Goal: Task Accomplishment & Management: Use online tool/utility

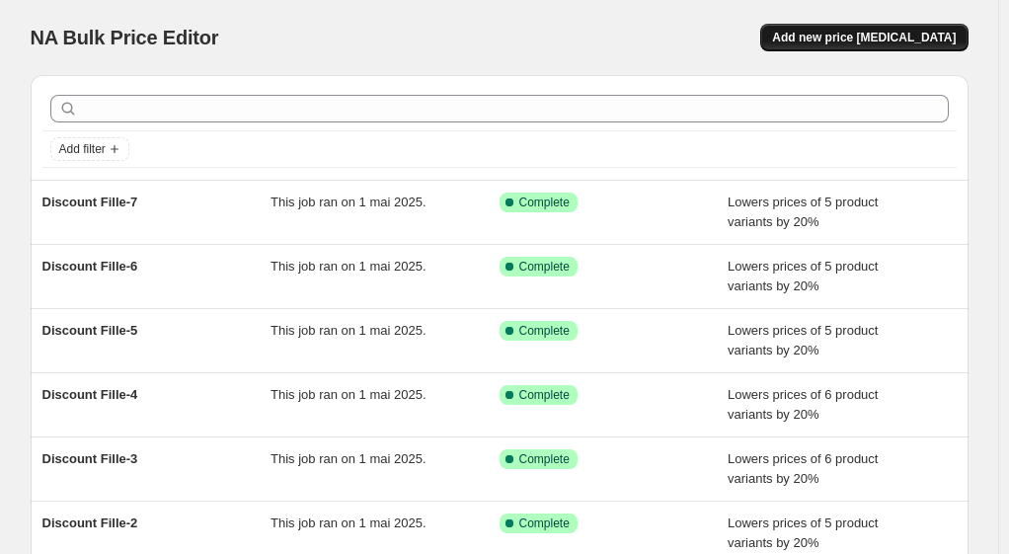
click at [851, 42] on span "Add new price [MEDICAL_DATA]" at bounding box center [864, 38] width 184 height 16
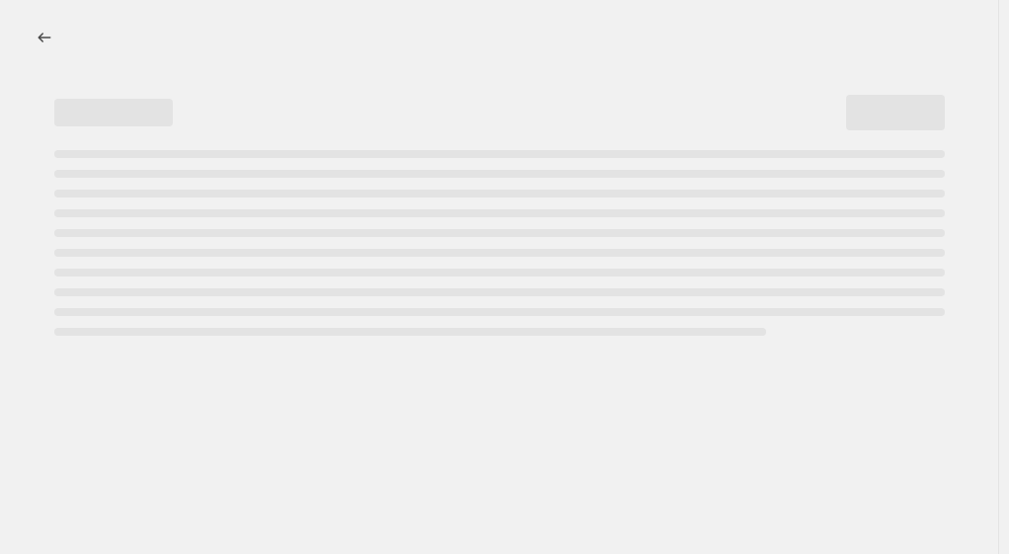
select select "percentage"
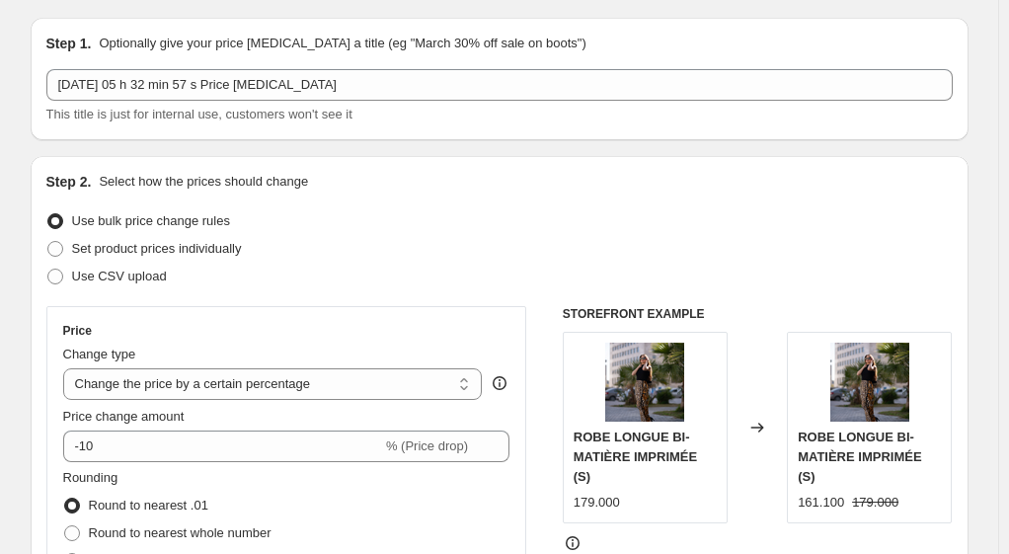
scroll to position [99, 0]
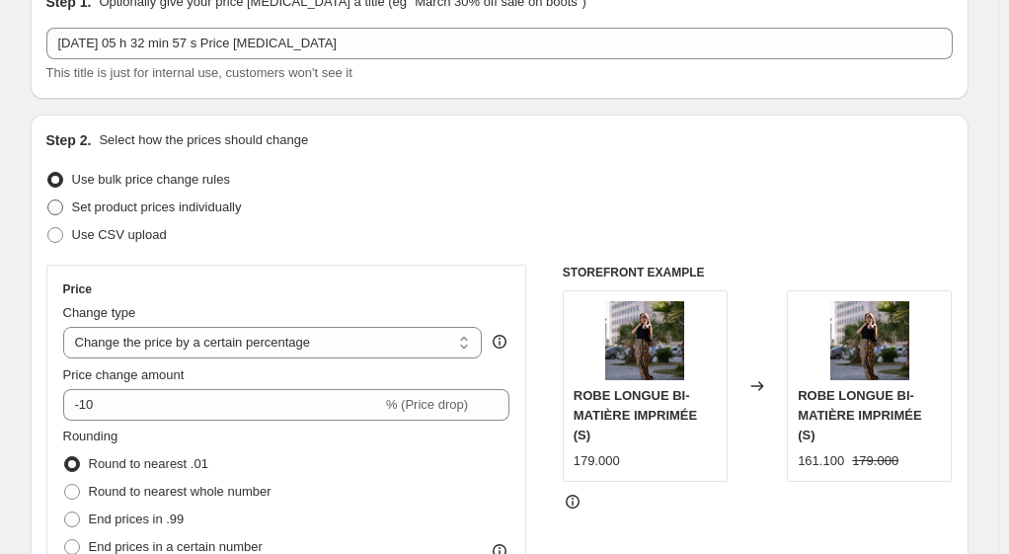
click at [57, 211] on span at bounding box center [55, 208] width 16 height 16
click at [48, 200] on input "Set product prices individually" at bounding box center [47, 200] width 1 height 1
radio input "true"
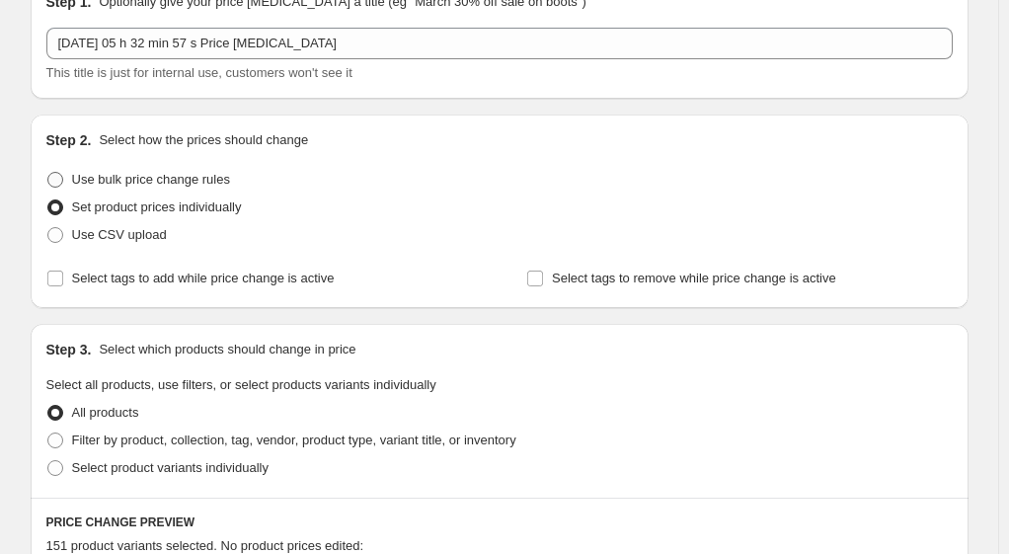
click at [61, 177] on span at bounding box center [55, 180] width 16 height 16
click at [48, 173] on input "Use bulk price change rules" at bounding box center [47, 172] width 1 height 1
radio input "true"
select select "percentage"
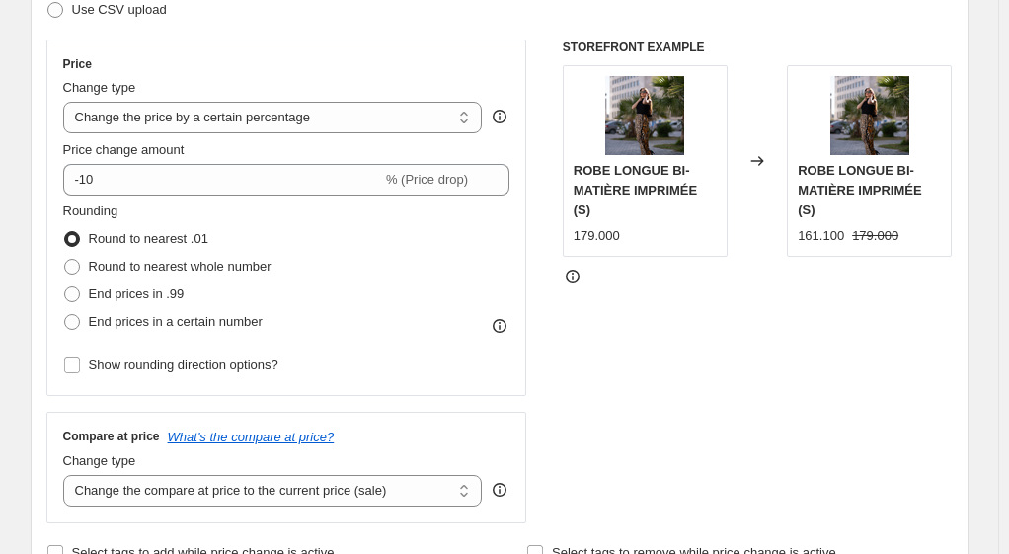
scroll to position [198, 0]
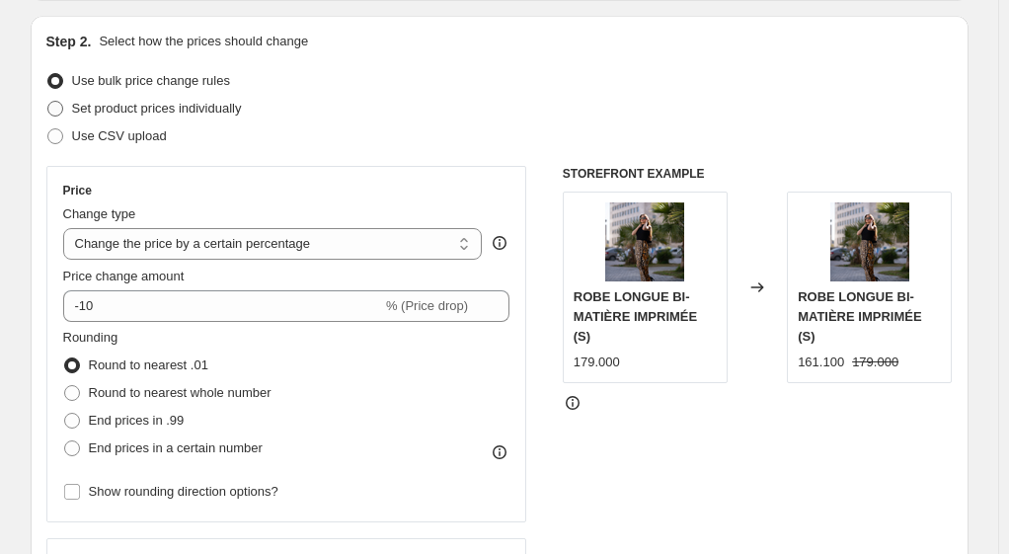
click at [58, 105] on span at bounding box center [55, 109] width 16 height 16
click at [48, 102] on input "Set product prices individually" at bounding box center [47, 101] width 1 height 1
radio input "true"
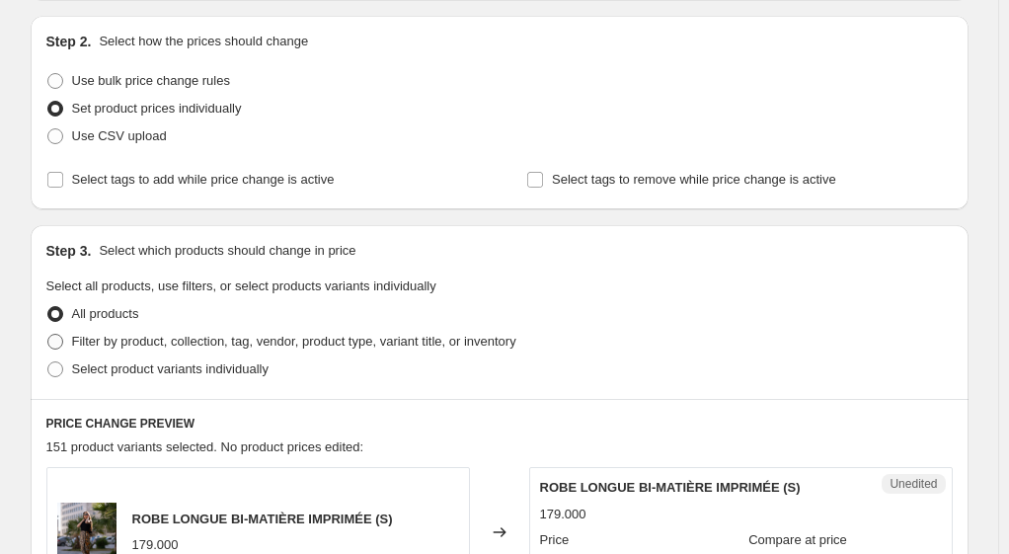
click at [60, 340] on span at bounding box center [55, 342] width 16 height 16
click at [48, 335] on input "Filter by product, collection, tag, vendor, product type, variant title, or inv…" at bounding box center [47, 334] width 1 height 1
radio input "true"
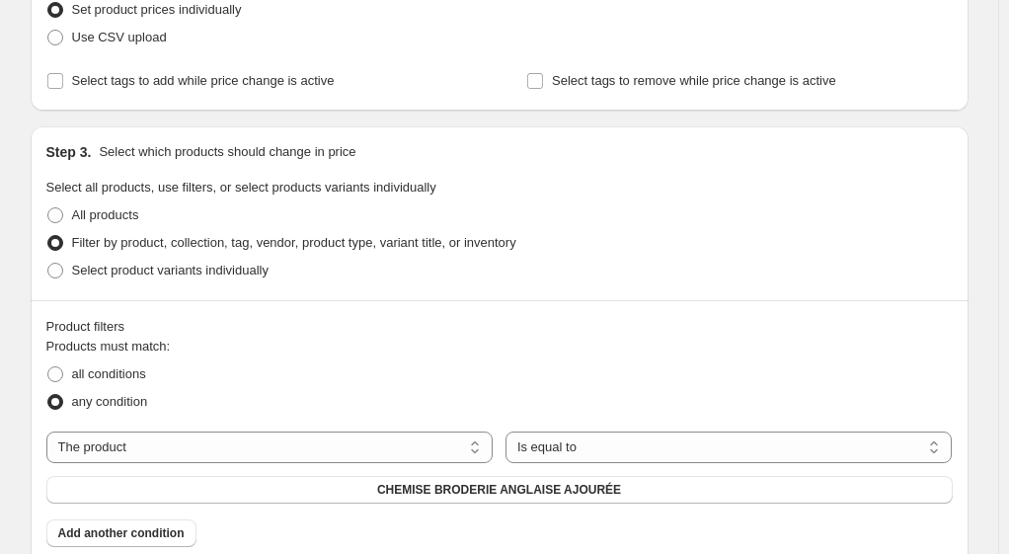
scroll to position [395, 0]
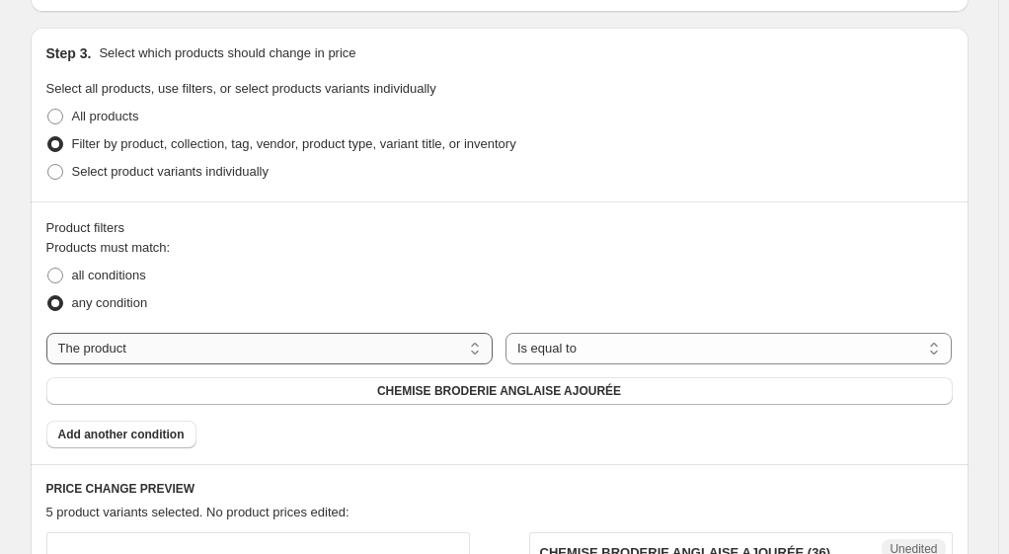
click at [329, 344] on select "The product The product's collection The product's tag The product's vendor The…" at bounding box center [269, 349] width 447 height 32
click at [162, 427] on span "Add another condition" at bounding box center [121, 435] width 126 height 16
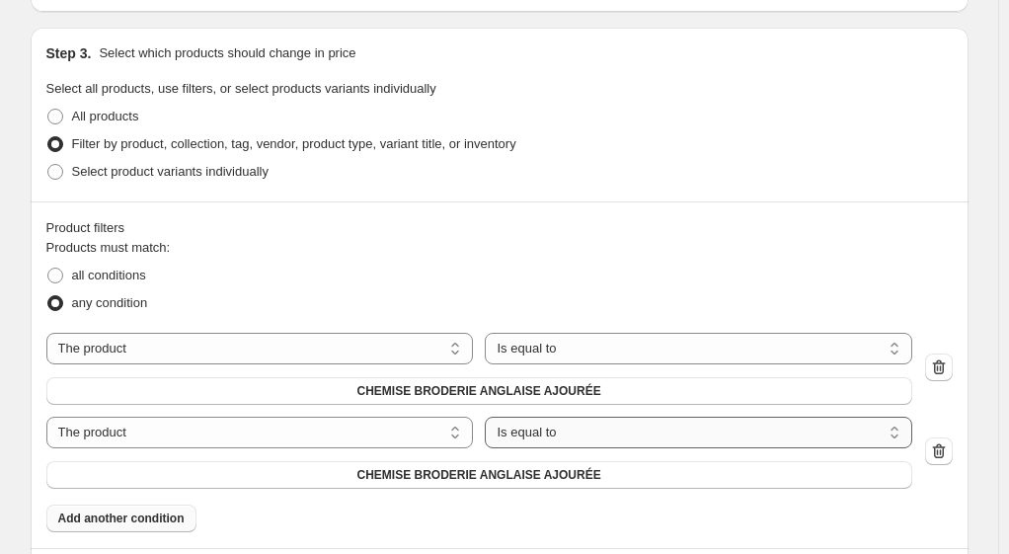
click at [602, 417] on select "Is equal to Is not equal to" at bounding box center [698, 433] width 427 height 32
click at [601, 467] on span "CHEMISE BRODERIE ANGLAISE AJOURÉE" at bounding box center [480, 475] width 244 height 16
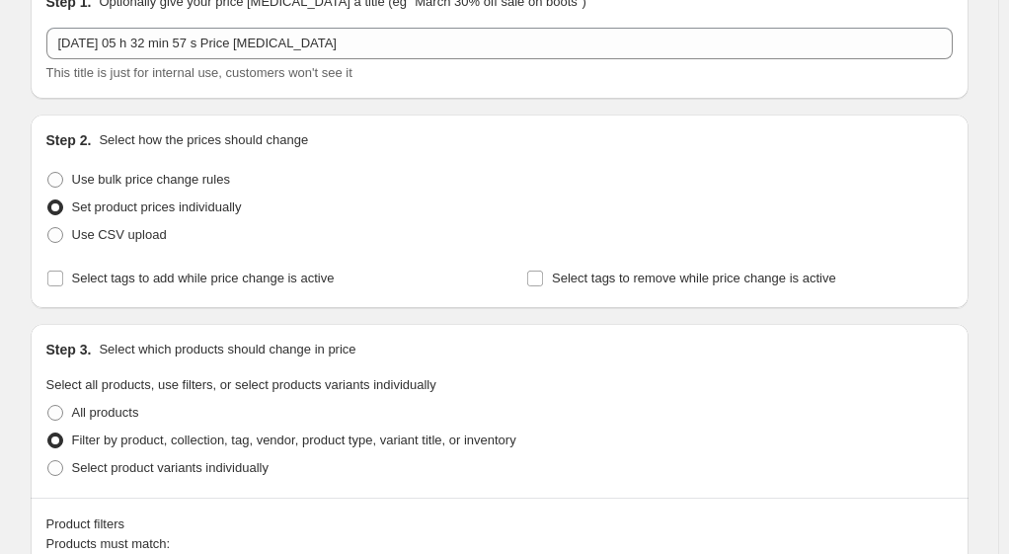
scroll to position [0, 0]
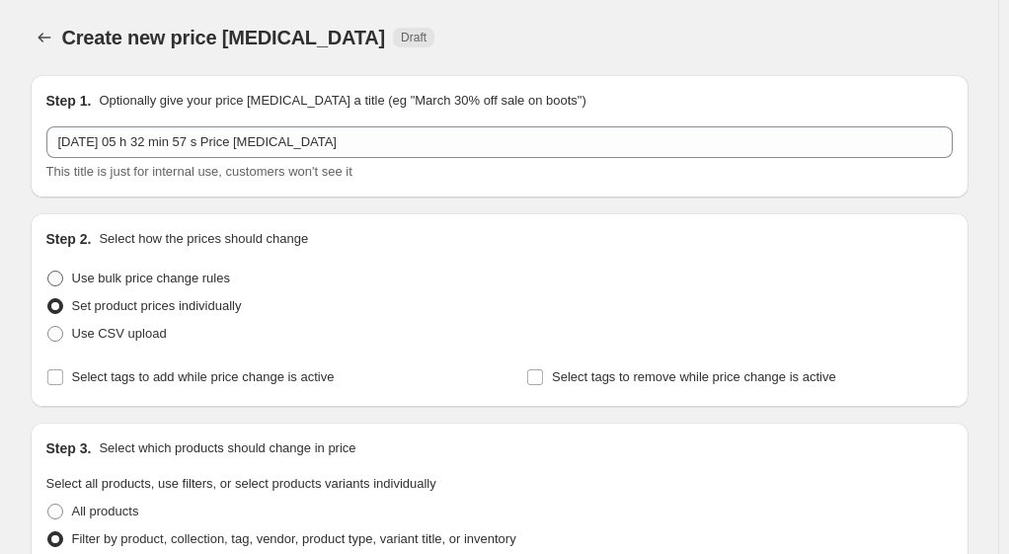
click at [196, 278] on span "Use bulk price change rules" at bounding box center [151, 278] width 158 height 15
click at [48, 272] on input "Use bulk price change rules" at bounding box center [47, 271] width 1 height 1
radio input "true"
select select "percentage"
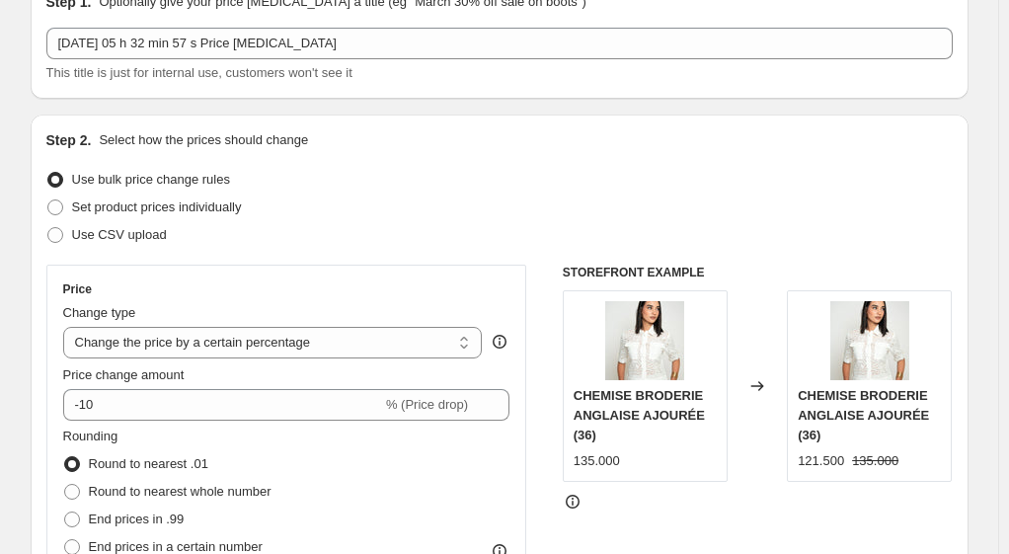
scroll to position [198, 0]
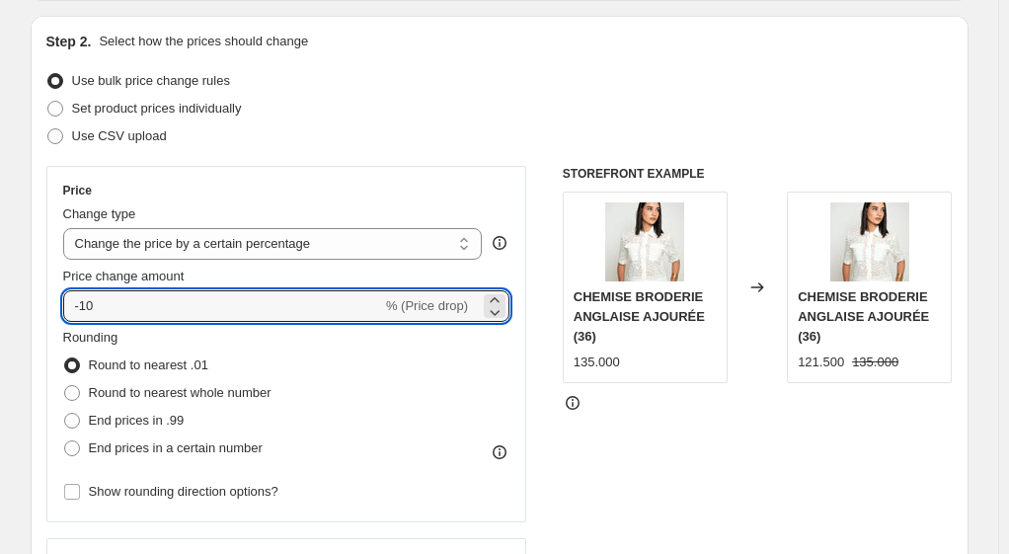
drag, startPoint x: 119, startPoint y: 310, endPoint x: 53, endPoint y: 301, distance: 65.8
click at [53, 301] on div "Price Change type Change the price to a certain amount Change the price by a ce…" at bounding box center [286, 344] width 481 height 357
type input "-35"
click at [582, 463] on div "STOREFRONT EXAMPLE CHEMISE BRODERIE ANGLAISE AJOURÉE (36) 135.000 Changed to CH…" at bounding box center [758, 408] width 390 height 484
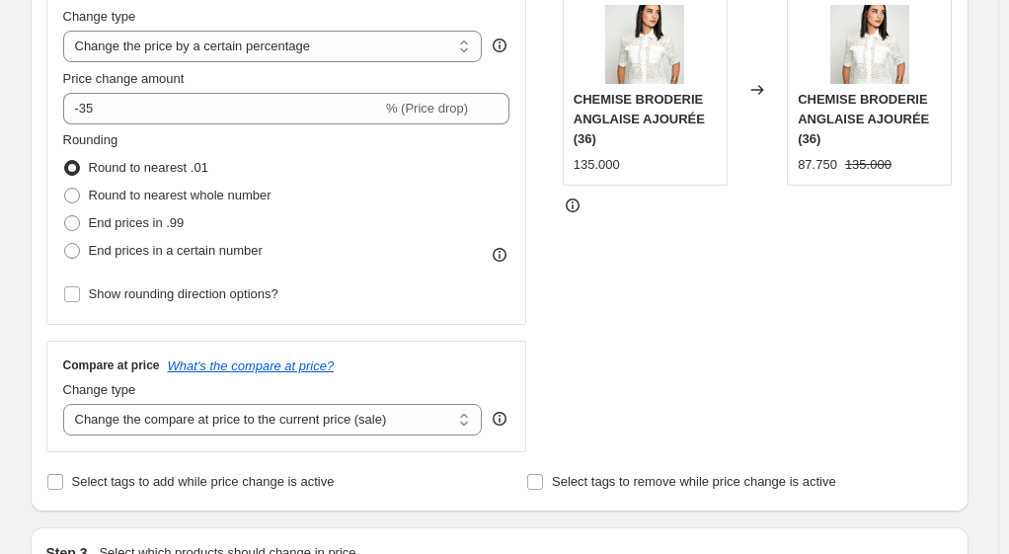
scroll to position [494, 0]
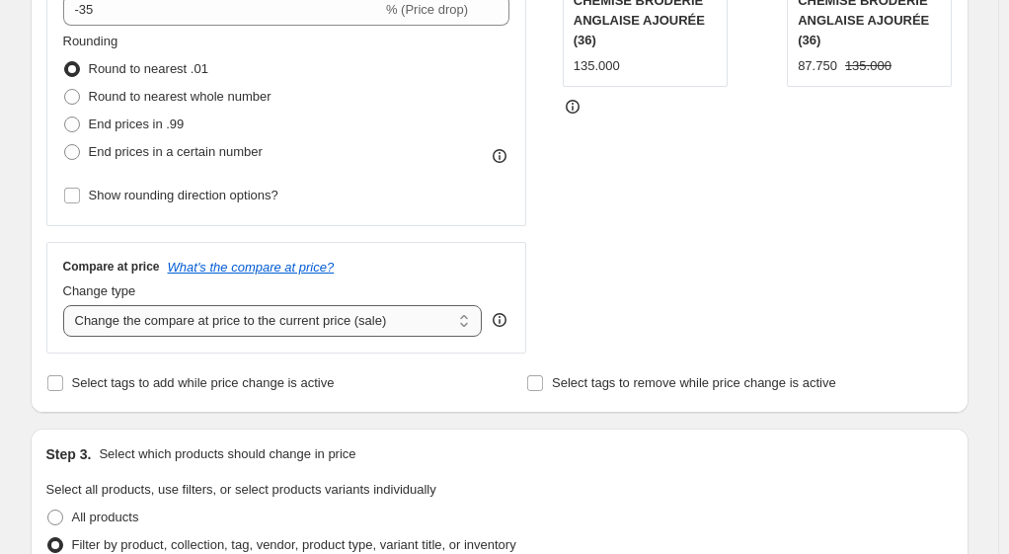
click at [471, 319] on select "Change the compare at price to the current price (sale) Change the compare at p…" at bounding box center [273, 321] width 420 height 32
click at [527, 284] on div "Compare at price What's the compare at price? Change type Change the compare at…" at bounding box center [286, 297] width 481 height 111
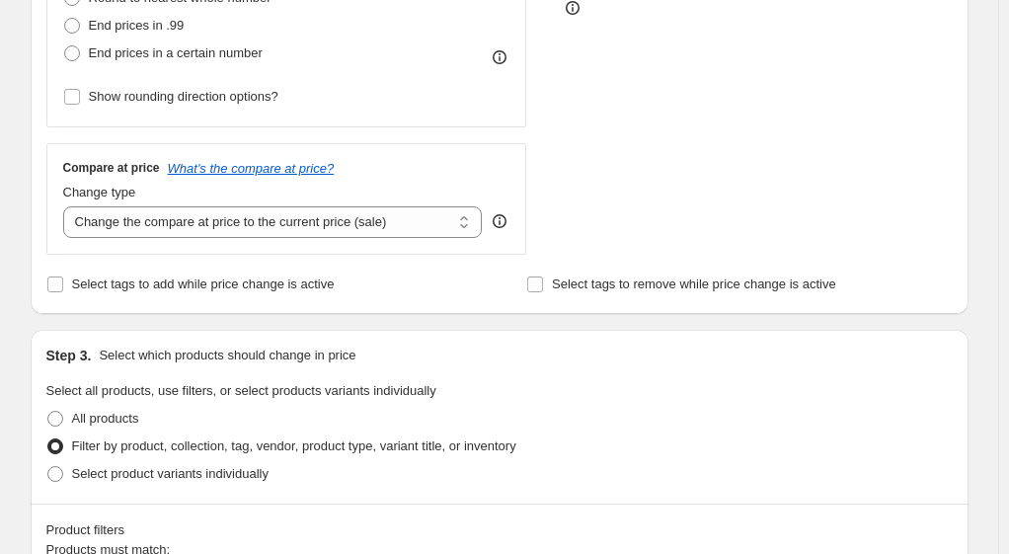
scroll to position [691, 0]
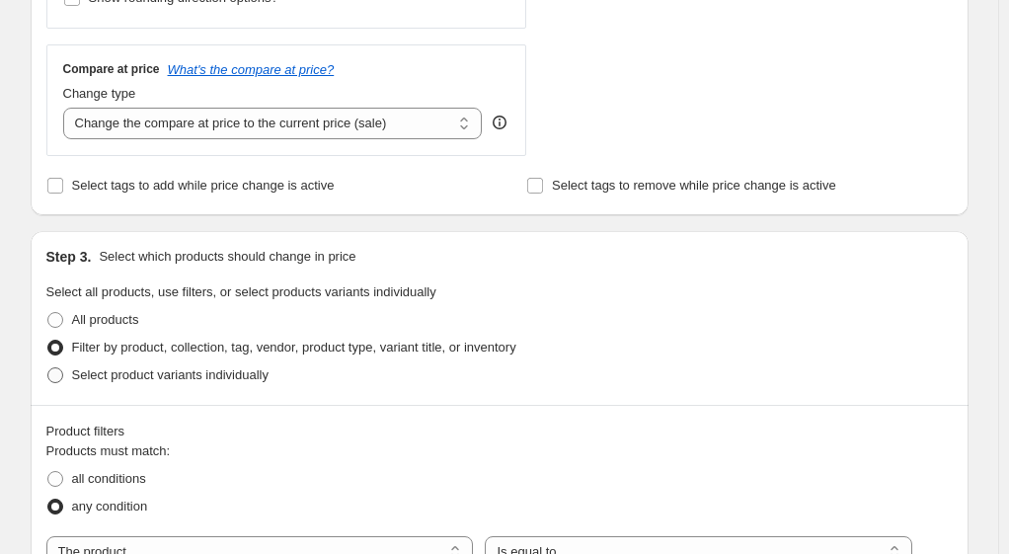
click at [53, 371] on span at bounding box center [55, 375] width 16 height 16
click at [48, 368] on input "Select product variants individually" at bounding box center [47, 367] width 1 height 1
radio input "true"
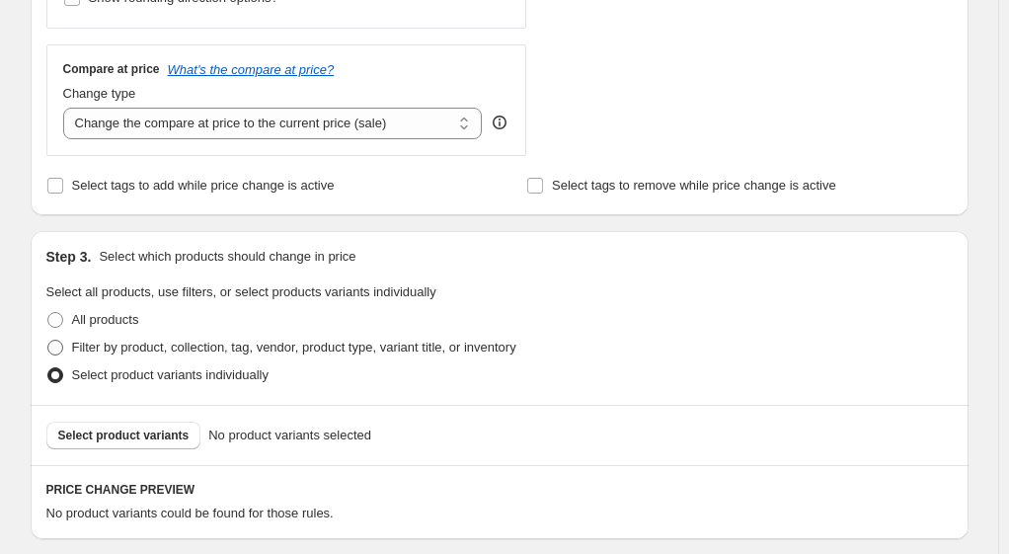
click at [57, 340] on span at bounding box center [55, 348] width 16 height 16
click at [48, 340] on input "Filter by product, collection, tag, vendor, product type, variant title, or inv…" at bounding box center [47, 340] width 1 height 1
radio input "true"
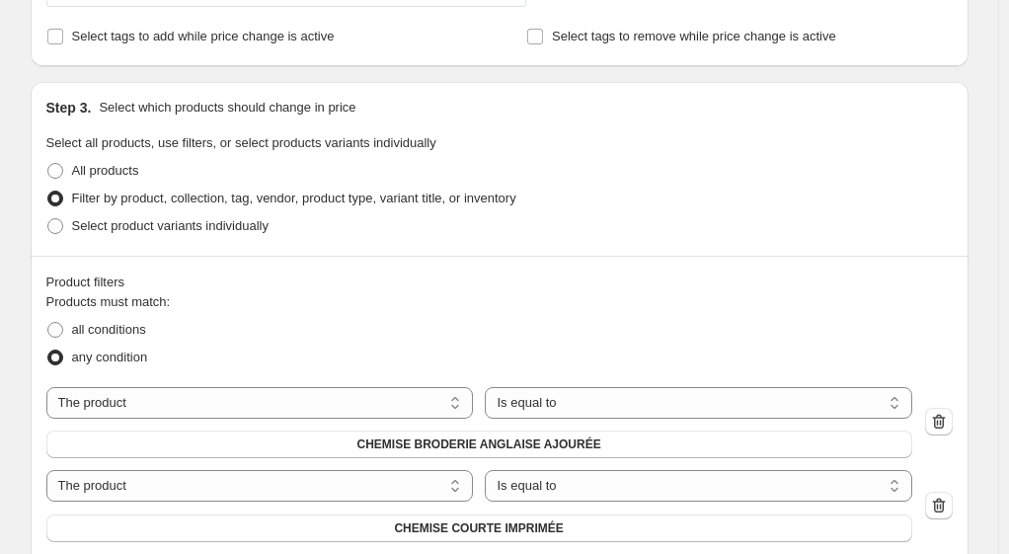
scroll to position [889, 0]
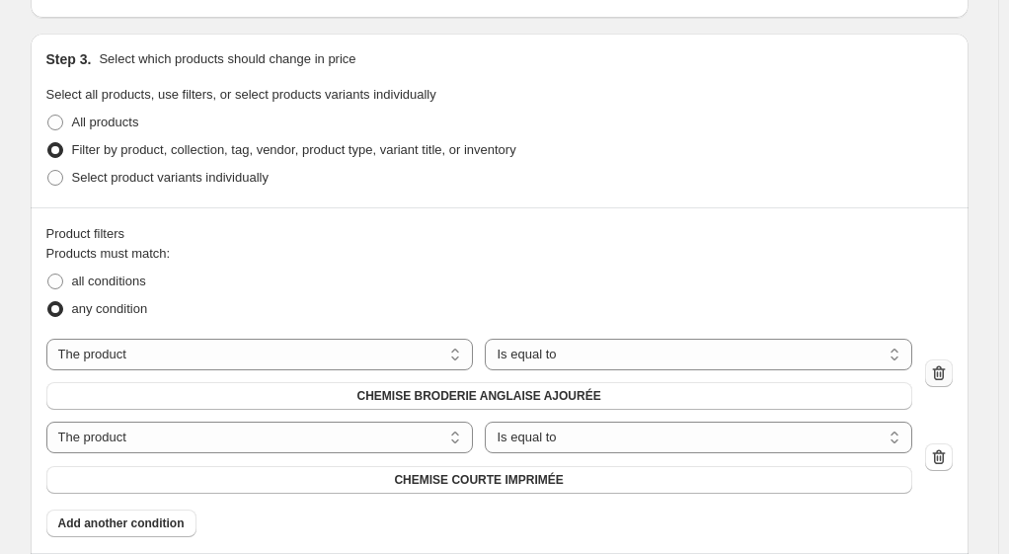
click at [946, 363] on icon "button" at bounding box center [939, 373] width 20 height 20
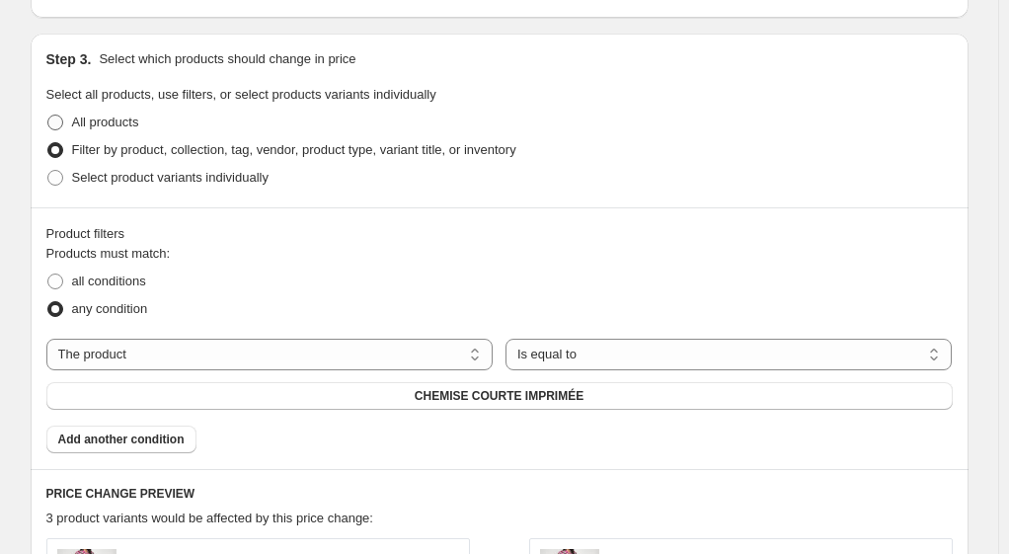
click at [58, 120] on span at bounding box center [55, 123] width 16 height 16
click at [48, 116] on input "All products" at bounding box center [47, 115] width 1 height 1
radio input "true"
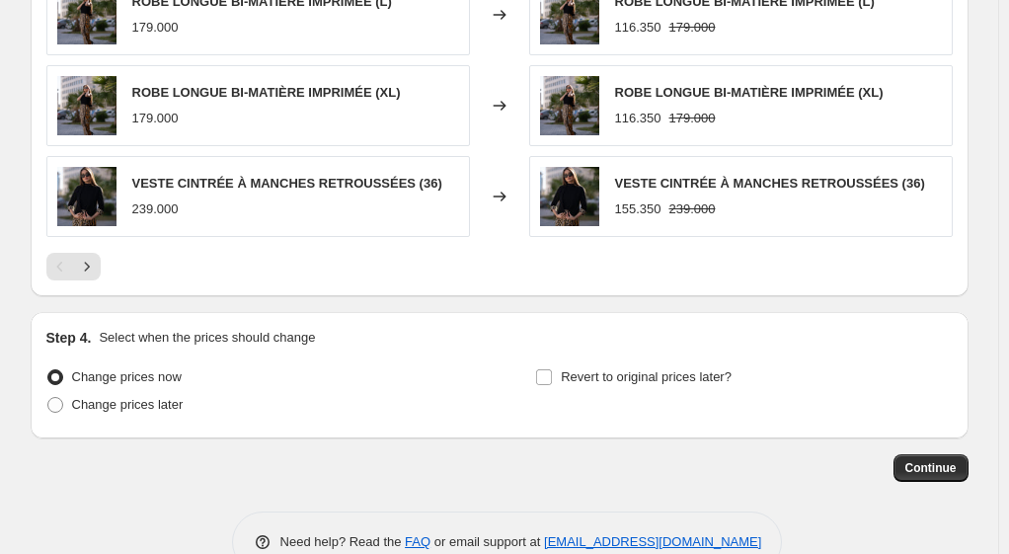
scroll to position [1383, 0]
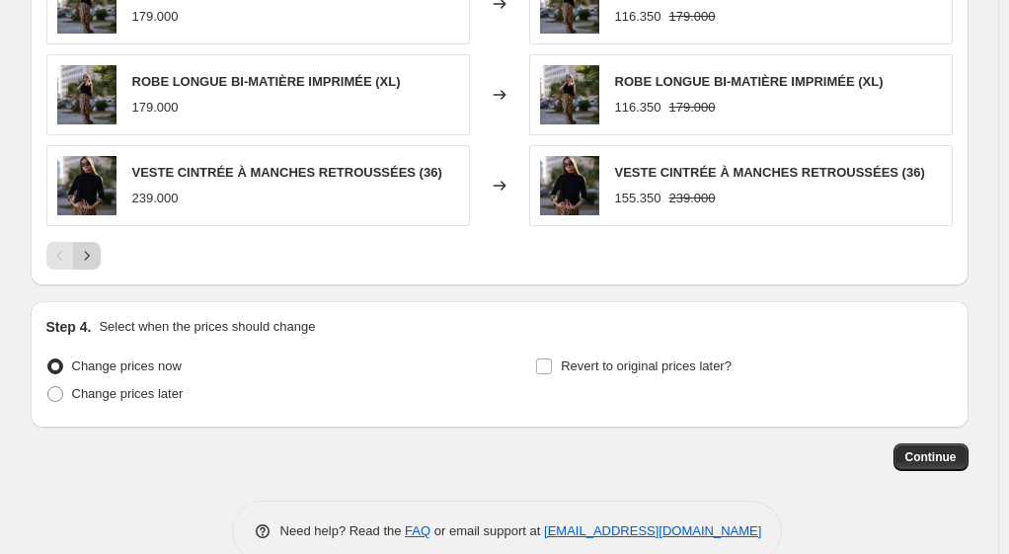
click at [95, 251] on icon "Next" at bounding box center [87, 256] width 20 height 20
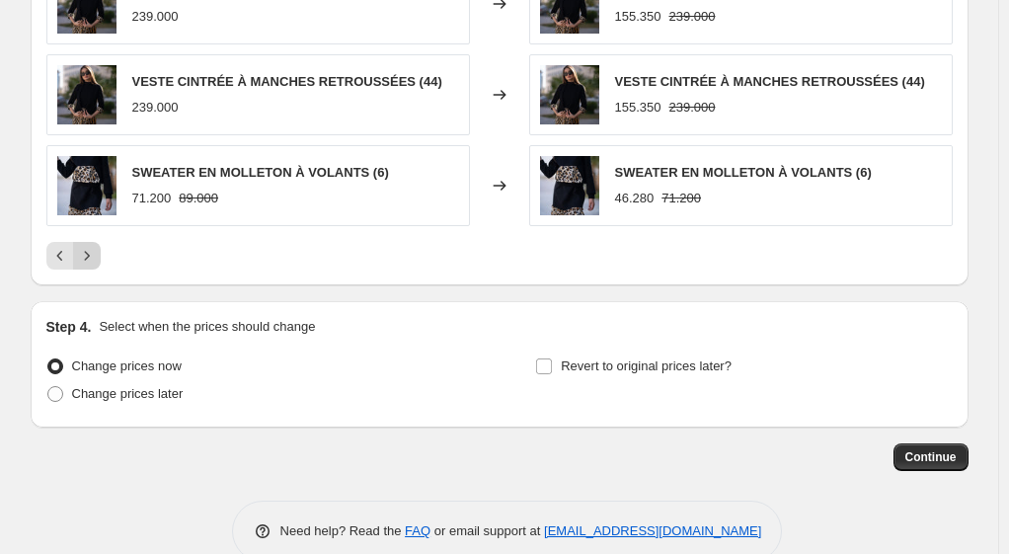
click at [96, 251] on icon "Next" at bounding box center [87, 256] width 20 height 20
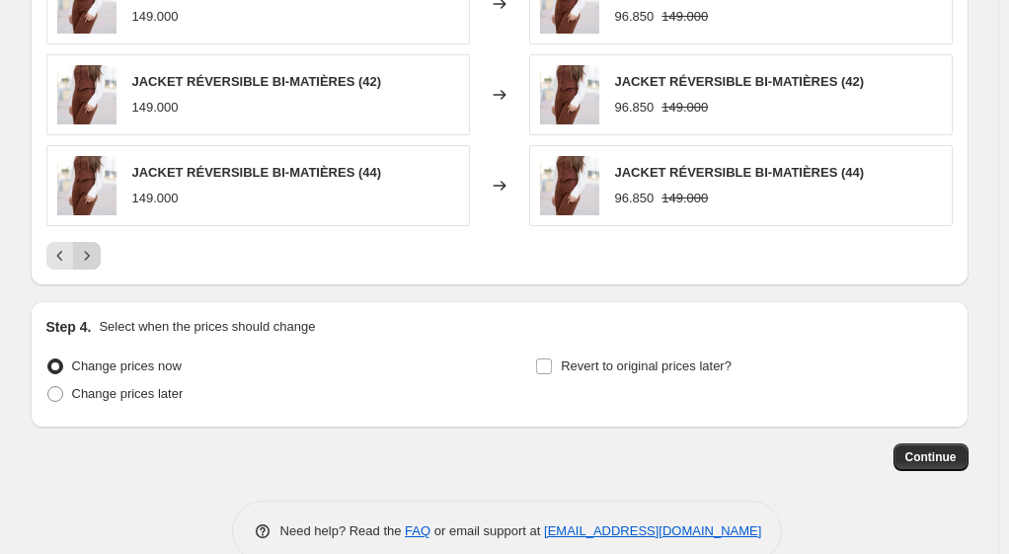
click at [95, 250] on icon "Next" at bounding box center [87, 256] width 20 height 20
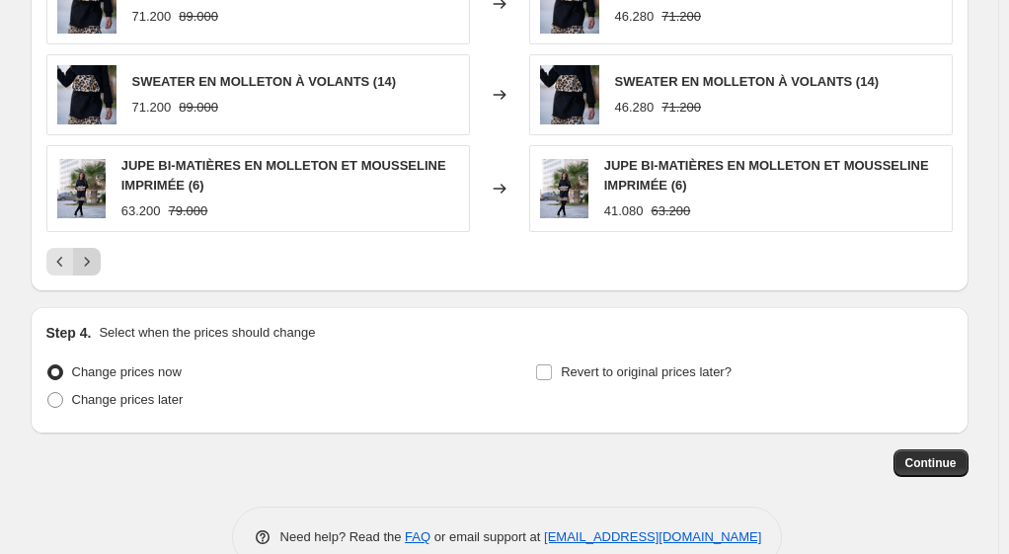
click at [91, 255] on icon "Next" at bounding box center [87, 262] width 20 height 20
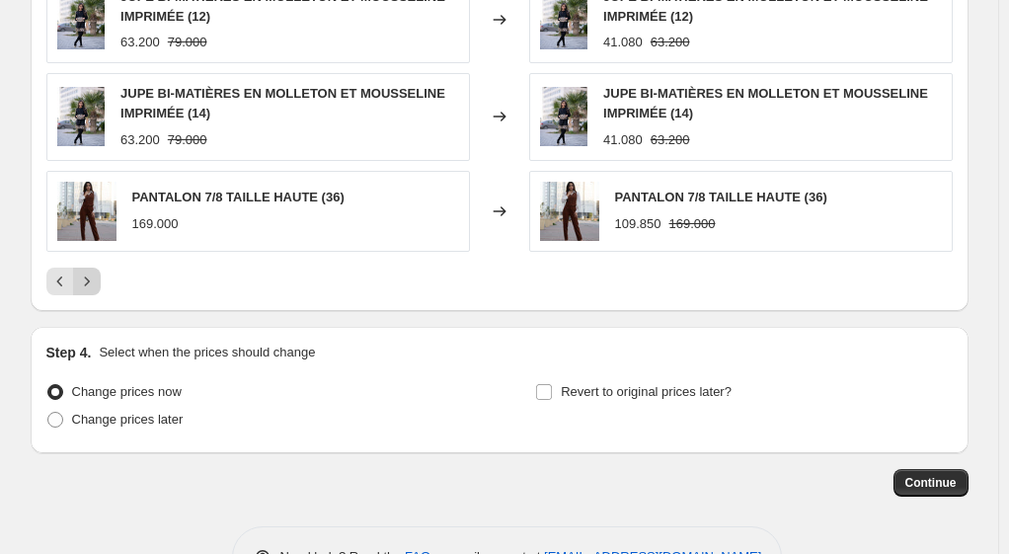
click at [86, 277] on icon "Next" at bounding box center [87, 282] width 20 height 20
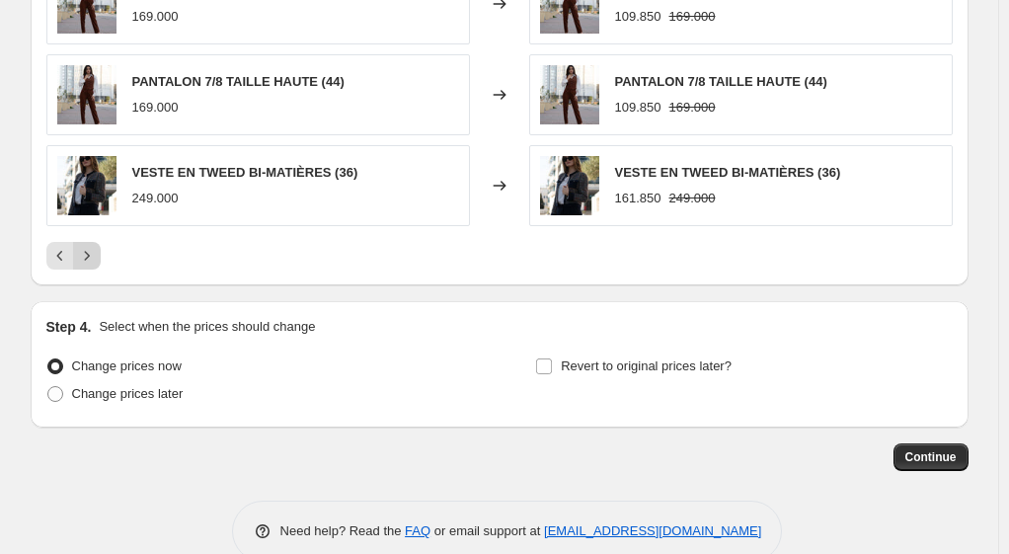
click at [95, 251] on icon "Next" at bounding box center [87, 256] width 20 height 20
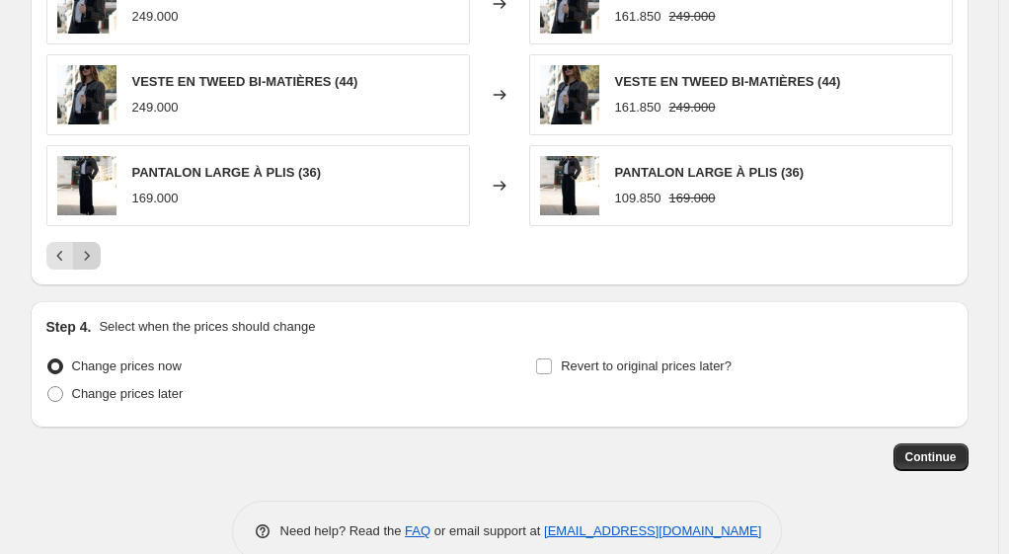
click at [97, 249] on icon "Next" at bounding box center [87, 256] width 20 height 20
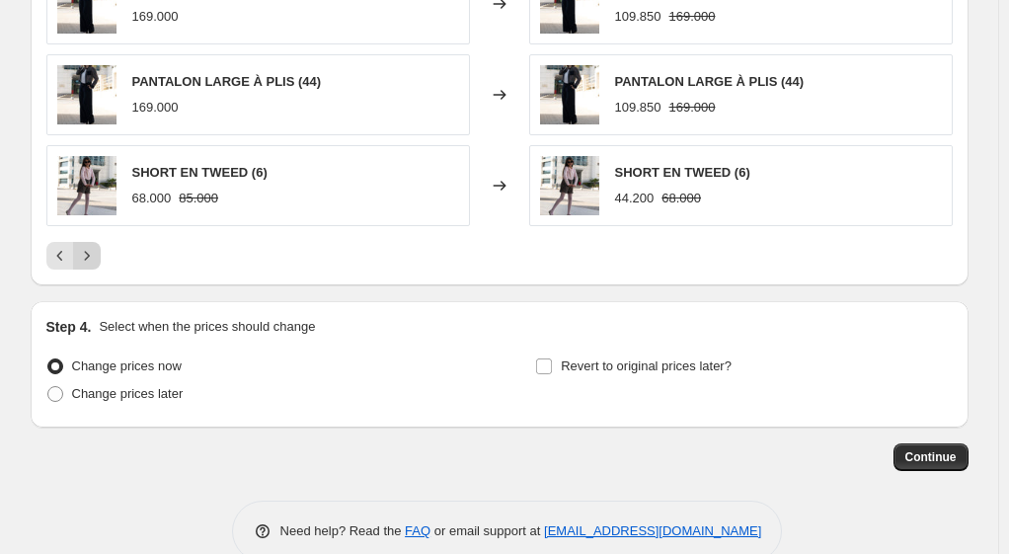
click at [93, 254] on icon "Next" at bounding box center [87, 256] width 20 height 20
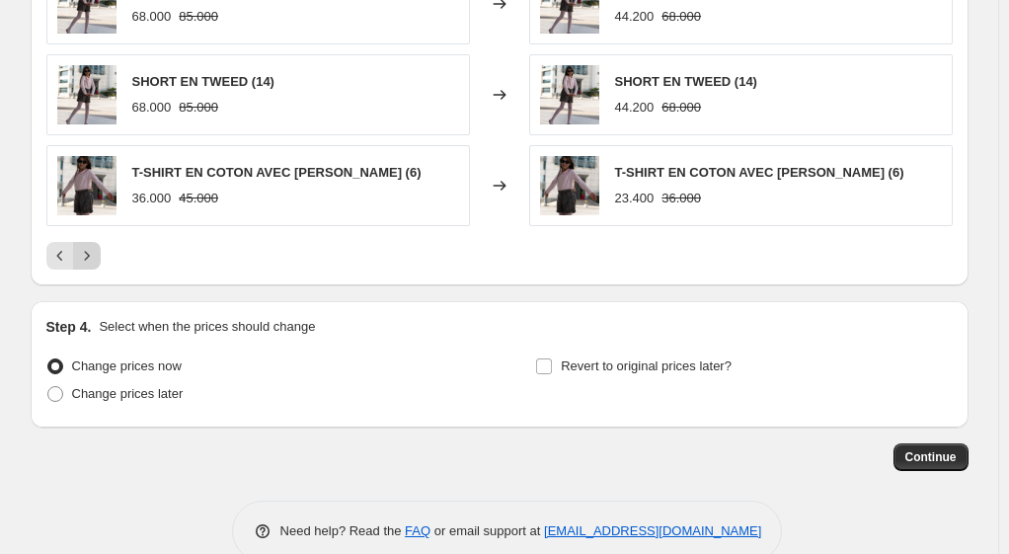
click at [91, 246] on icon "Next" at bounding box center [87, 256] width 20 height 20
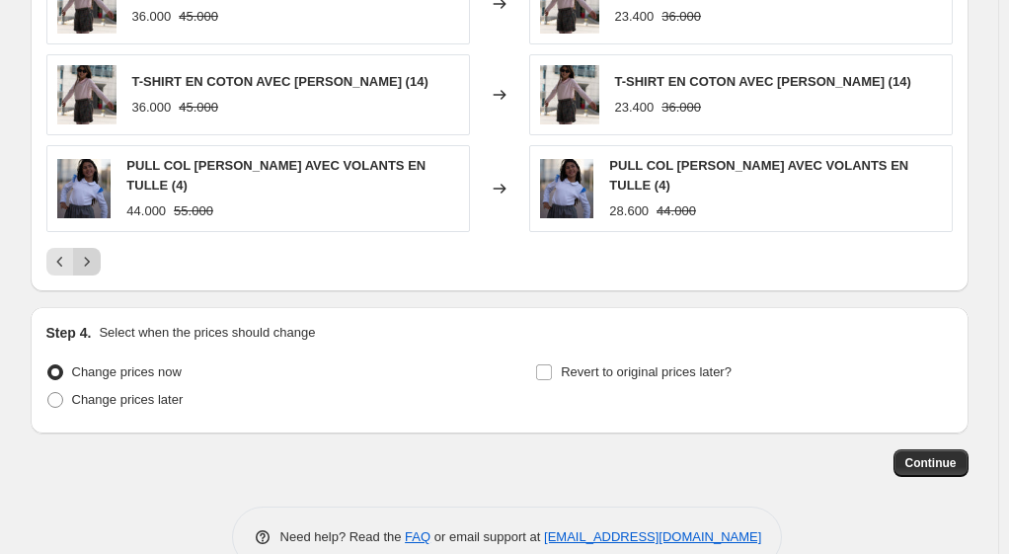
click at [97, 252] on icon "Next" at bounding box center [87, 262] width 20 height 20
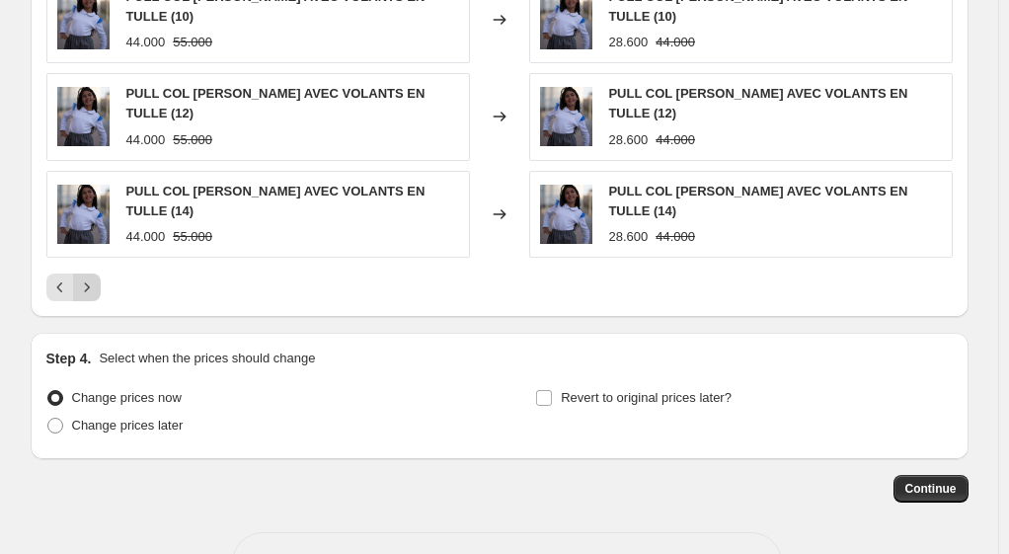
click at [88, 278] on icon "Next" at bounding box center [87, 288] width 20 height 20
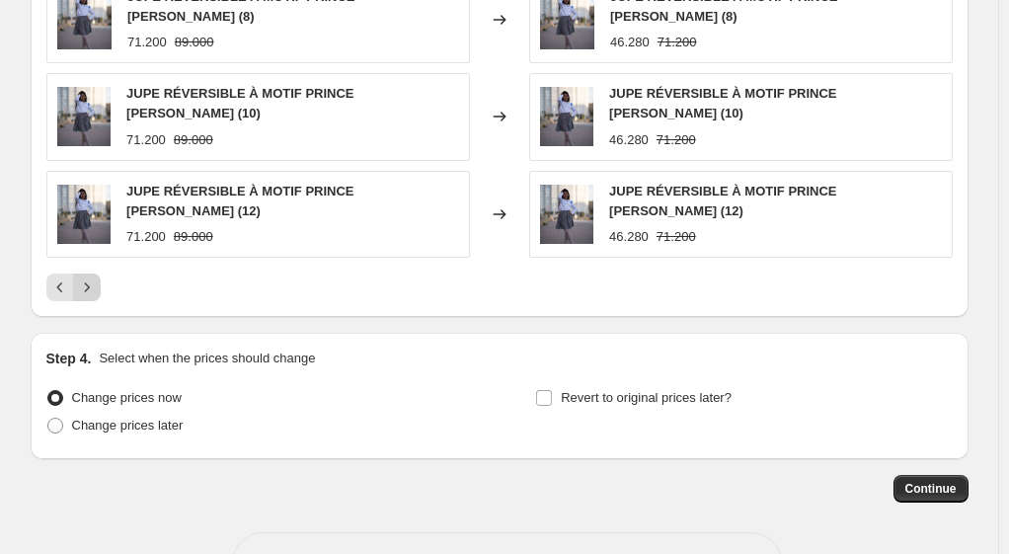
click at [85, 278] on icon "Next" at bounding box center [87, 288] width 20 height 20
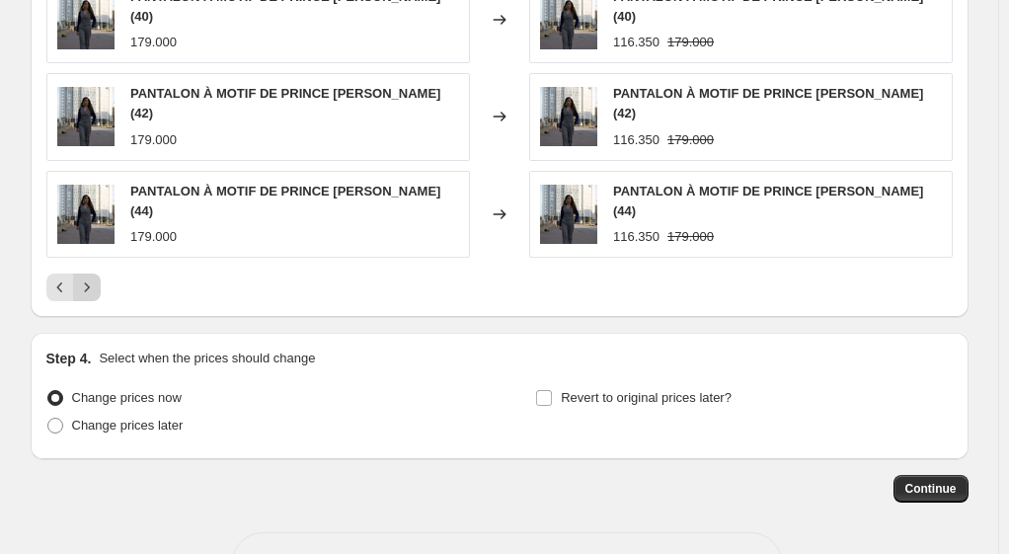
click at [93, 278] on icon "Next" at bounding box center [87, 288] width 20 height 20
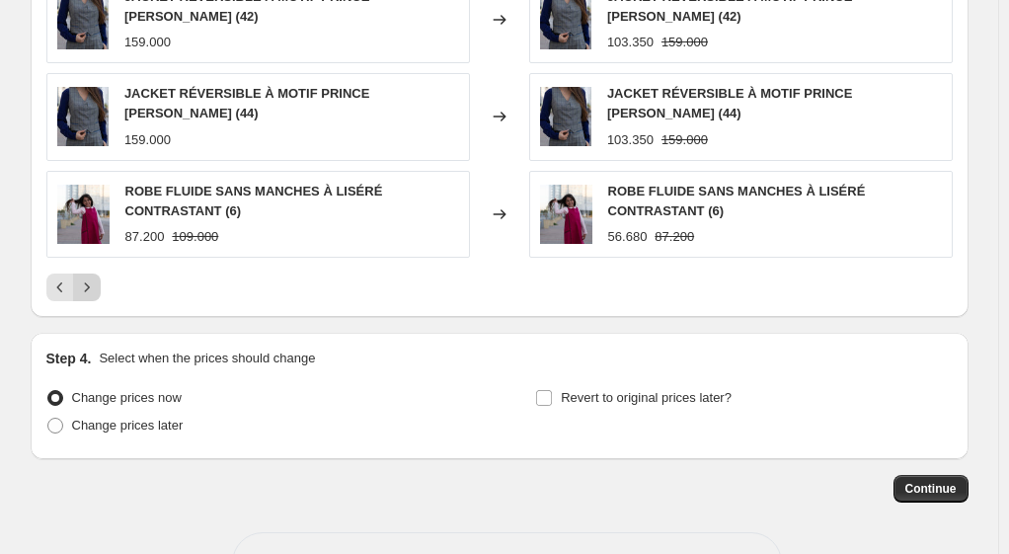
click at [89, 278] on icon "Next" at bounding box center [87, 288] width 20 height 20
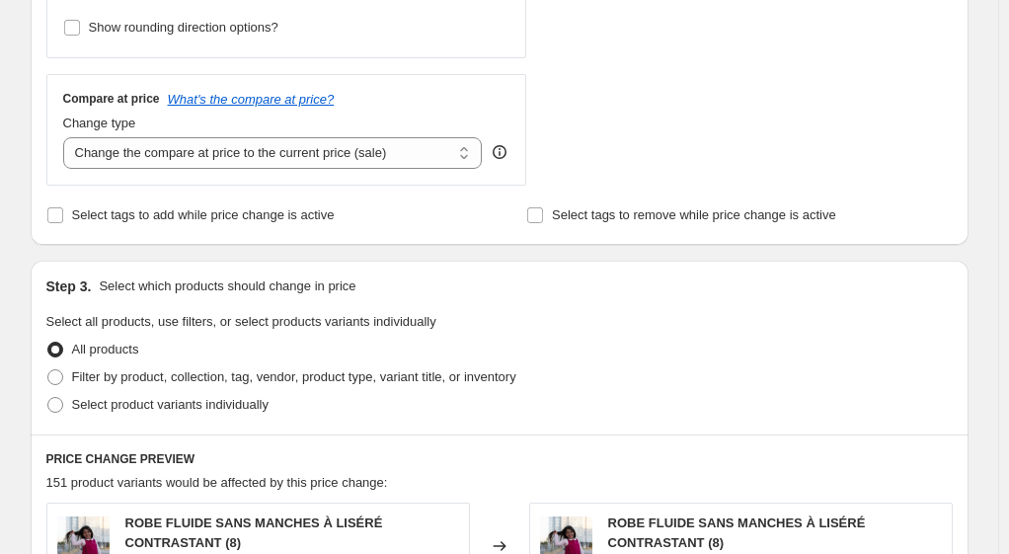
scroll to position [691, 0]
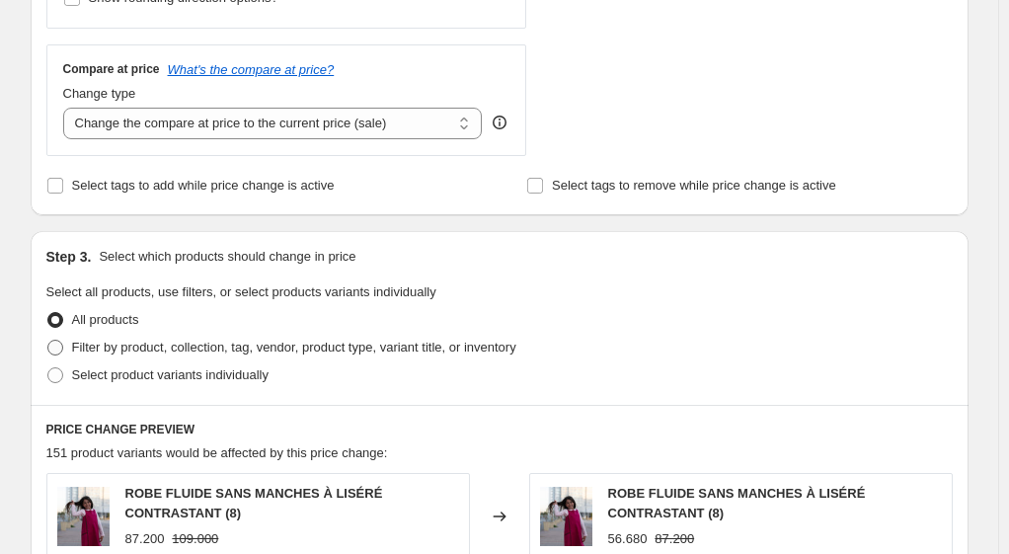
click at [63, 345] on span at bounding box center [55, 348] width 16 height 16
click at [48, 341] on input "Filter by product, collection, tag, vendor, product type, variant title, or inv…" at bounding box center [47, 340] width 1 height 1
radio input "true"
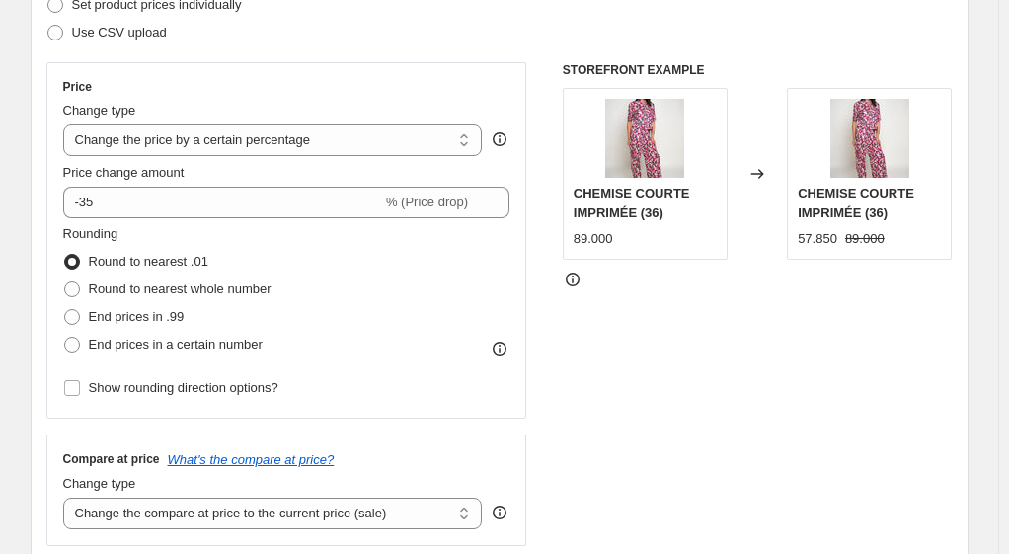
scroll to position [296, 0]
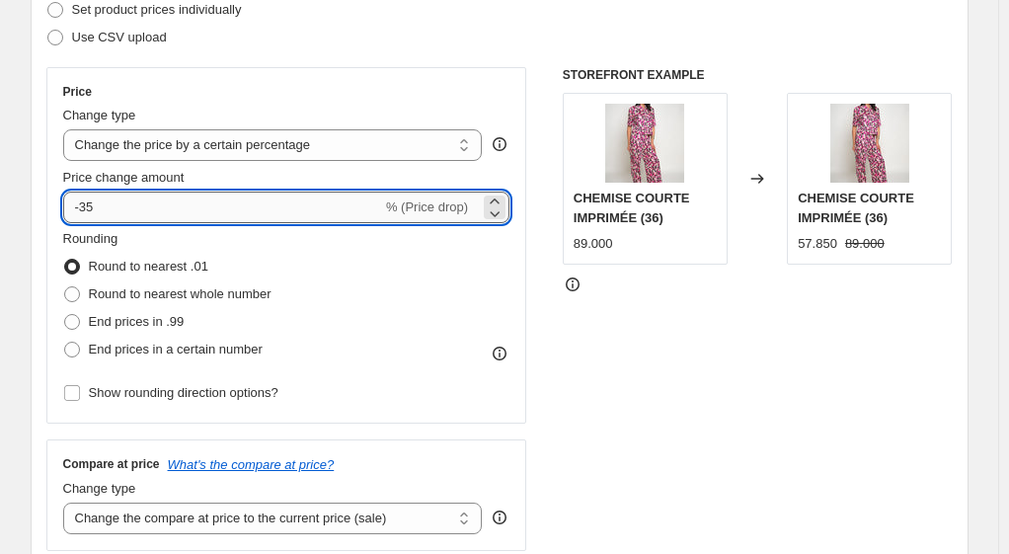
click at [103, 203] on input "-35" at bounding box center [222, 208] width 319 height 32
type input "-3"
type input "-40"
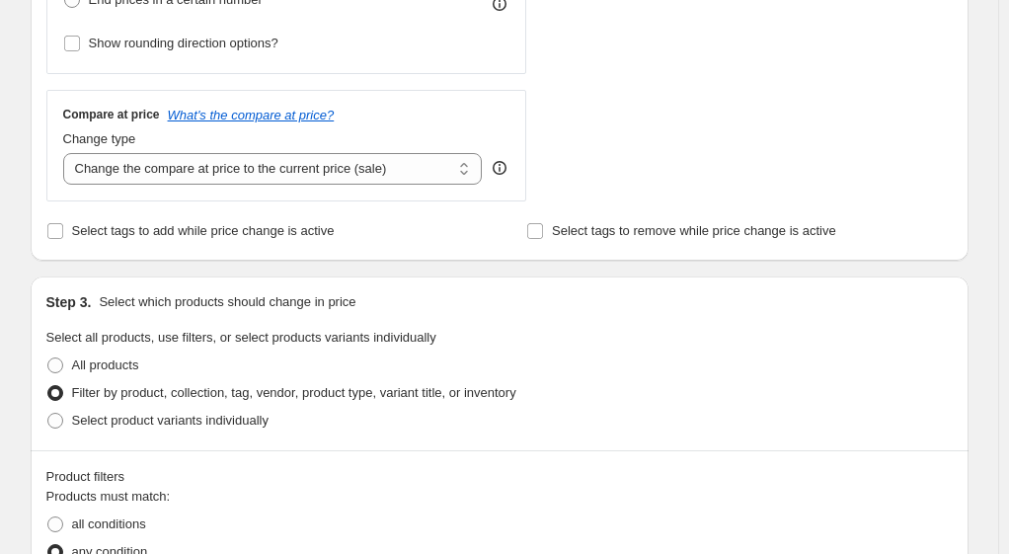
scroll to position [691, 0]
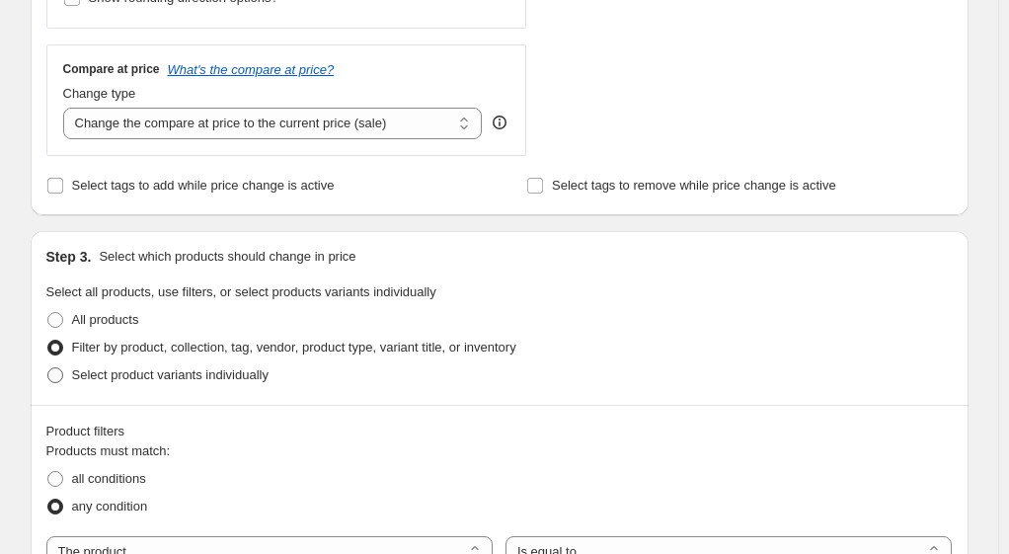
click at [54, 373] on span at bounding box center [55, 375] width 16 height 16
click at [48, 368] on input "Select product variants individually" at bounding box center [47, 367] width 1 height 1
radio input "true"
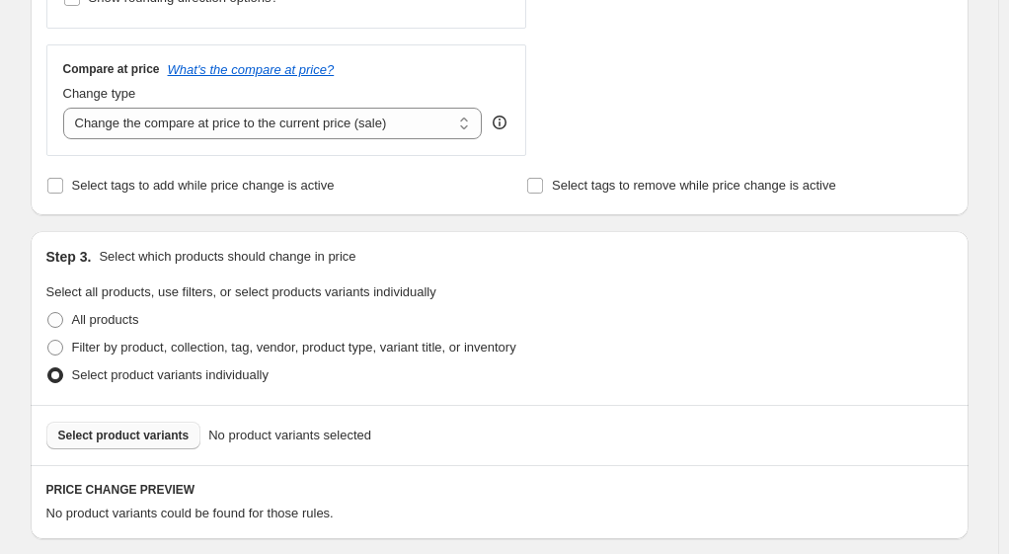
click at [129, 436] on span "Select product variants" at bounding box center [123, 436] width 131 height 16
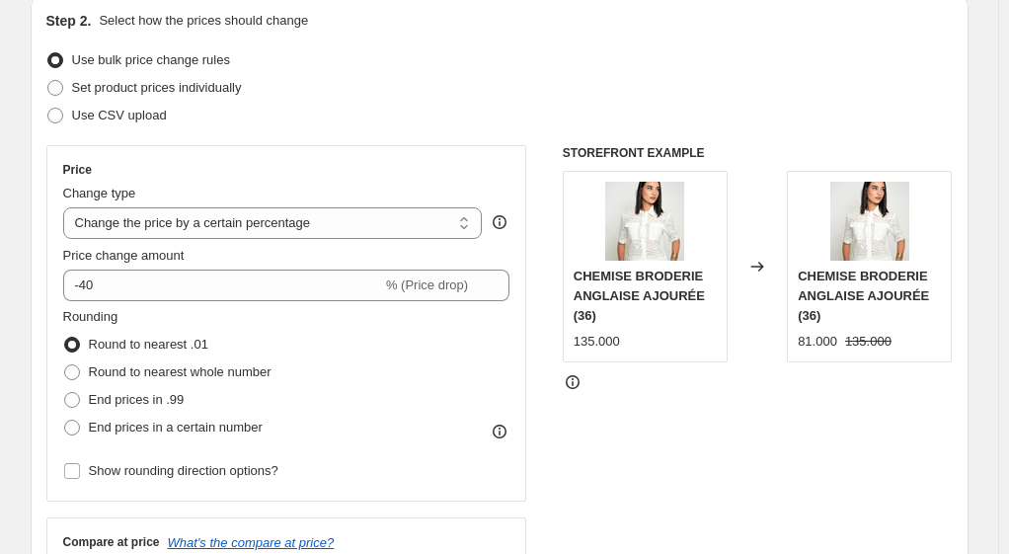
scroll to position [290, 0]
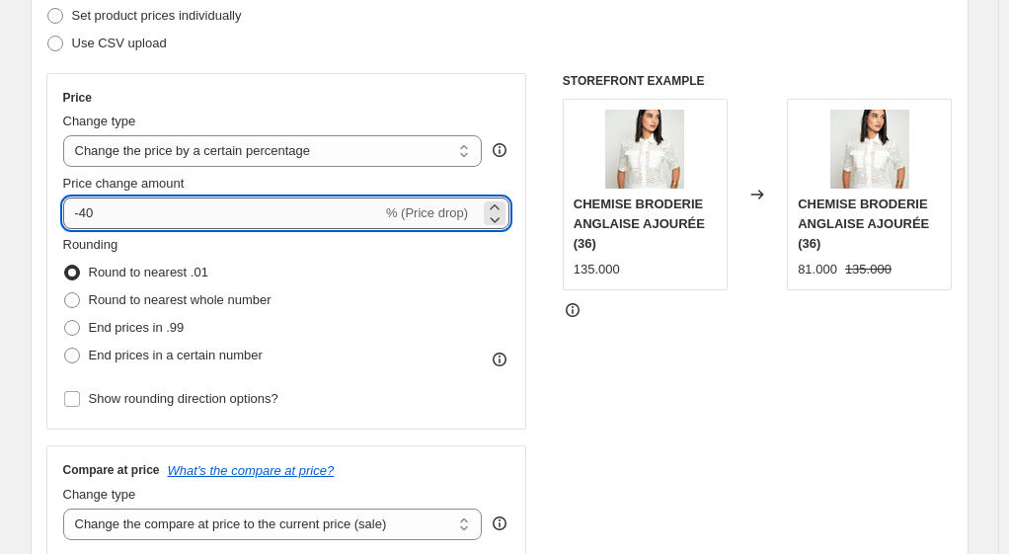
click at [110, 209] on input "-40" at bounding box center [222, 214] width 319 height 32
type input "-4"
type input "-35"
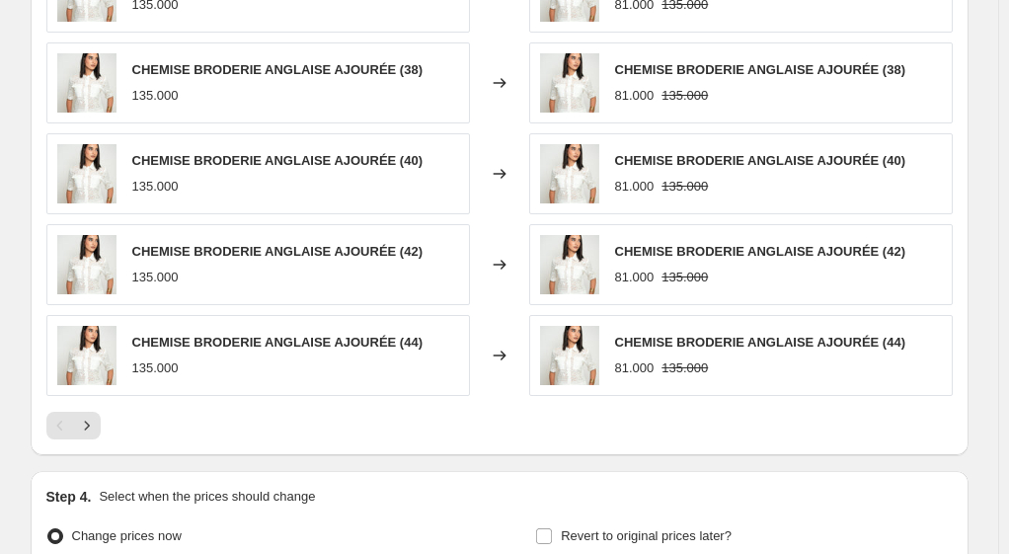
scroll to position [1278, 0]
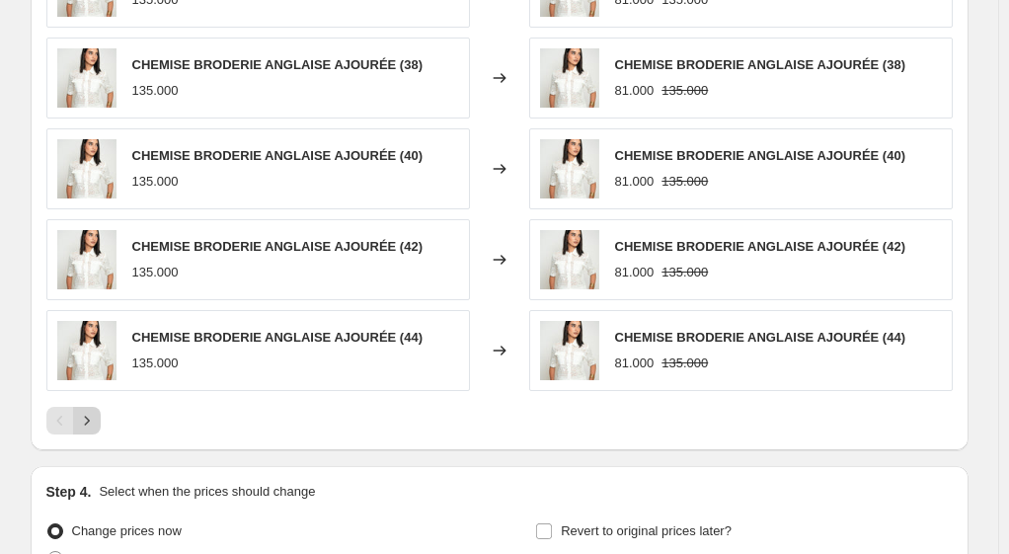
click at [85, 414] on icon "Next" at bounding box center [87, 421] width 20 height 20
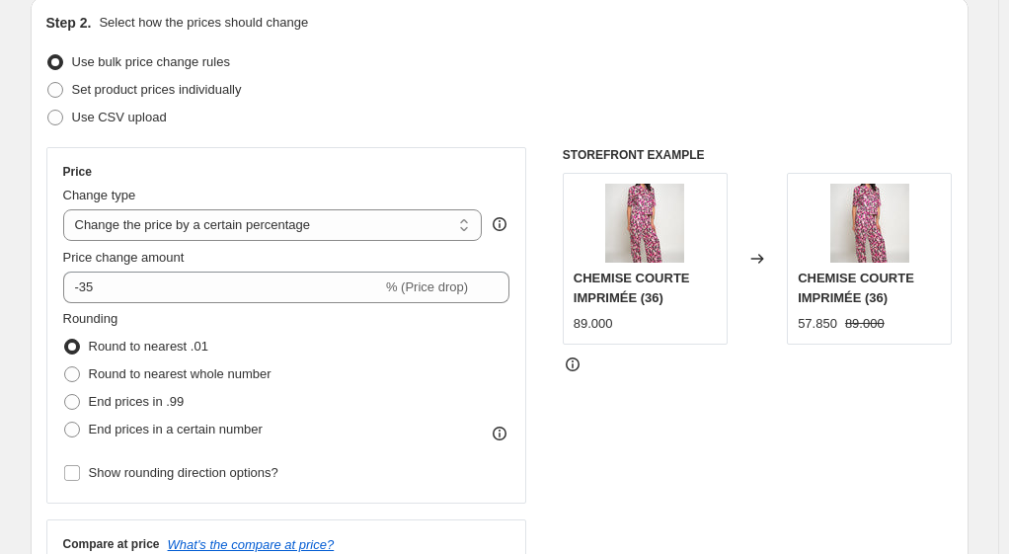
scroll to position [192, 0]
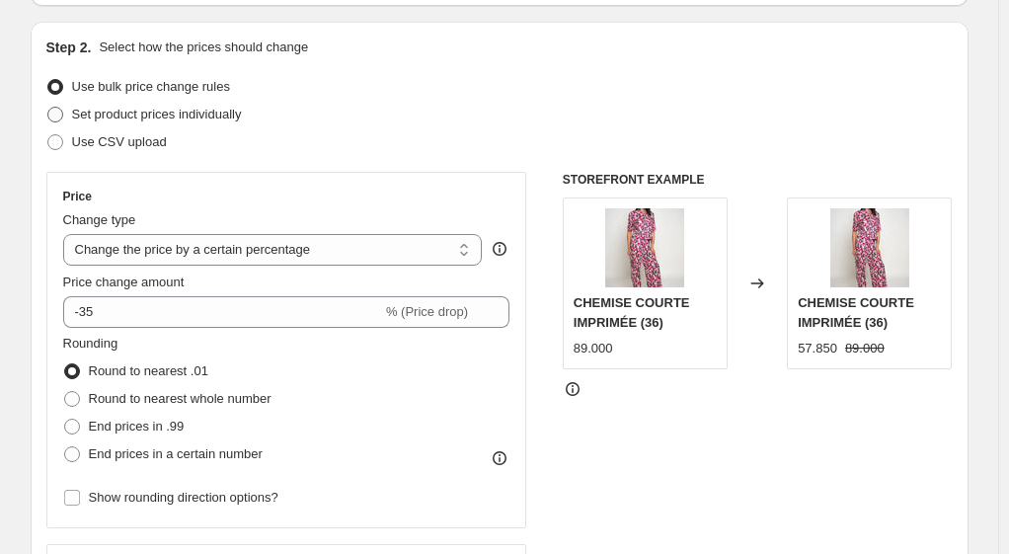
click at [60, 113] on span at bounding box center [55, 115] width 16 height 16
click at [48, 108] on input "Set product prices individually" at bounding box center [47, 107] width 1 height 1
radio input "true"
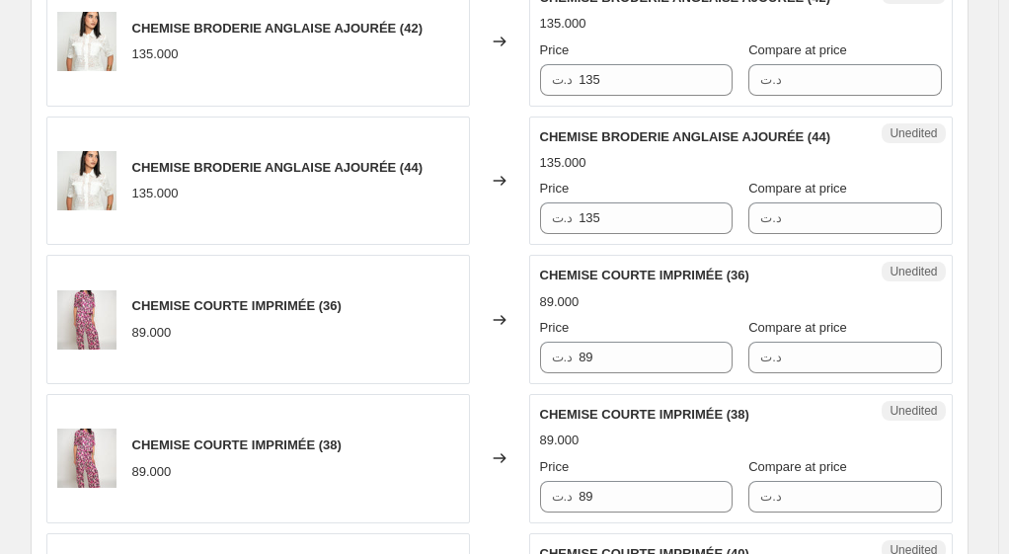
scroll to position [1179, 0]
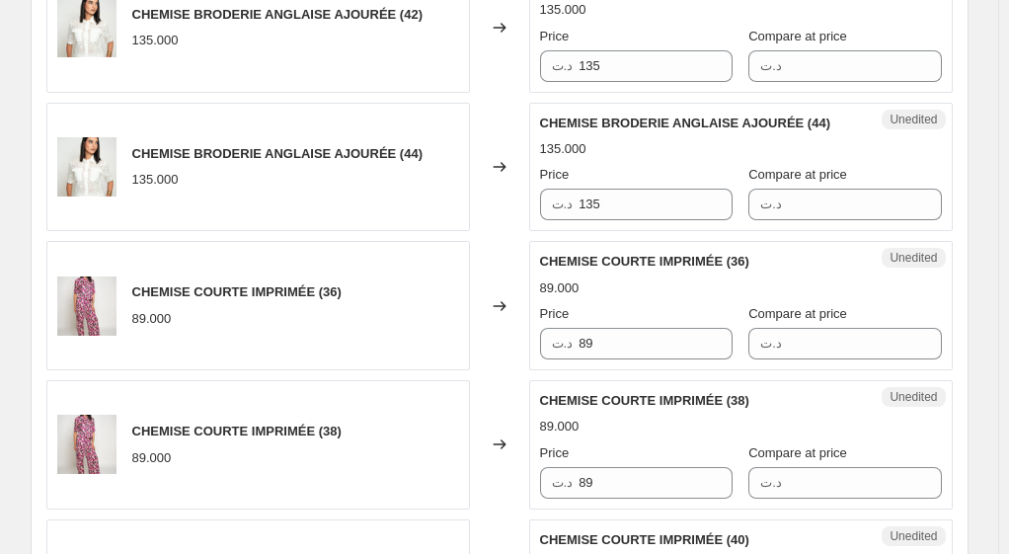
click at [300, 284] on span "CHEMISE COURTE IMPRIMÉE (36)" at bounding box center [236, 291] width 209 height 15
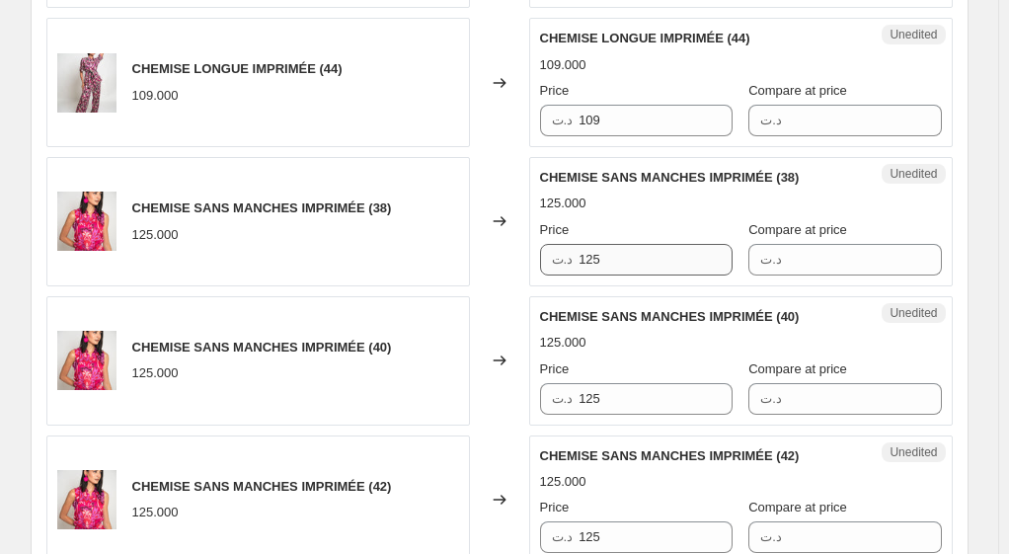
scroll to position [2068, 0]
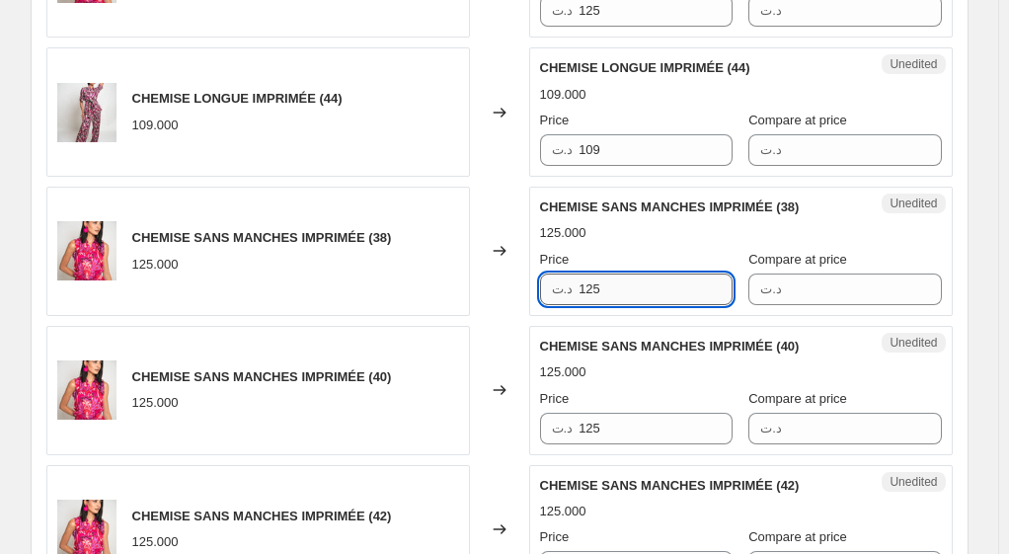
click at [643, 284] on input "125" at bounding box center [656, 290] width 154 height 32
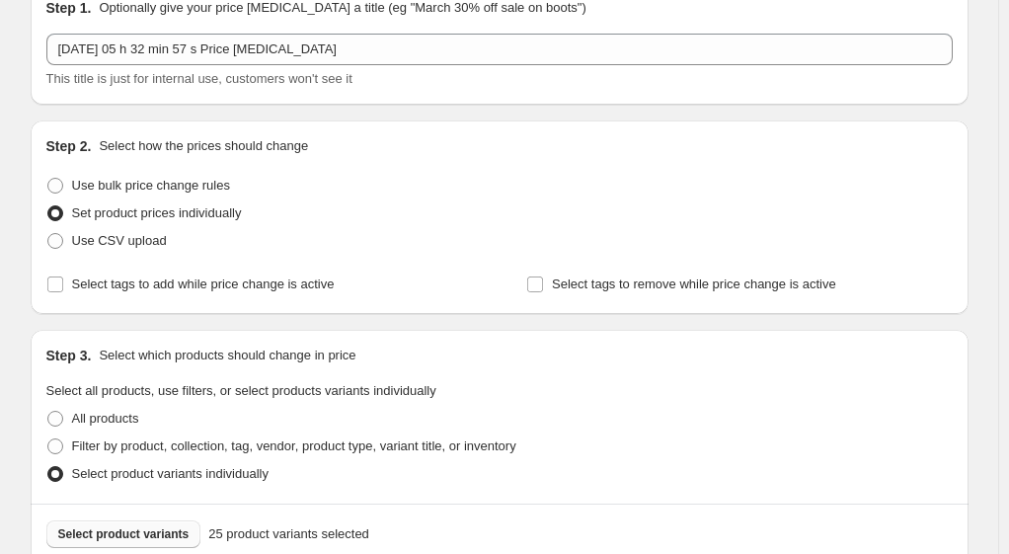
scroll to position [0, 0]
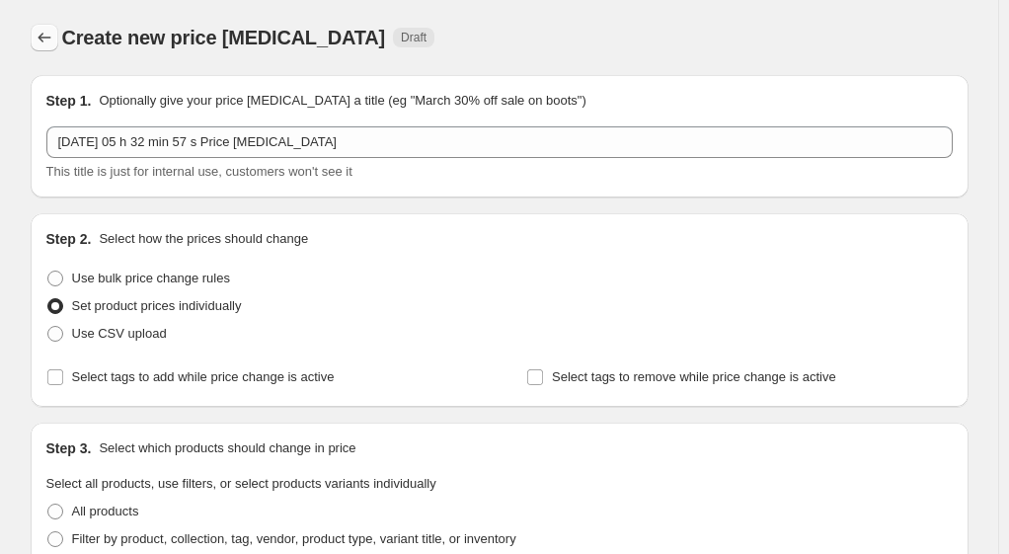
click at [51, 39] on icon "Price change jobs" at bounding box center [45, 38] width 20 height 20
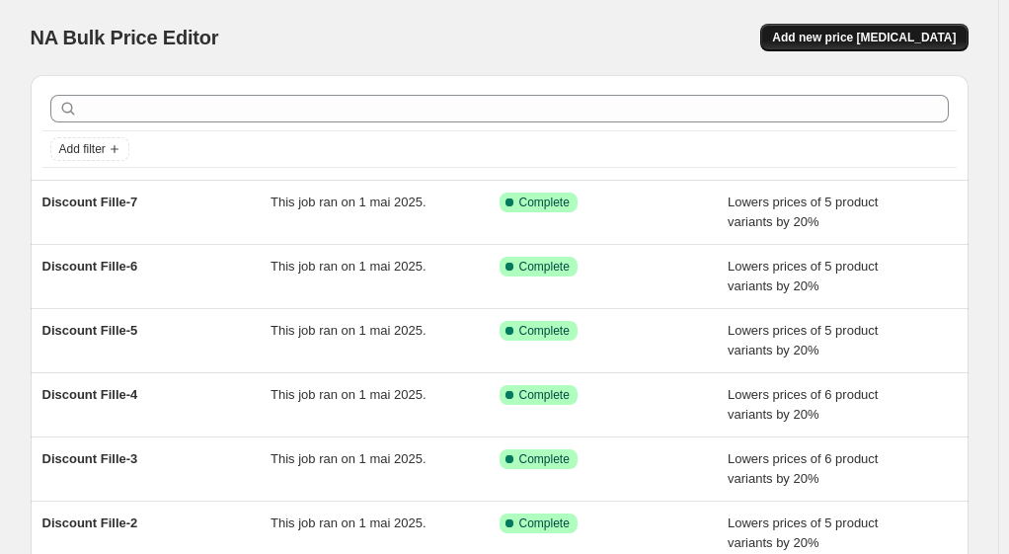
click at [872, 34] on span "Add new price [MEDICAL_DATA]" at bounding box center [864, 38] width 184 height 16
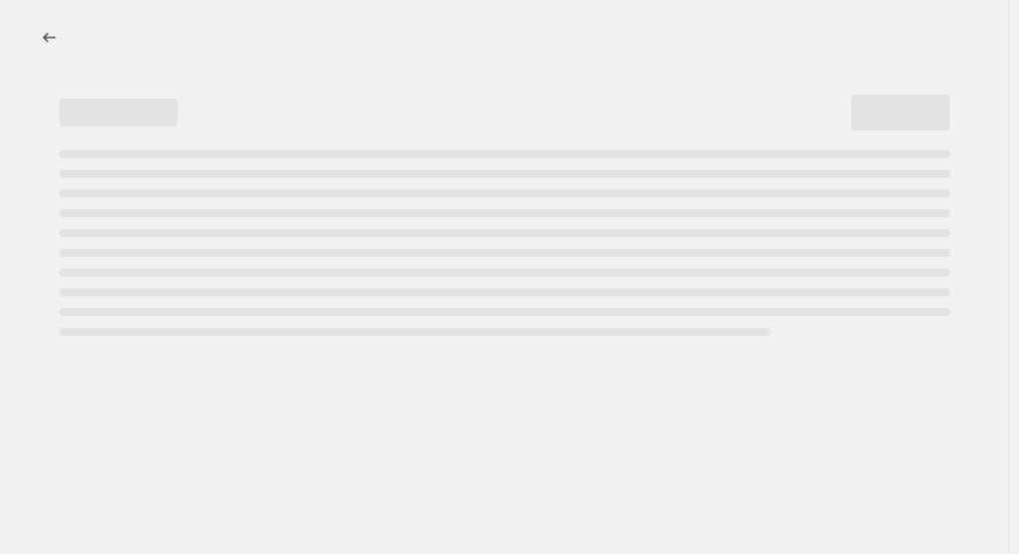
select select "percentage"
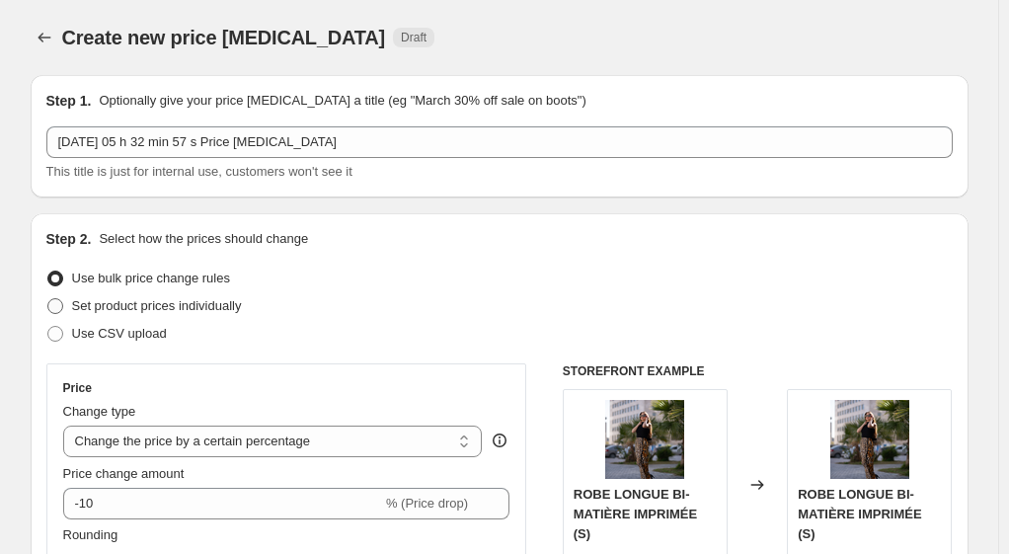
click at [59, 303] on span at bounding box center [55, 306] width 16 height 16
click at [48, 299] on input "Set product prices individually" at bounding box center [47, 298] width 1 height 1
radio input "true"
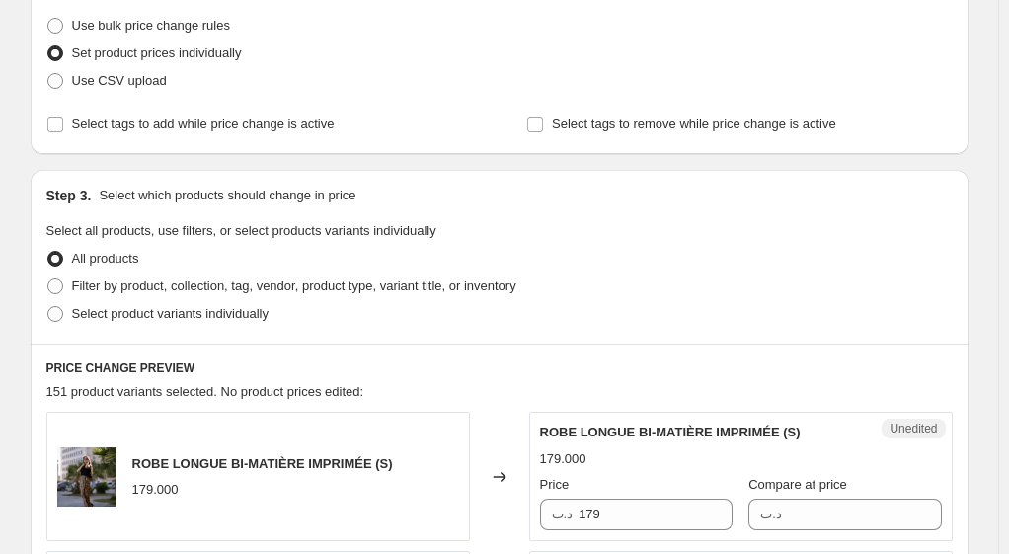
scroll to position [296, 0]
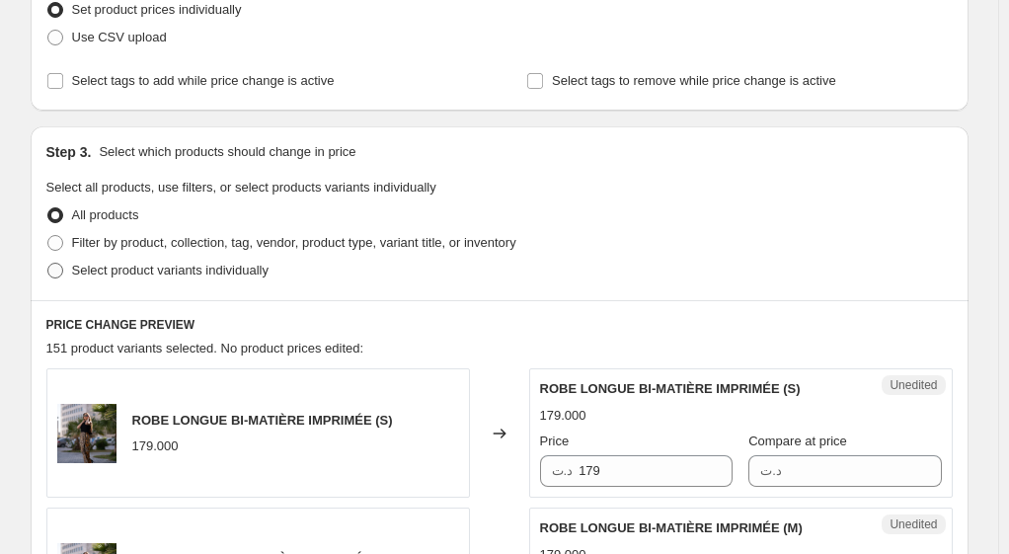
click at [60, 268] on span at bounding box center [55, 271] width 16 height 16
click at [48, 264] on input "Select product variants individually" at bounding box center [47, 263] width 1 height 1
radio input "true"
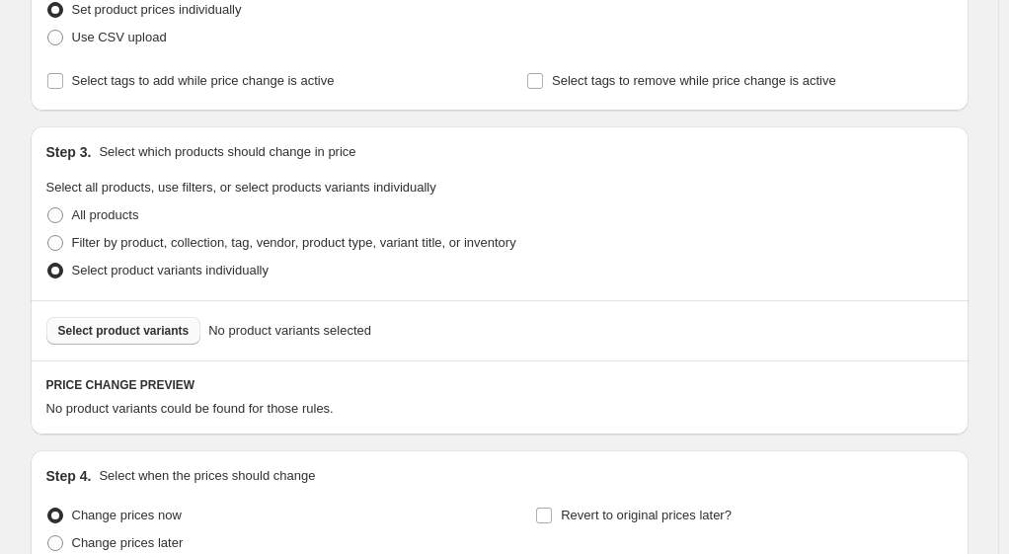
click at [166, 324] on span "Select product variants" at bounding box center [123, 331] width 131 height 16
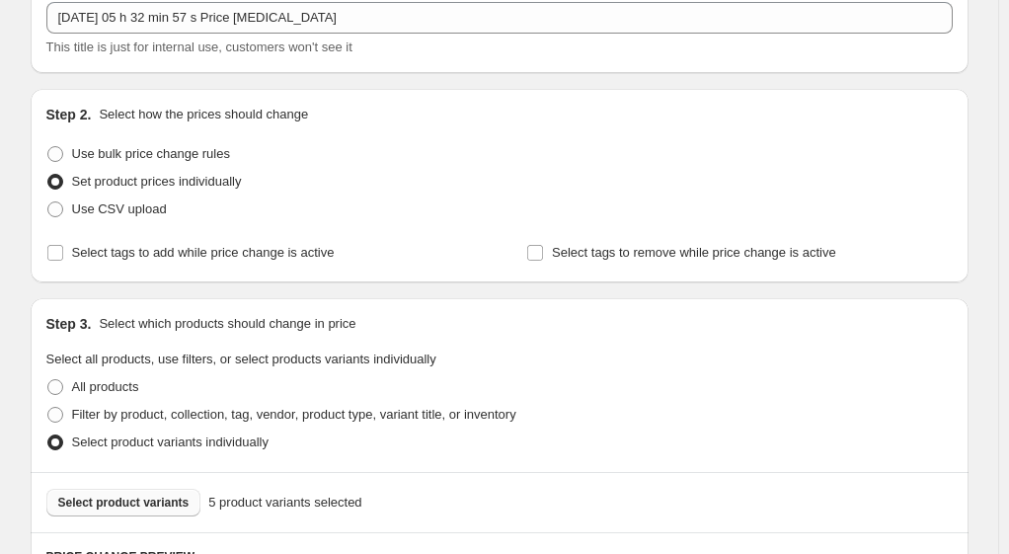
scroll to position [99, 0]
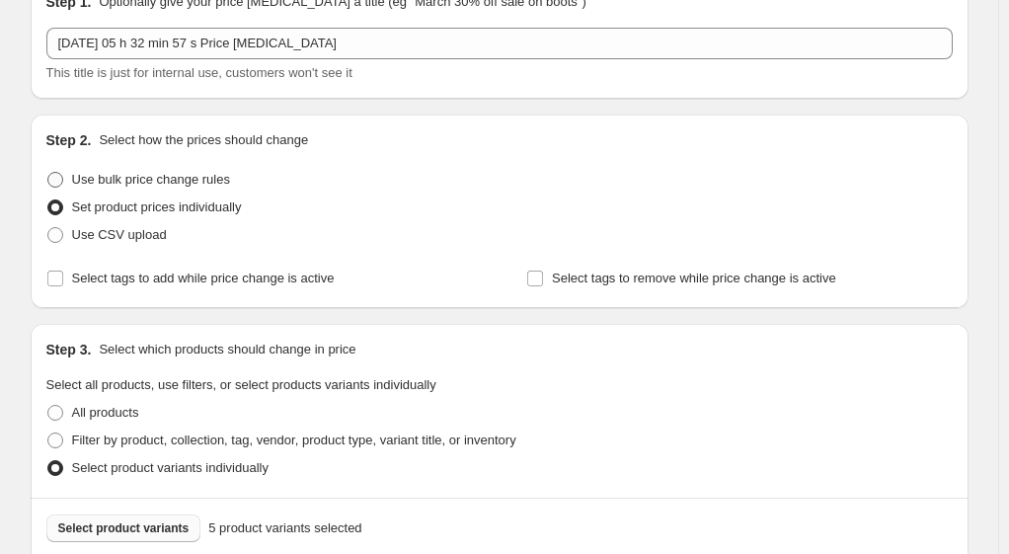
click at [56, 178] on span at bounding box center [55, 180] width 16 height 16
click at [48, 173] on input "Use bulk price change rules" at bounding box center [47, 172] width 1 height 1
radio input "true"
select select "percentage"
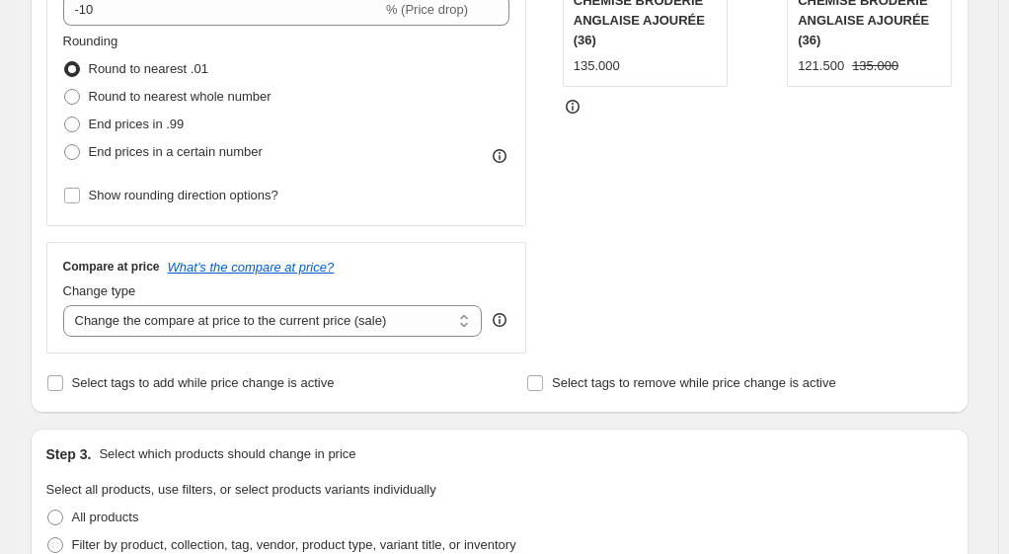
scroll to position [395, 0]
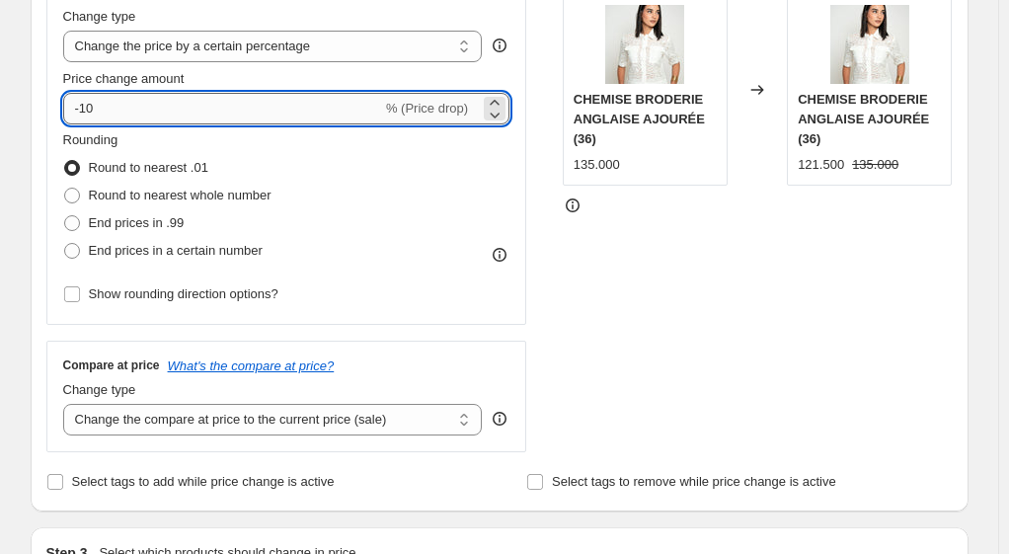
click at [119, 111] on input "-10" at bounding box center [222, 109] width 319 height 32
type input "-1"
type input "-35"
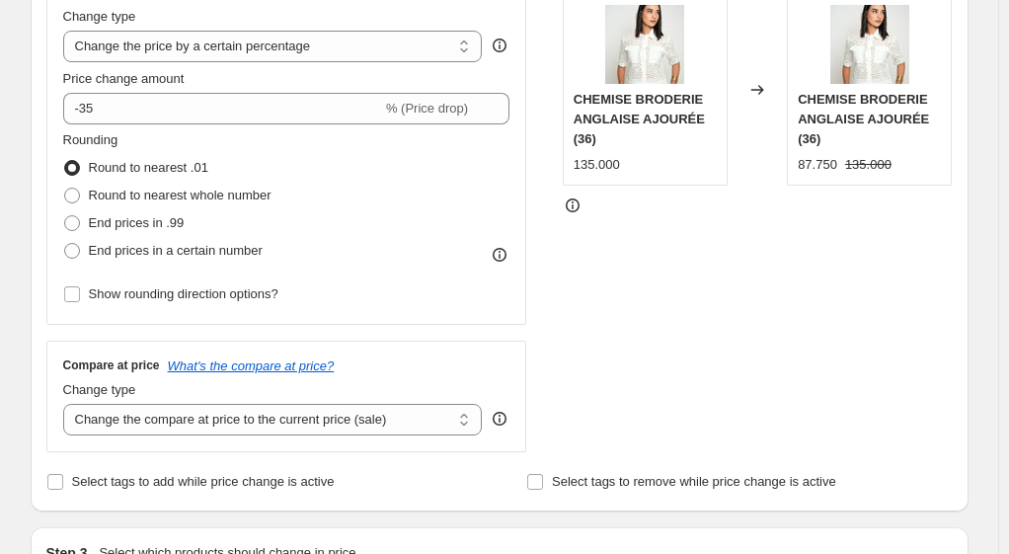
click at [557, 353] on div "Price Change type Change the price to a certain amount Change the price by a ce…" at bounding box center [499, 210] width 907 height 484
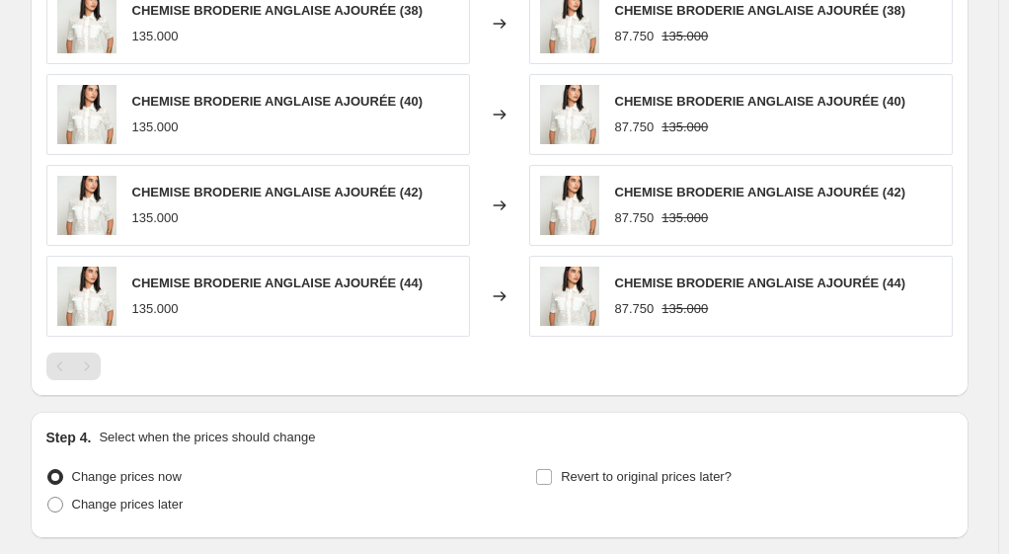
scroll to position [1383, 0]
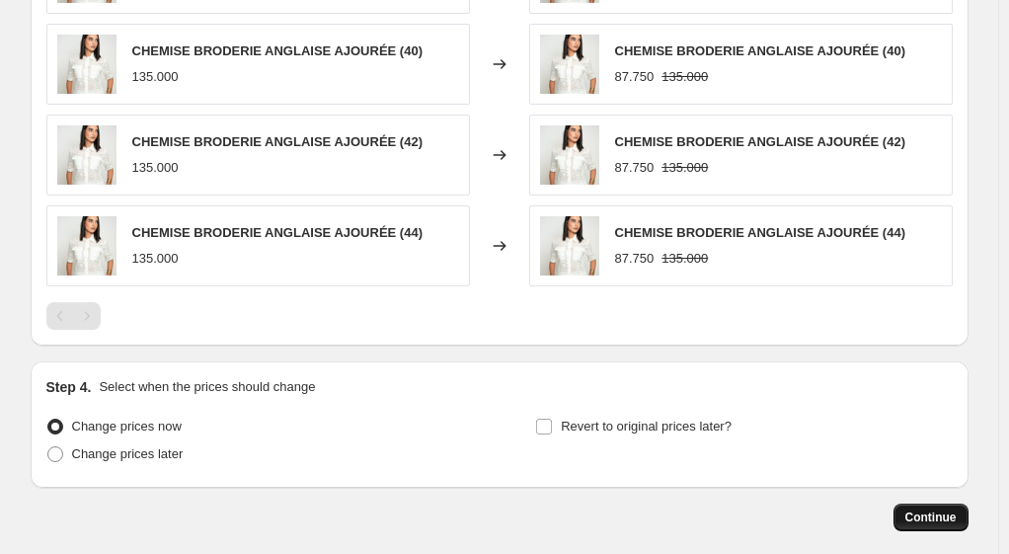
click at [942, 515] on span "Continue" at bounding box center [931, 518] width 51 height 16
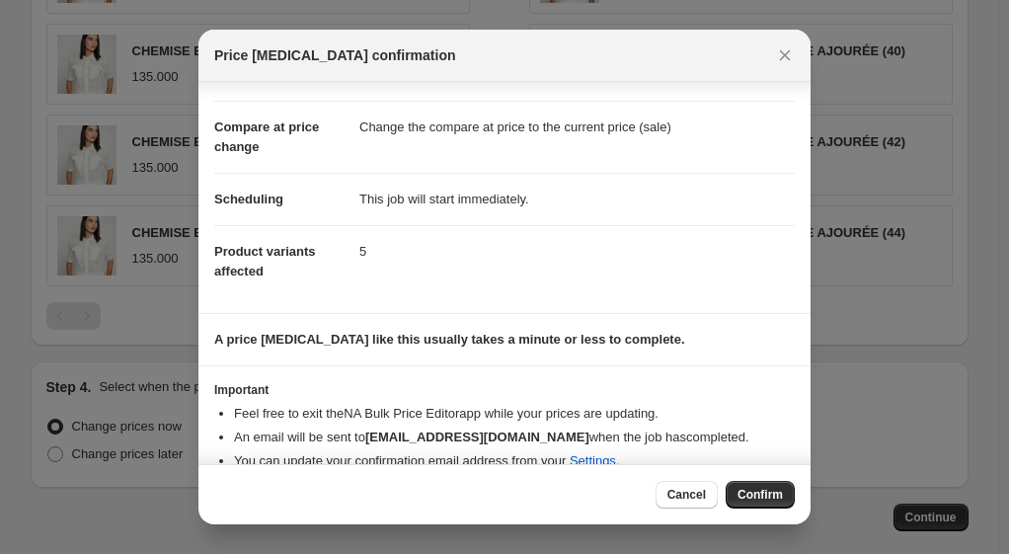
scroll to position [93, 0]
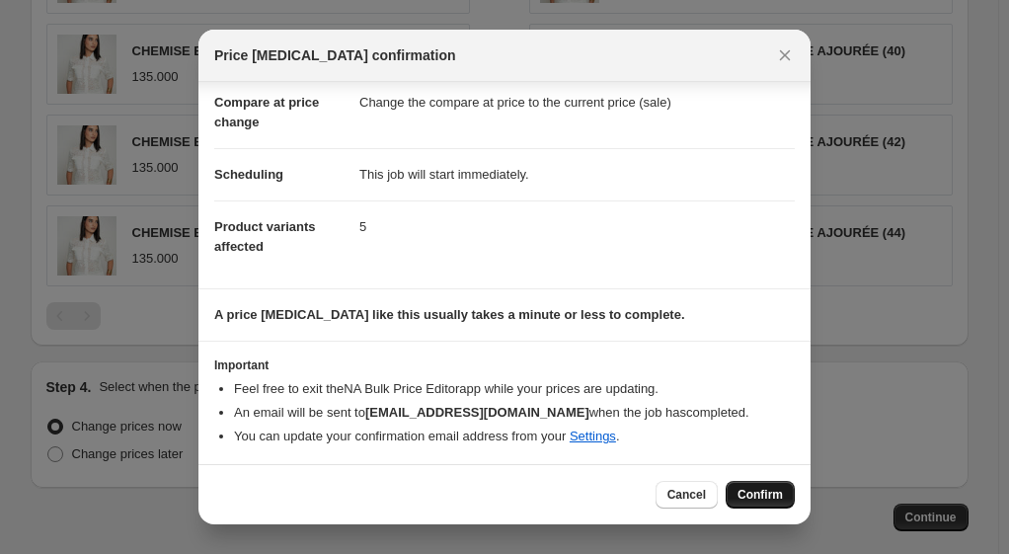
click at [772, 493] on span "Confirm" at bounding box center [760, 495] width 45 height 16
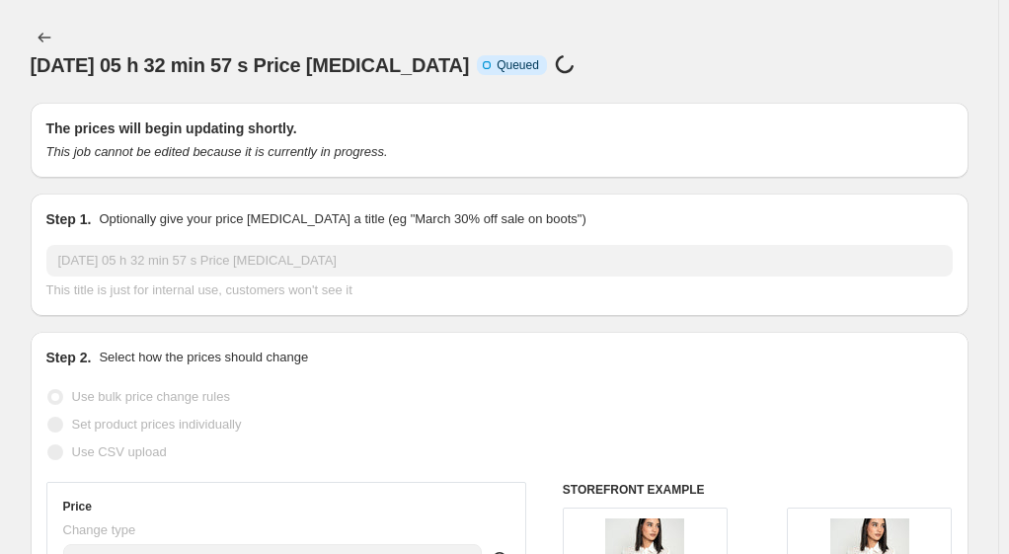
select select "percentage"
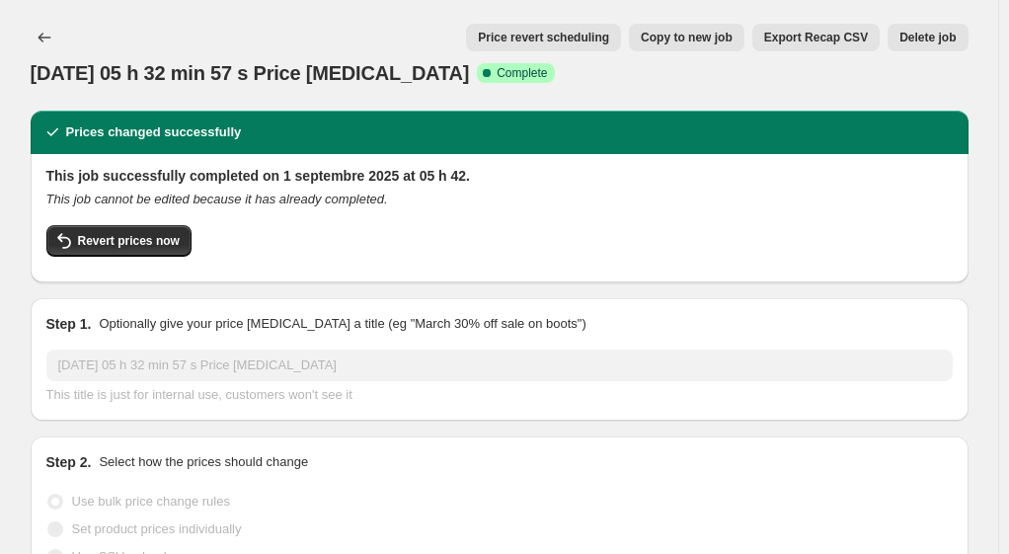
click at [699, 40] on span "Copy to new job" at bounding box center [687, 38] width 92 height 16
select select "percentage"
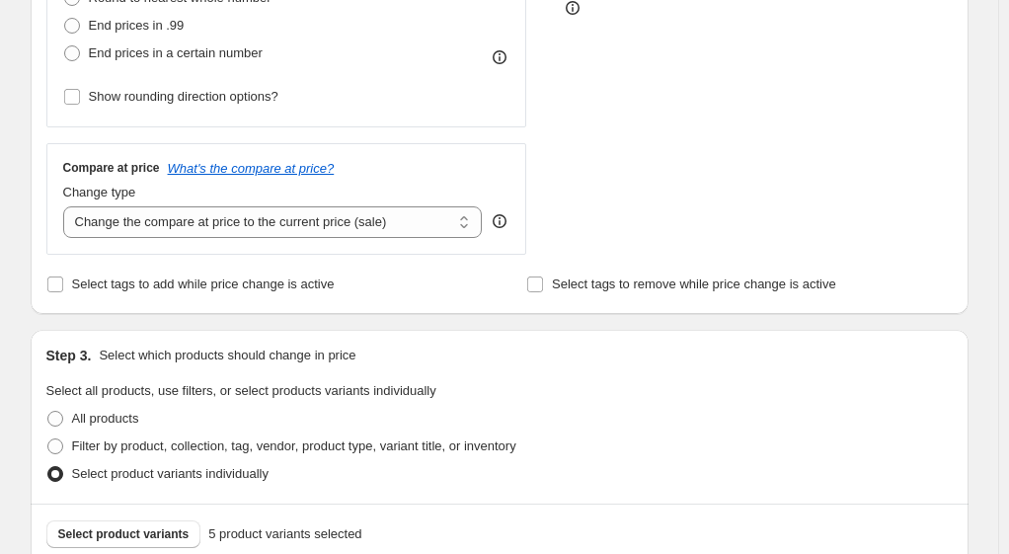
scroll to position [691, 0]
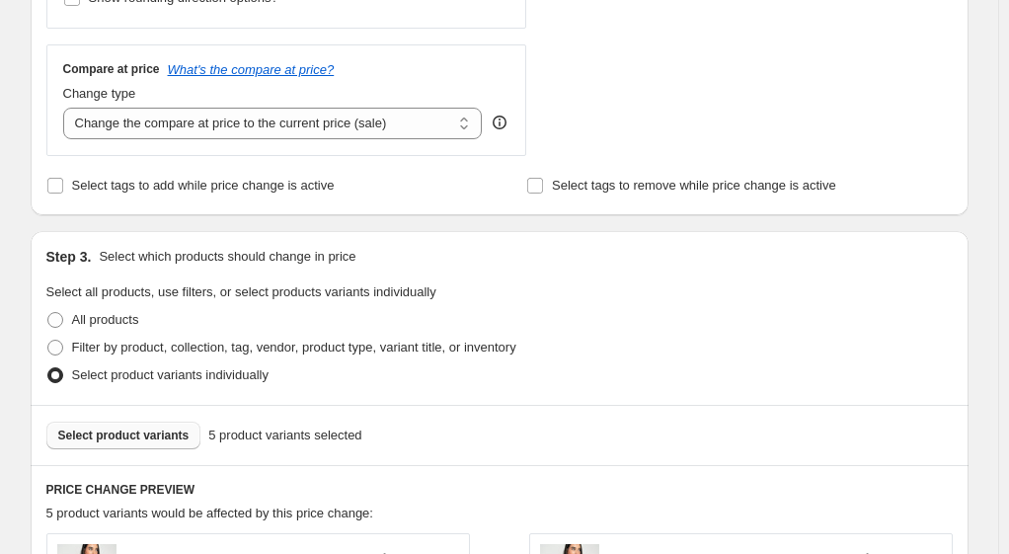
click at [148, 432] on span "Select product variants" at bounding box center [123, 436] width 131 height 16
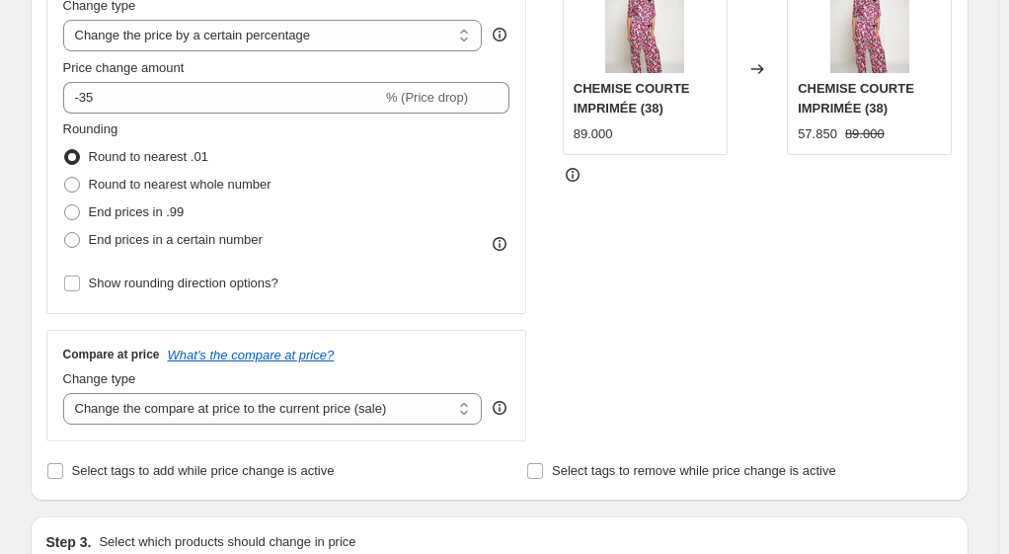
scroll to position [296, 0]
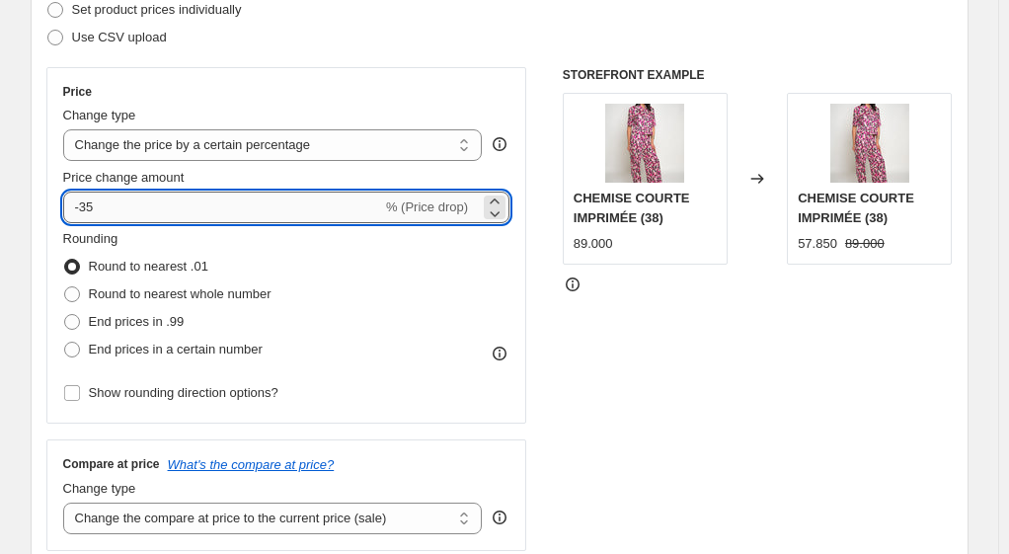
click at [101, 209] on input "-35" at bounding box center [222, 208] width 319 height 32
type input "-3"
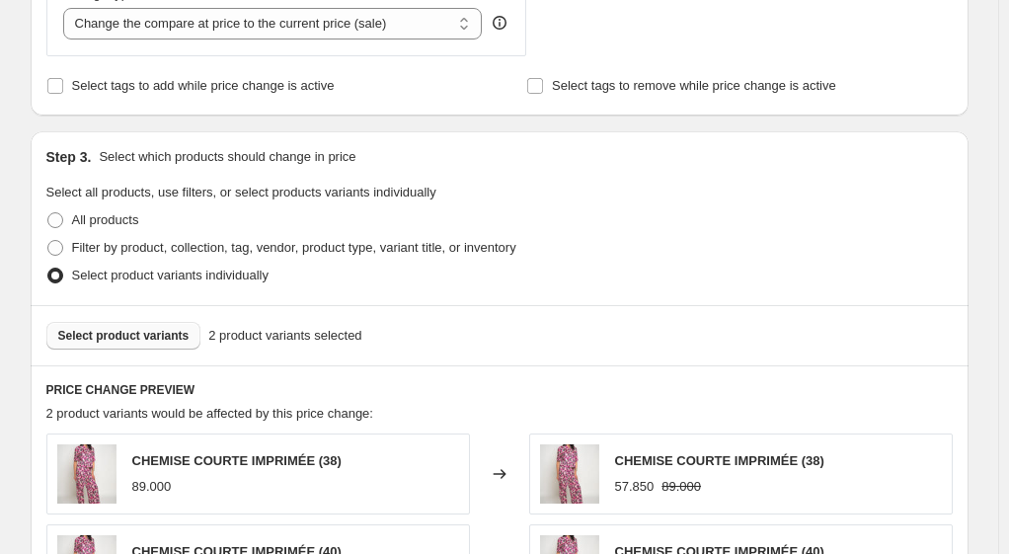
scroll to position [889, 0]
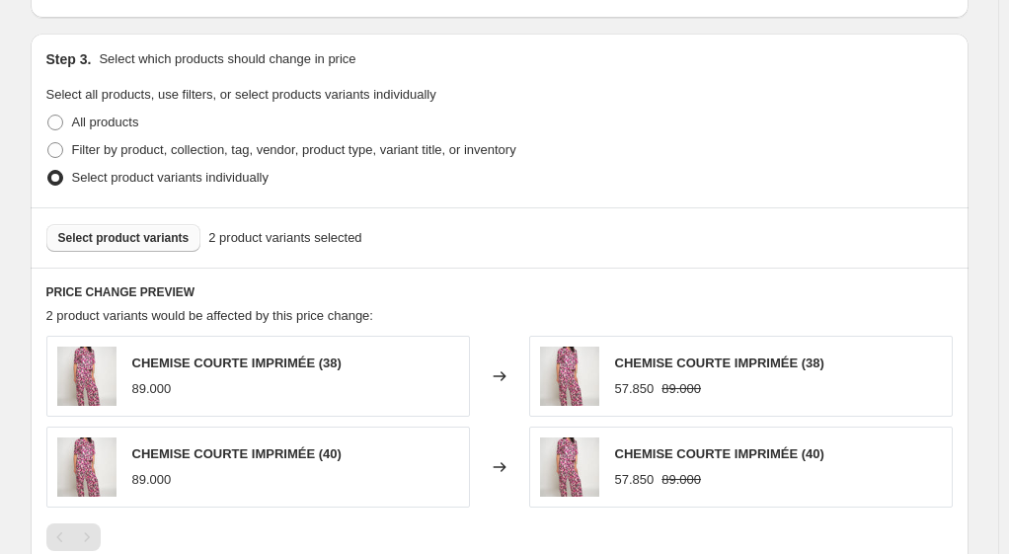
type input "-40"
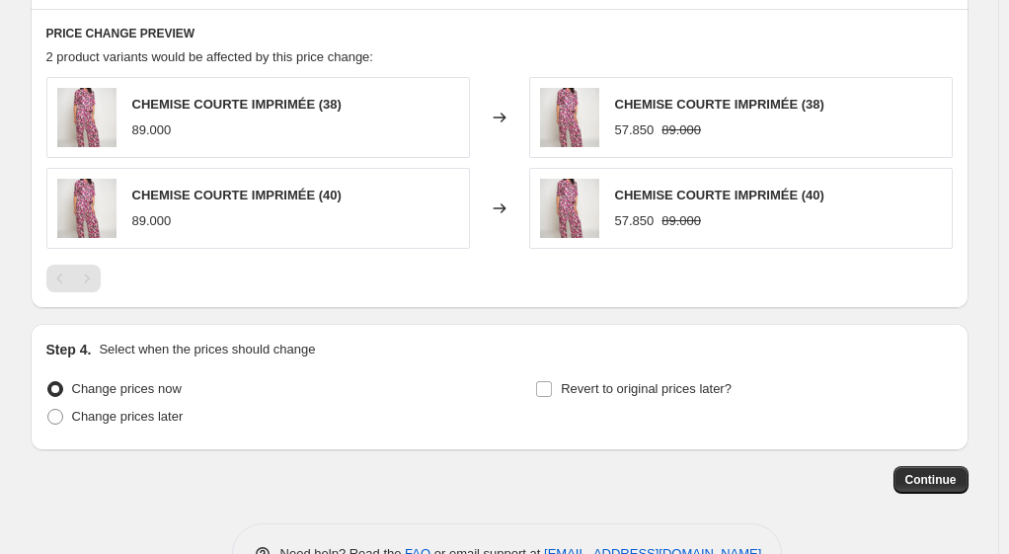
scroll to position [1205, 0]
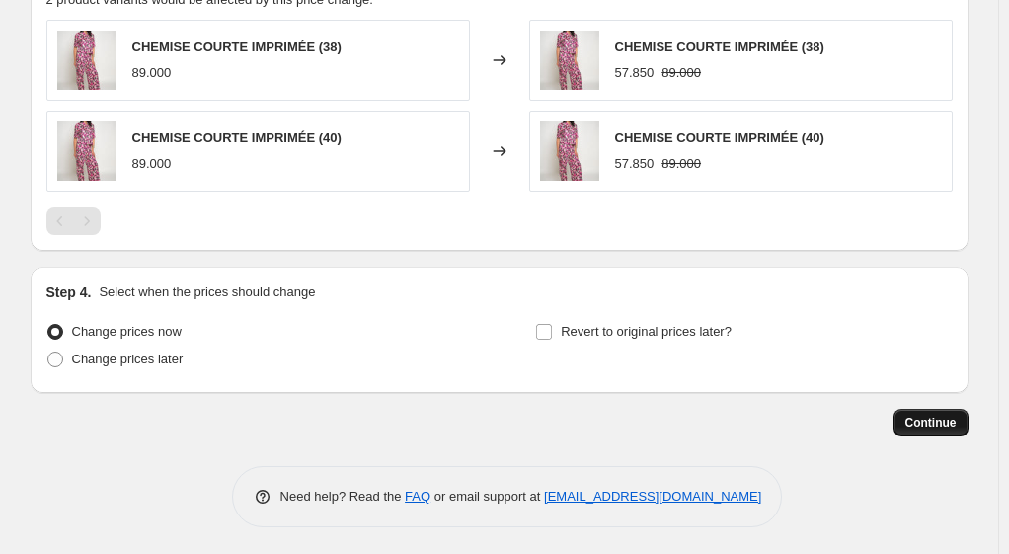
click at [934, 422] on span "Continue" at bounding box center [931, 423] width 51 height 16
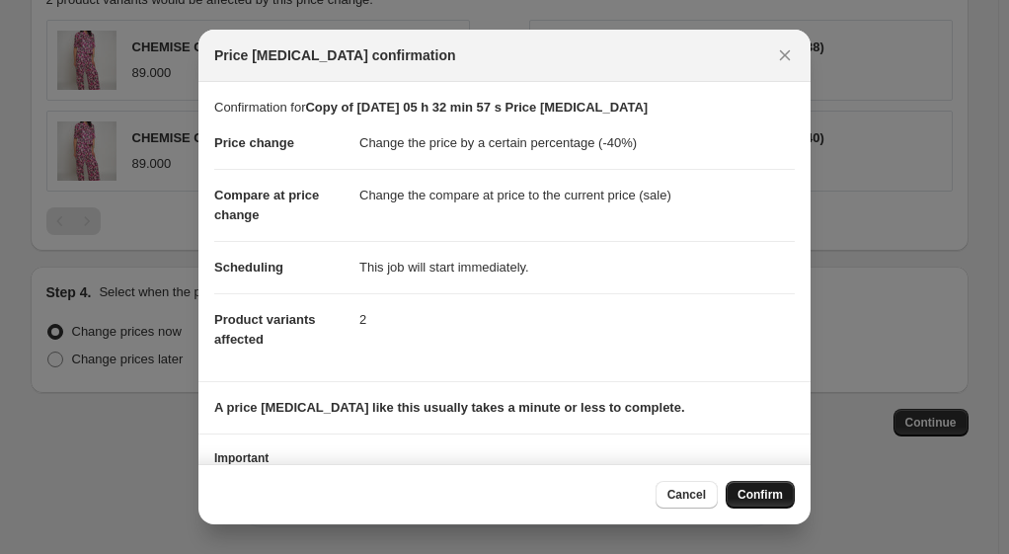
click at [756, 494] on span "Confirm" at bounding box center [760, 495] width 45 height 16
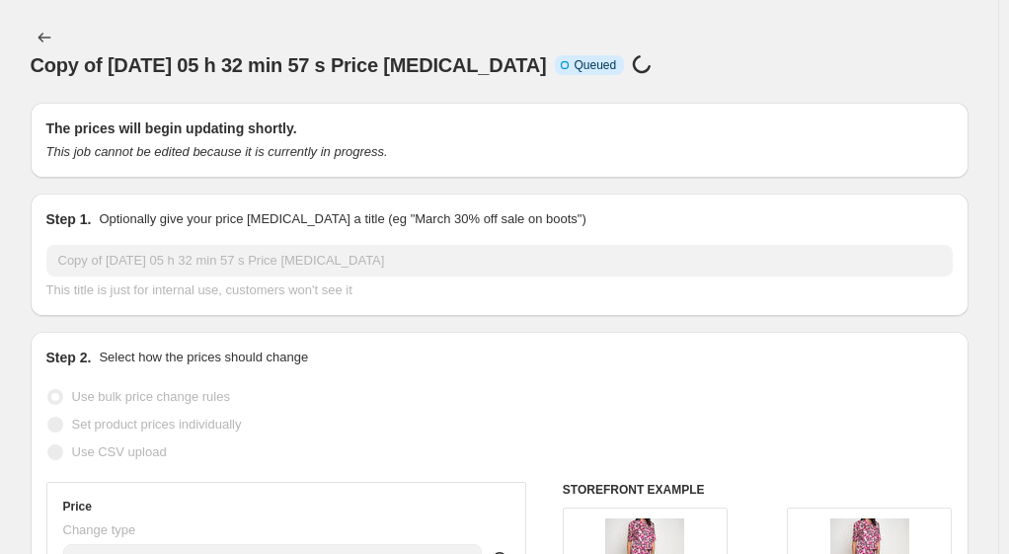
select select "percentage"
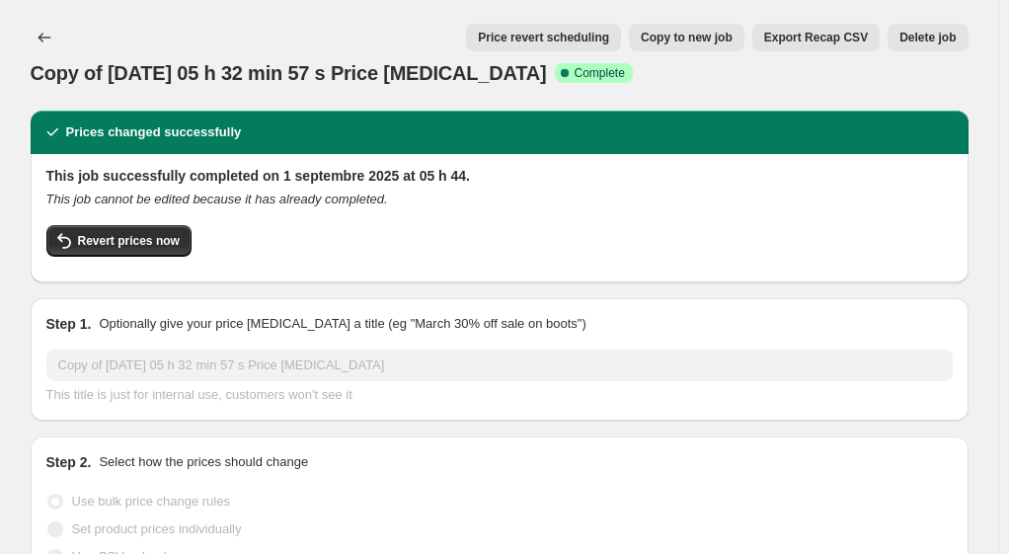
click at [693, 36] on span "Copy to new job" at bounding box center [687, 38] width 92 height 16
select select "percentage"
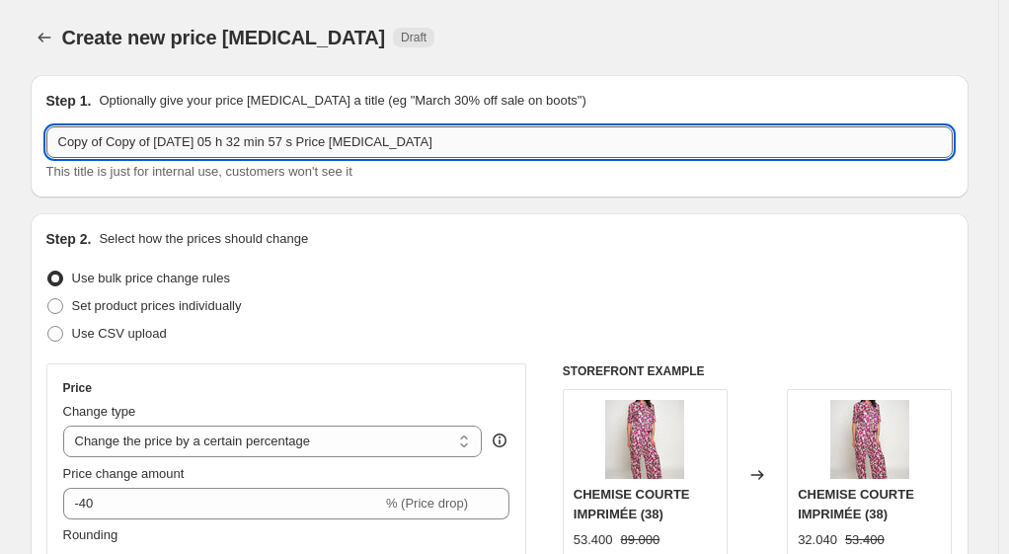
click at [446, 142] on input "Copy of Copy of [DATE] 05 h 32 min 57 s Price [MEDICAL_DATA]" at bounding box center [499, 142] width 907 height 32
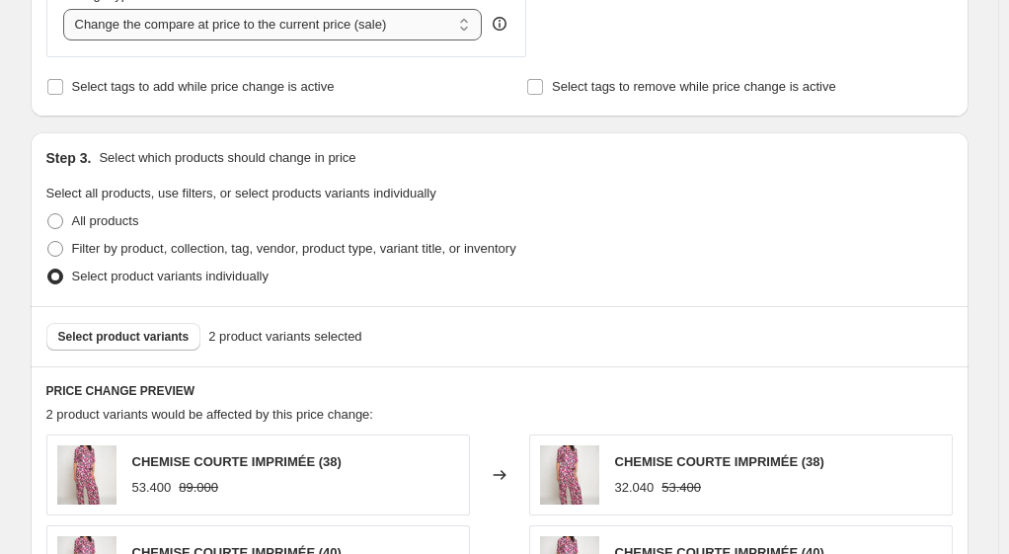
scroll to position [889, 0]
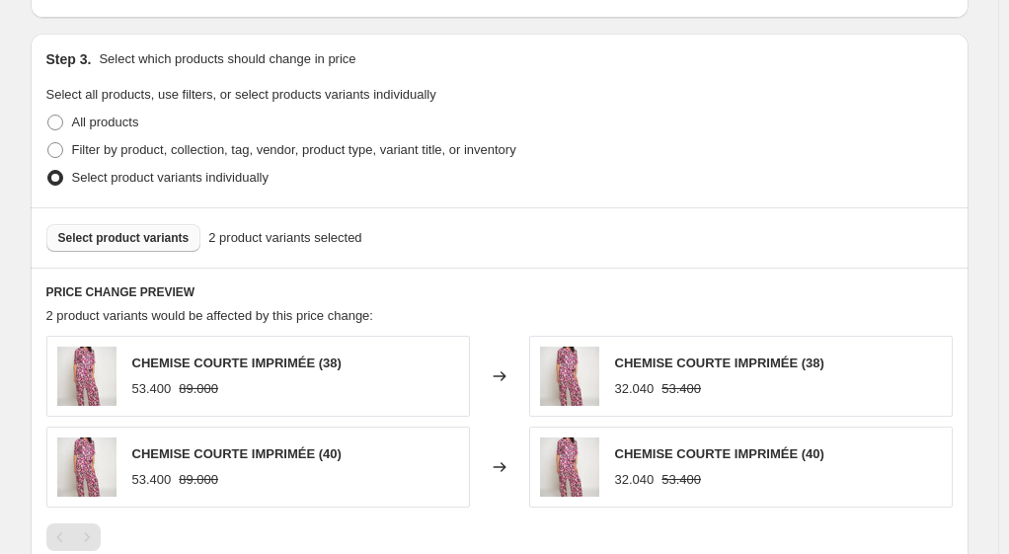
type input "Copy of Copy of [DATE] 05 h 32 min 57 s Price [MEDICAL_DATA]-chemise longue"
click at [150, 233] on span "Select product variants" at bounding box center [123, 238] width 131 height 16
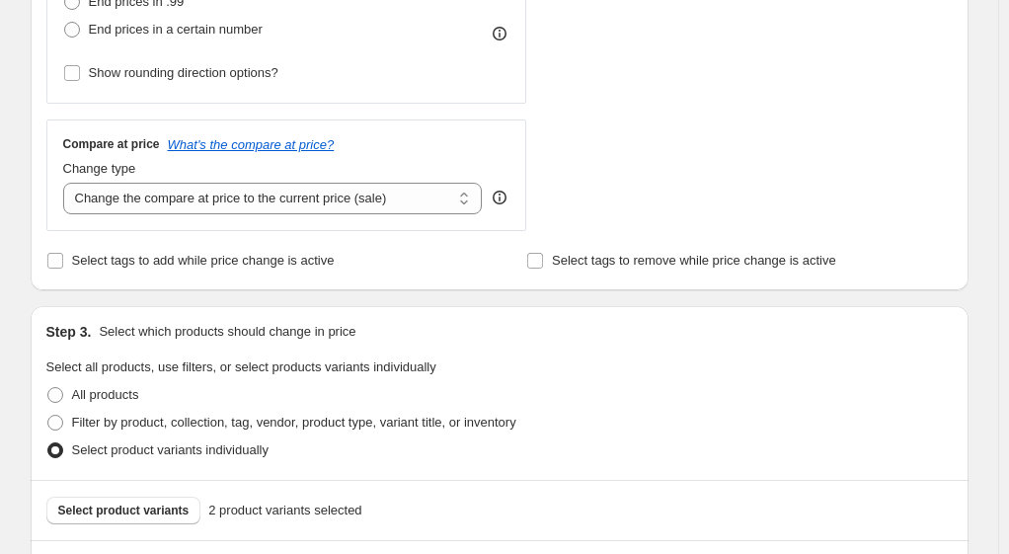
scroll to position [711, 0]
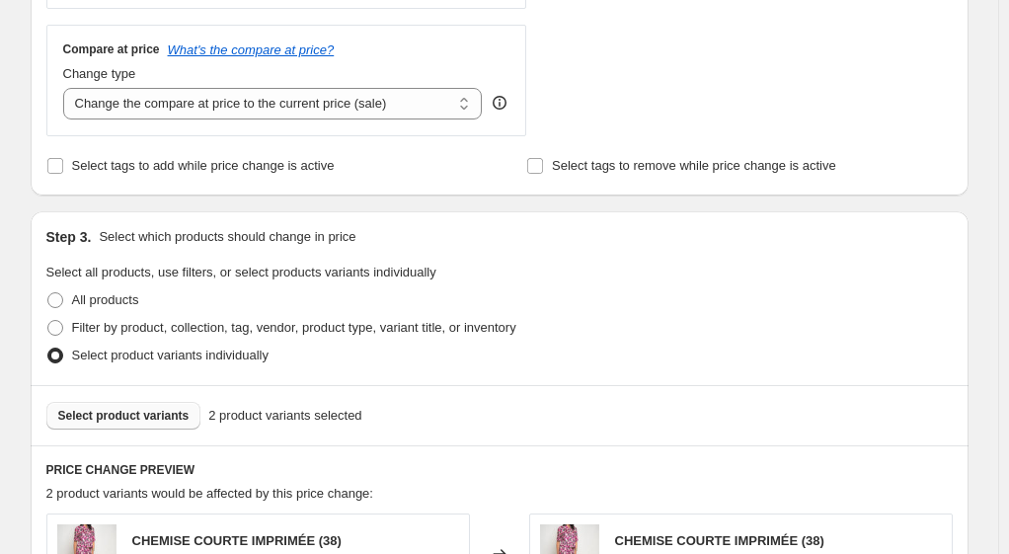
click at [168, 413] on span "Select product variants" at bounding box center [123, 416] width 131 height 16
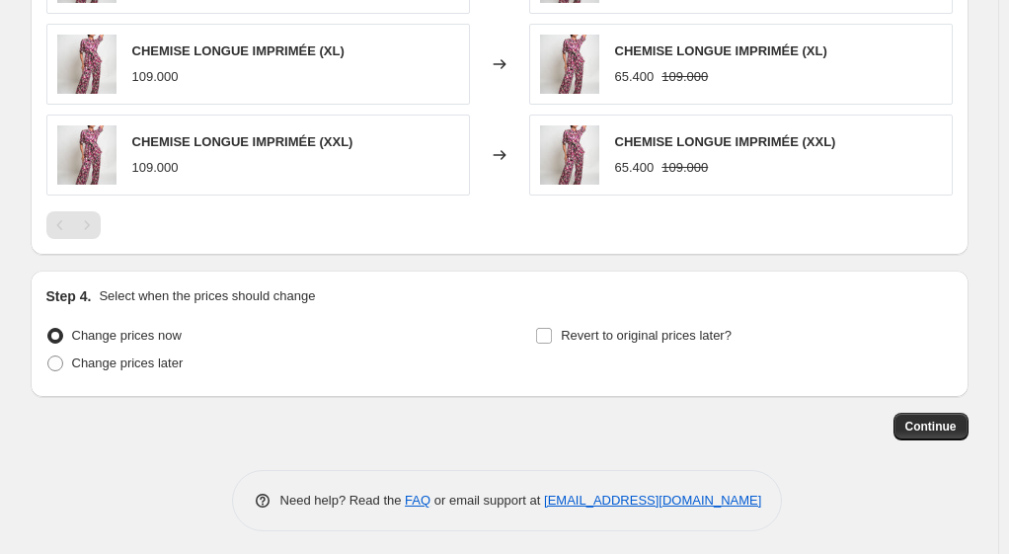
scroll to position [1295, 0]
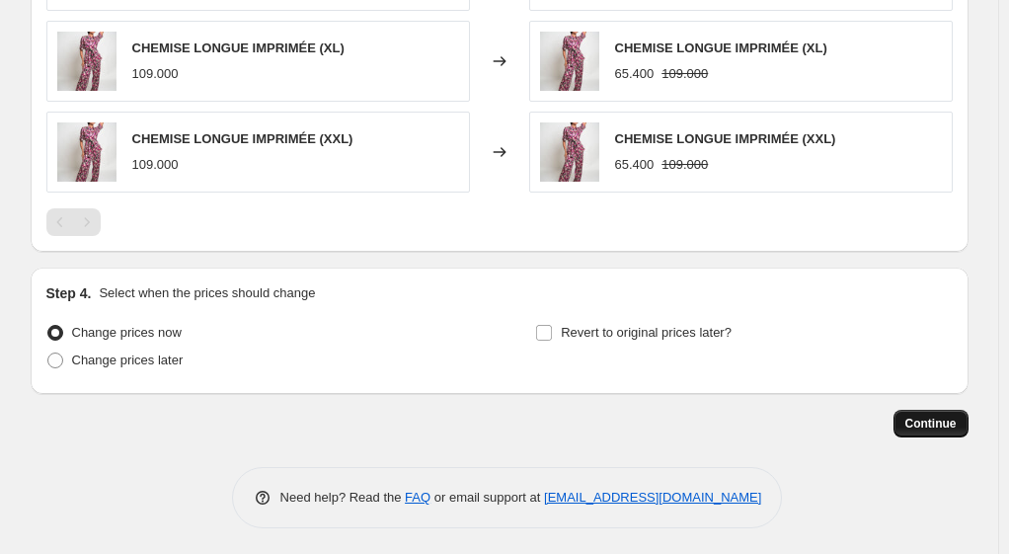
click at [921, 421] on span "Continue" at bounding box center [931, 424] width 51 height 16
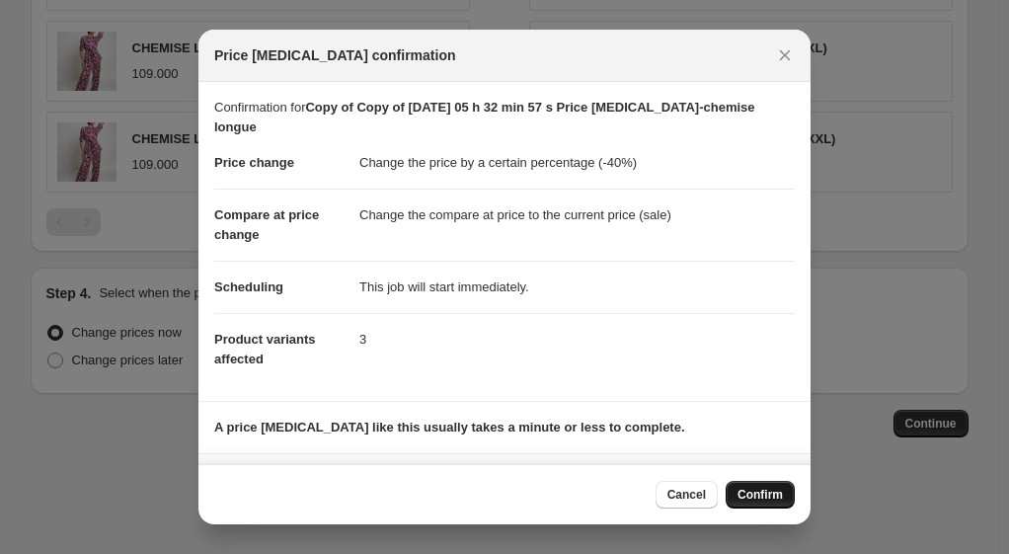
click at [747, 493] on span "Confirm" at bounding box center [760, 495] width 45 height 16
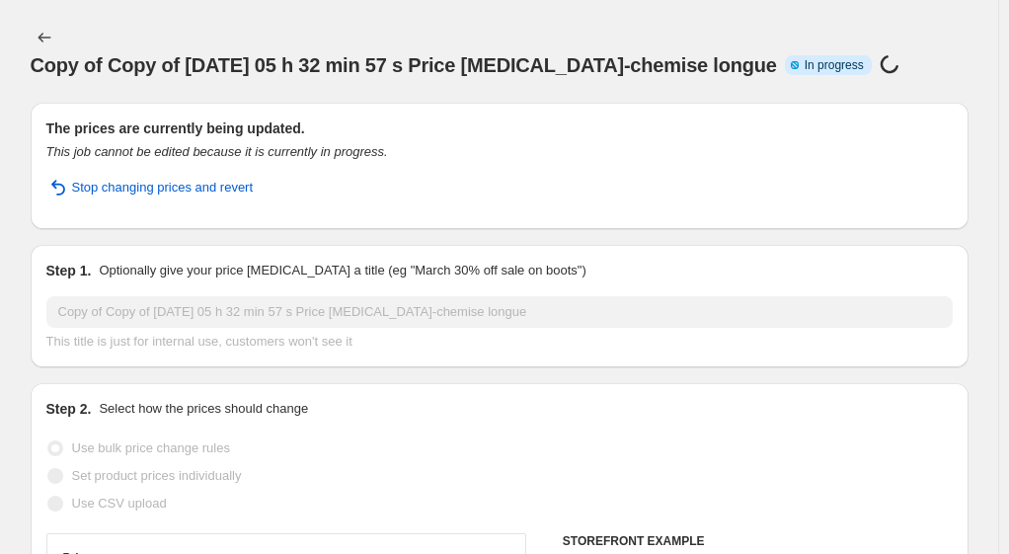
select select "percentage"
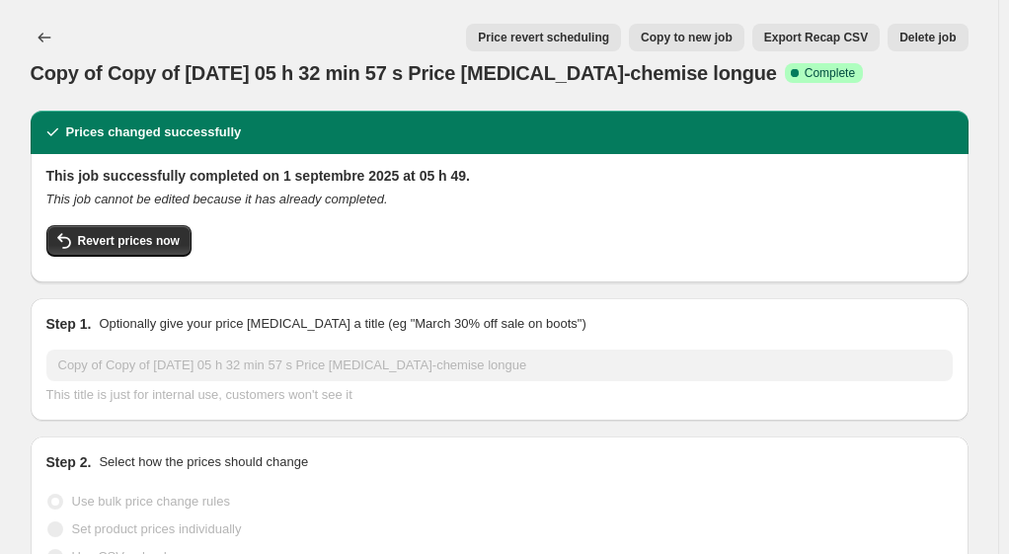
click at [712, 40] on span "Copy to new job" at bounding box center [687, 38] width 92 height 16
select select "percentage"
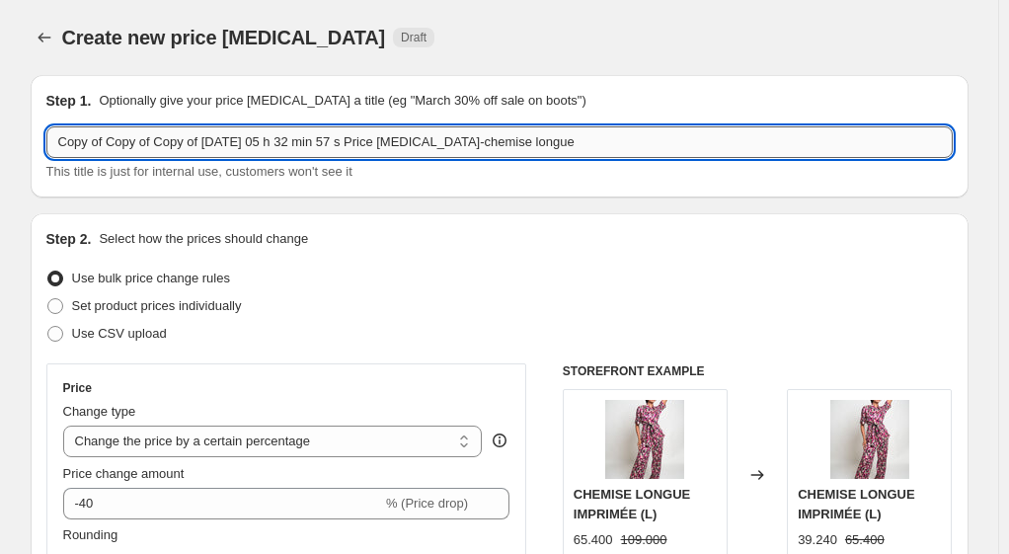
click at [579, 143] on input "Copy of Copy of Copy of [DATE] 05 h 32 min 57 s Price [MEDICAL_DATA]-chemise lo…" at bounding box center [499, 142] width 907 height 32
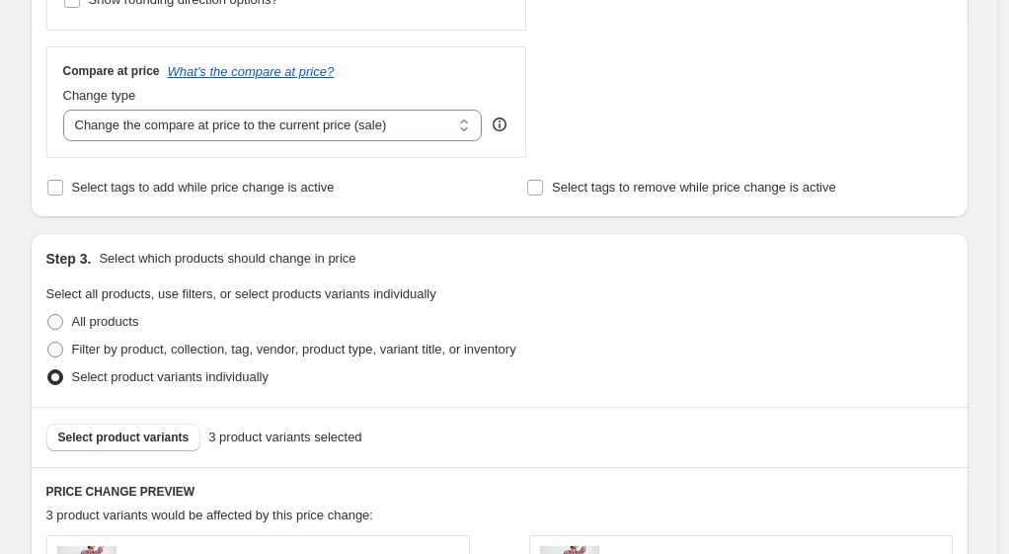
scroll to position [691, 0]
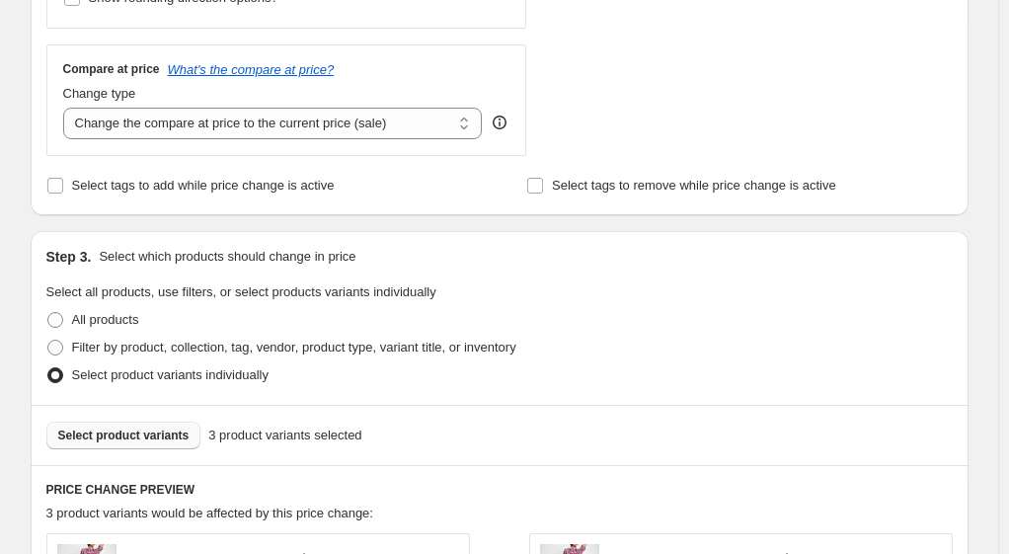
type input "Copy of Copy of Copy of [DATE] 05 h 32 min 57 s Price [MEDICAL_DATA]-pantalon l…"
click at [123, 436] on span "Select product variants" at bounding box center [123, 436] width 131 height 16
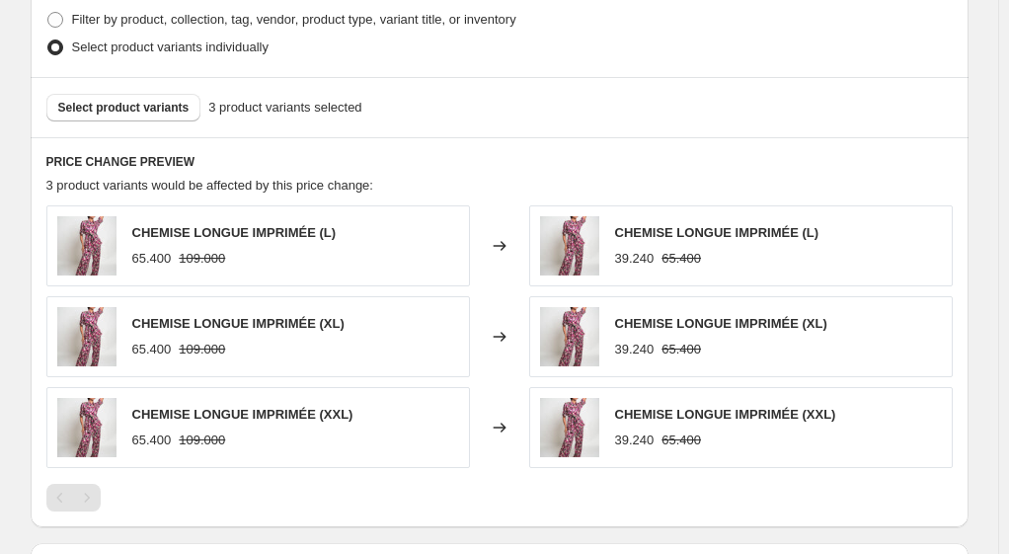
scroll to position [988, 0]
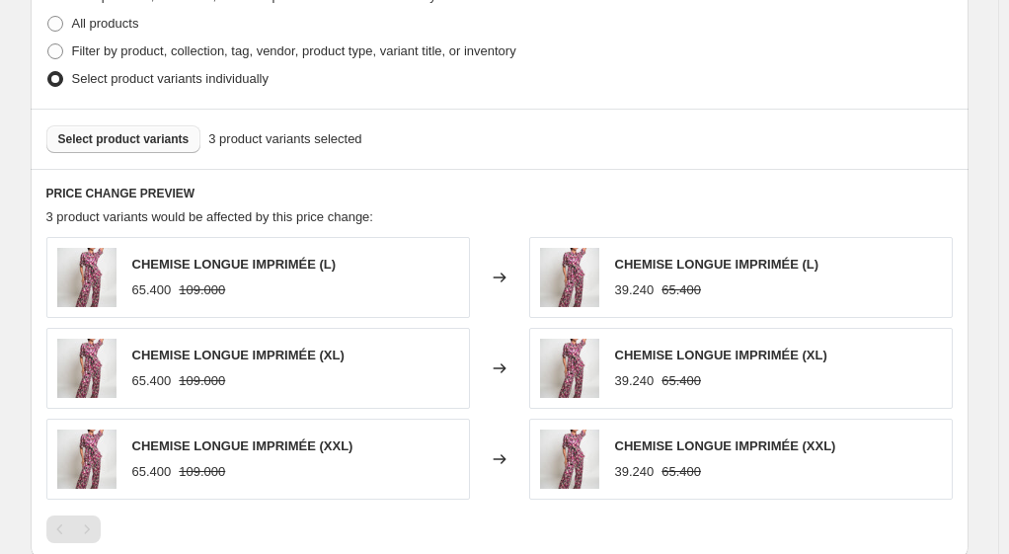
click at [146, 137] on span "Select product variants" at bounding box center [123, 139] width 131 height 16
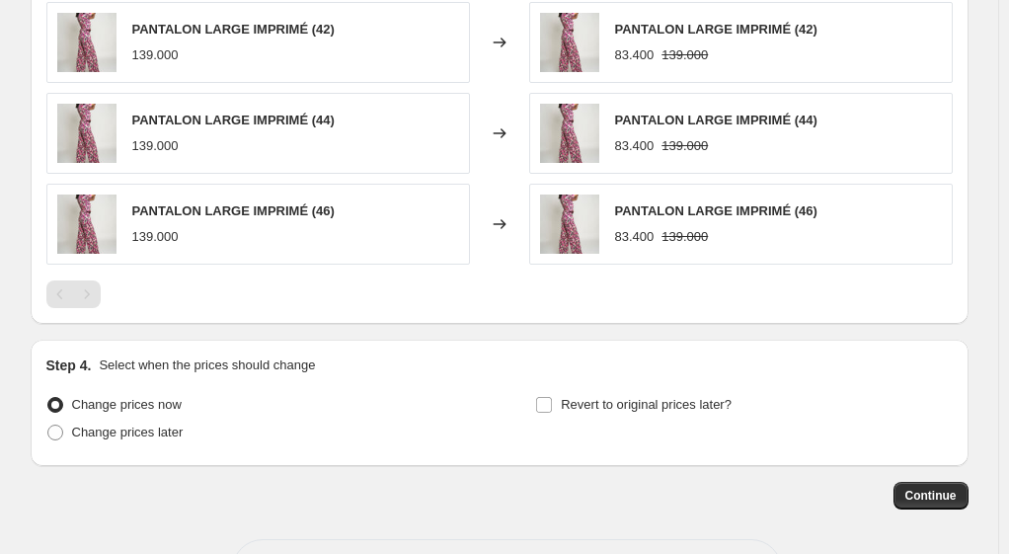
scroll to position [1476, 0]
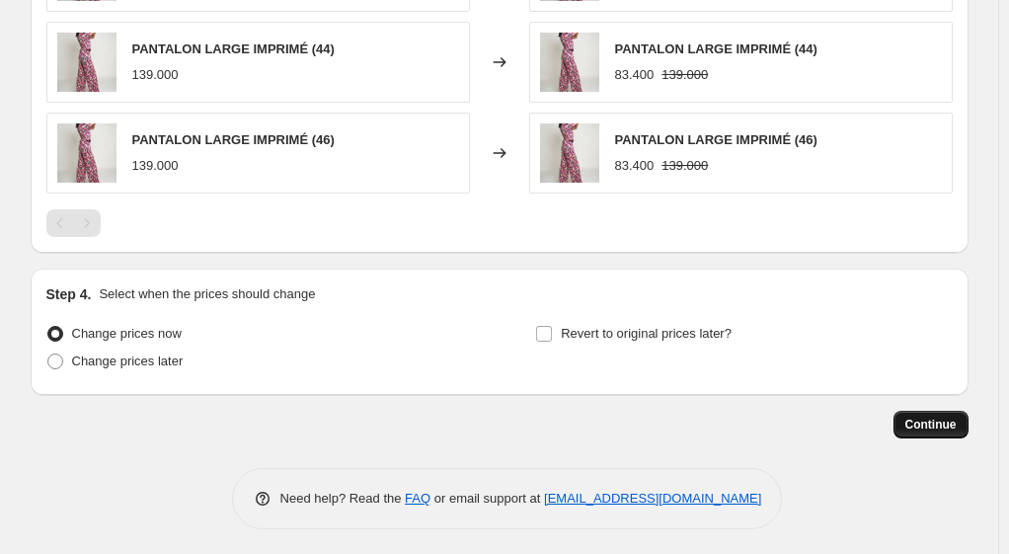
click at [927, 419] on span "Continue" at bounding box center [931, 425] width 51 height 16
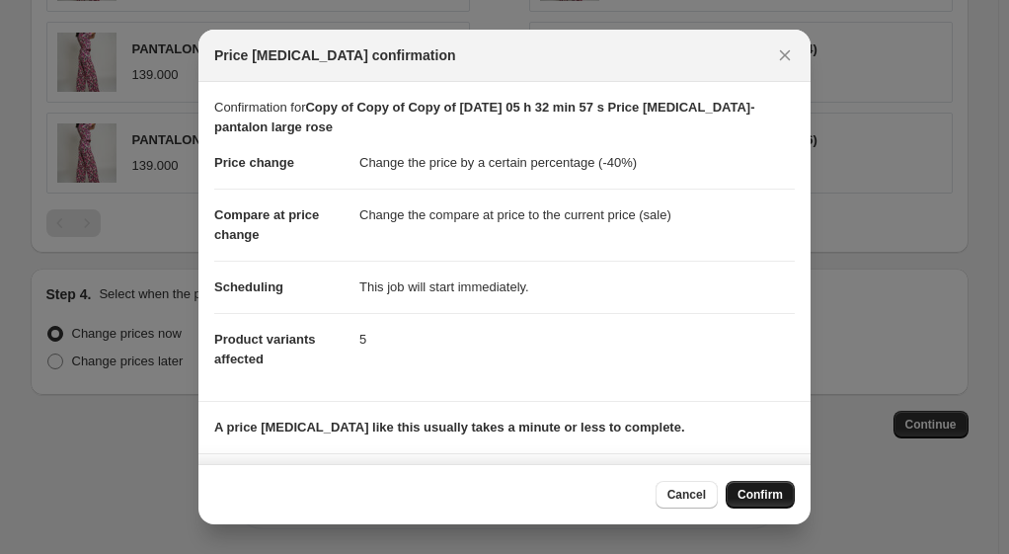
click at [770, 493] on span "Confirm" at bounding box center [760, 495] width 45 height 16
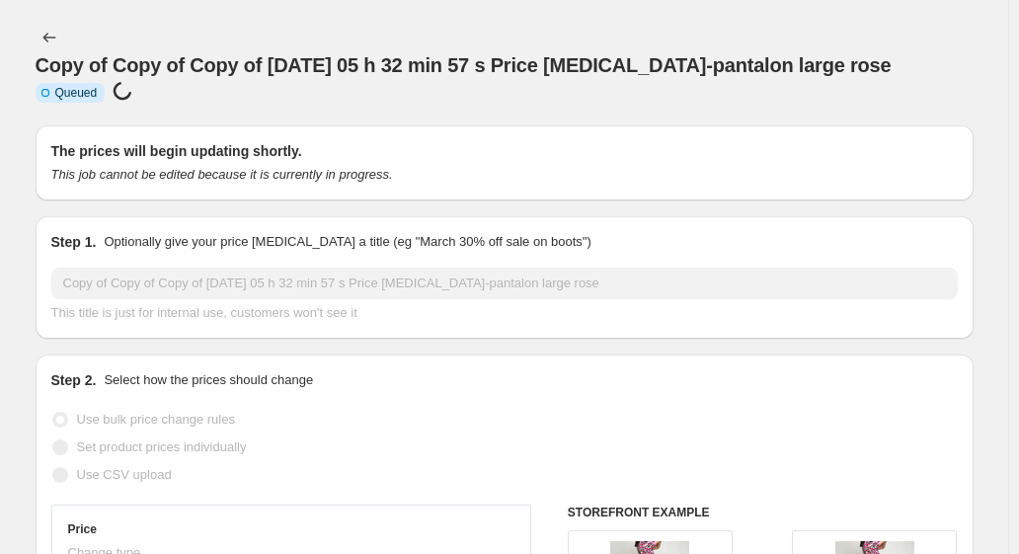
select select "percentage"
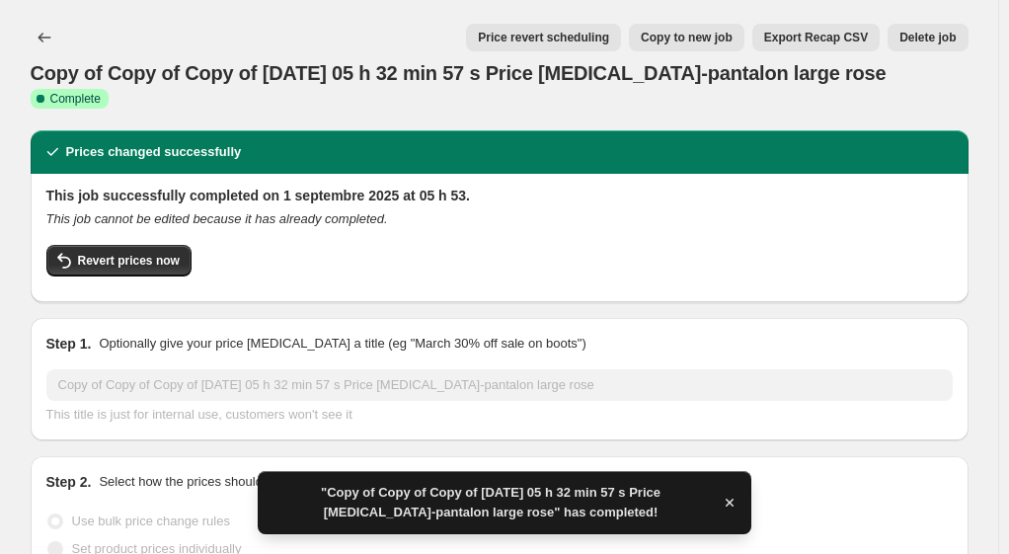
click at [695, 39] on span "Copy to new job" at bounding box center [687, 38] width 92 height 16
select select "percentage"
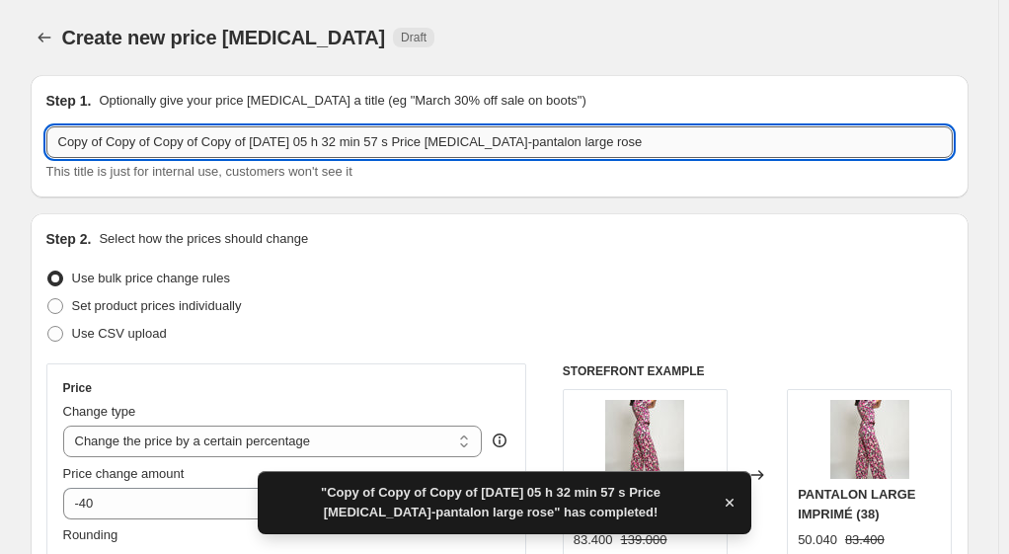
click at [642, 145] on input "Copy of Copy of Copy of Copy of [DATE] 05 h 32 min 57 s Price [MEDICAL_DATA]-pa…" at bounding box center [499, 142] width 907 height 32
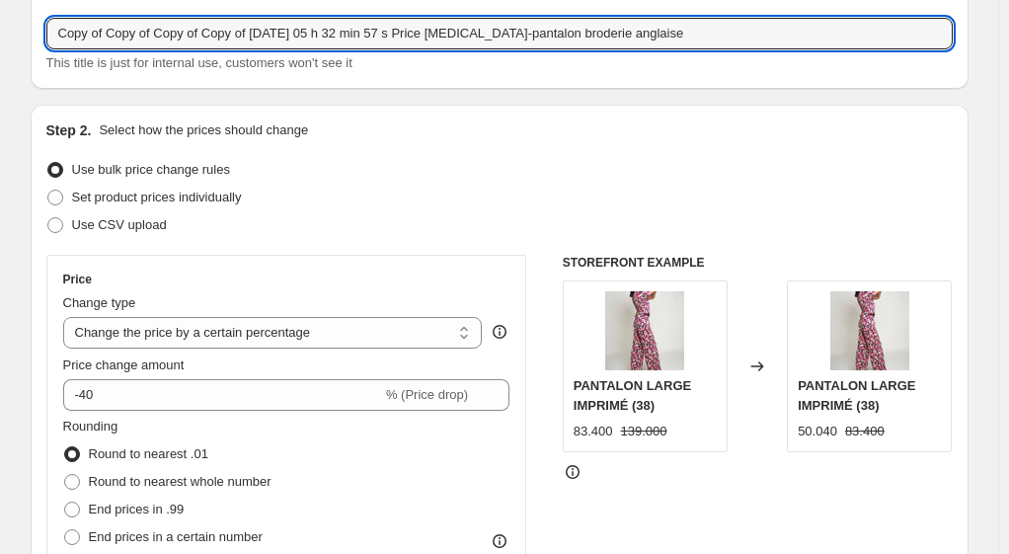
scroll to position [395, 0]
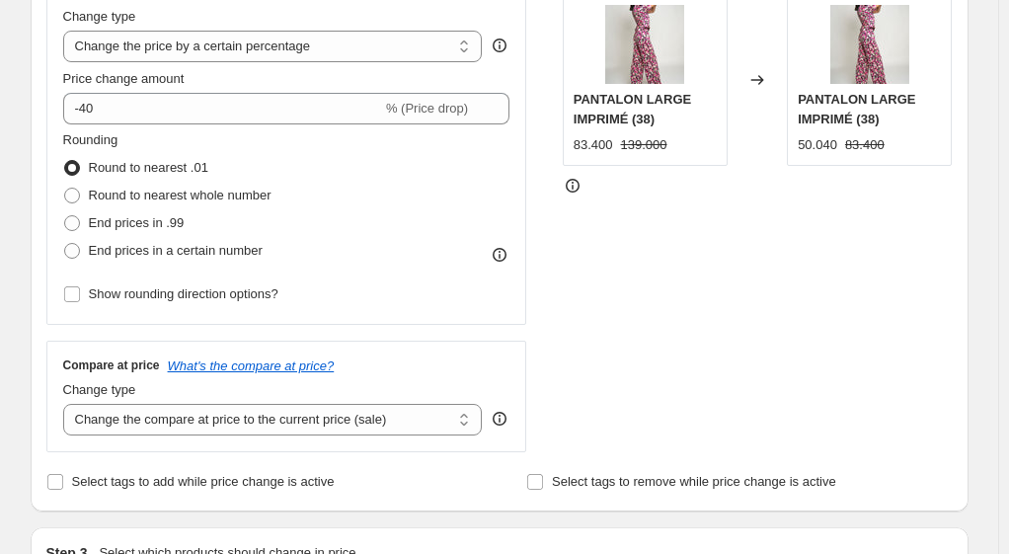
type input "Copy of Copy of Copy of Copy of [DATE] 05 h 32 min 57 s Price [MEDICAL_DATA]-pa…"
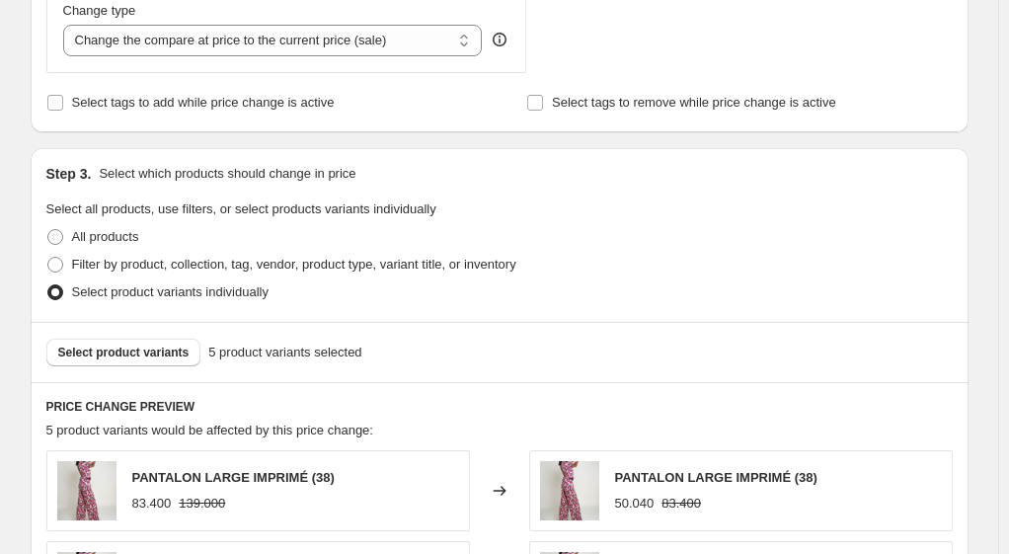
scroll to position [790, 0]
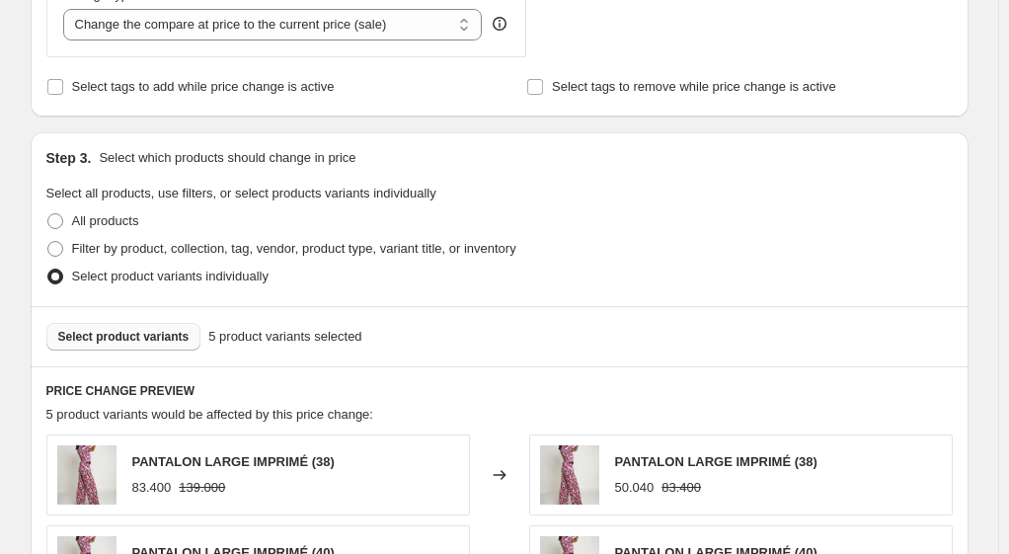
click at [141, 330] on span "Select product variants" at bounding box center [123, 337] width 131 height 16
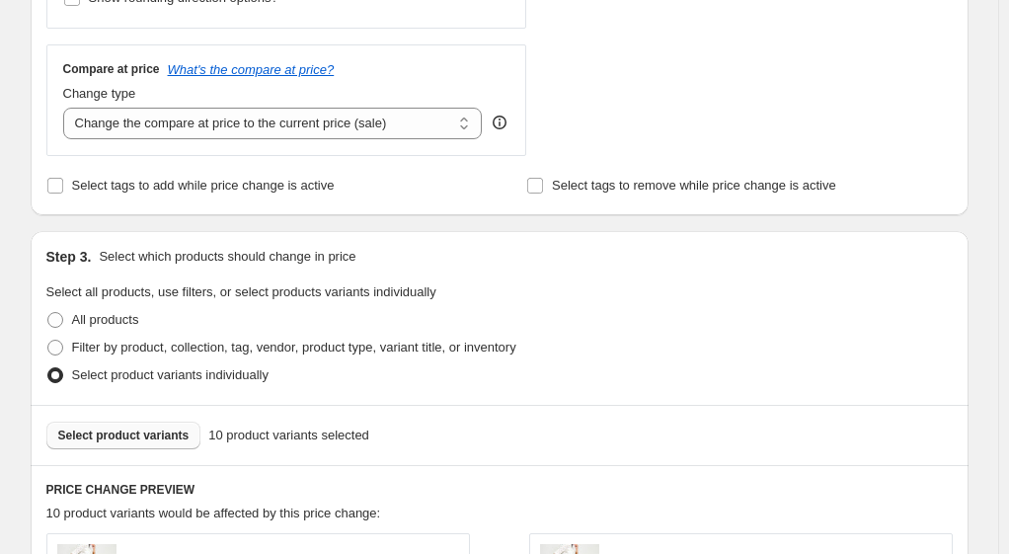
scroll to position [296, 0]
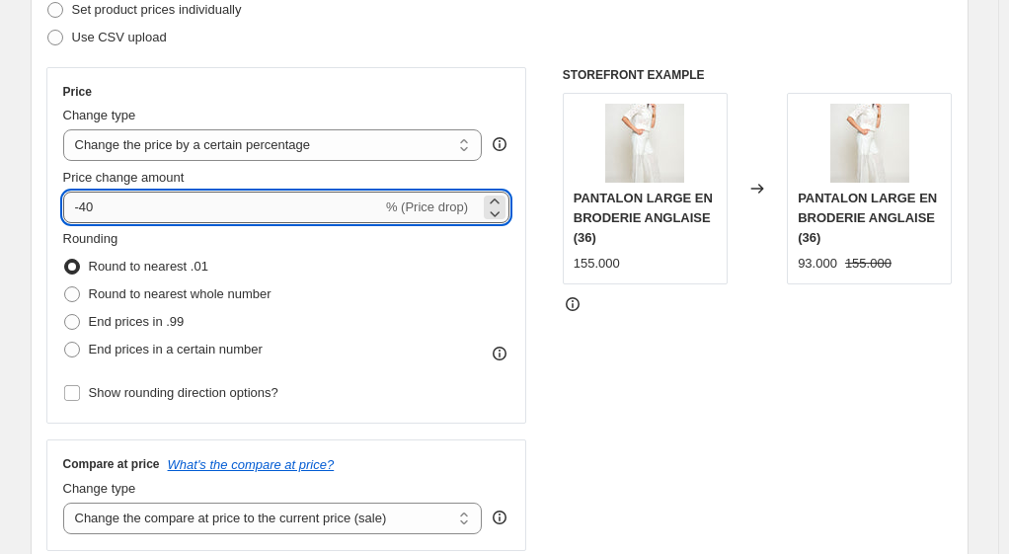
click at [128, 205] on input "-40" at bounding box center [222, 208] width 319 height 32
type input "-4"
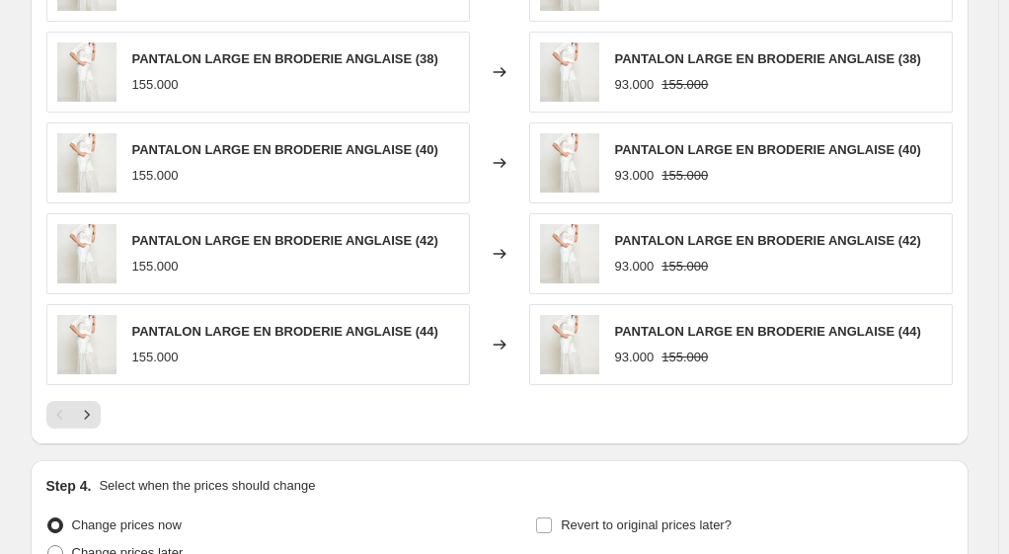
scroll to position [1476, 0]
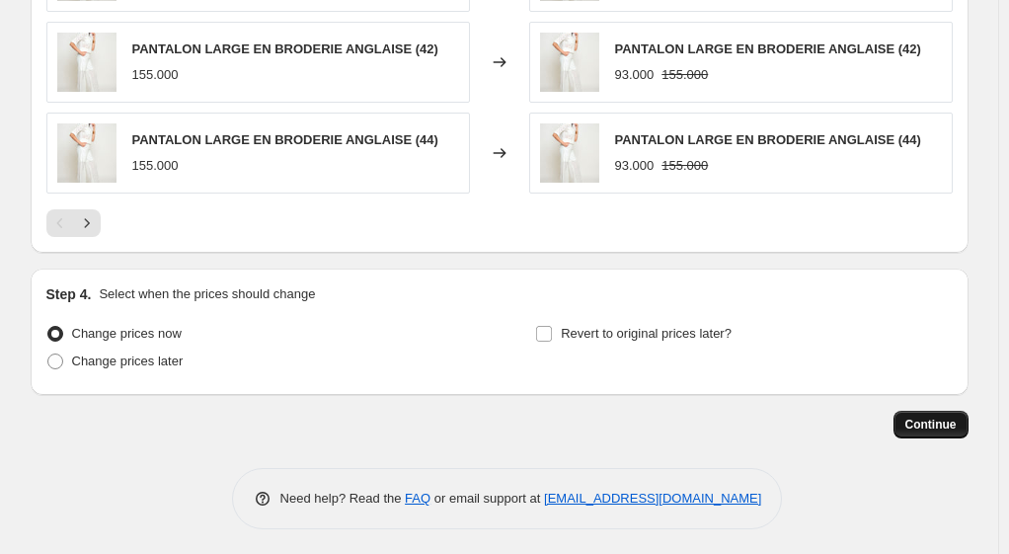
type input "-35"
click at [952, 423] on span "Continue" at bounding box center [931, 425] width 51 height 16
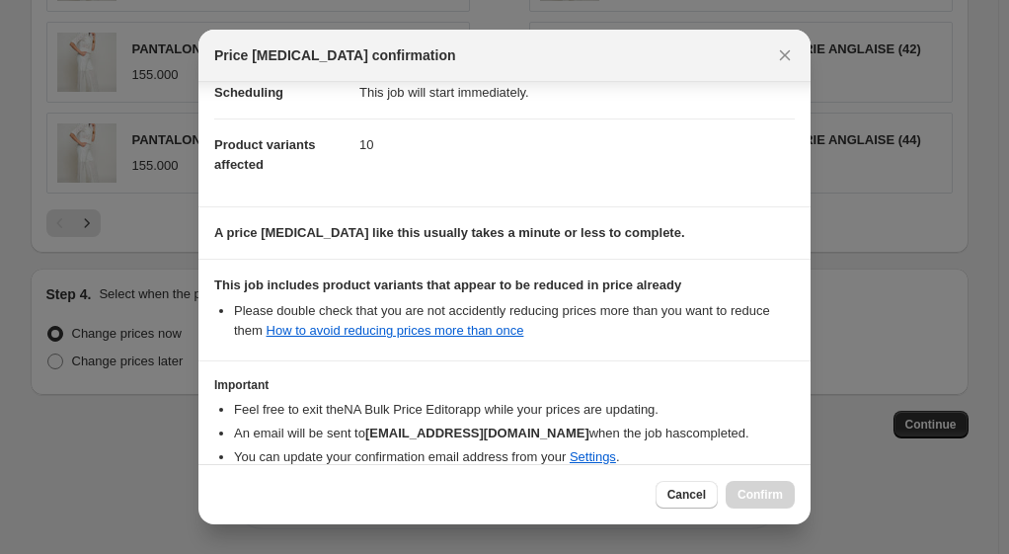
scroll to position [293, 0]
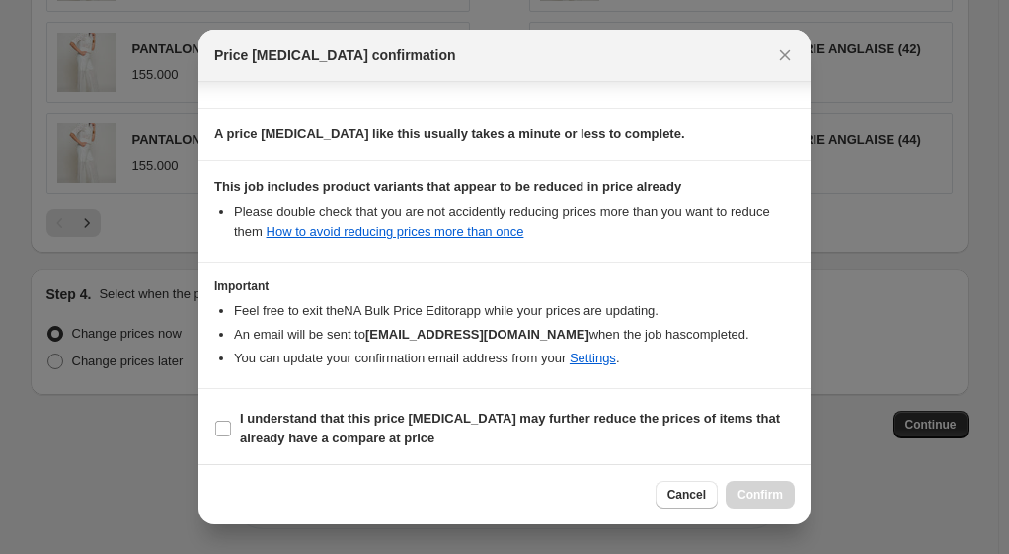
drag, startPoint x: 645, startPoint y: 43, endPoint x: 420, endPoint y: 36, distance: 225.3
click at [420, 36] on div "Price [MEDICAL_DATA] confirmation" at bounding box center [505, 56] width 612 height 52
click at [685, 498] on span "Cancel" at bounding box center [687, 495] width 39 height 16
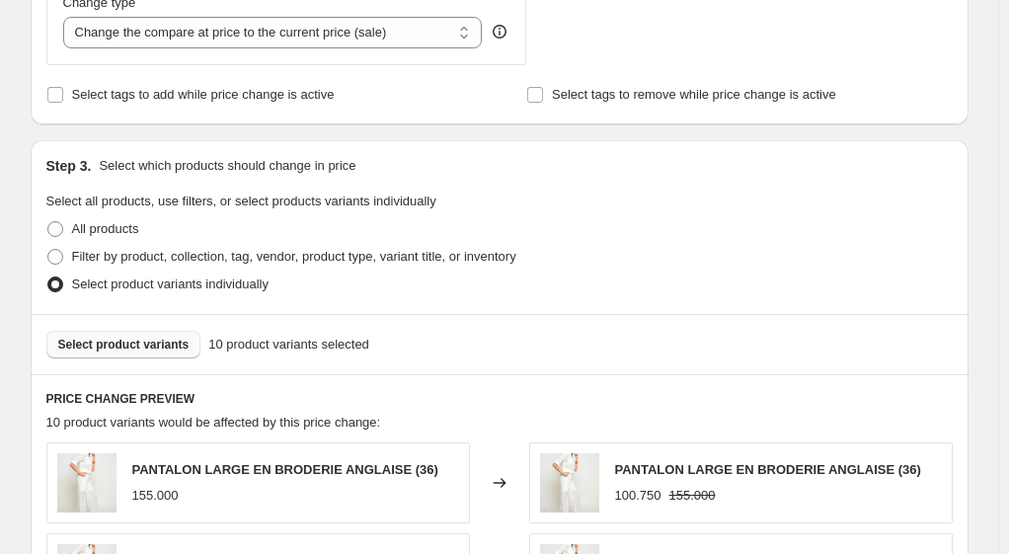
scroll to position [685, 0]
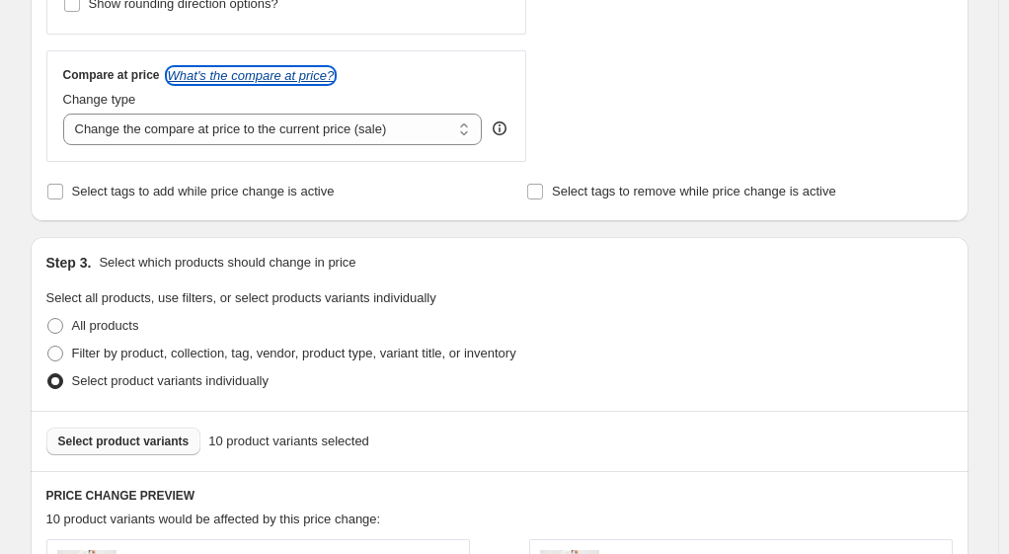
click at [230, 73] on icon "What's the compare at price?" at bounding box center [251, 75] width 167 height 15
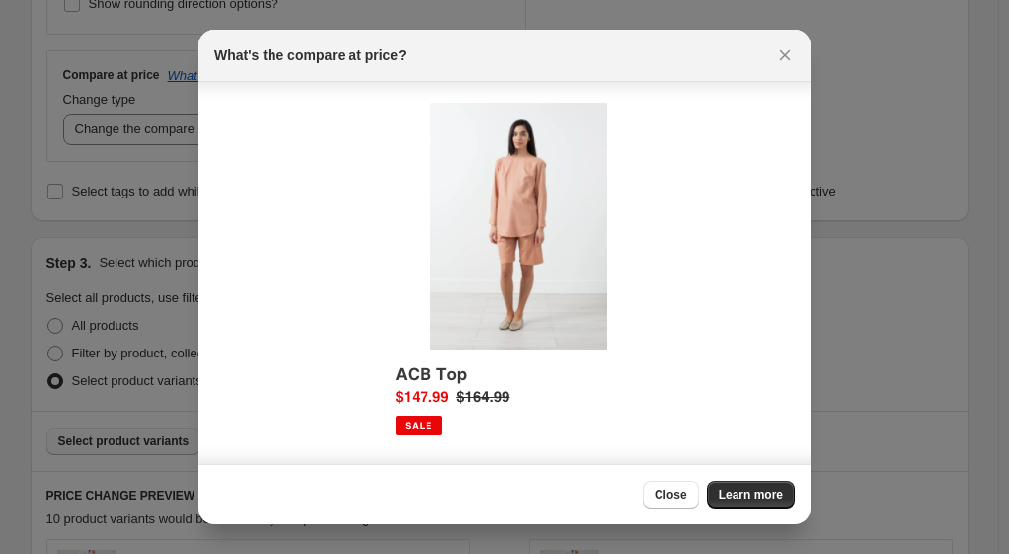
scroll to position [46, 0]
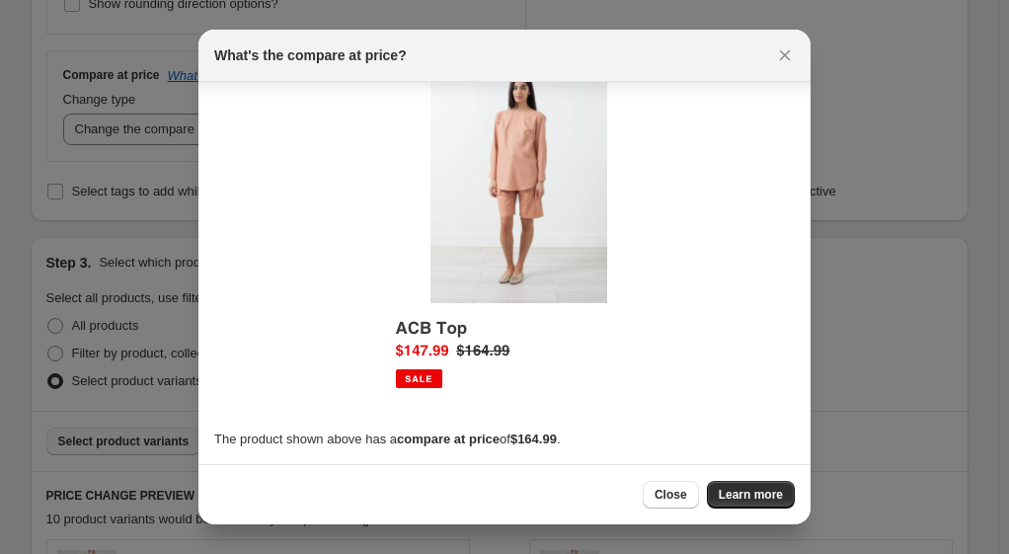
click at [681, 494] on span "Close" at bounding box center [671, 495] width 33 height 16
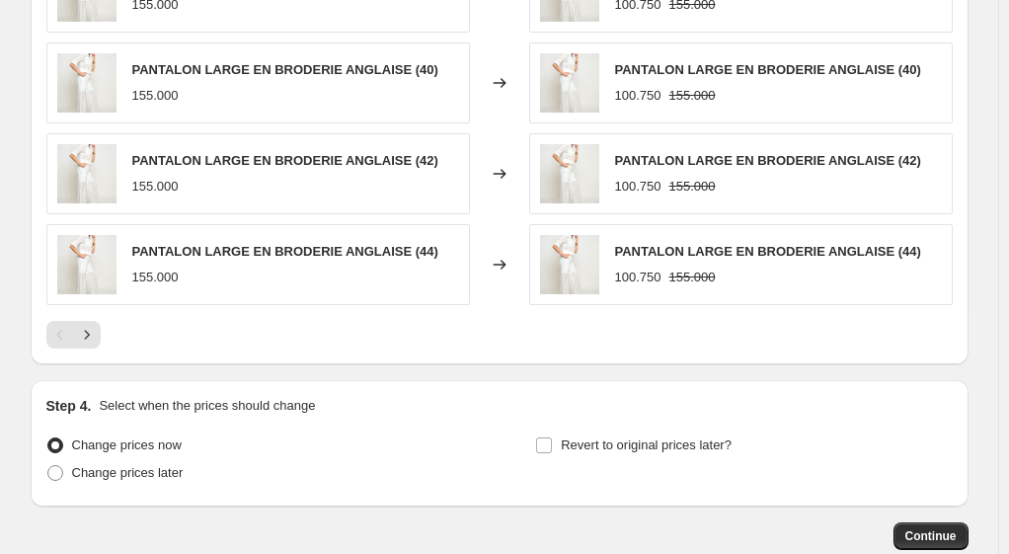
scroll to position [1476, 0]
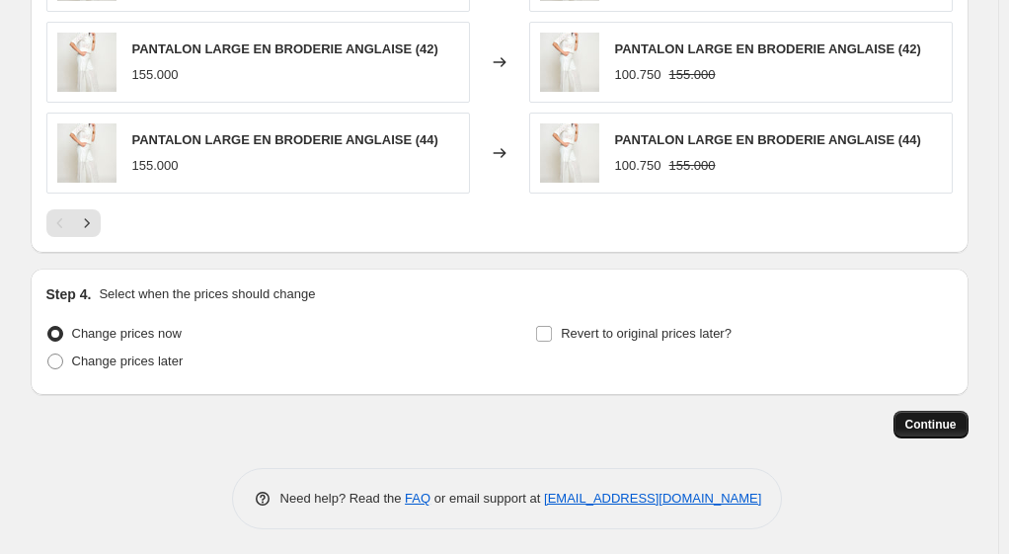
click at [910, 419] on button "Continue" at bounding box center [931, 425] width 75 height 28
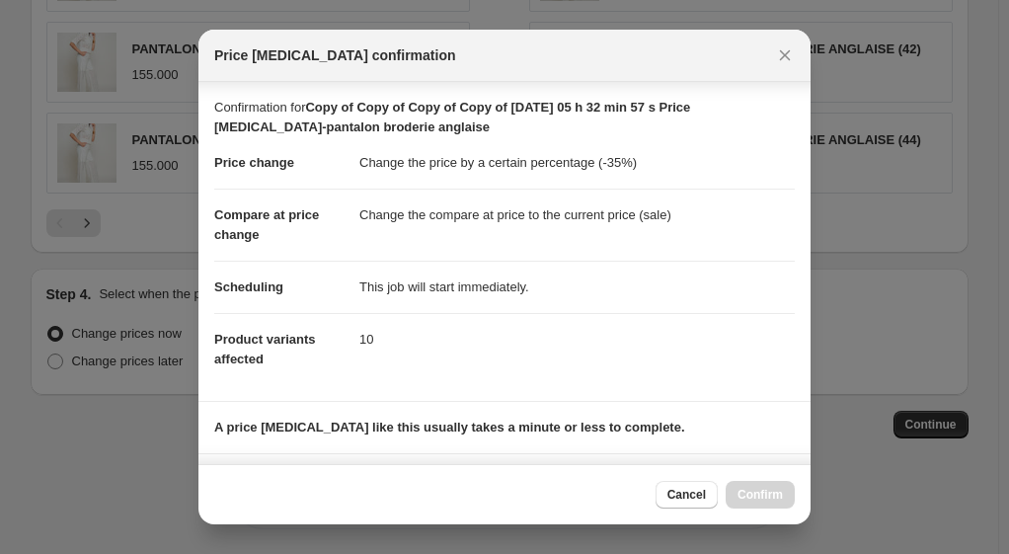
scroll to position [293, 0]
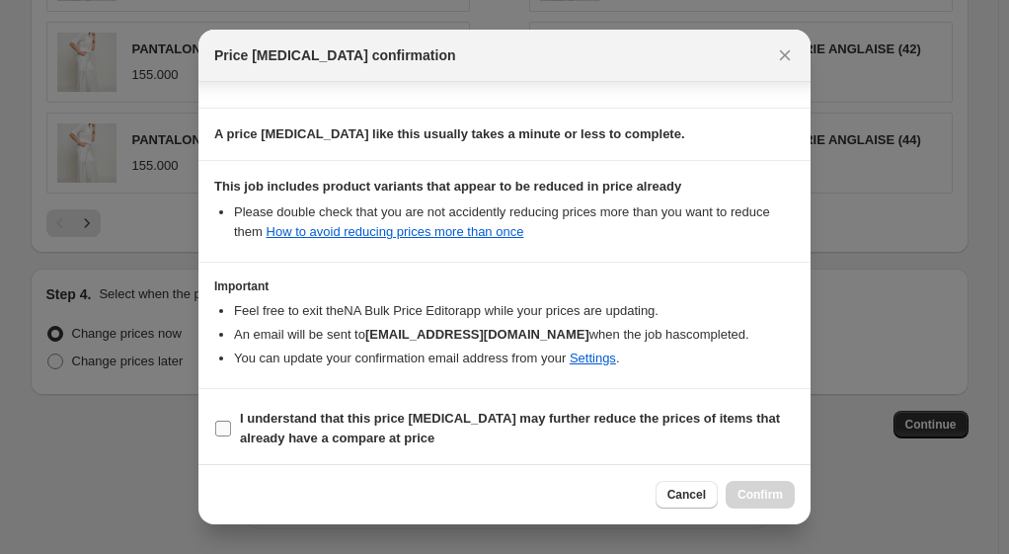
click at [223, 421] on input "I understand that this price [MEDICAL_DATA] may further reduce the prices of it…" at bounding box center [223, 429] width 16 height 16
checkbox input "true"
click at [761, 496] on span "Confirm" at bounding box center [760, 495] width 45 height 16
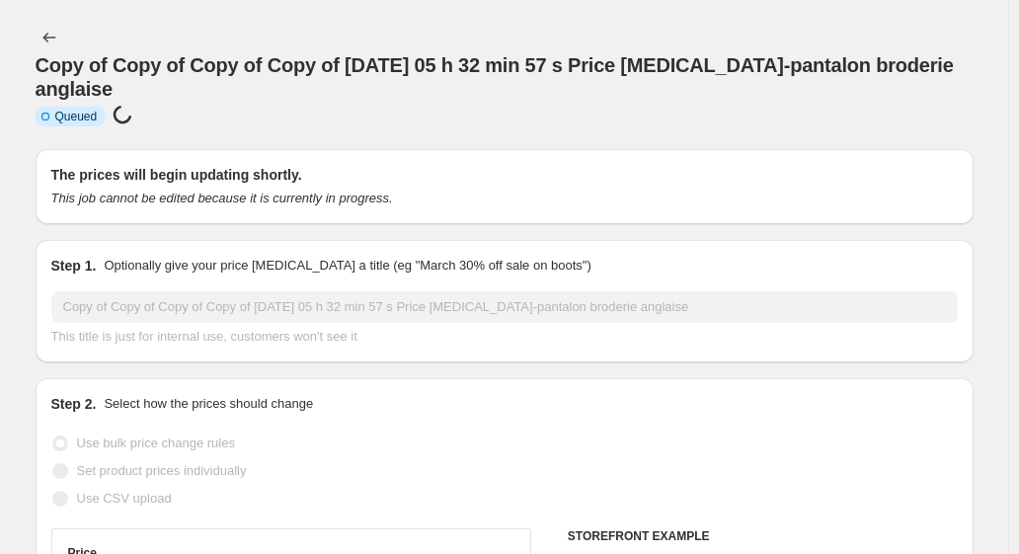
select select "percentage"
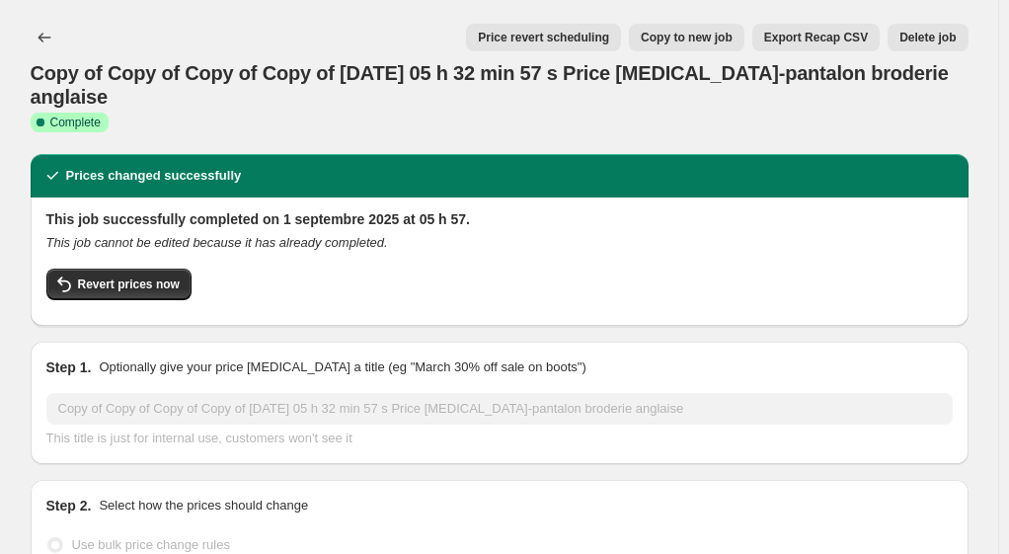
click at [700, 40] on span "Copy to new job" at bounding box center [687, 38] width 92 height 16
select select "percentage"
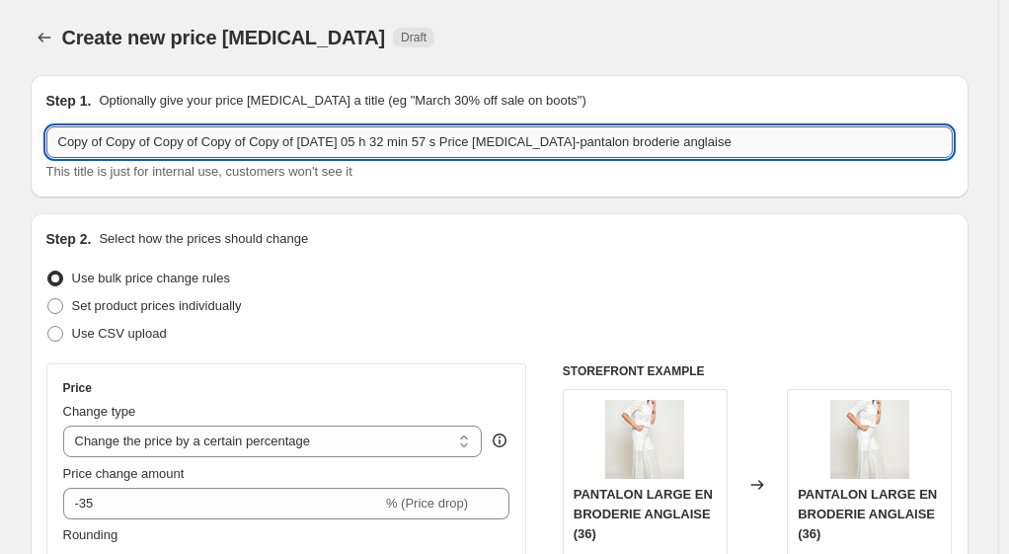
click at [757, 139] on input "Copy of Copy of Copy of Copy of Copy of [DATE] 05 h 32 min 57 s Price [MEDICAL_…" at bounding box center [499, 142] width 907 height 32
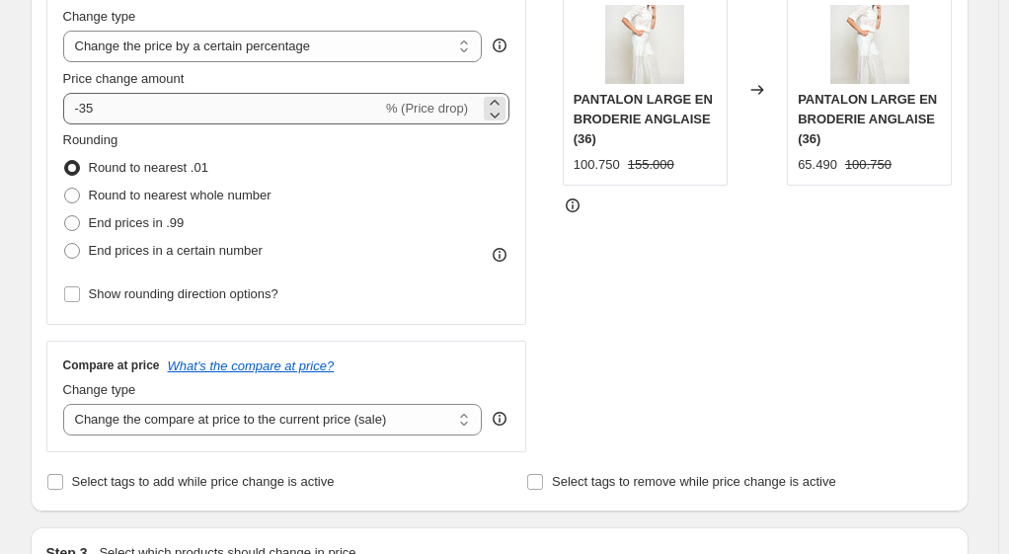
type input "Copy of Copy of Copy of Copy of Copy of [DATE] 05 h 32 min 57 s Price [MEDICAL_…"
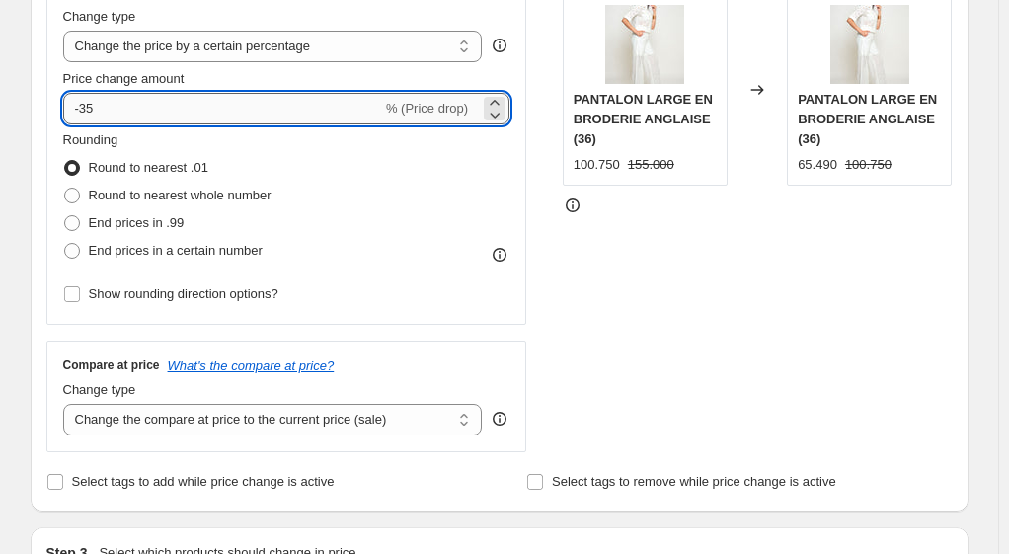
click at [158, 107] on input "-35" at bounding box center [222, 109] width 319 height 32
type input "-3"
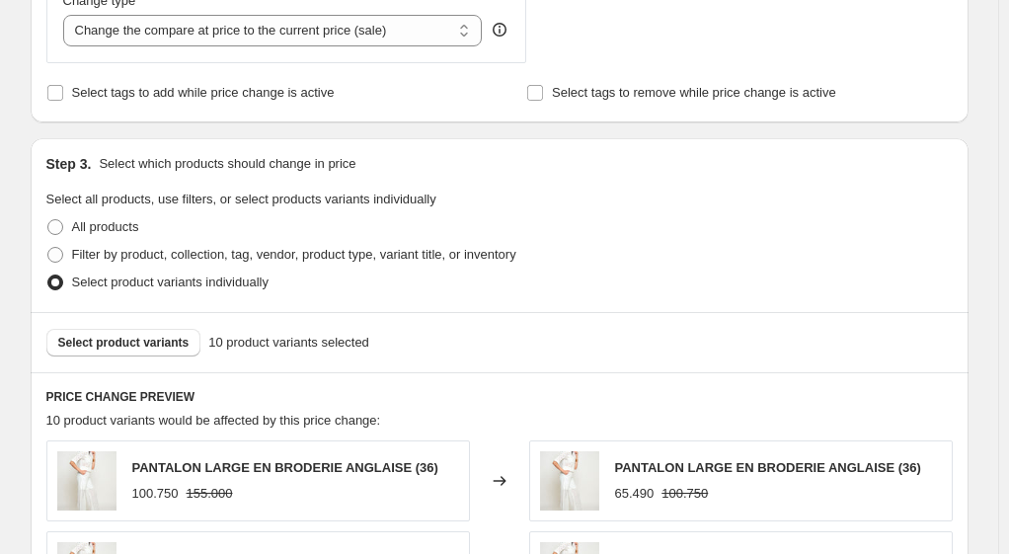
scroll to position [790, 0]
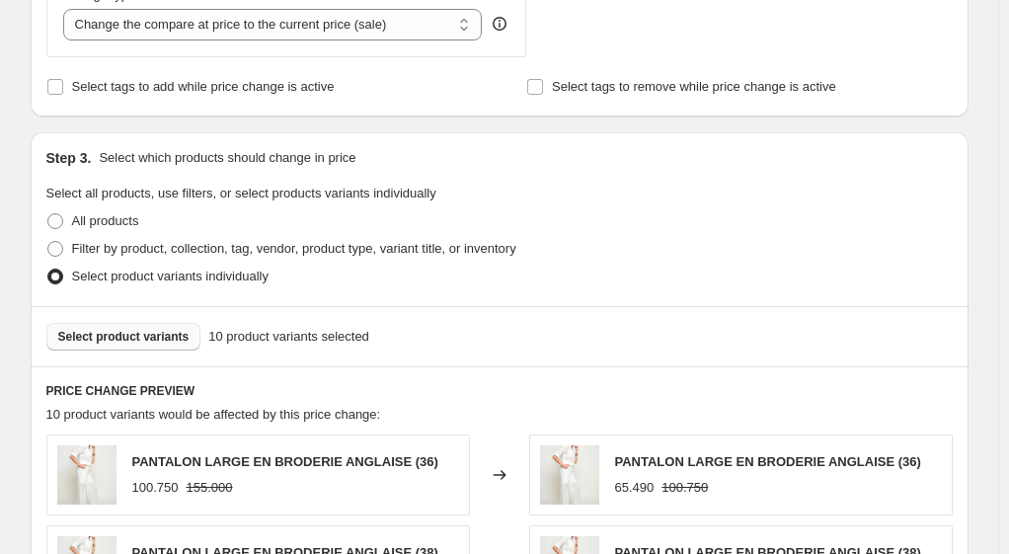
type input "-40"
click at [172, 336] on span "Select product variants" at bounding box center [123, 337] width 131 height 16
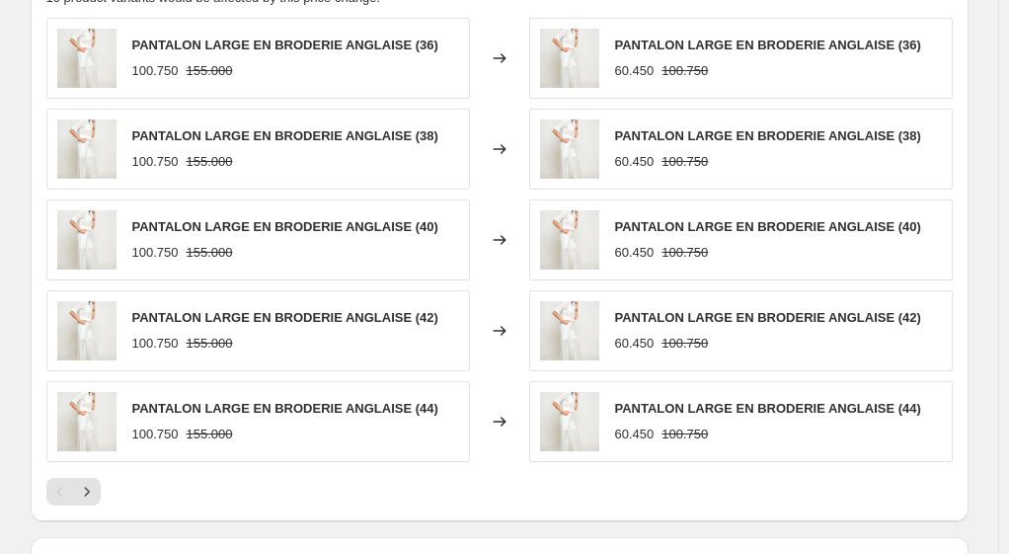
scroll to position [1284, 0]
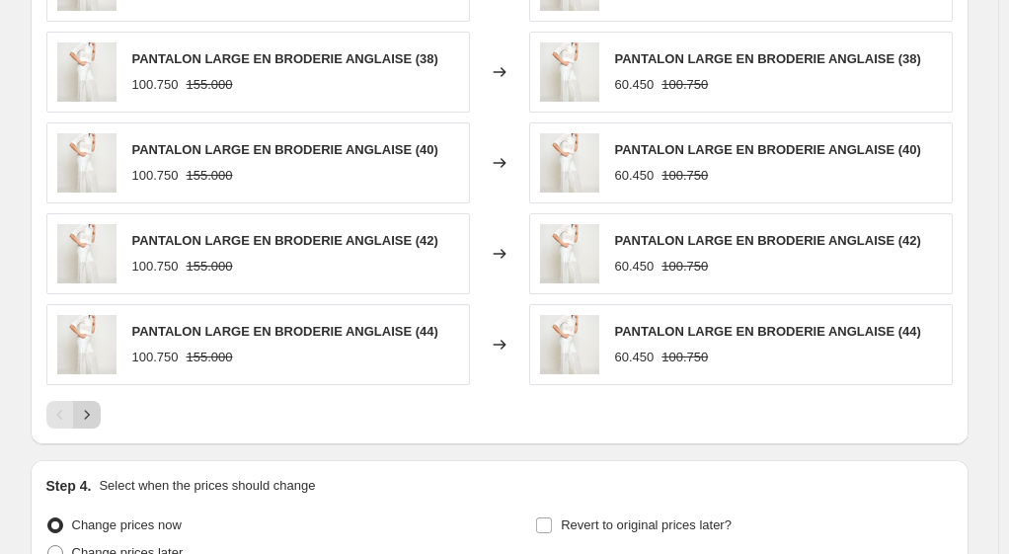
click at [84, 413] on icon "Next" at bounding box center [87, 415] width 20 height 20
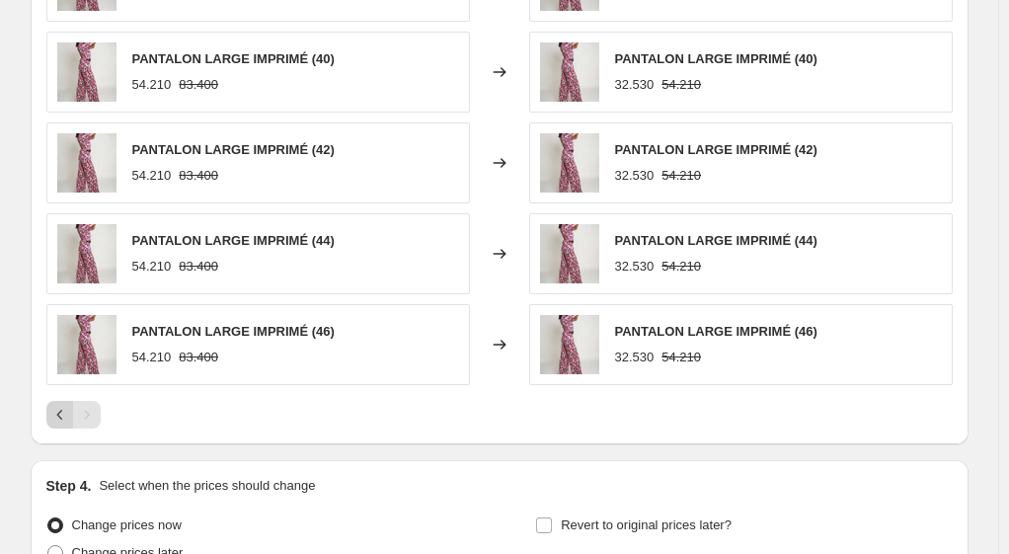
click at [59, 408] on icon "Previous" at bounding box center [60, 415] width 20 height 20
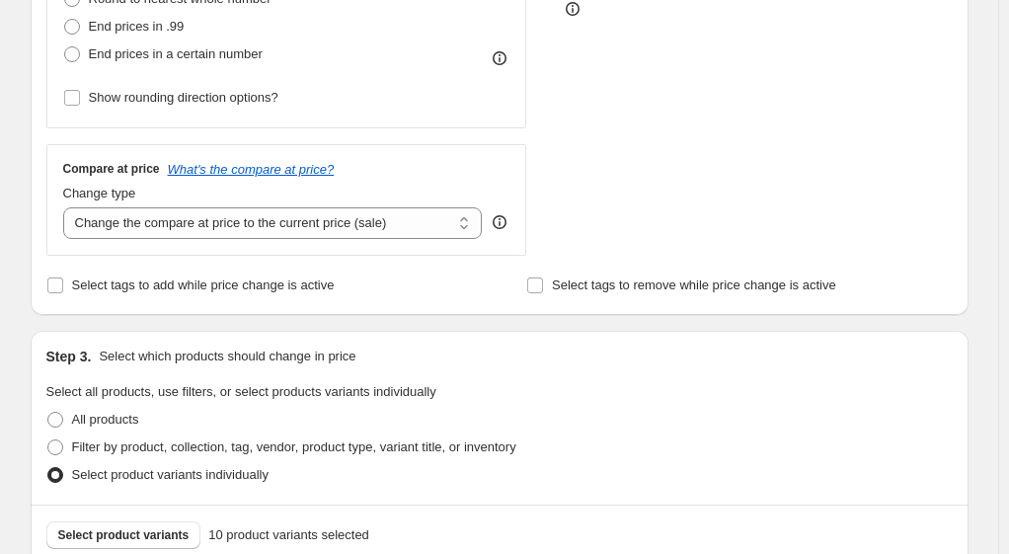
scroll to position [790, 0]
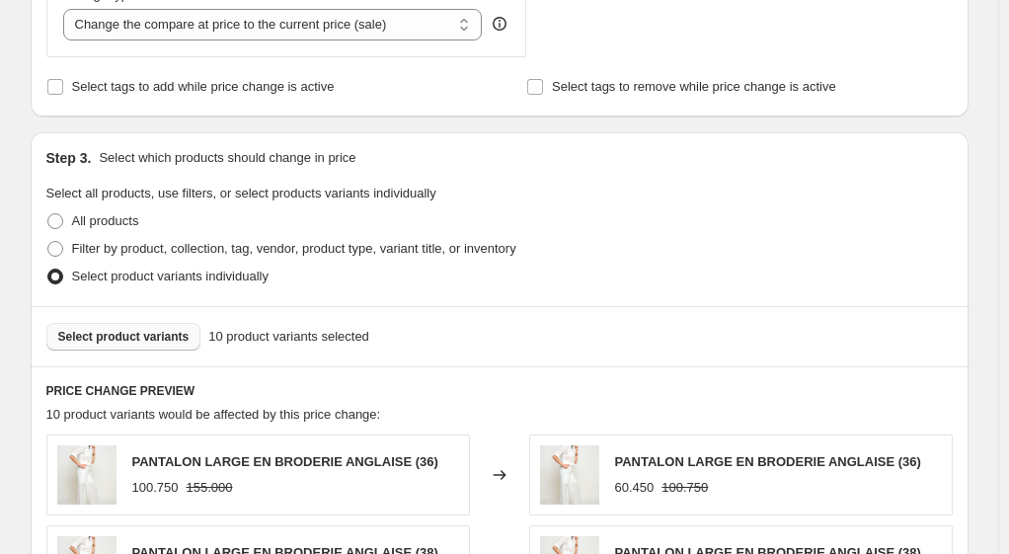
click at [92, 338] on span "Select product variants" at bounding box center [123, 337] width 131 height 16
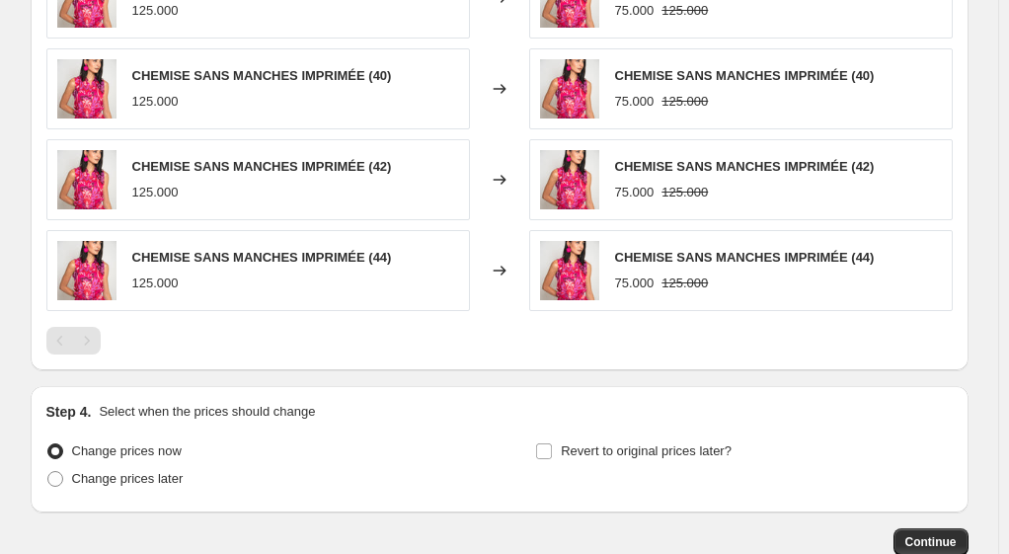
scroll to position [1383, 0]
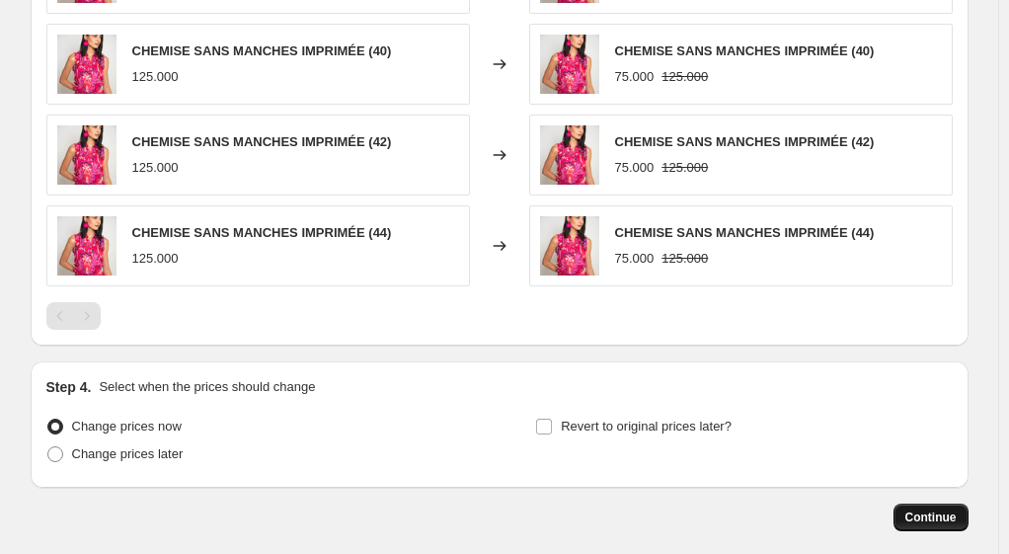
click at [930, 513] on span "Continue" at bounding box center [931, 518] width 51 height 16
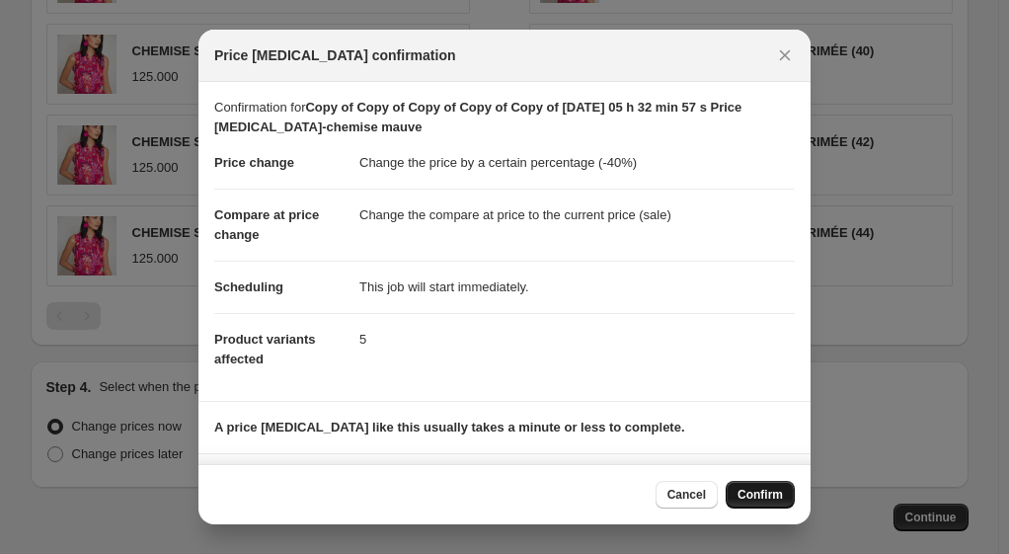
click at [753, 495] on span "Confirm" at bounding box center [760, 495] width 45 height 16
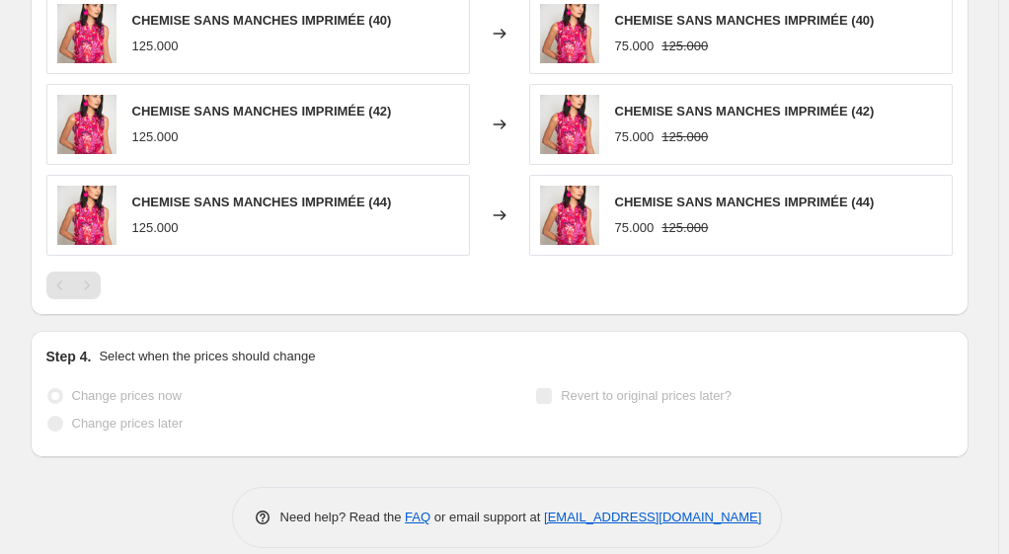
scroll to position [1580, 0]
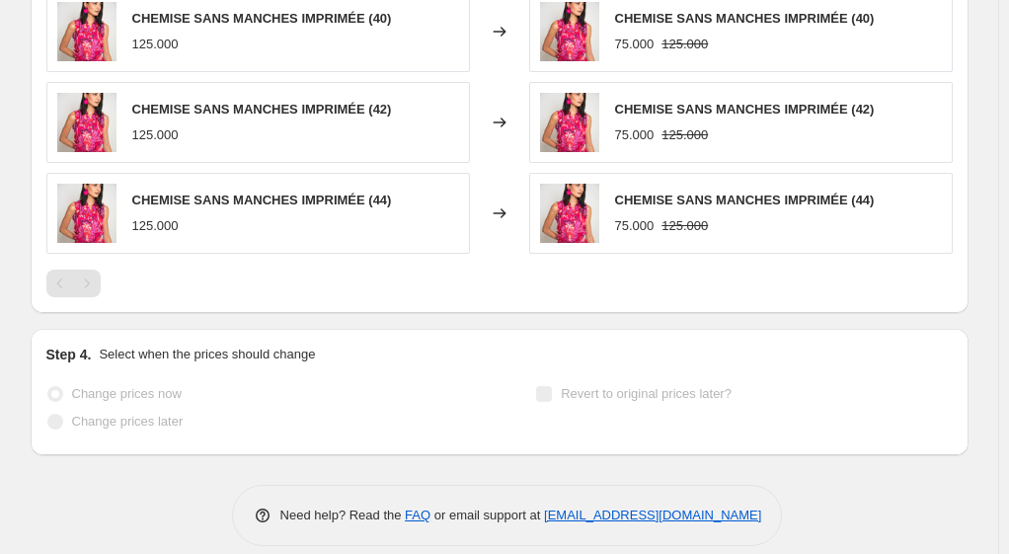
select select "percentage"
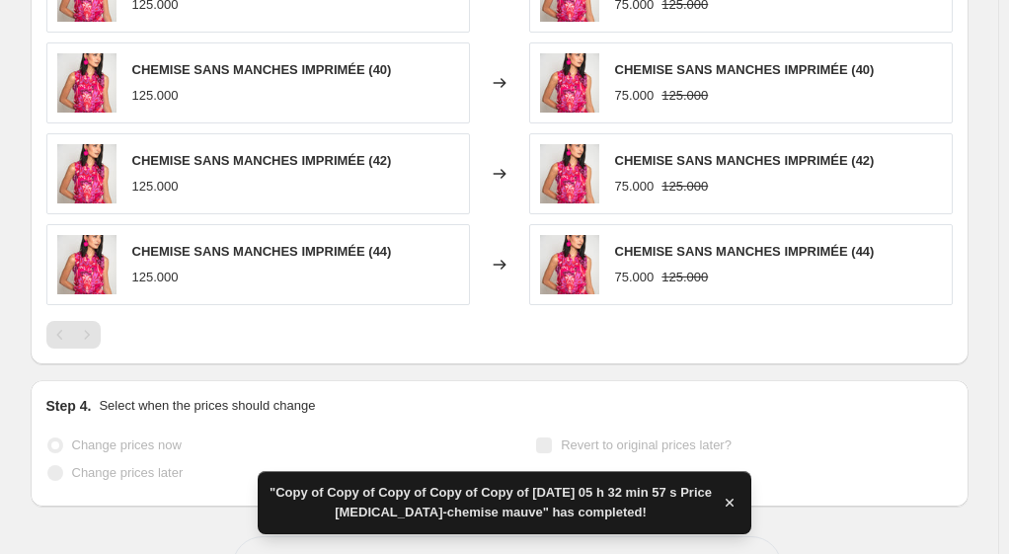
scroll to position [0, 0]
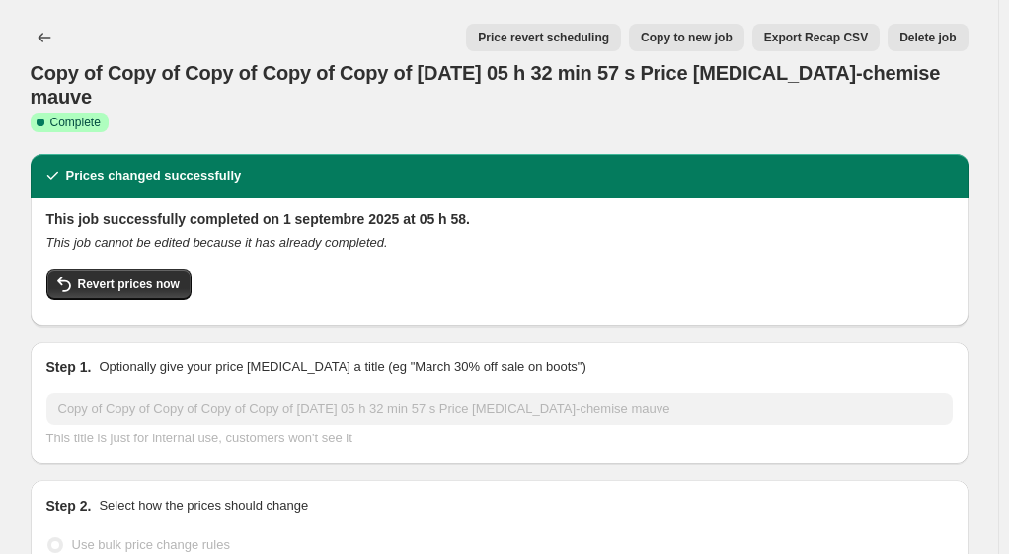
click at [698, 37] on span "Copy to new job" at bounding box center [687, 38] width 92 height 16
select select "percentage"
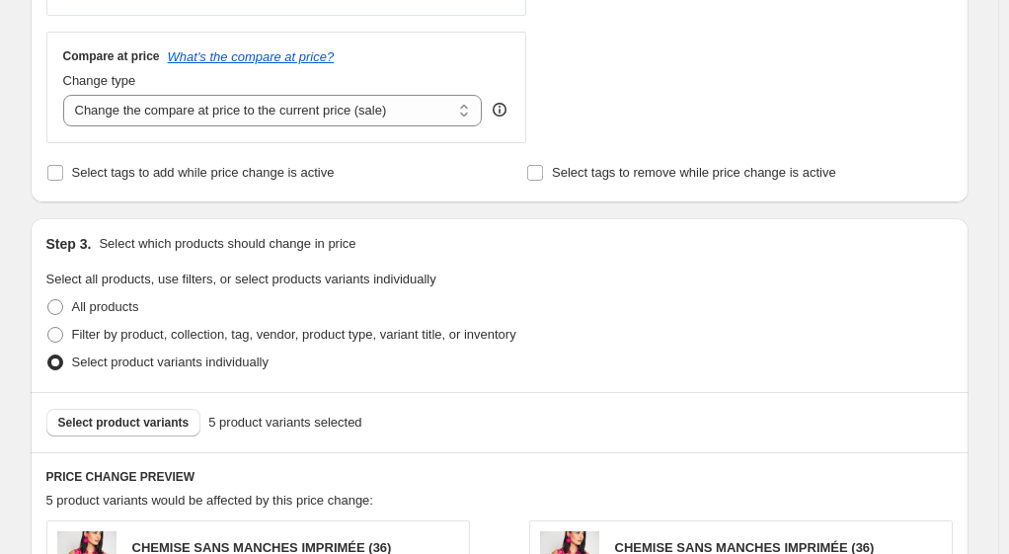
scroll to position [889, 0]
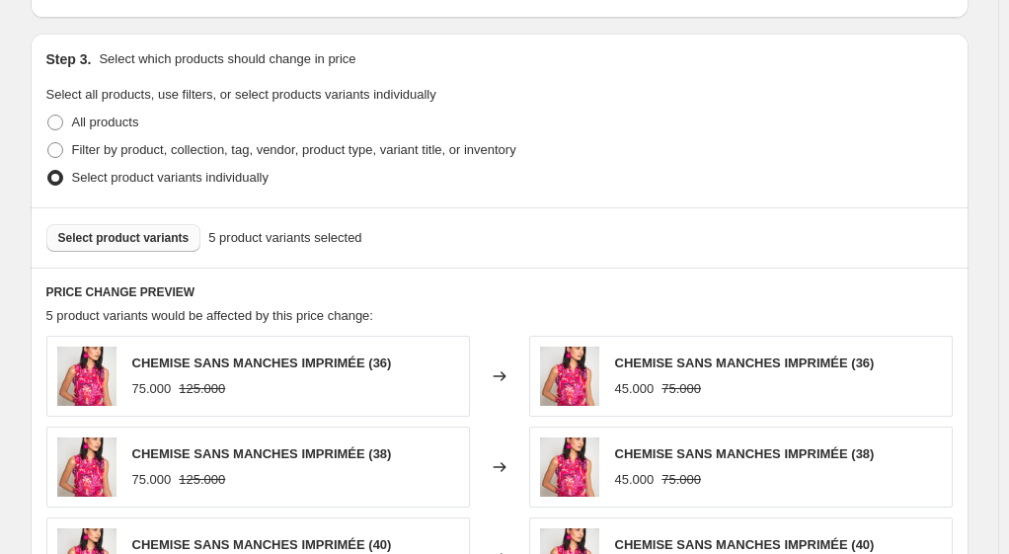
click at [105, 239] on span "Select product variants" at bounding box center [123, 238] width 131 height 16
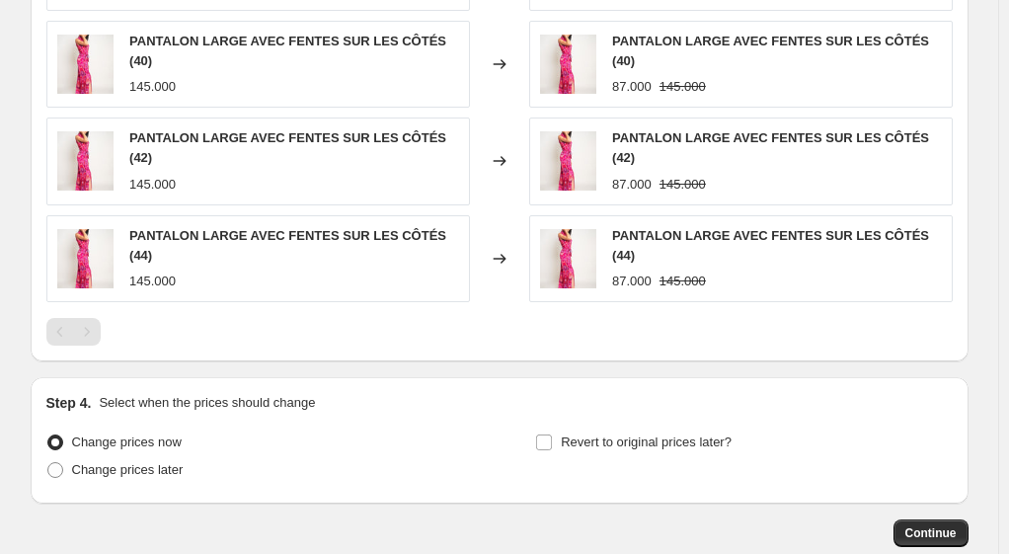
scroll to position [1476, 0]
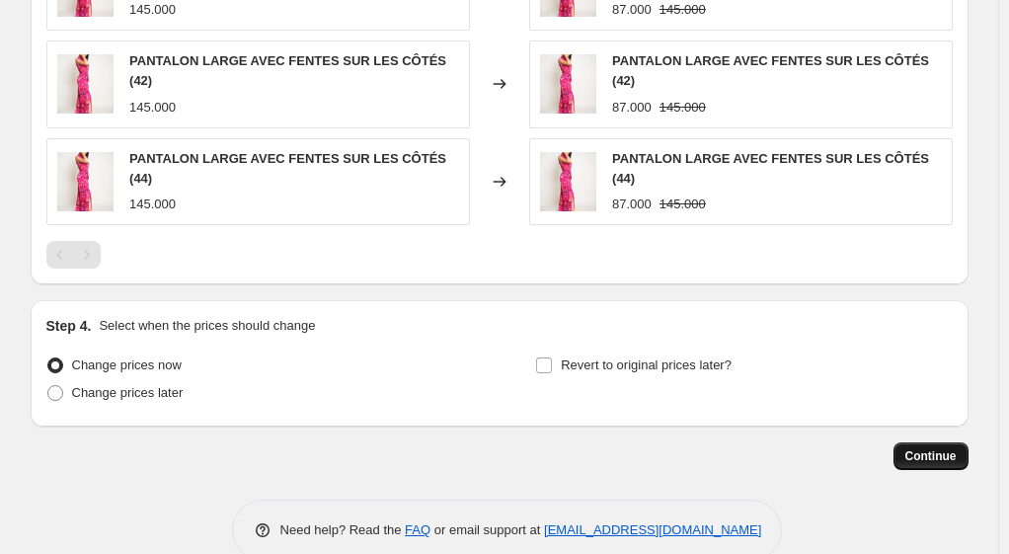
click at [952, 448] on span "Continue" at bounding box center [931, 456] width 51 height 16
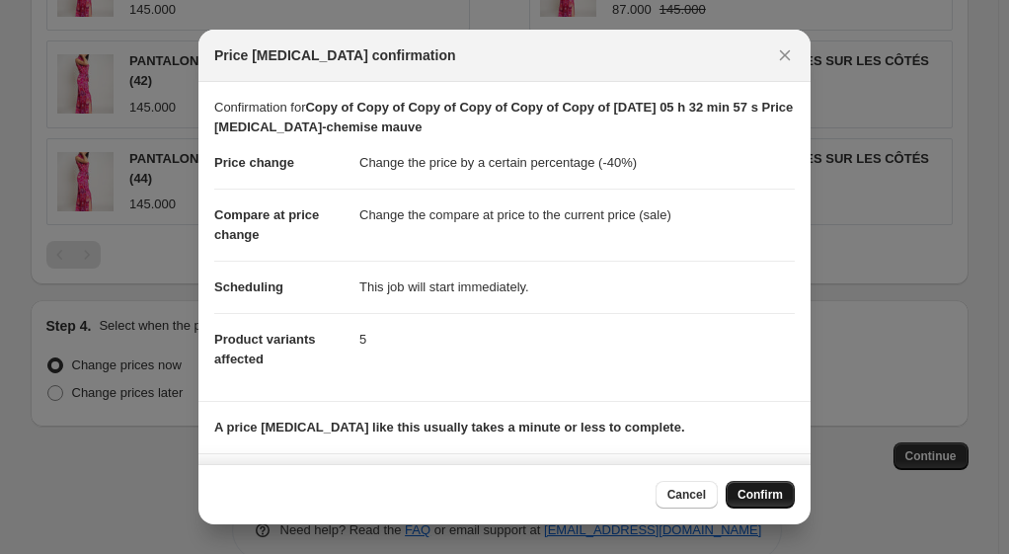
click at [769, 494] on span "Confirm" at bounding box center [760, 495] width 45 height 16
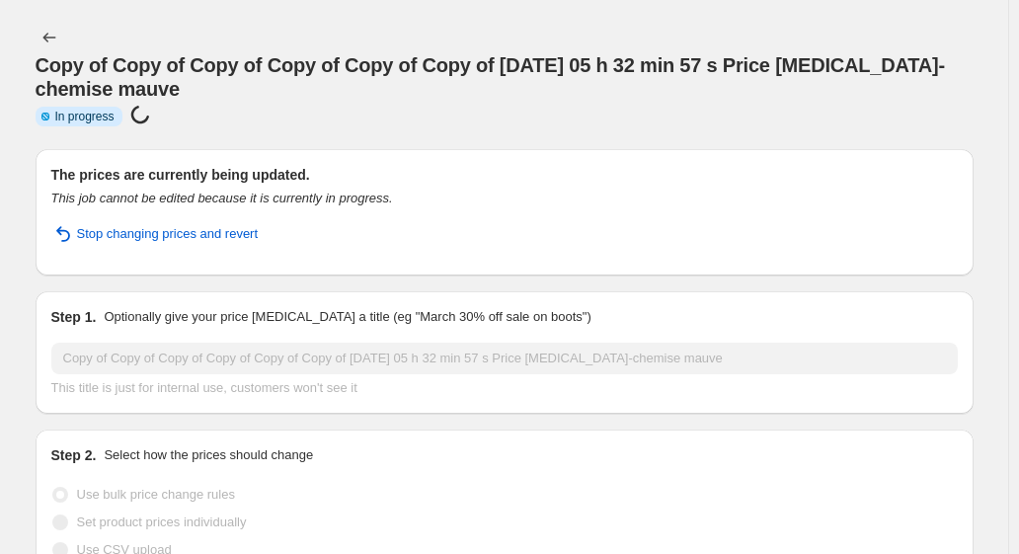
select select "percentage"
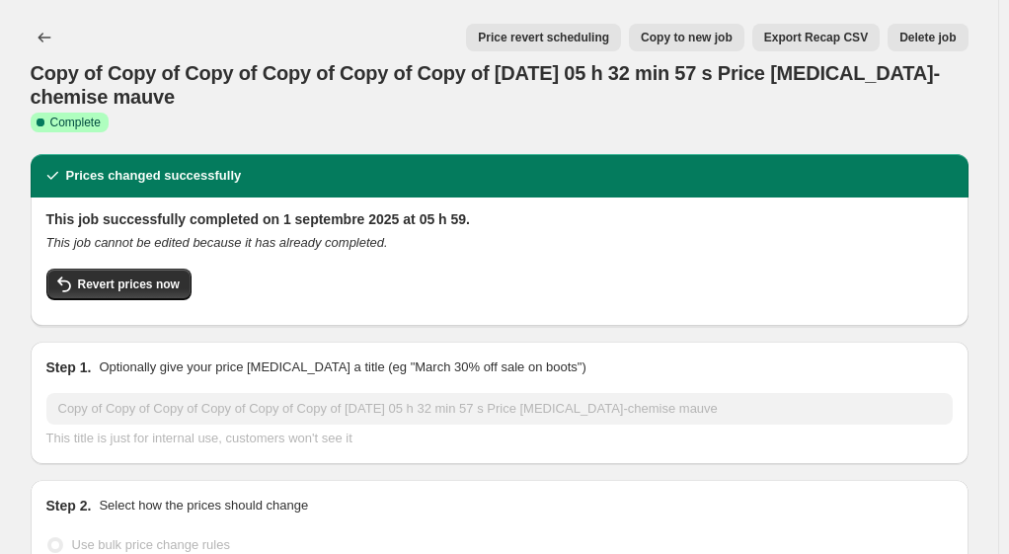
click at [704, 40] on span "Copy to new job" at bounding box center [687, 38] width 92 height 16
select select "percentage"
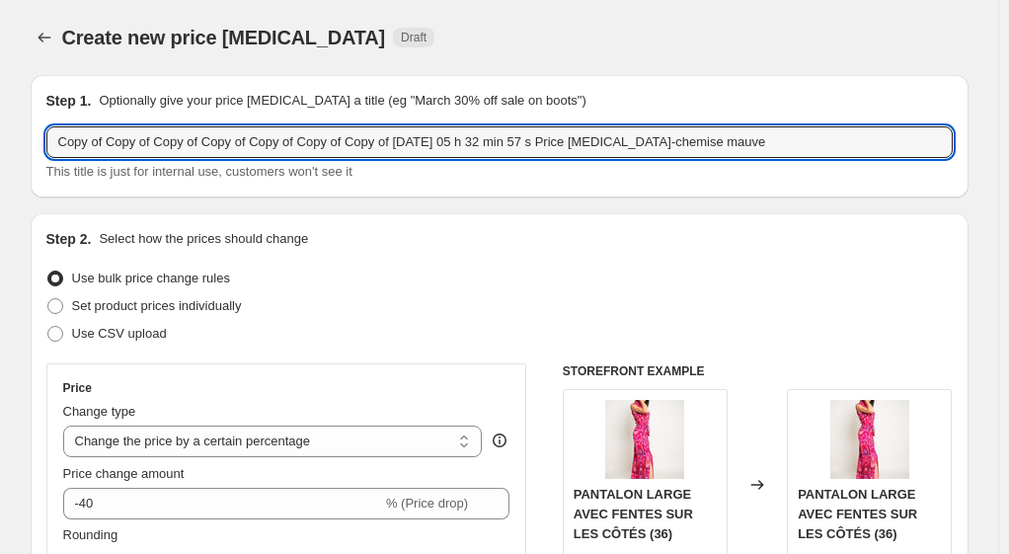
drag, startPoint x: 762, startPoint y: 145, endPoint x: 668, endPoint y: 159, distance: 95.8
click at [668, 159] on div "Copy of Copy of Copy of Copy of Copy of Copy of Copy of [DATE] 05 h 32 min 57 s…" at bounding box center [499, 153] width 907 height 55
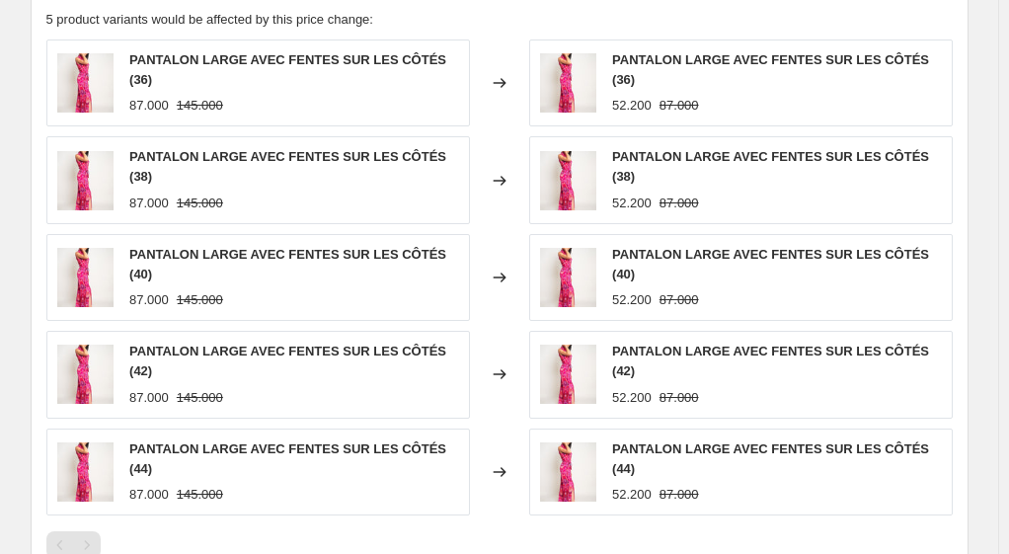
scroll to position [889, 0]
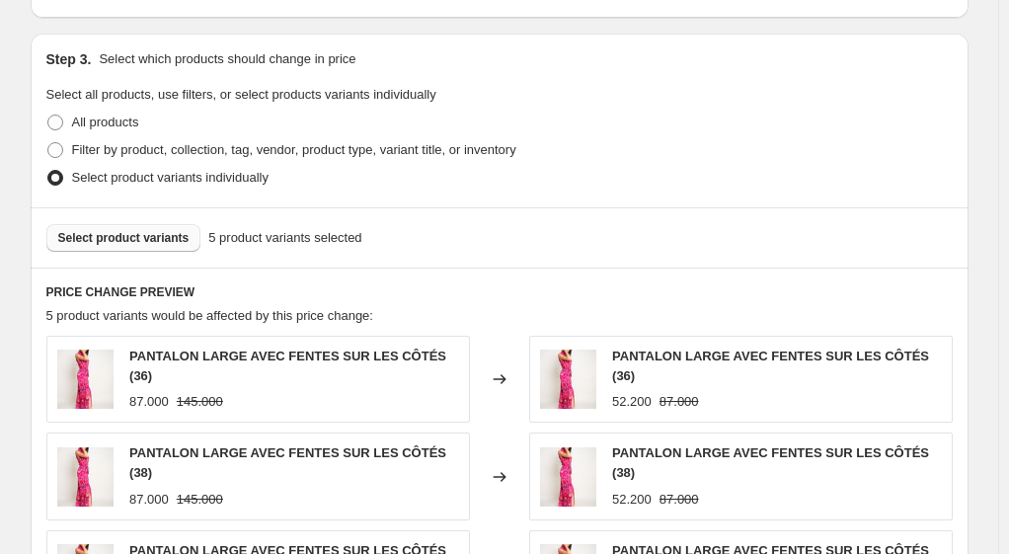
type input "Copy of Copy of Copy of Copy of Copy of Copy of Copy of [DATE] 05 h 32 min 57 s…"
click at [137, 235] on span "Select product variants" at bounding box center [123, 238] width 131 height 16
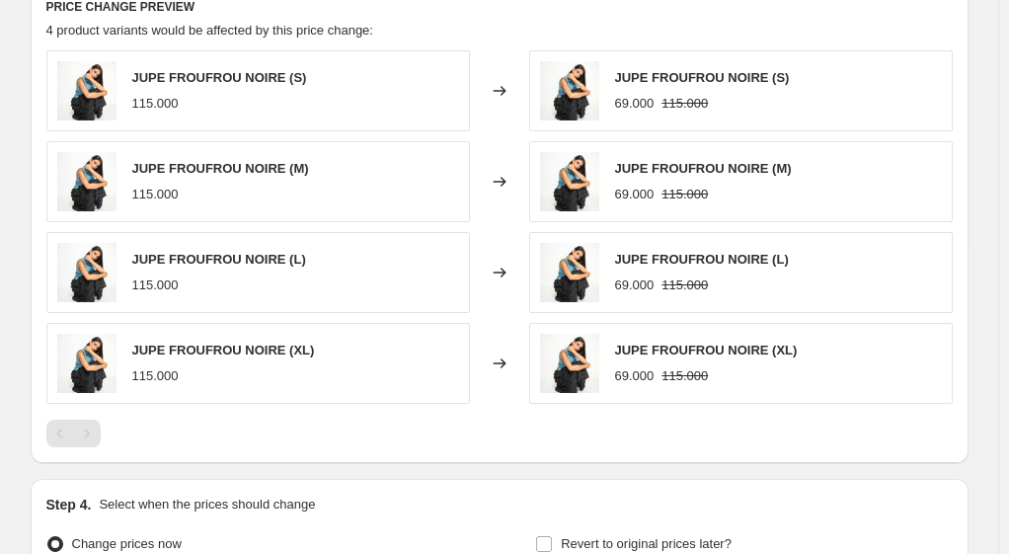
scroll to position [1284, 0]
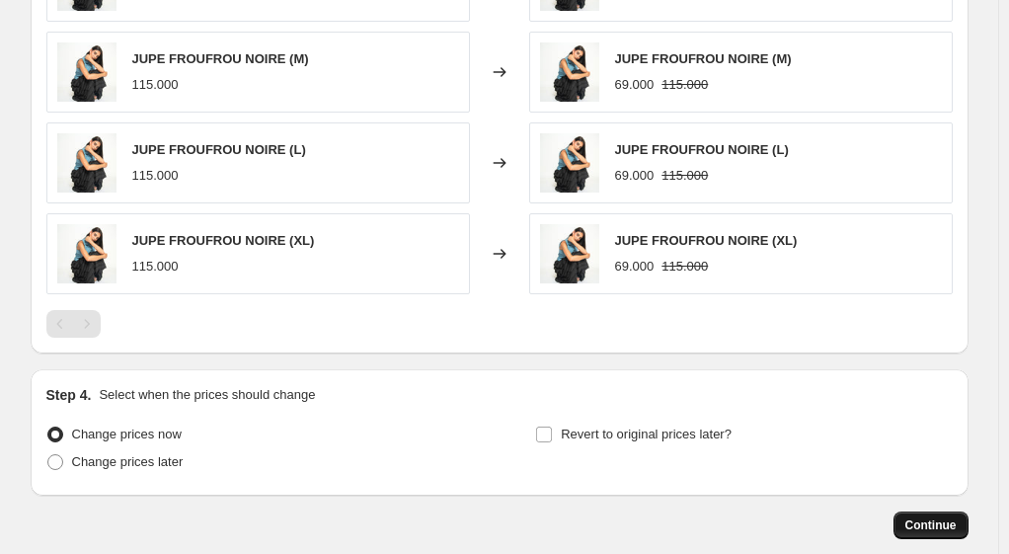
click at [936, 523] on span "Continue" at bounding box center [931, 526] width 51 height 16
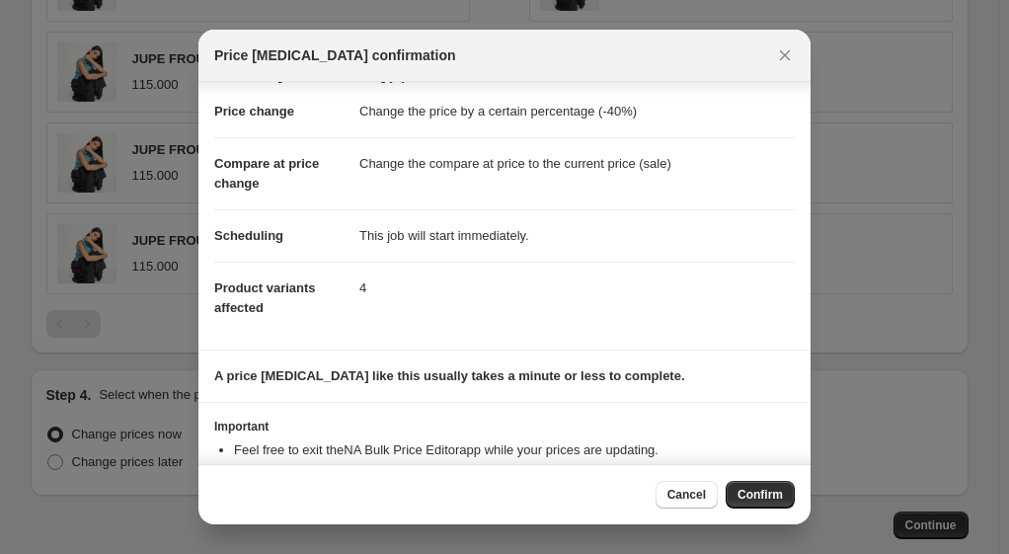
scroll to position [113, 0]
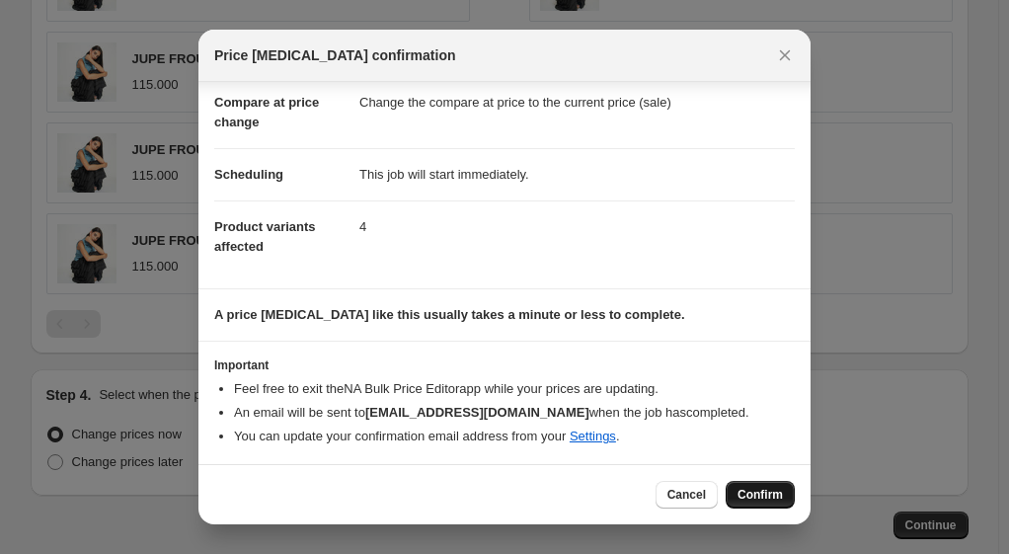
click at [752, 492] on span "Confirm" at bounding box center [760, 495] width 45 height 16
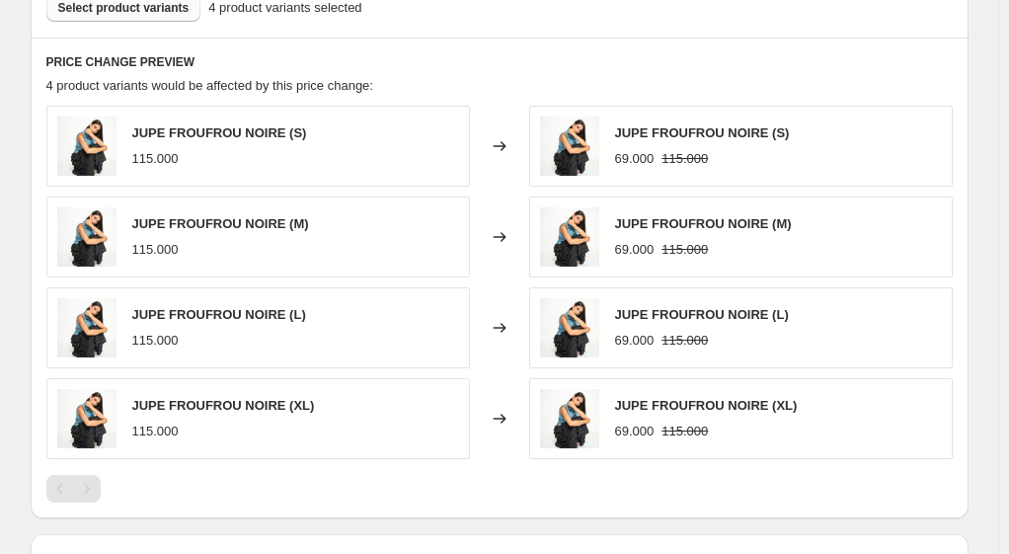
select select "percentage"
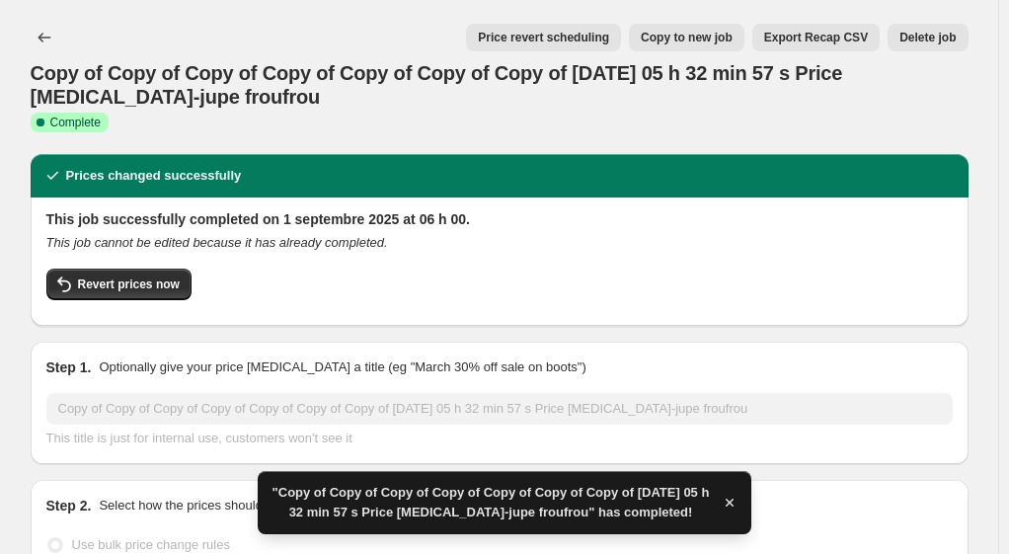
click at [713, 40] on span "Copy to new job" at bounding box center [687, 38] width 92 height 16
select select "percentage"
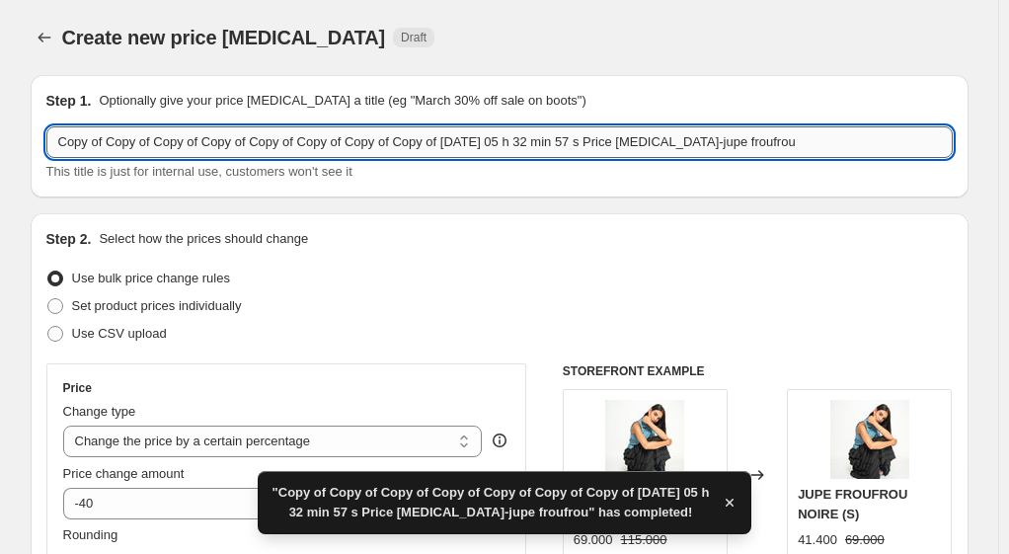
click at [797, 140] on input "Copy of Copy of Copy of Copy of Copy of Copy of Copy of Copy of [DATE] 05 h 32 …" at bounding box center [499, 142] width 907 height 32
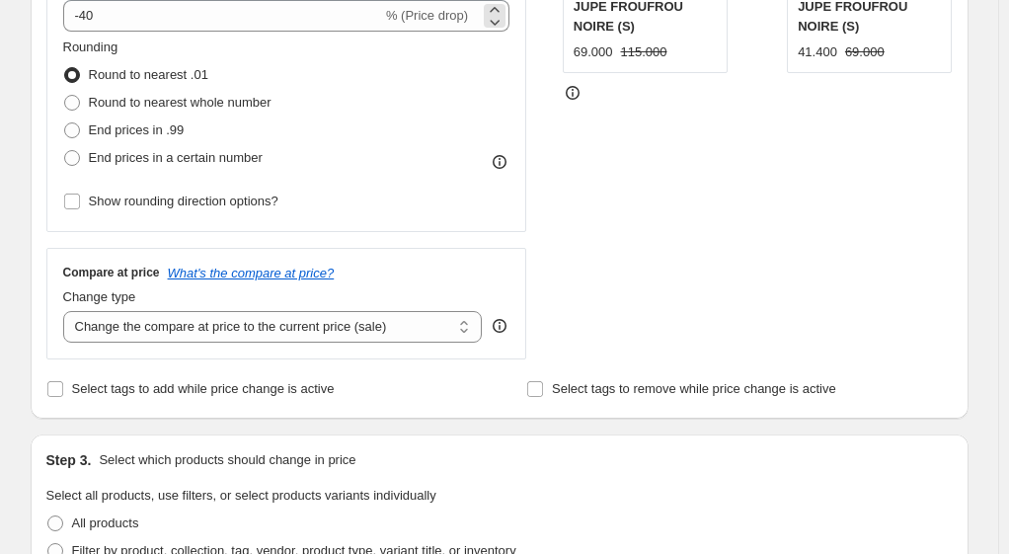
scroll to position [593, 0]
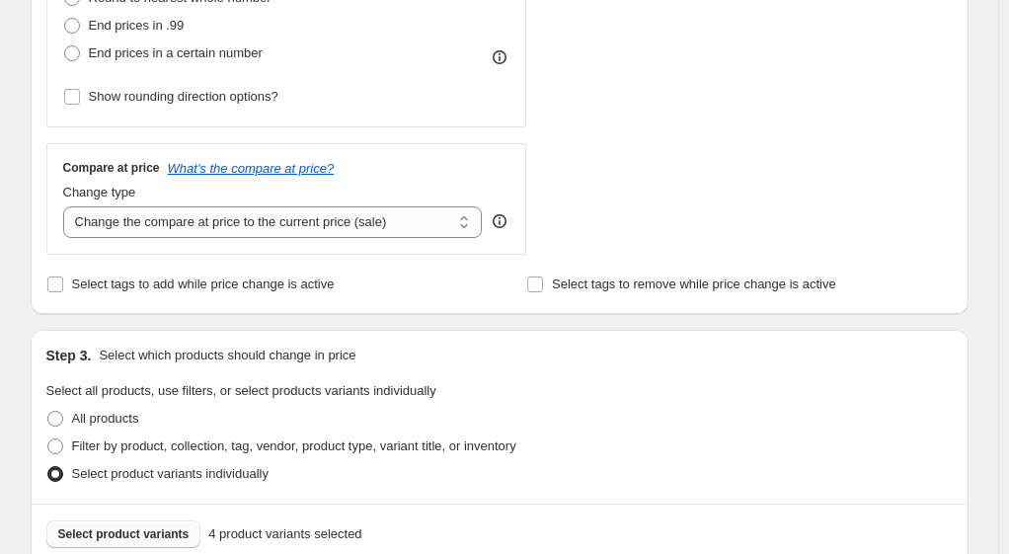
type input "Copy of Copy of Copy of Copy of Copy of Copy of Copy of Copy of [DATE] 05 h 32 …"
click at [170, 527] on span "Select product variants" at bounding box center [123, 534] width 131 height 16
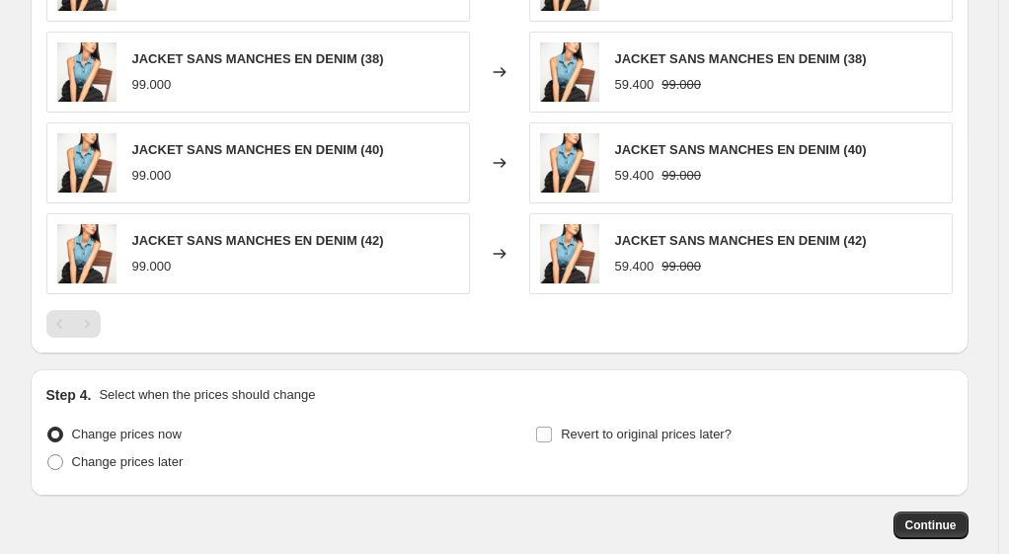
scroll to position [1383, 0]
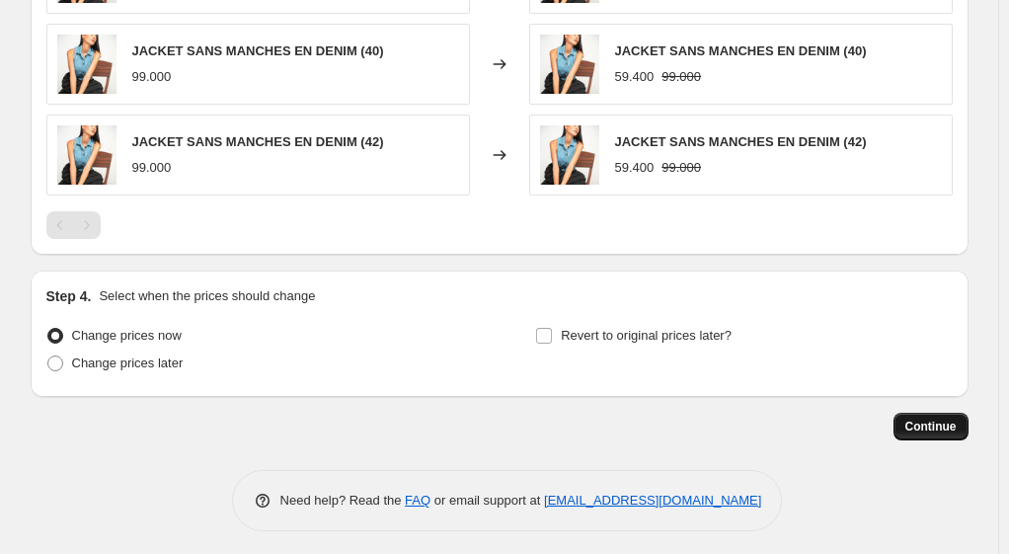
click at [924, 425] on span "Continue" at bounding box center [931, 427] width 51 height 16
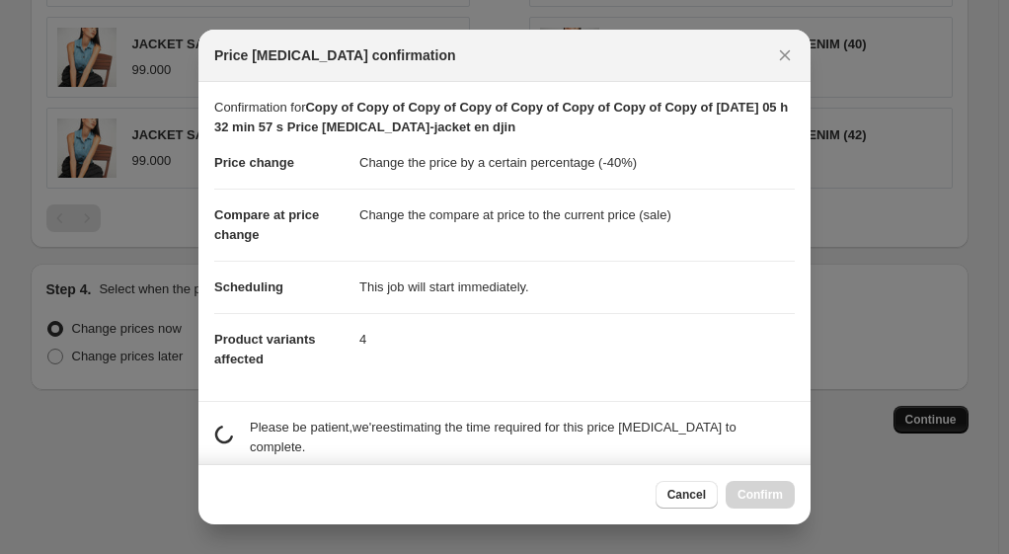
scroll to position [0, 0]
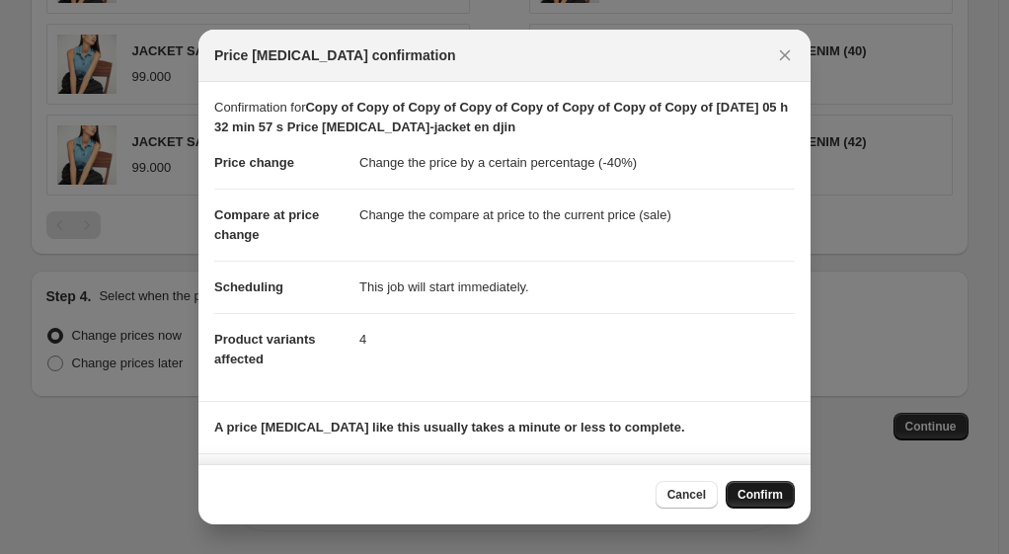
click at [755, 492] on span "Confirm" at bounding box center [760, 495] width 45 height 16
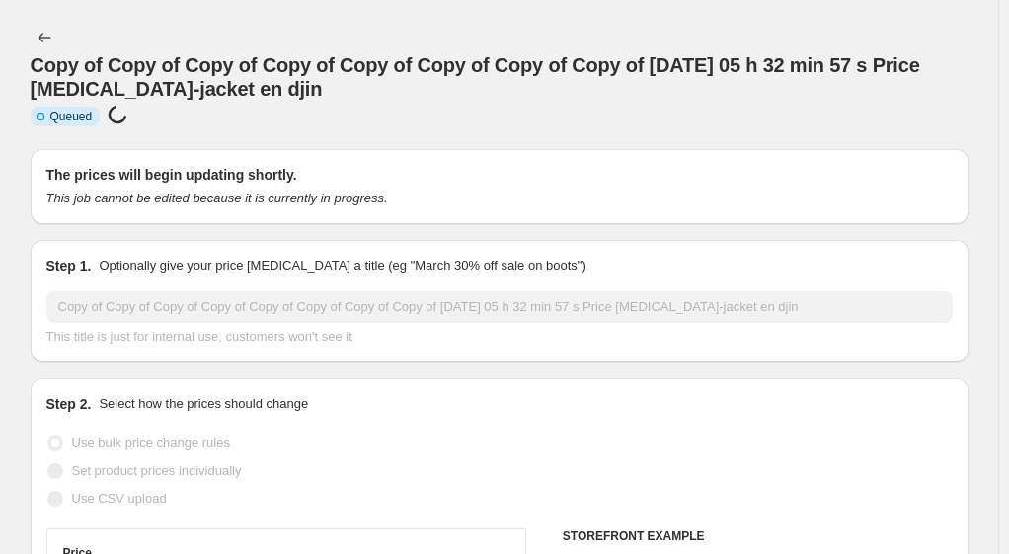
select select "percentage"
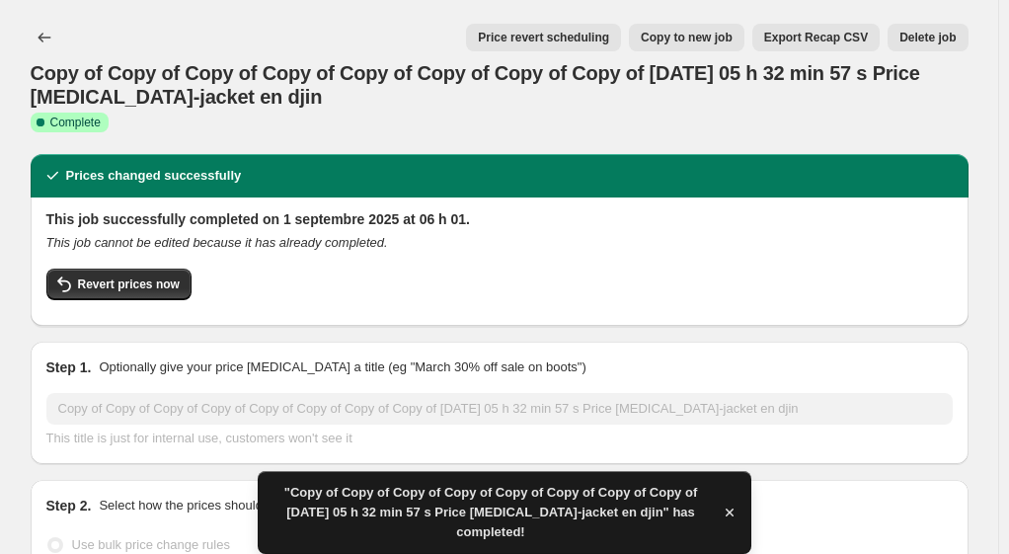
click at [733, 35] on span "Copy to new job" at bounding box center [687, 38] width 92 height 16
select select "percentage"
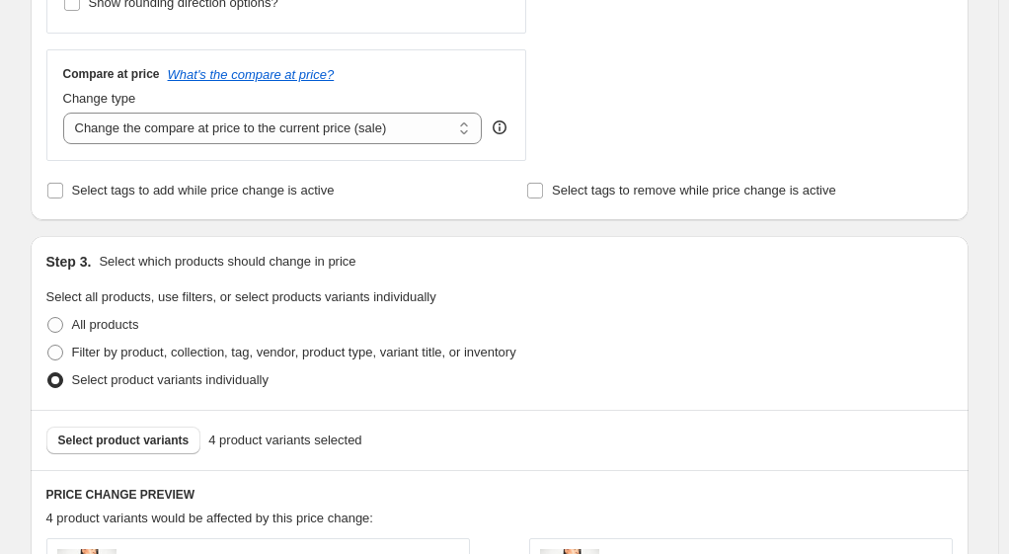
scroll to position [691, 0]
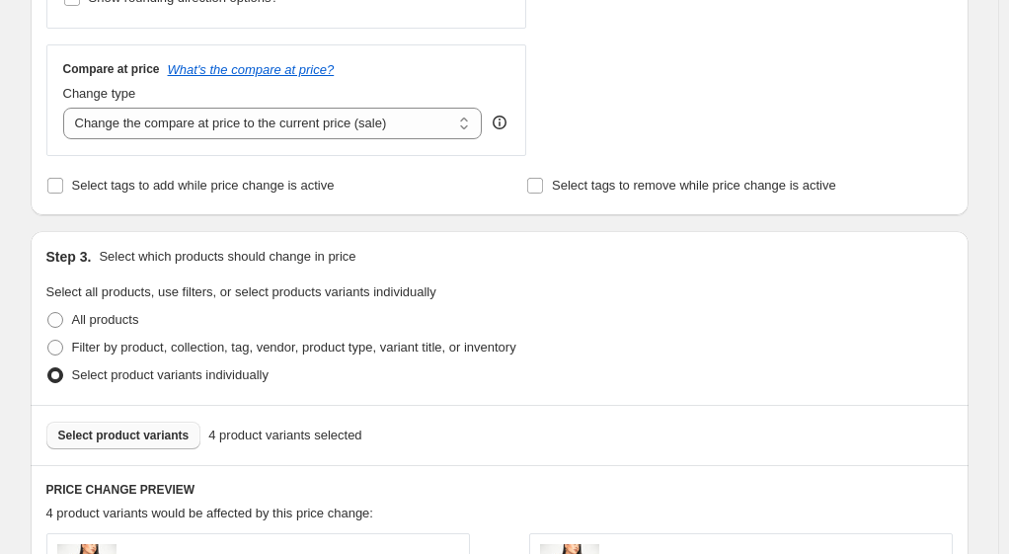
type input "Copy of Copy of Copy of Copy of Copy of Copy of Copy of Copy of Copy of [DATE] …"
click at [66, 433] on span "Select product variants" at bounding box center [123, 436] width 131 height 16
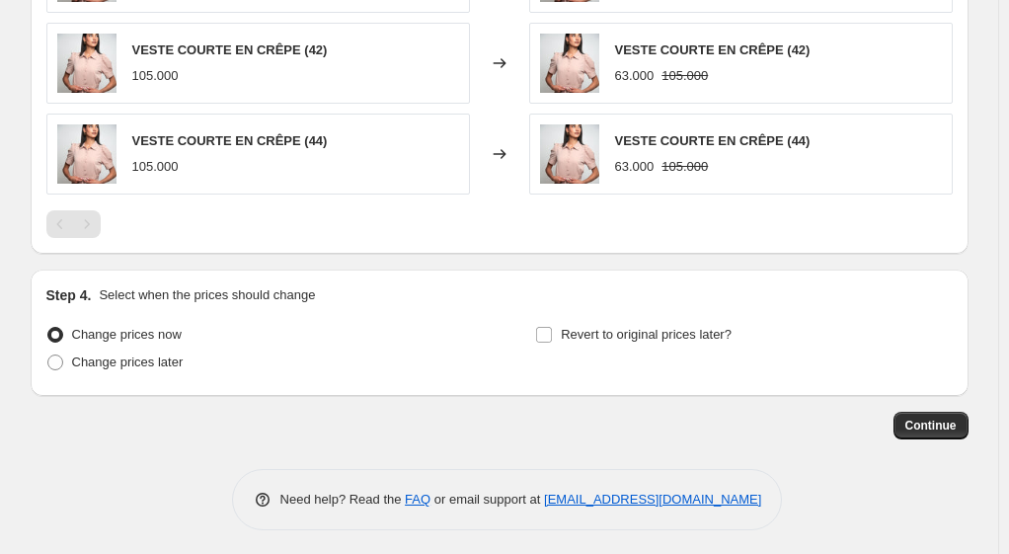
scroll to position [1476, 0]
click at [938, 422] on span "Continue" at bounding box center [931, 425] width 51 height 16
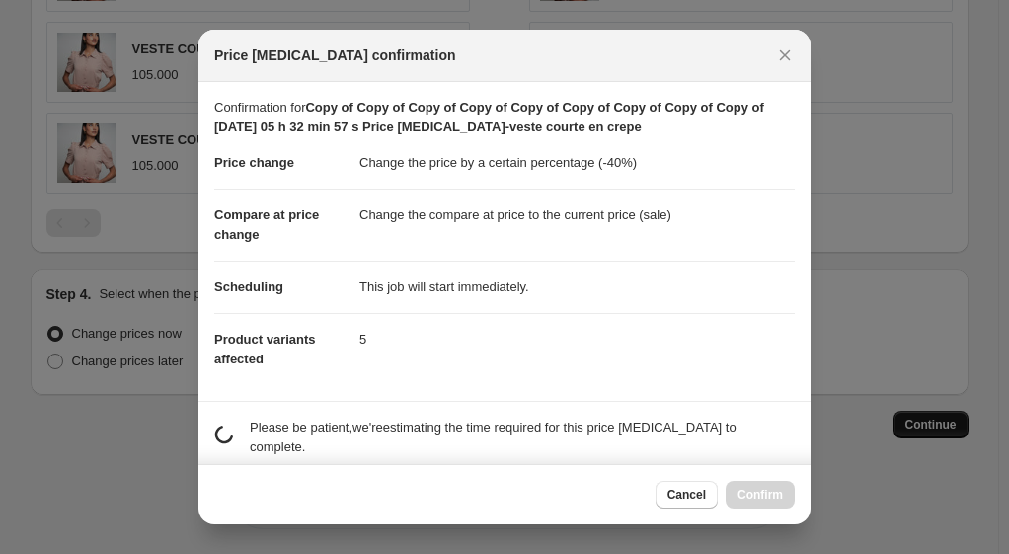
scroll to position [0, 0]
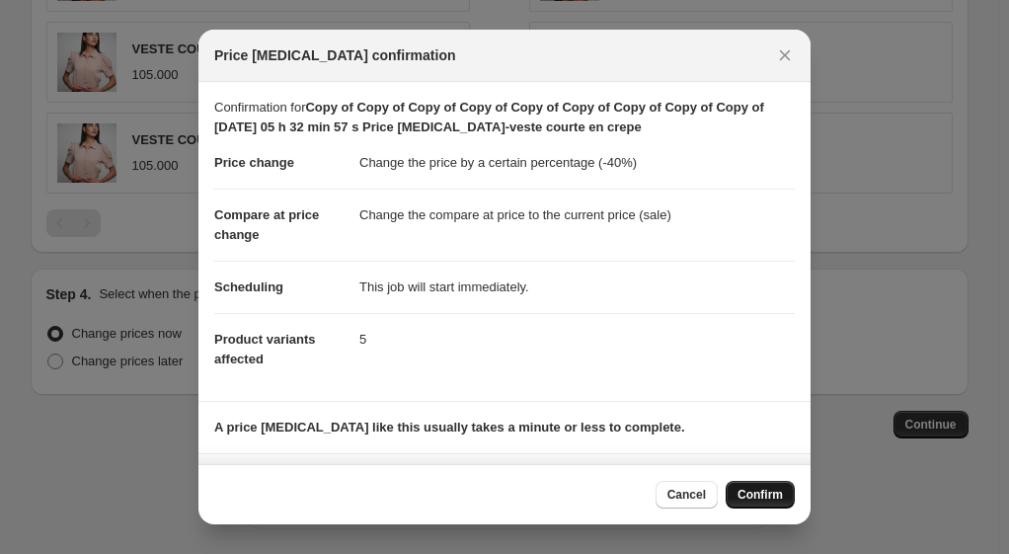
click at [772, 494] on span "Confirm" at bounding box center [760, 495] width 45 height 16
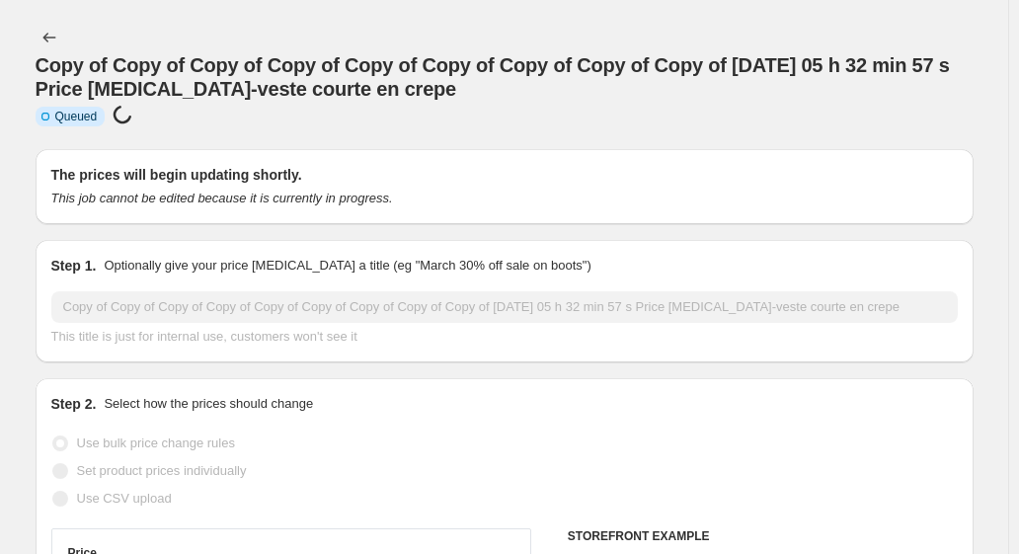
select select "percentage"
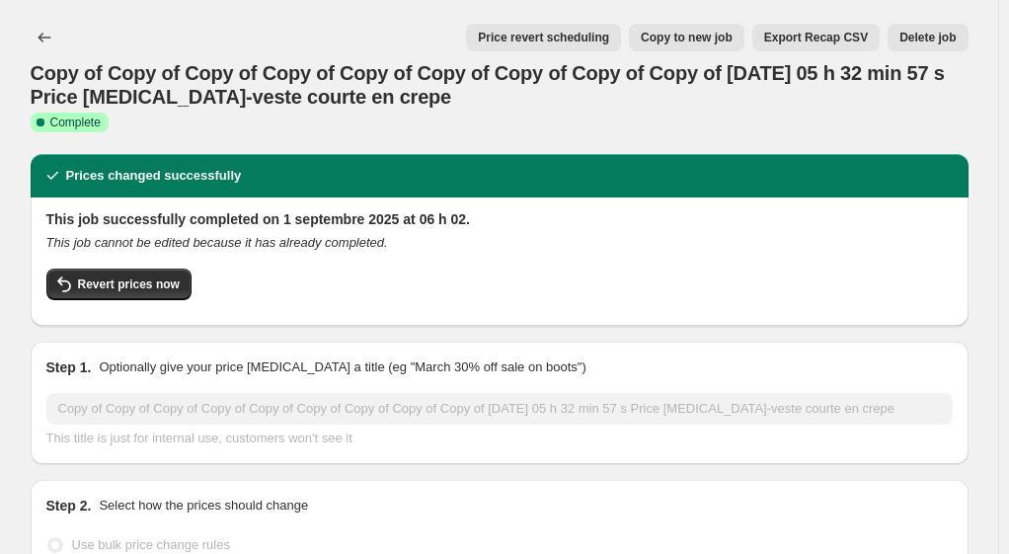
click at [685, 40] on span "Copy to new job" at bounding box center [687, 38] width 92 height 16
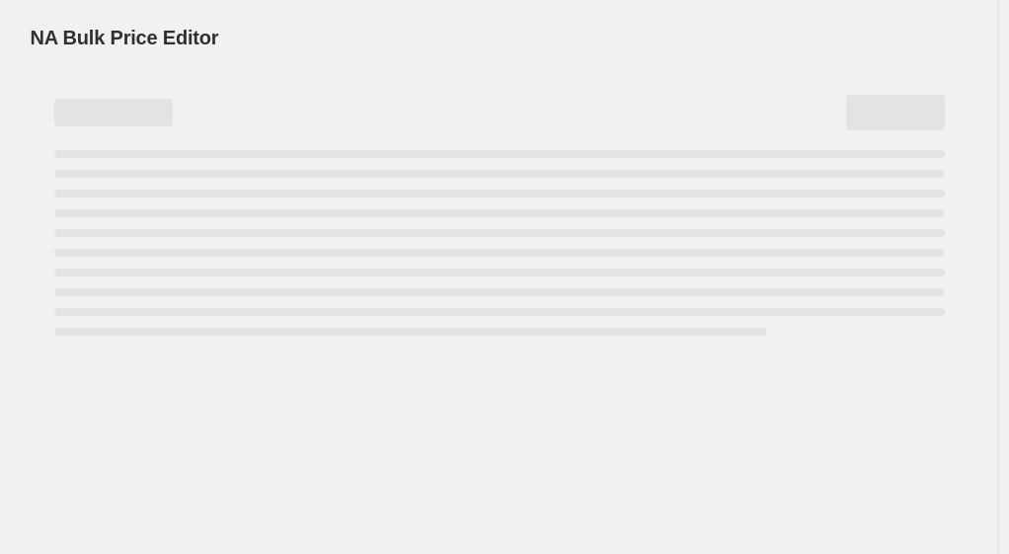
select select "percentage"
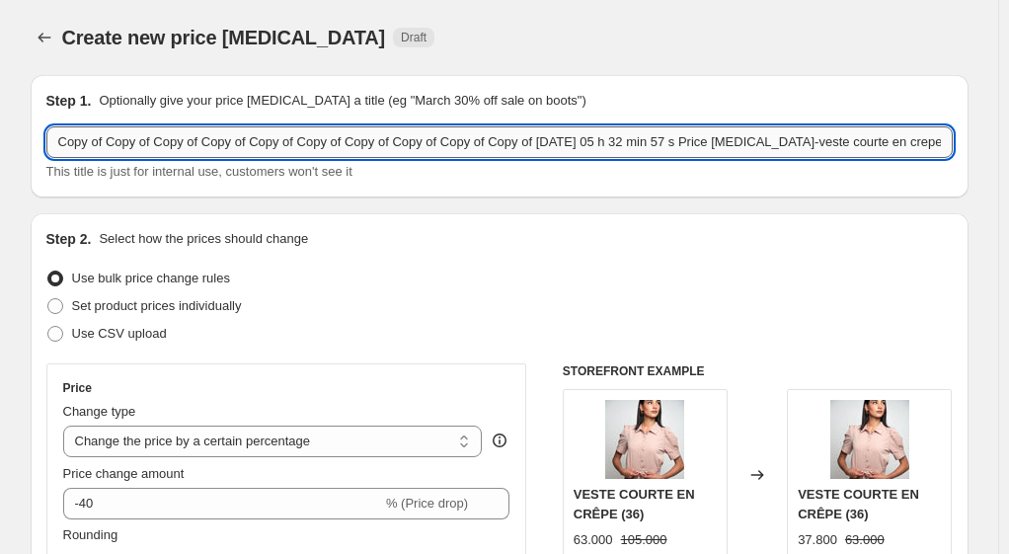
click at [879, 139] on input "Copy of Copy of Copy of Copy of Copy of Copy of Copy of Copy of Copy of Copy of…" at bounding box center [499, 142] width 907 height 32
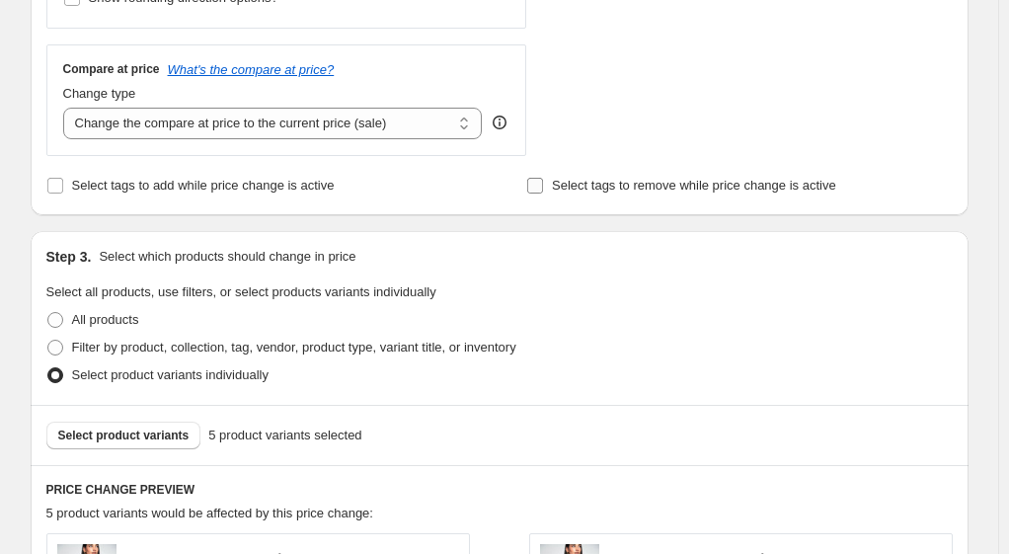
scroll to position [889, 0]
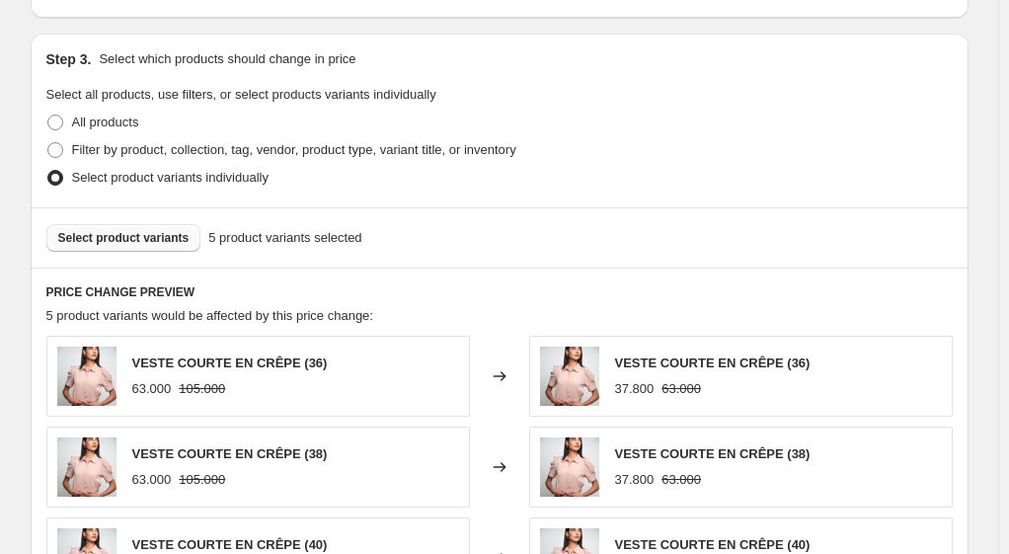
type input "Copy of Copy of Copy of Copy of Copy of Copy of Copy of Copy of Copy of Copy of…"
click at [83, 239] on span "Select product variants" at bounding box center [123, 238] width 131 height 16
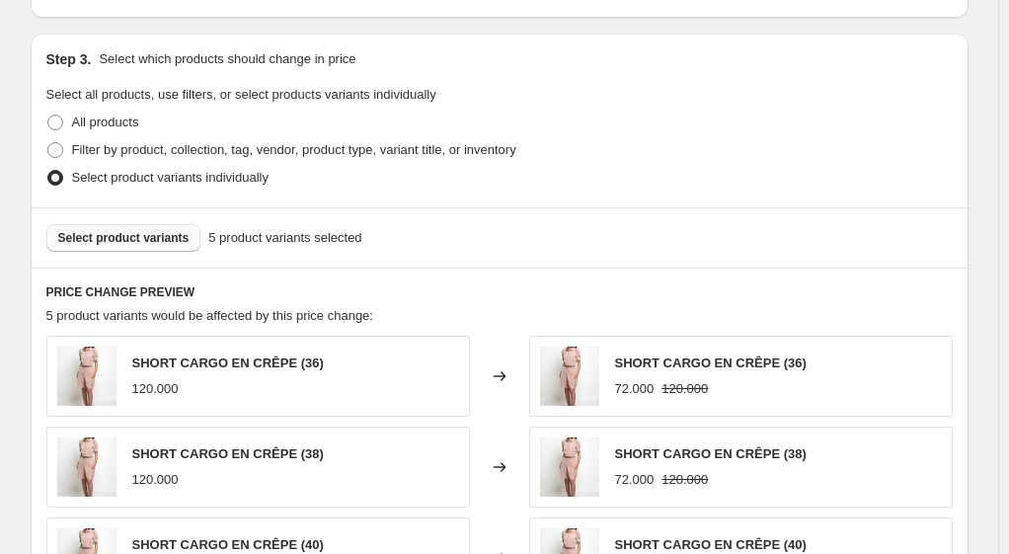
scroll to position [1383, 0]
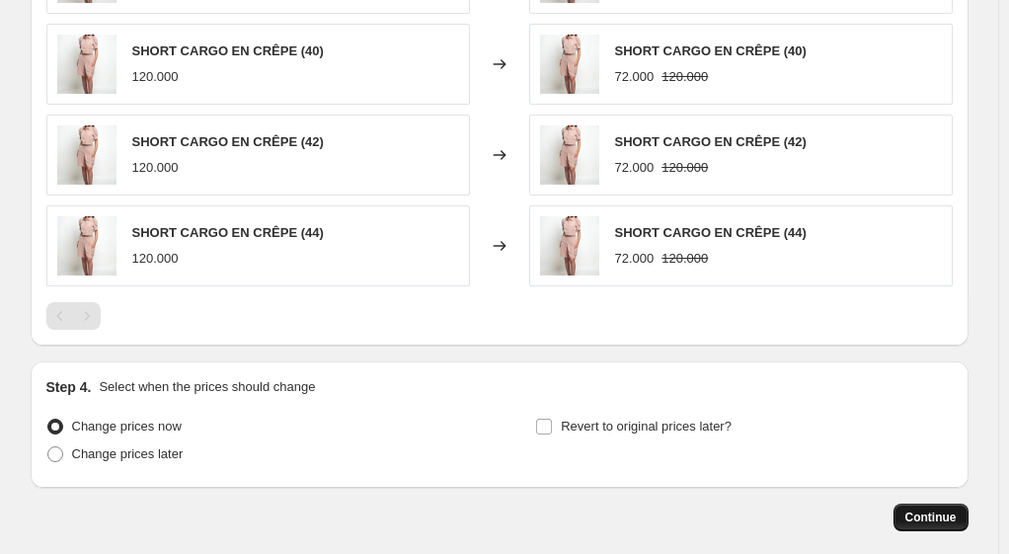
click at [931, 512] on span "Continue" at bounding box center [931, 518] width 51 height 16
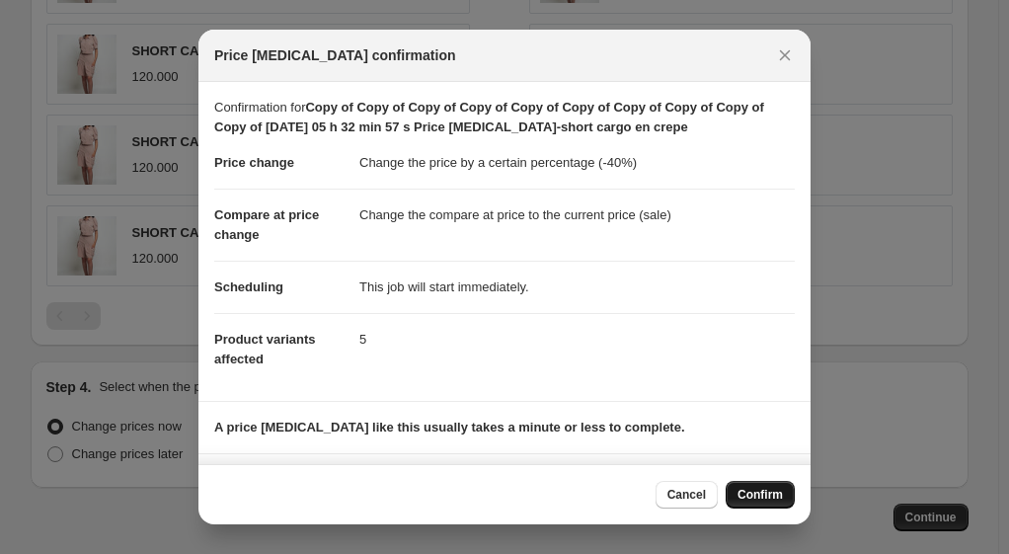
click at [751, 492] on span "Confirm" at bounding box center [760, 495] width 45 height 16
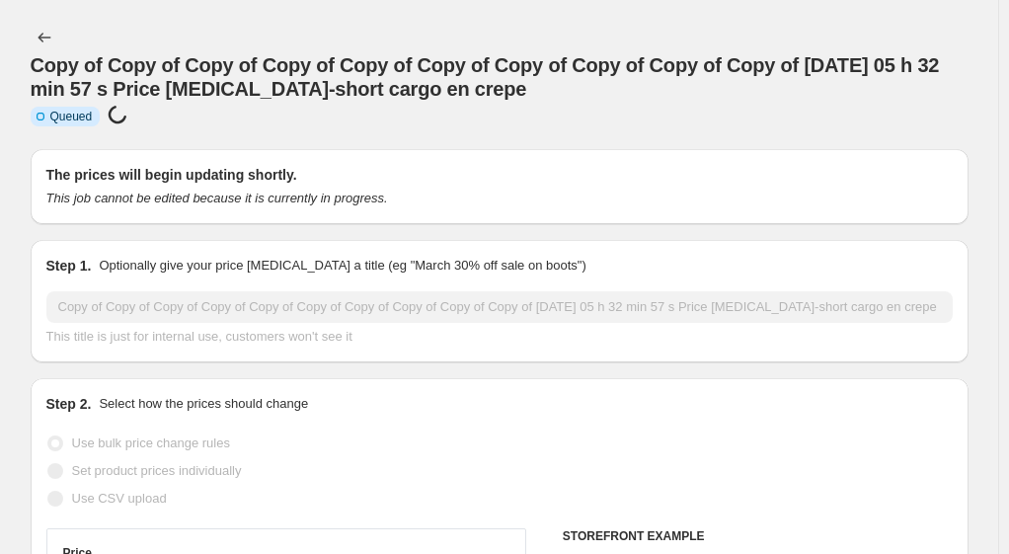
select select "percentage"
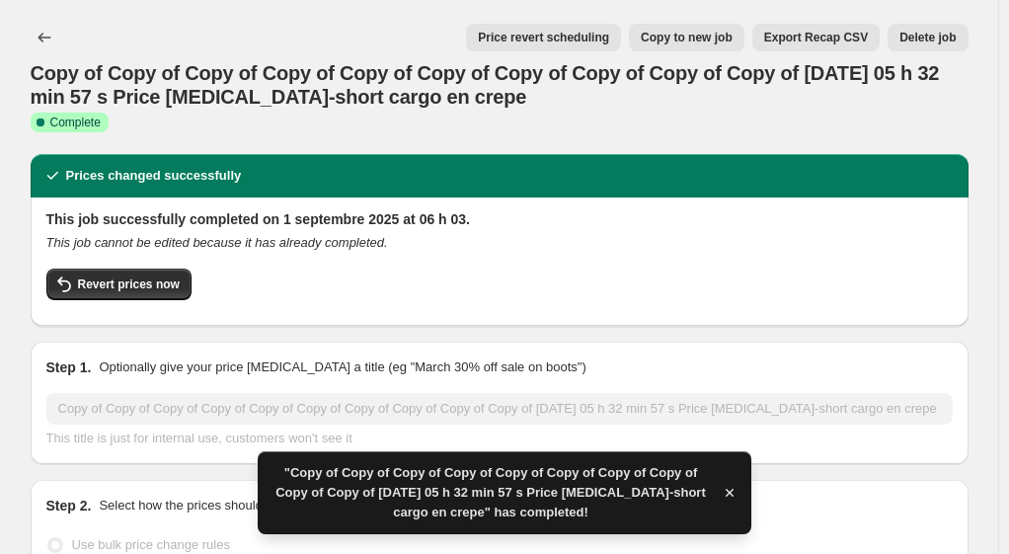
click at [717, 40] on span "Copy to new job" at bounding box center [687, 38] width 92 height 16
select select "percentage"
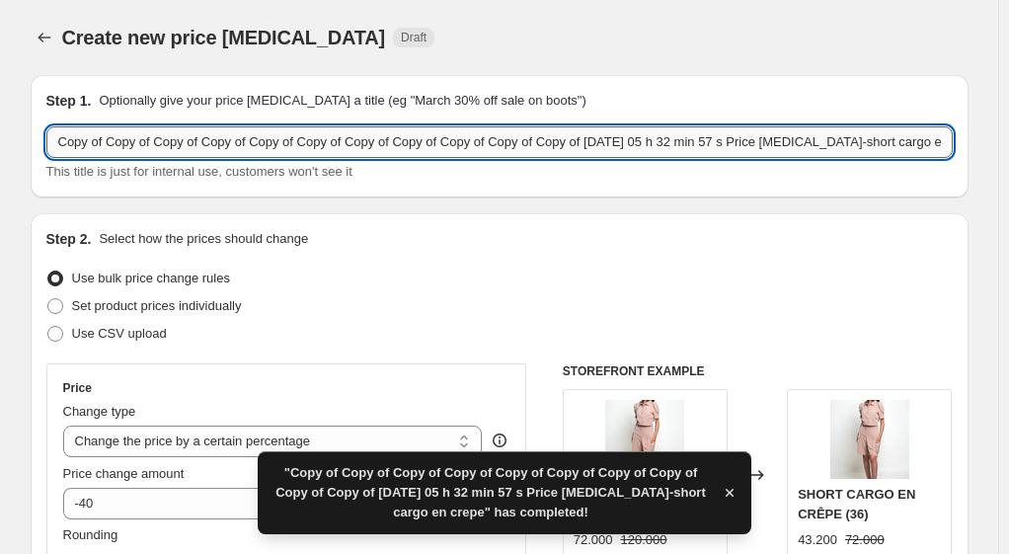
click at [933, 146] on input "Copy of Copy of Copy of Copy of Copy of Copy of Copy of Copy of Copy of Copy of…" at bounding box center [499, 142] width 907 height 32
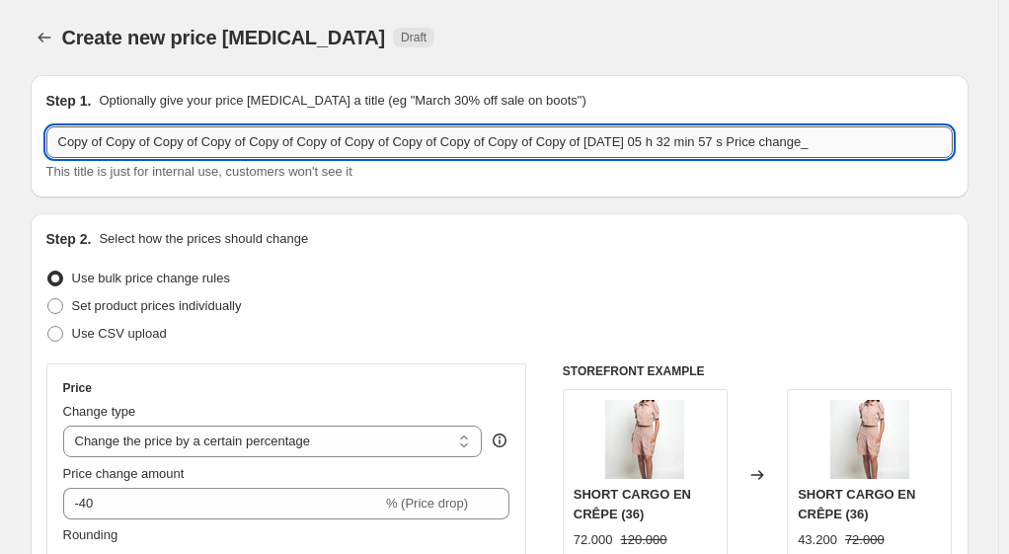
click at [590, 138] on input "Copy of Copy of Copy of Copy of Copy of Copy of Copy of Copy of Copy of Copy of…" at bounding box center [499, 142] width 907 height 32
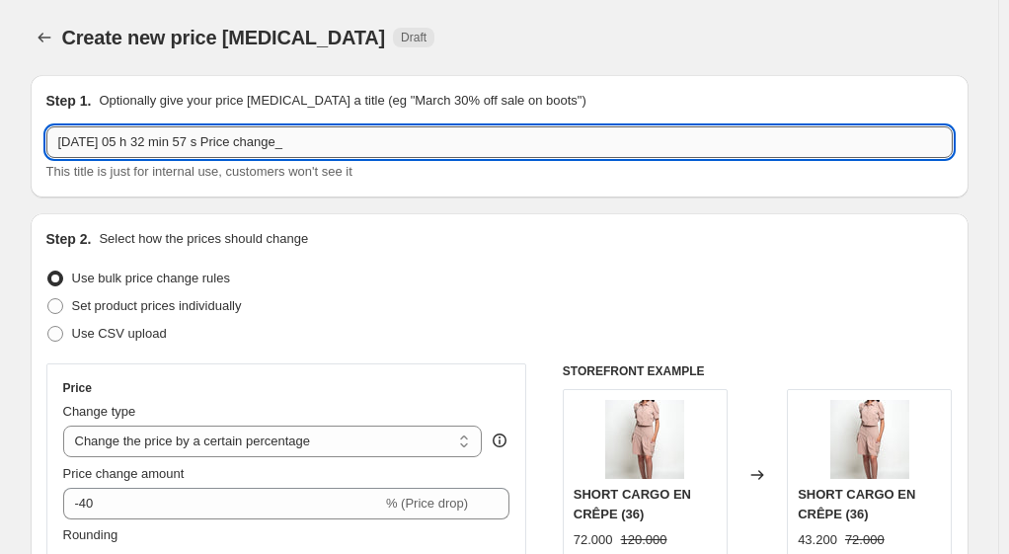
click at [590, 138] on input "[DATE] 05 h 32 min 57 s Price change_" at bounding box center [499, 142] width 907 height 32
drag, startPoint x: 496, startPoint y: 140, endPoint x: 479, endPoint y: 140, distance: 16.8
click at [479, 140] on input "[DATE] 05 h 32 min 57 s Price change_haut noir à bretelles enfant" at bounding box center [499, 142] width 907 height 32
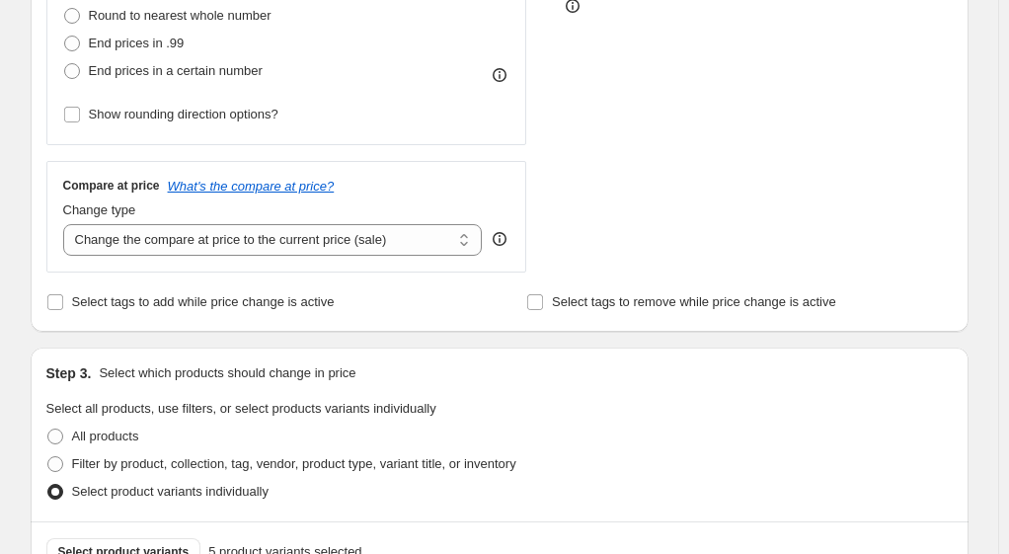
scroll to position [593, 0]
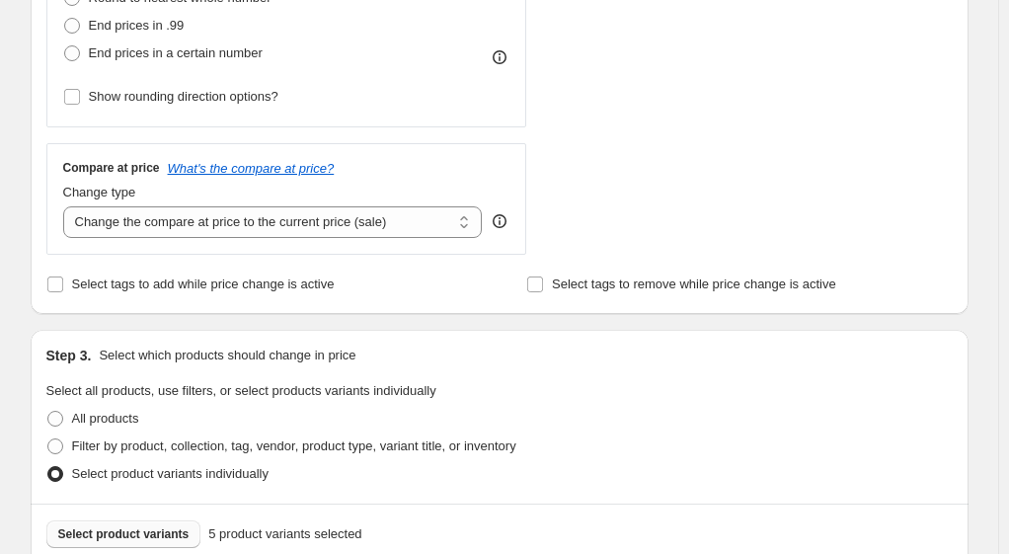
type input "[DATE] 05 h 32 min 57 s Price change_haut noir à bretelles enfant"
click at [105, 535] on span "Select product variants" at bounding box center [123, 534] width 131 height 16
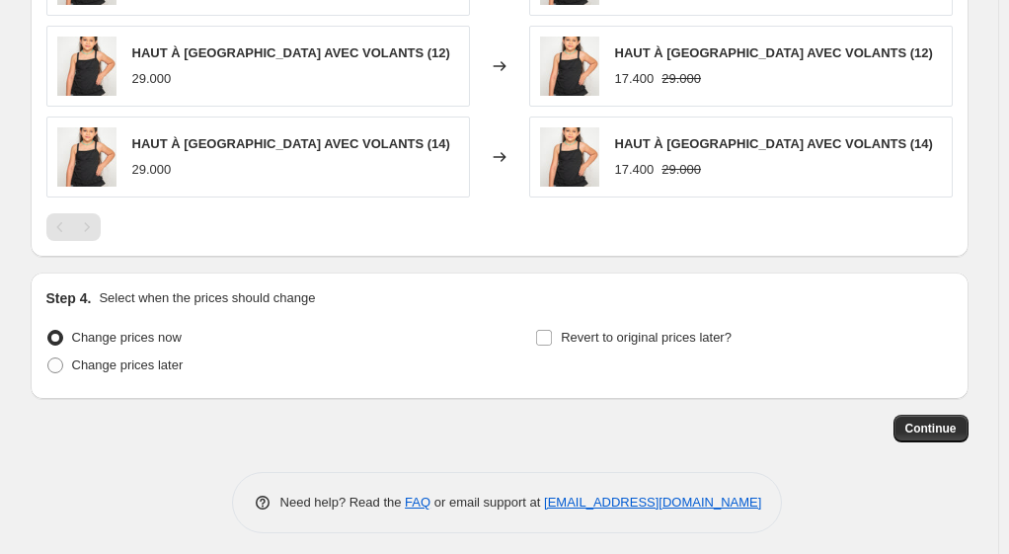
scroll to position [1476, 0]
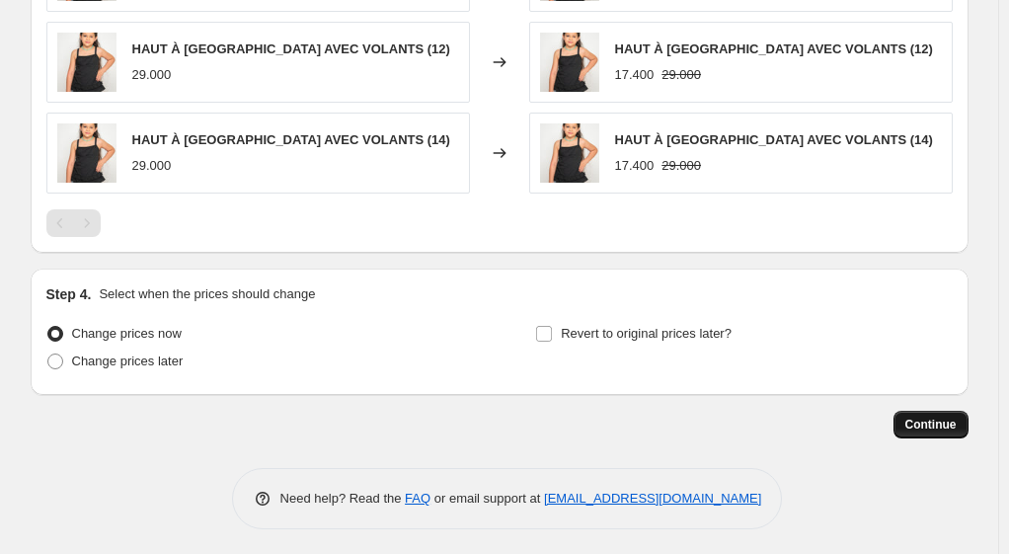
click at [941, 411] on button "Continue" at bounding box center [931, 425] width 75 height 28
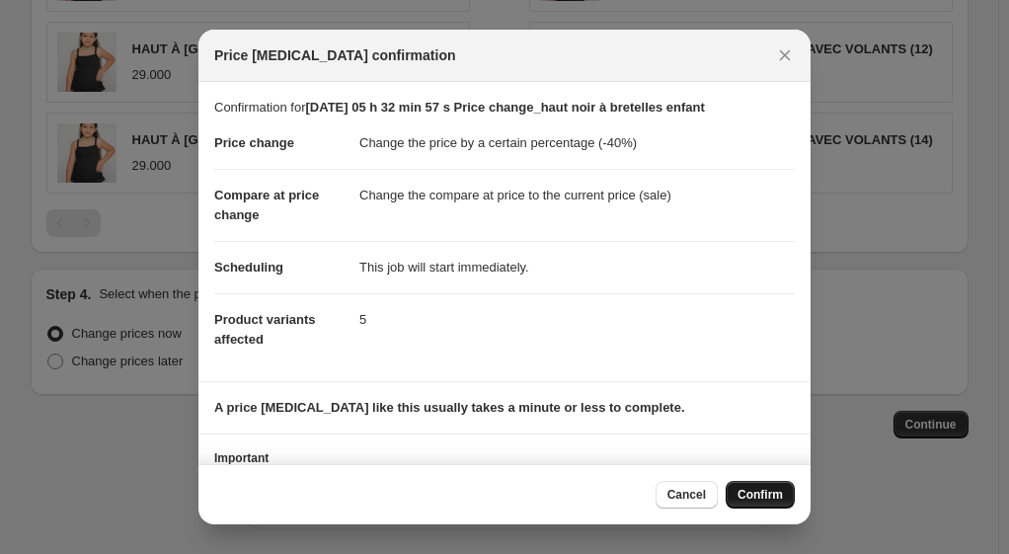
click at [757, 494] on span "Confirm" at bounding box center [760, 495] width 45 height 16
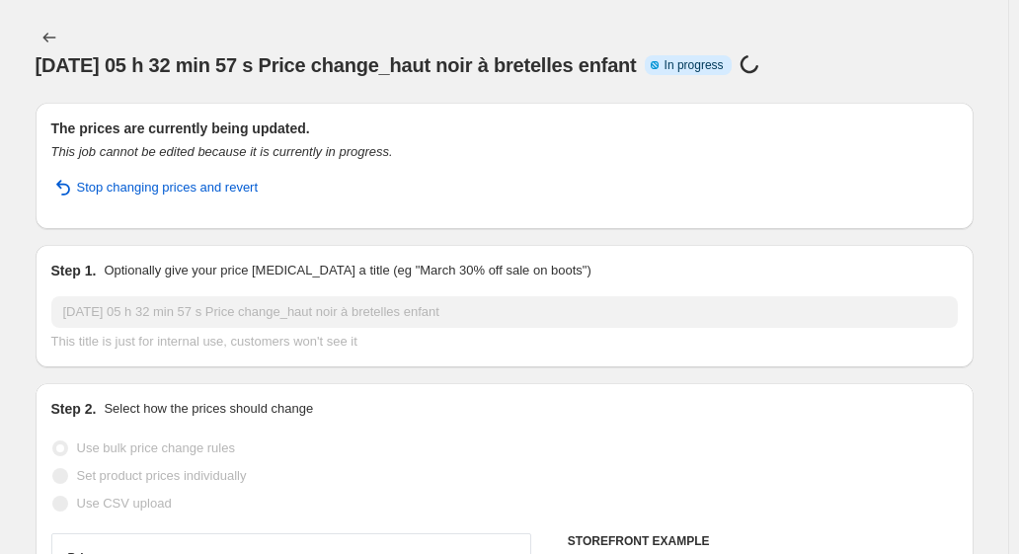
select select "percentage"
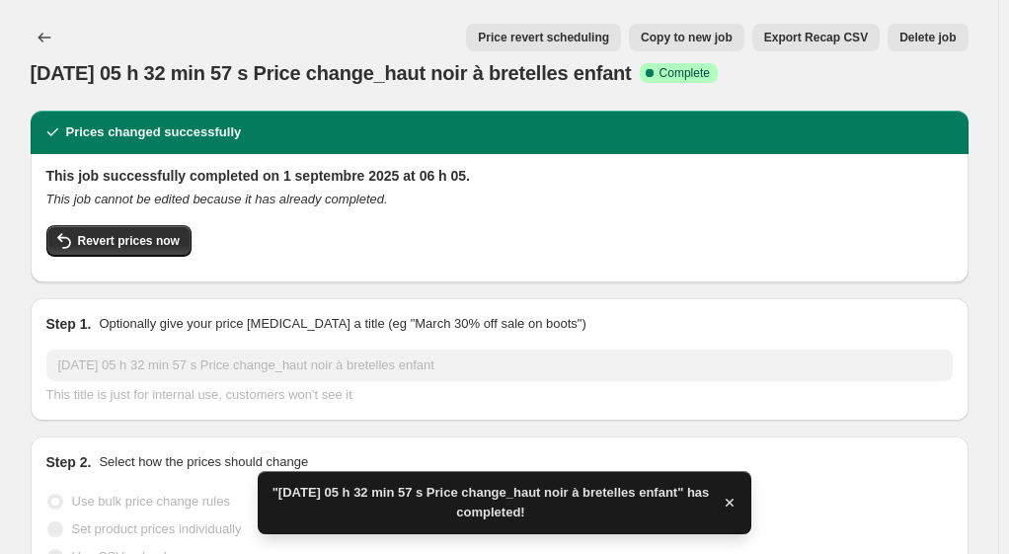
click at [697, 35] on span "Copy to new job" at bounding box center [687, 38] width 92 height 16
select select "percentage"
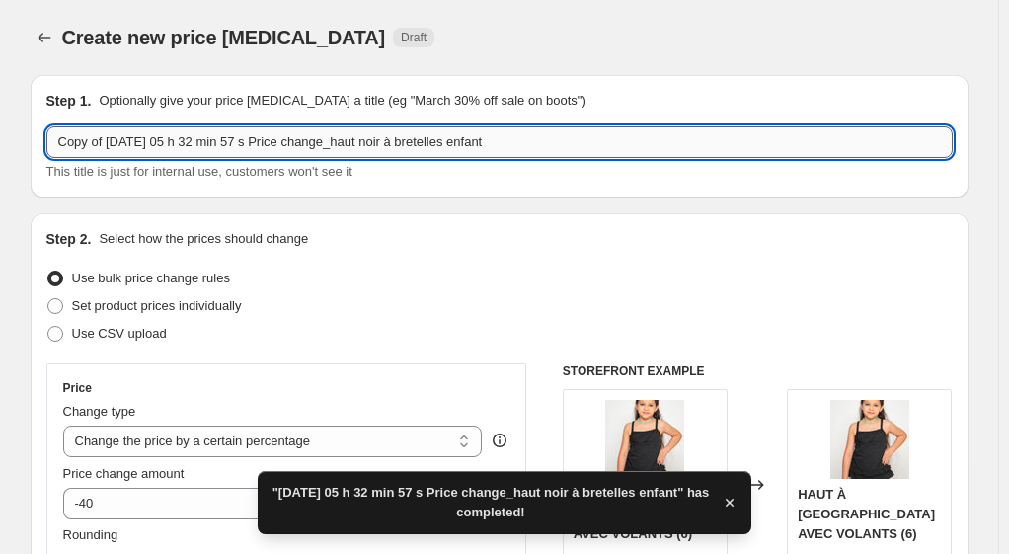
click at [604, 141] on input "Copy of [DATE] 05 h 32 min 57 s Price change_haut noir à bretelles enfant" at bounding box center [499, 142] width 907 height 32
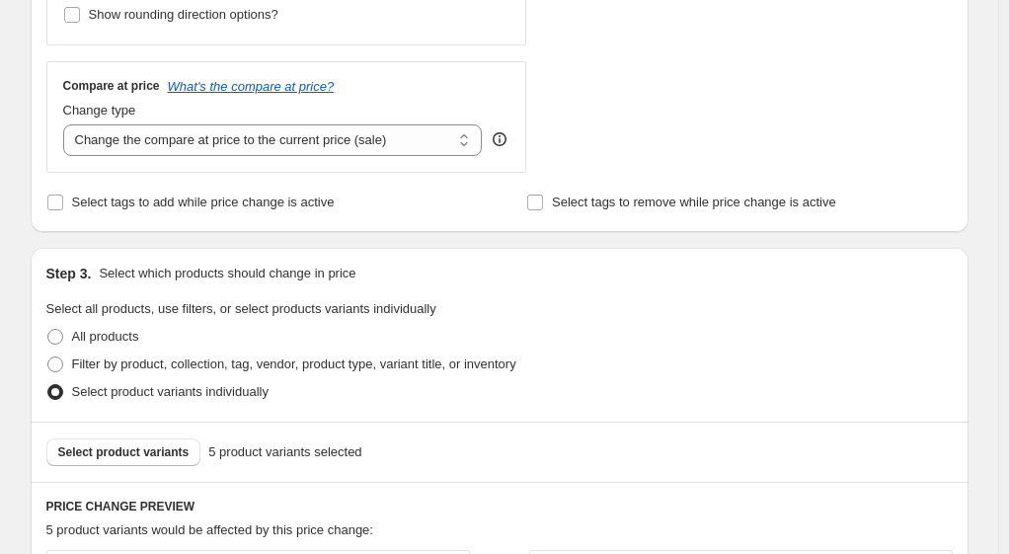
scroll to position [691, 0]
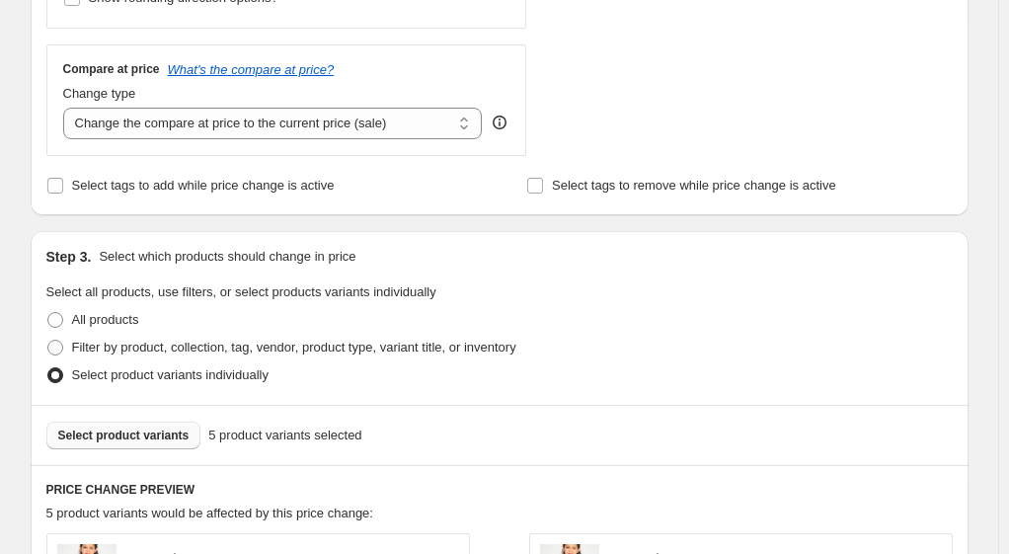
type input "Copy of [DATE] 05 h 32 min 57 s Price change_short en djin [PERSON_NAME] enfant"
click at [140, 429] on span "Select product variants" at bounding box center [123, 436] width 131 height 16
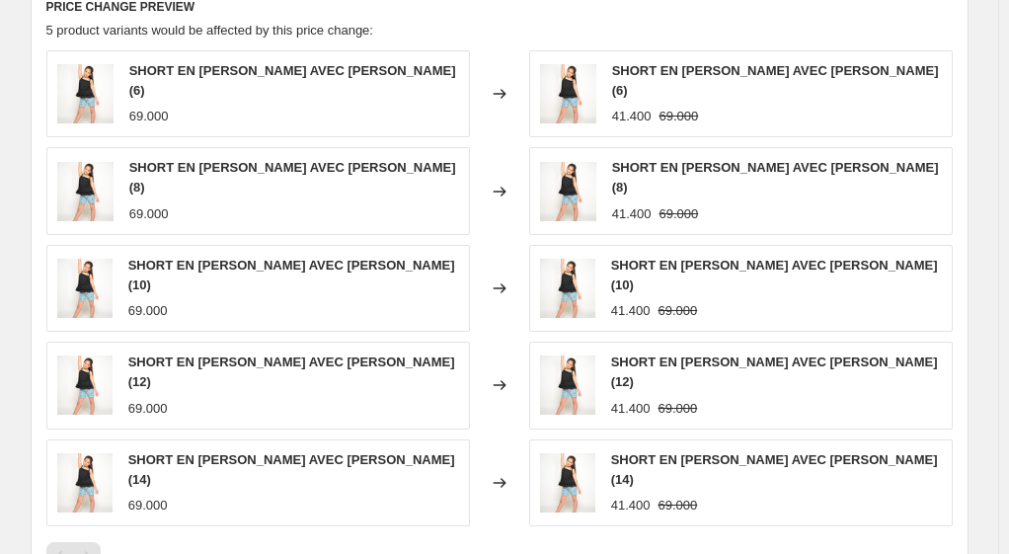
scroll to position [1476, 0]
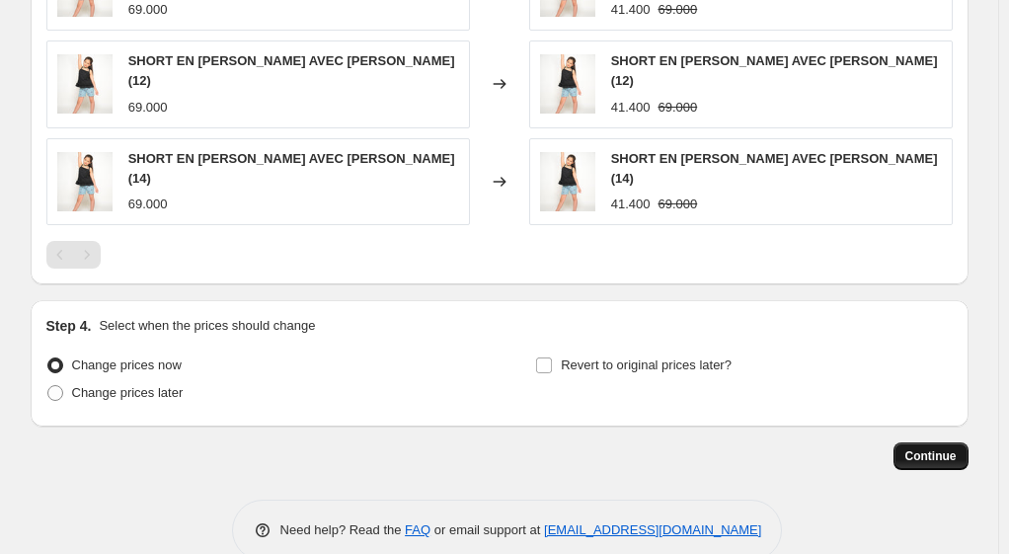
click at [921, 448] on span "Continue" at bounding box center [931, 456] width 51 height 16
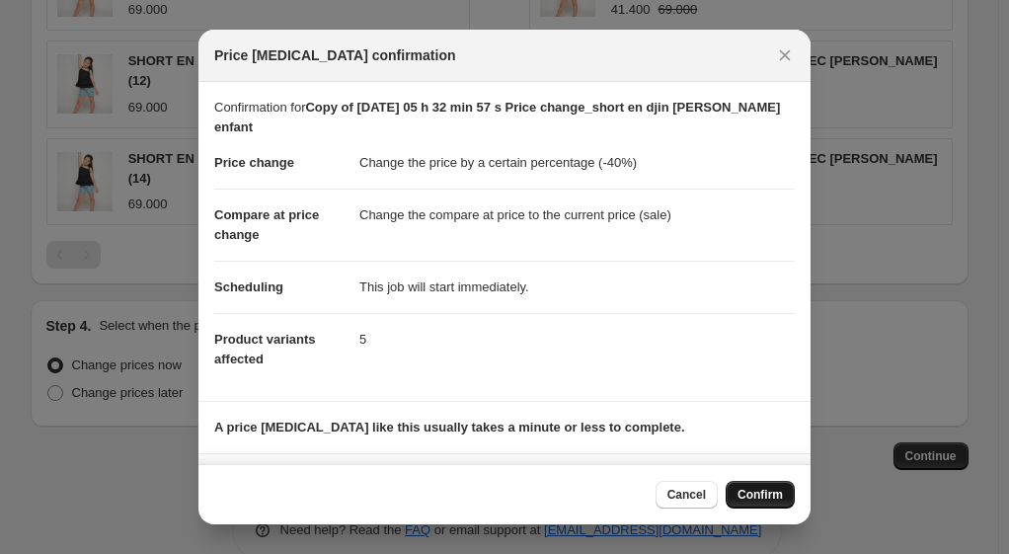
click at [766, 498] on span "Confirm" at bounding box center [760, 495] width 45 height 16
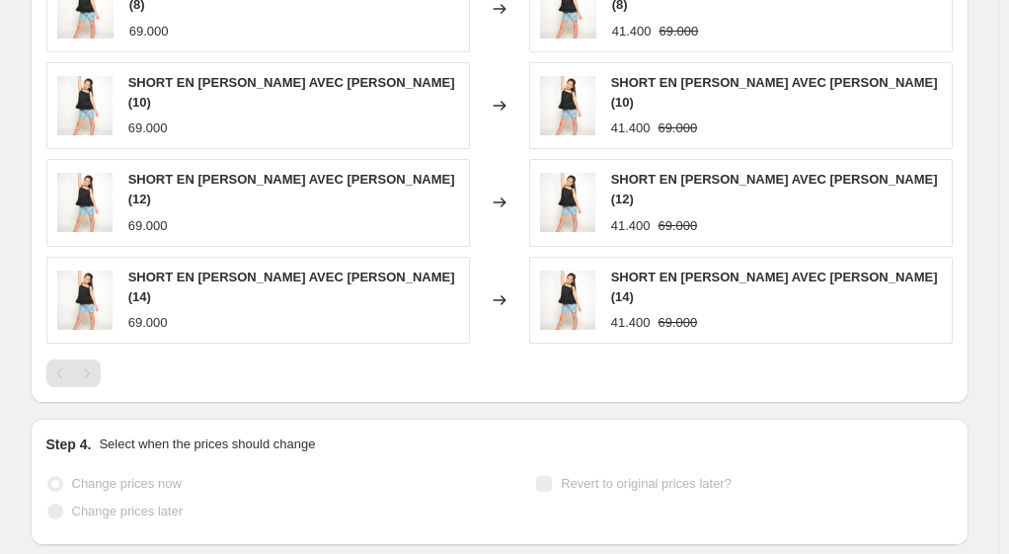
scroll to position [1527, 0]
select select "percentage"
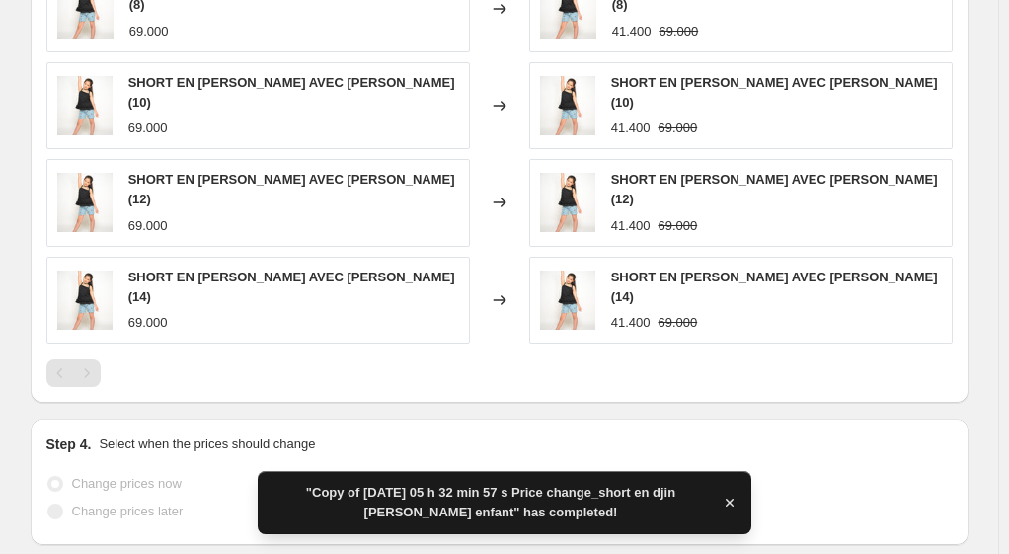
scroll to position [0, 0]
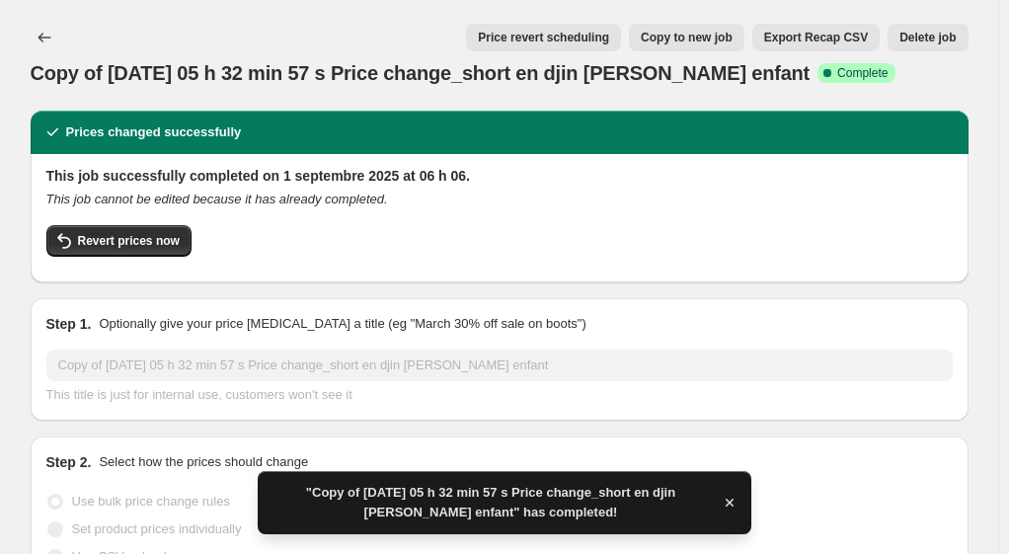
click at [702, 40] on span "Copy to new job" at bounding box center [687, 38] width 92 height 16
select select "percentage"
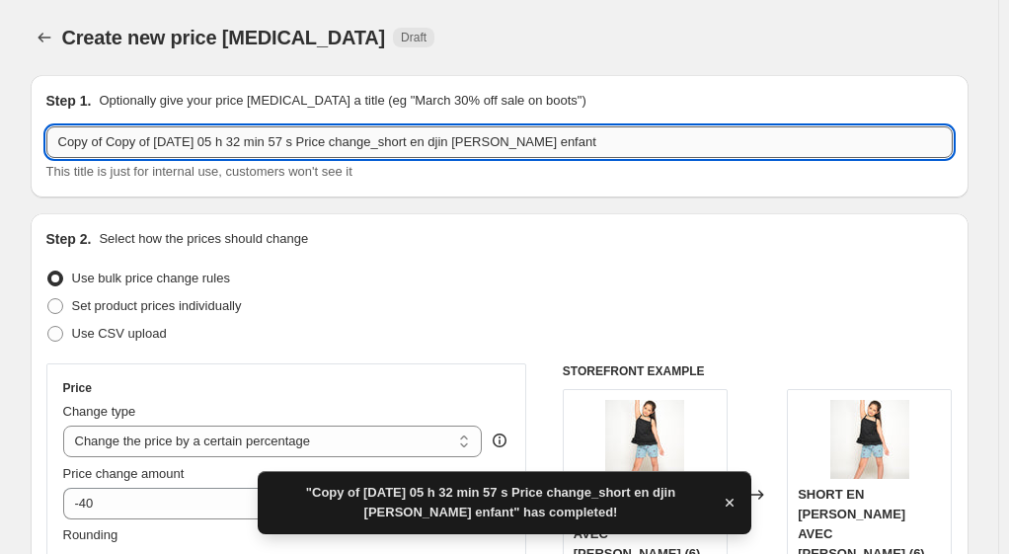
click at [531, 138] on input "Copy of Copy of [DATE] 05 h 32 min 57 s Price change_short en djin [PERSON_NAME…" at bounding box center [499, 142] width 907 height 32
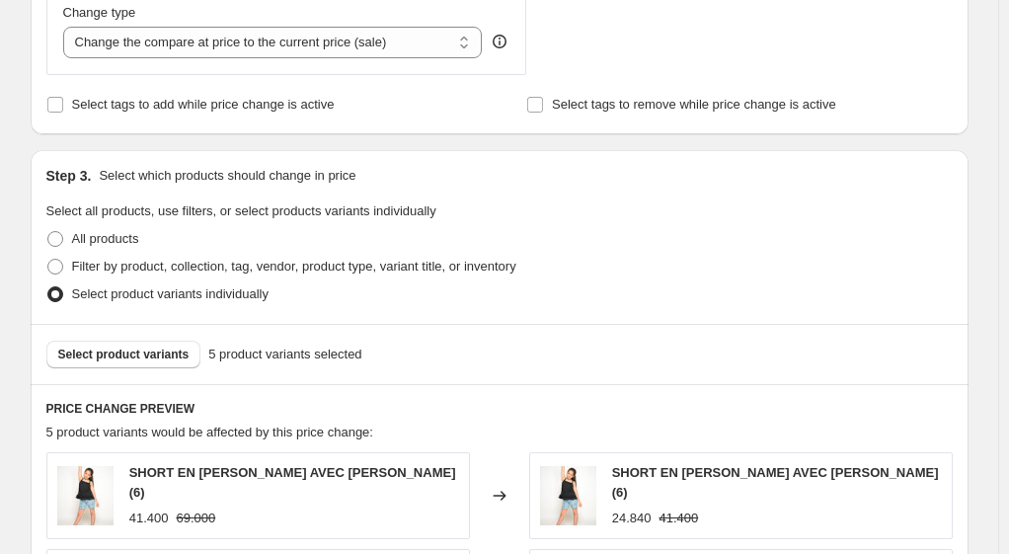
scroll to position [790, 0]
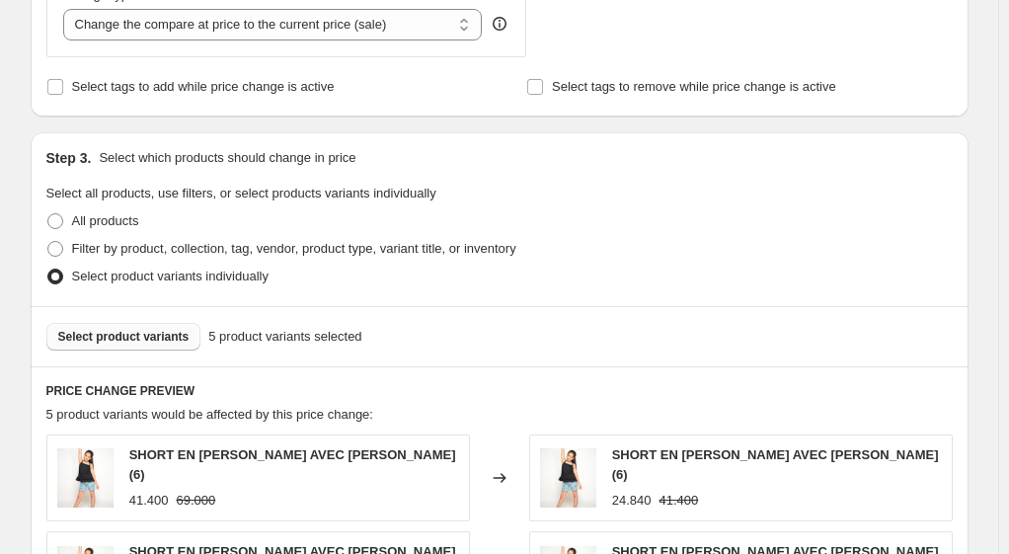
type input "Copy of Copy of [DATE] 05 h 32 min 57 s Price change_jupe short enfant"
click at [146, 340] on span "Select product variants" at bounding box center [123, 337] width 131 height 16
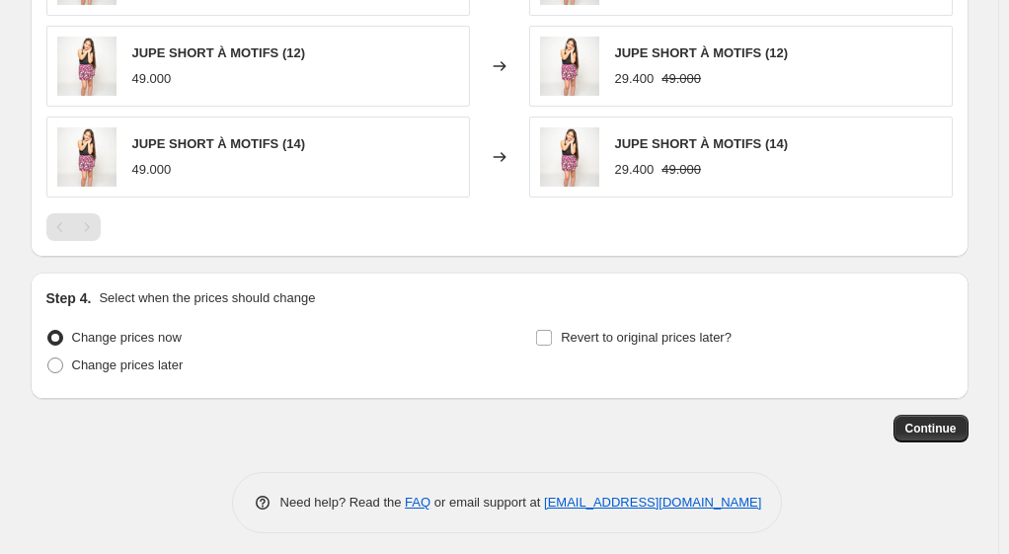
scroll to position [1476, 0]
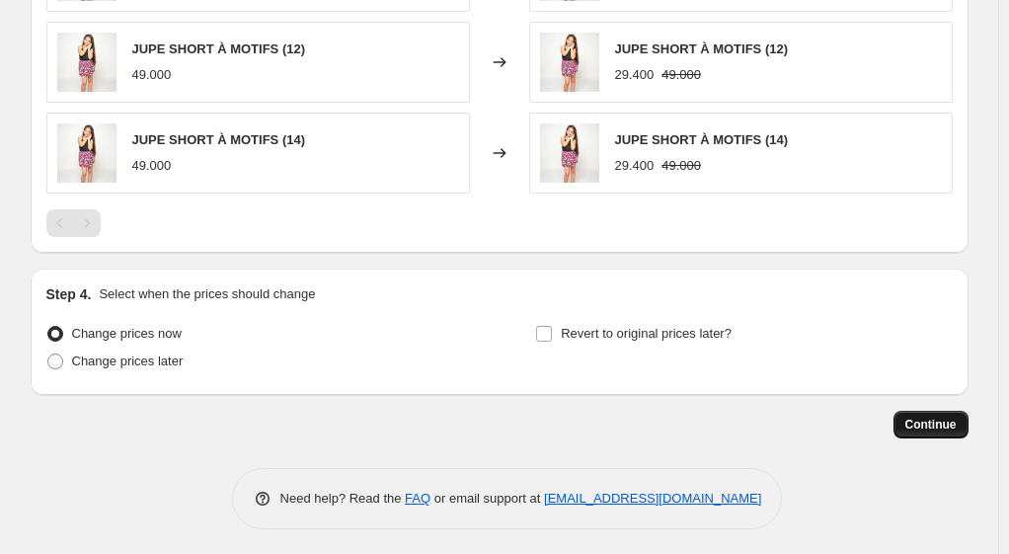
click at [923, 424] on span "Continue" at bounding box center [931, 425] width 51 height 16
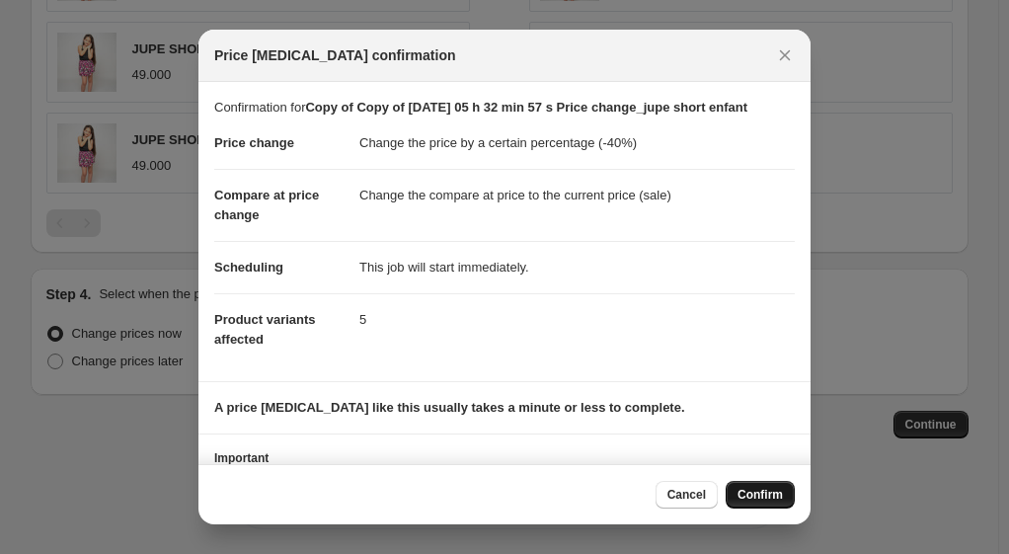
click at [768, 488] on span "Confirm" at bounding box center [760, 495] width 45 height 16
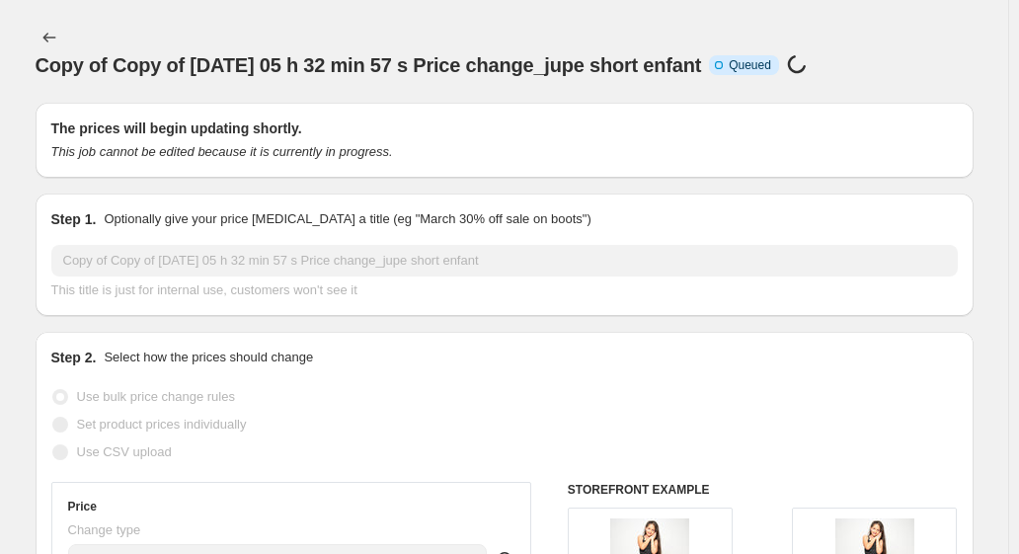
select select "percentage"
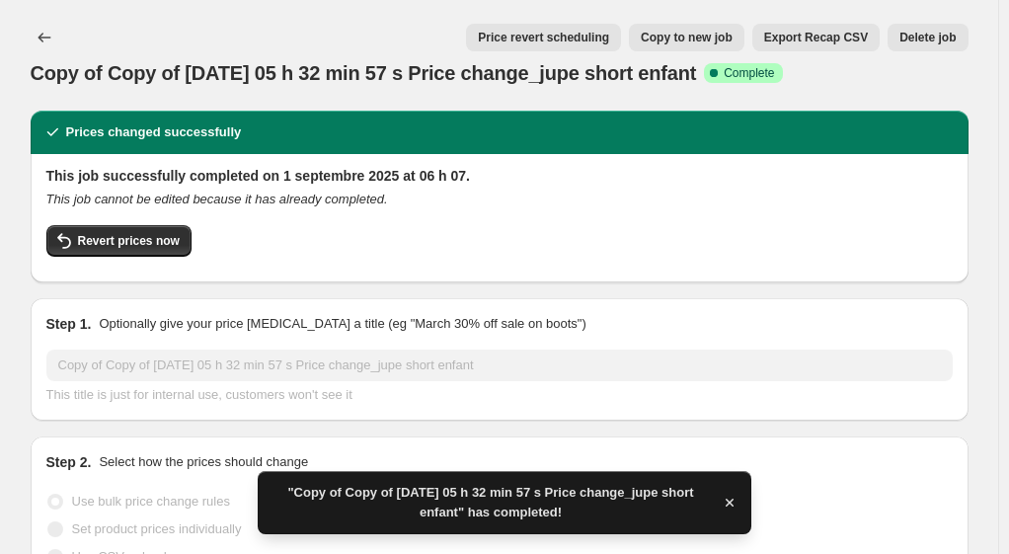
click at [713, 41] on span "Copy to new job" at bounding box center [687, 38] width 92 height 16
select select "percentage"
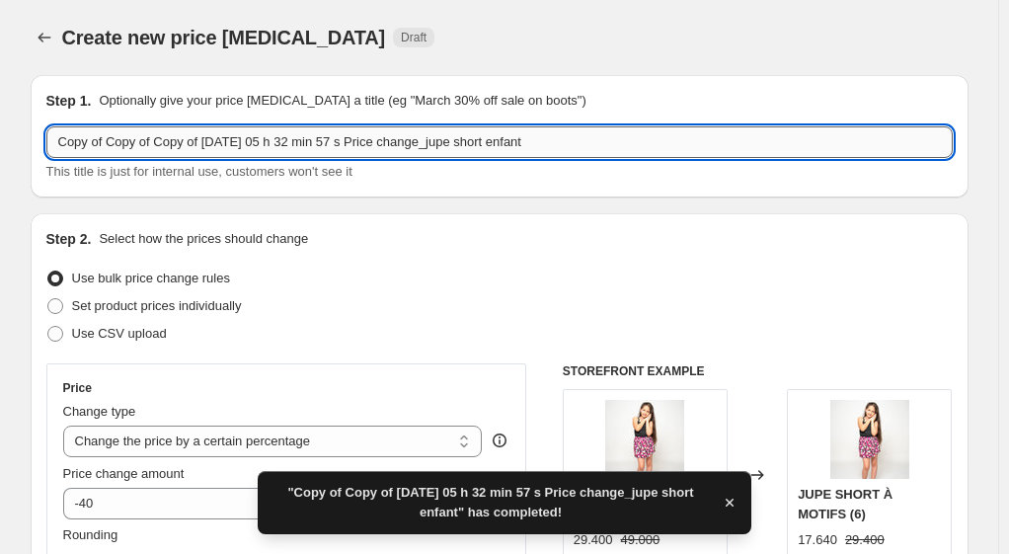
click at [600, 141] on input "Copy of Copy of Copy of [DATE] 05 h 32 min 57 s Price change_jupe short enfant" at bounding box center [499, 142] width 907 height 32
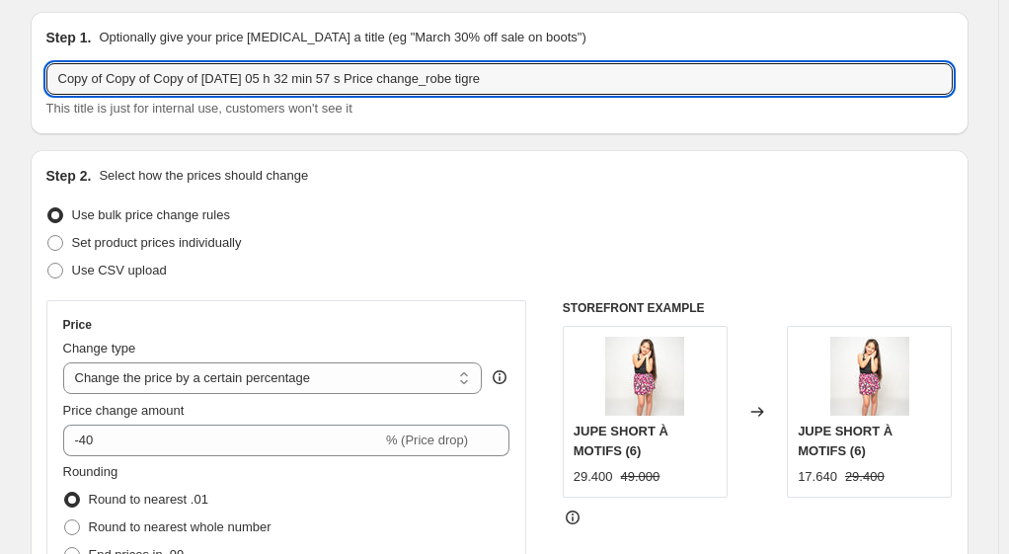
scroll to position [198, 0]
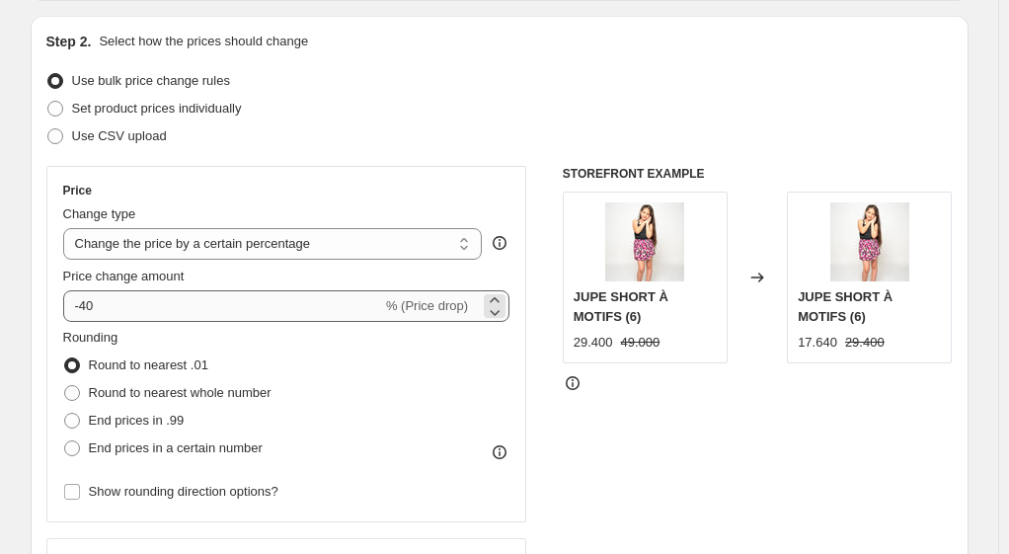
type input "Copy of Copy of Copy of [DATE] 05 h 32 min 57 s Price change_robe tigre"
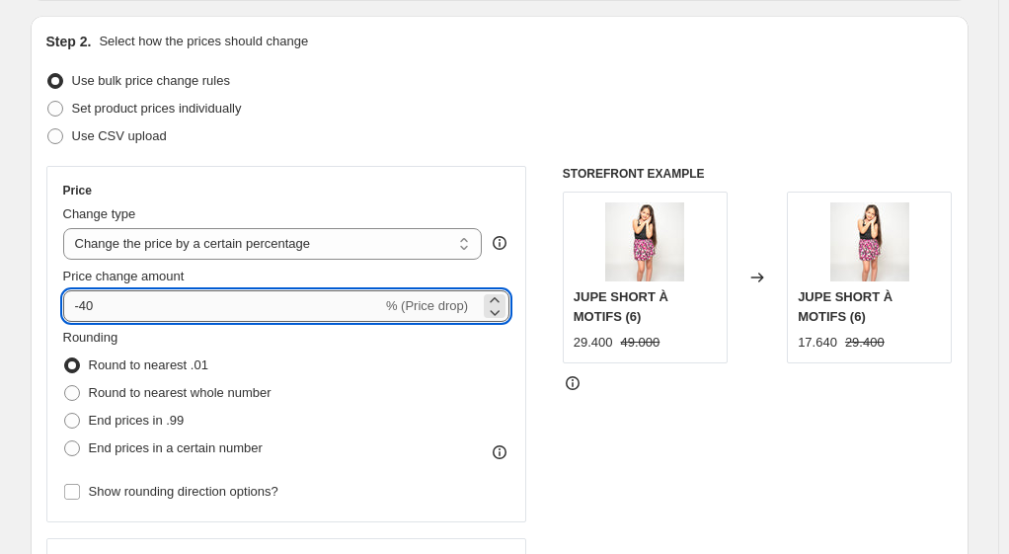
click at [93, 305] on input "-40" at bounding box center [222, 306] width 319 height 32
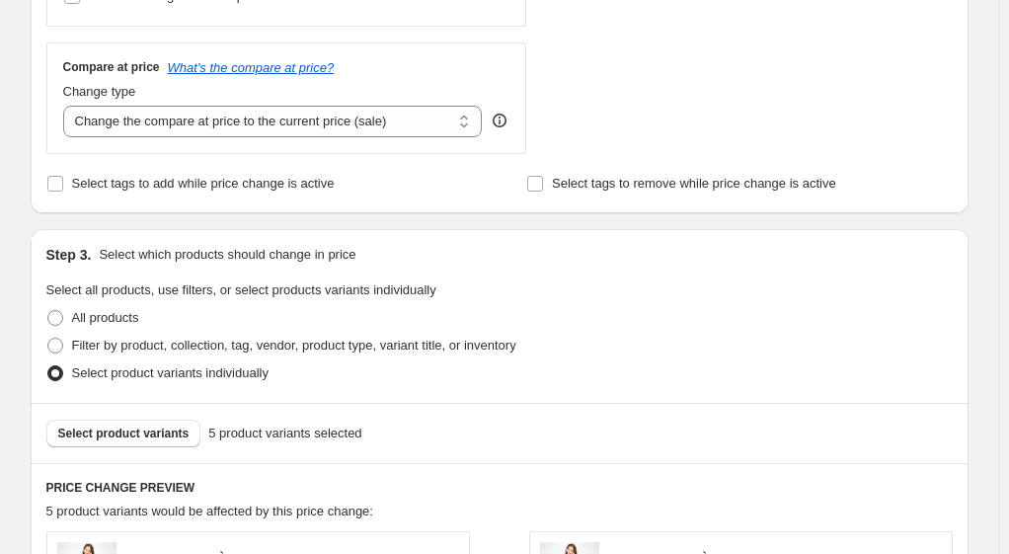
scroll to position [790, 0]
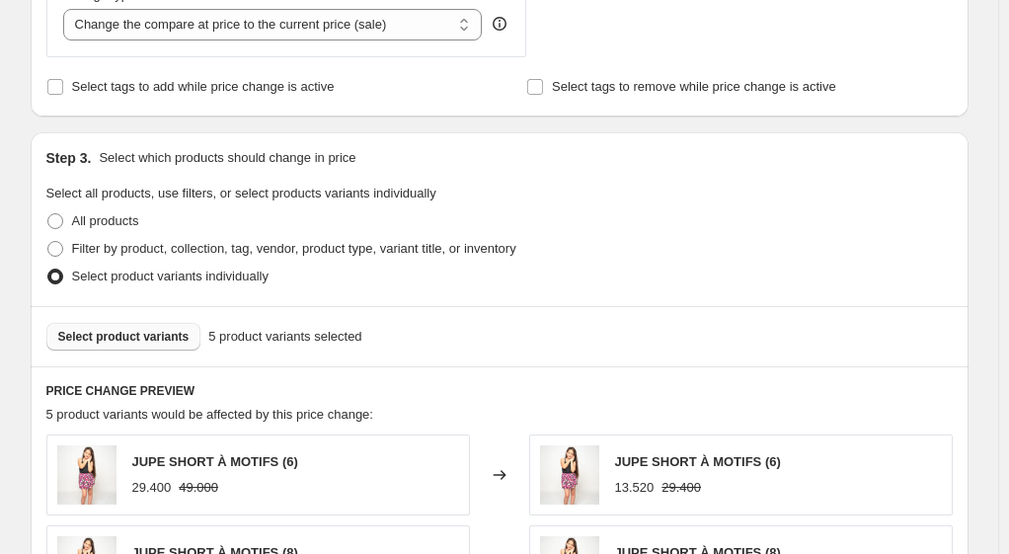
click at [137, 336] on span "Select product variants" at bounding box center [123, 337] width 131 height 16
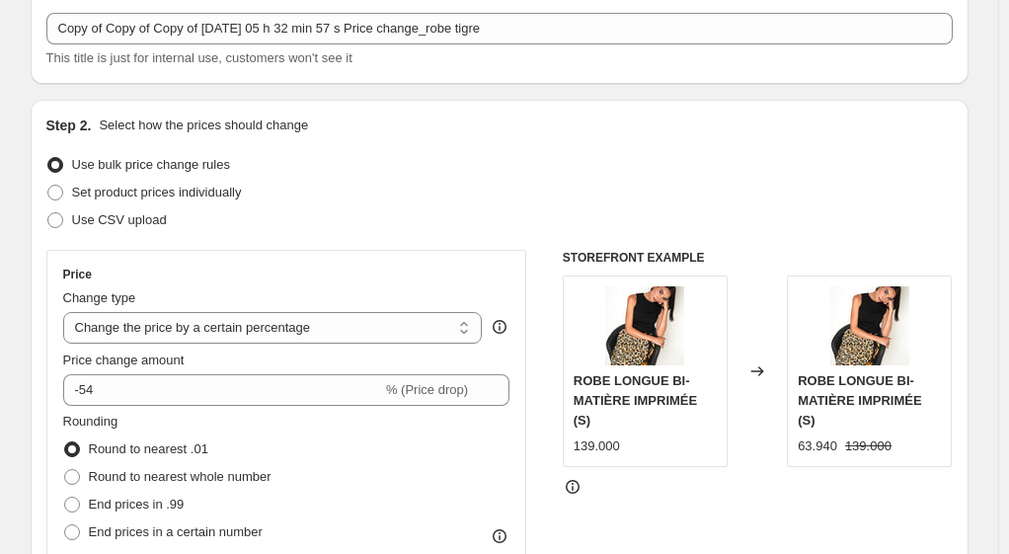
scroll to position [99, 0]
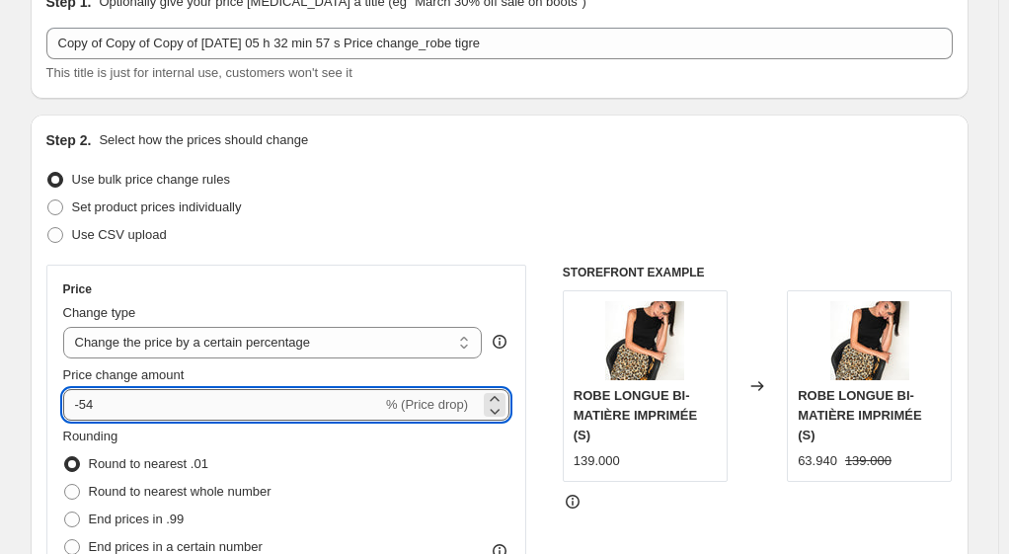
click at [213, 397] on input "-54" at bounding box center [222, 405] width 319 height 32
type input "-50"
click at [537, 460] on div "Price Change type Change the price to a certain amount Change the price by a ce…" at bounding box center [499, 507] width 907 height 484
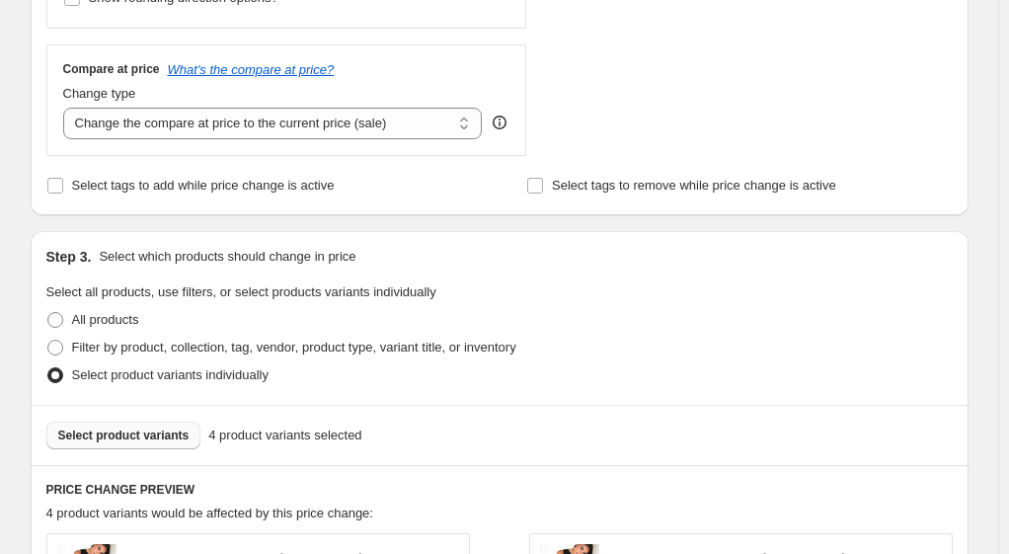
scroll to position [1284, 0]
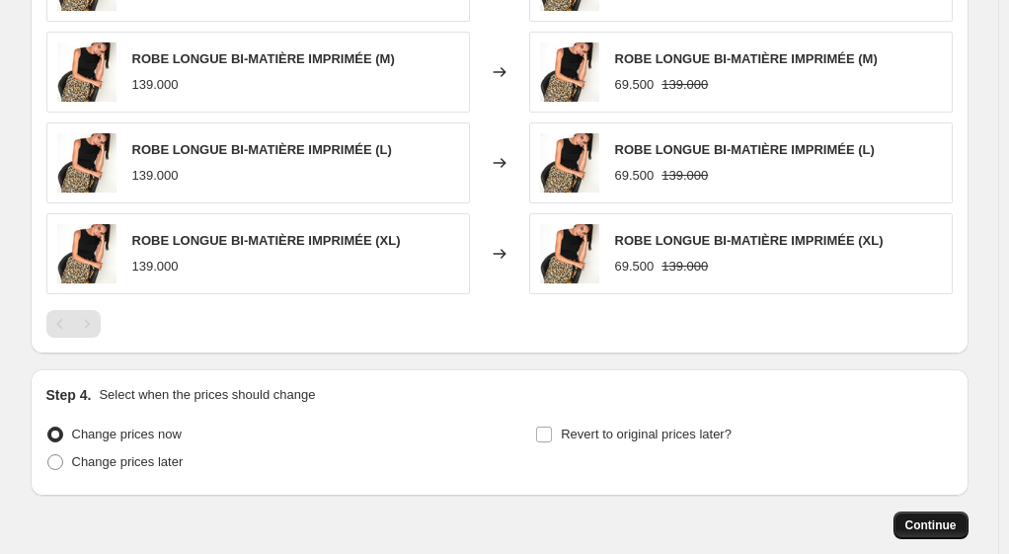
click at [938, 518] on span "Continue" at bounding box center [931, 526] width 51 height 16
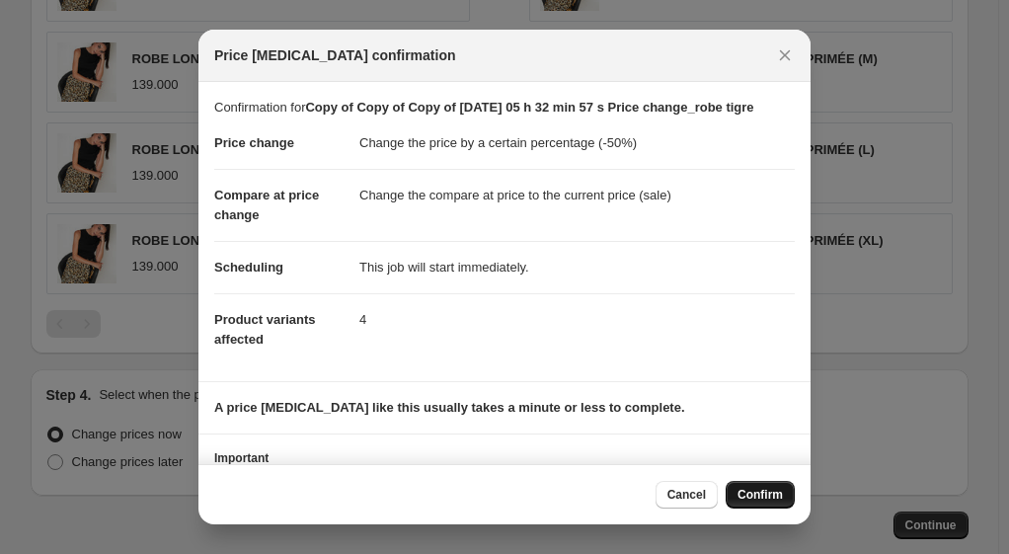
click at [772, 491] on span "Confirm" at bounding box center [760, 495] width 45 height 16
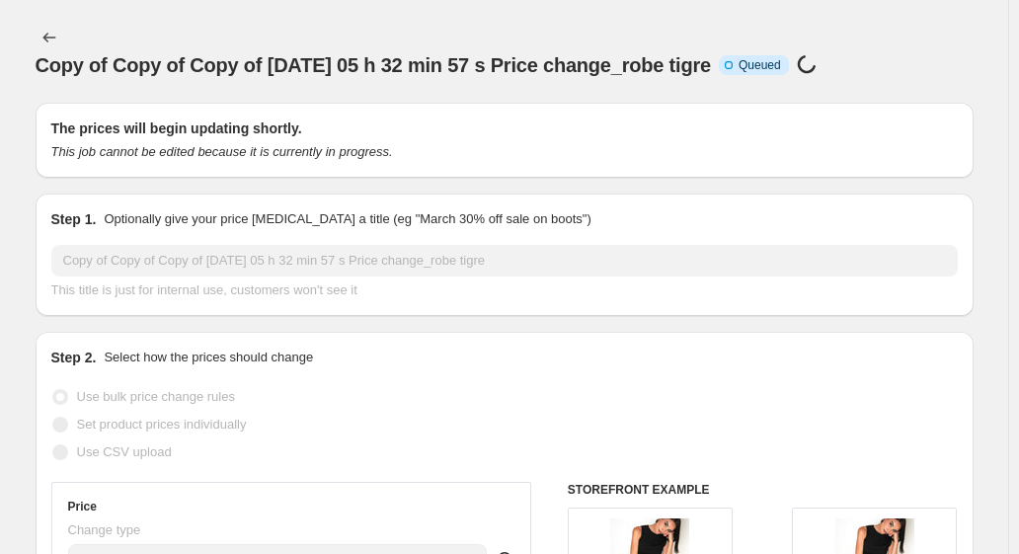
select select "percentage"
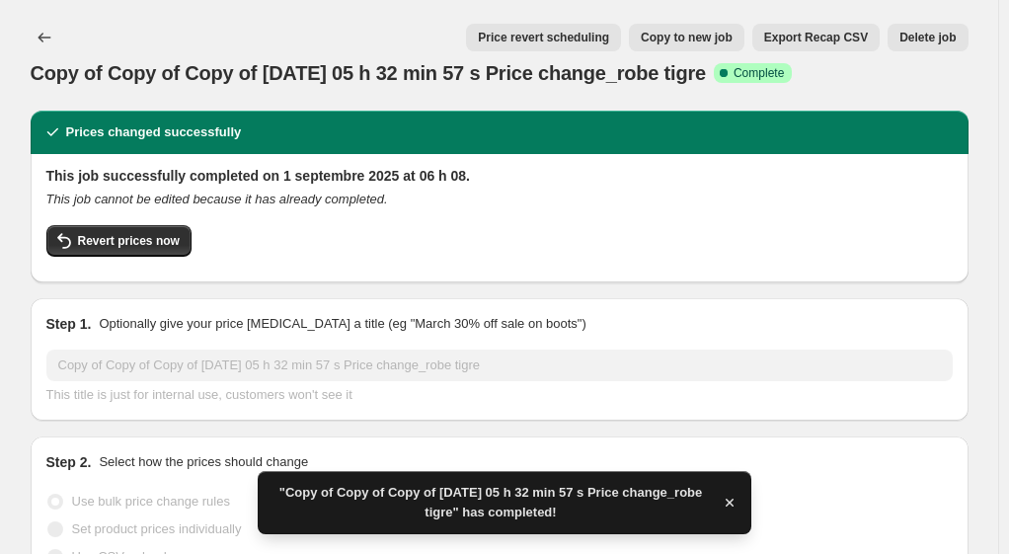
click at [727, 35] on span "Copy to new job" at bounding box center [687, 38] width 92 height 16
select select "percentage"
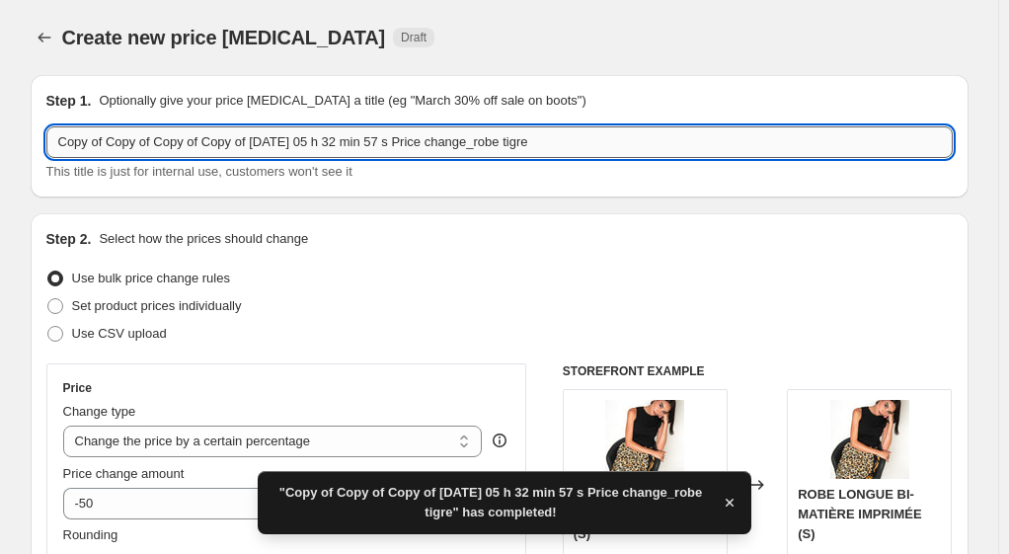
click at [577, 146] on input "Copy of Copy of Copy of Copy of [DATE] 05 h 32 min 57 s Price change_robe tigre" at bounding box center [499, 142] width 907 height 32
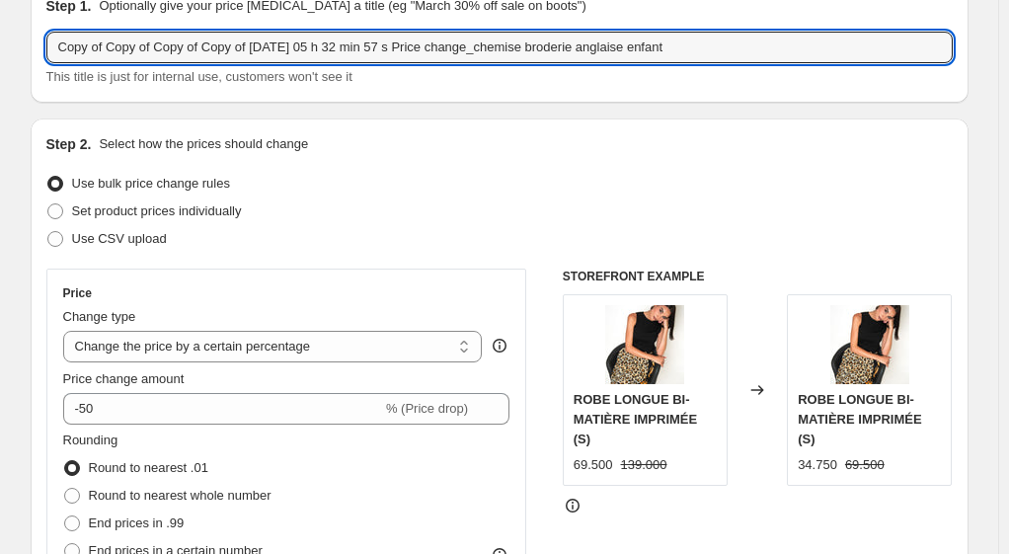
scroll to position [198, 0]
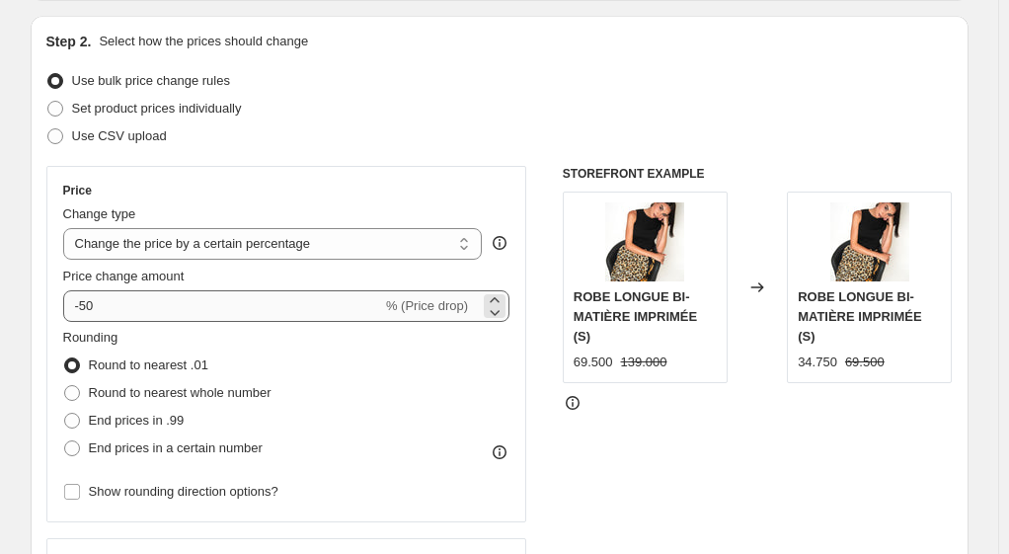
type input "Copy of Copy of Copy of Copy of [DATE] 05 h 32 min 57 s Price change_chemise br…"
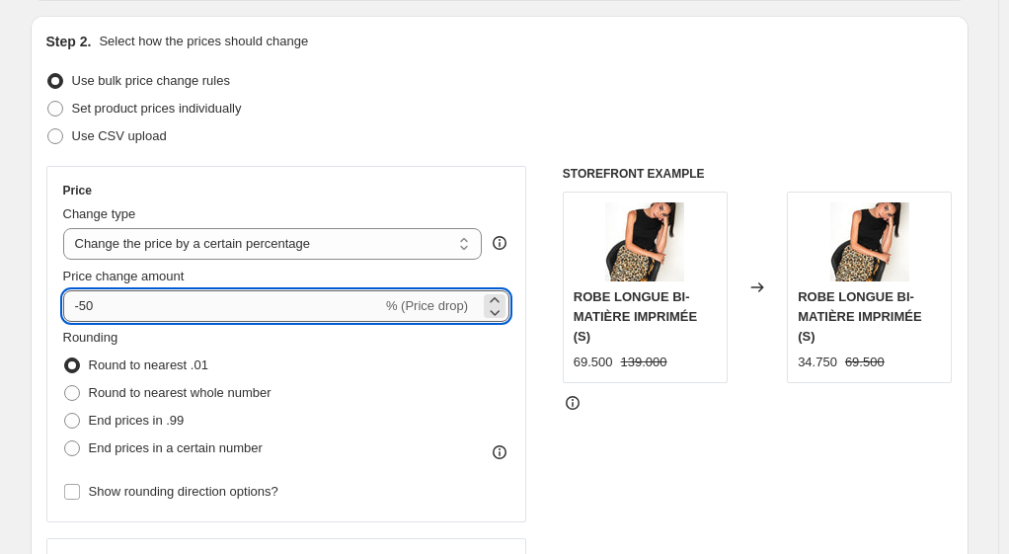
click at [116, 300] on input "-50" at bounding box center [222, 306] width 319 height 32
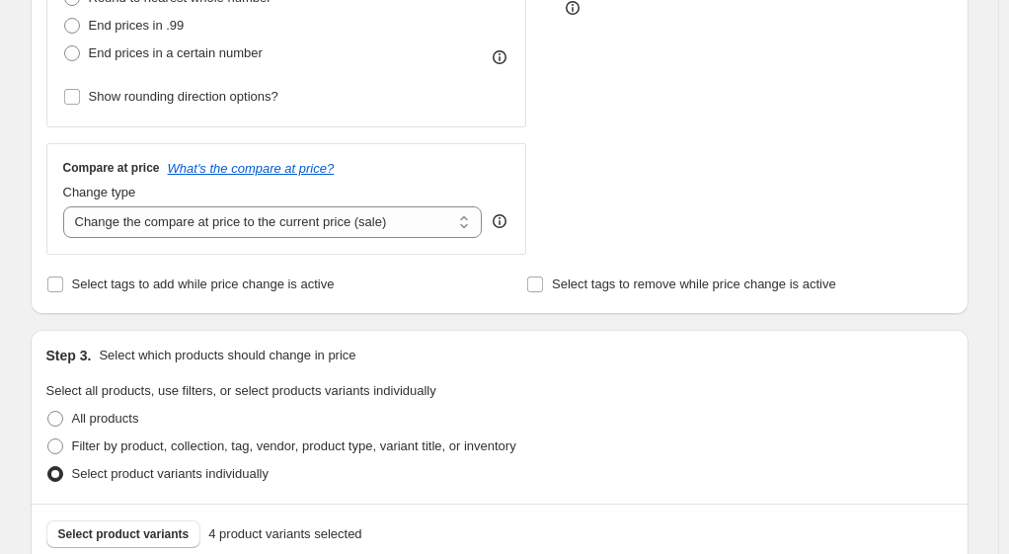
scroll to position [790, 0]
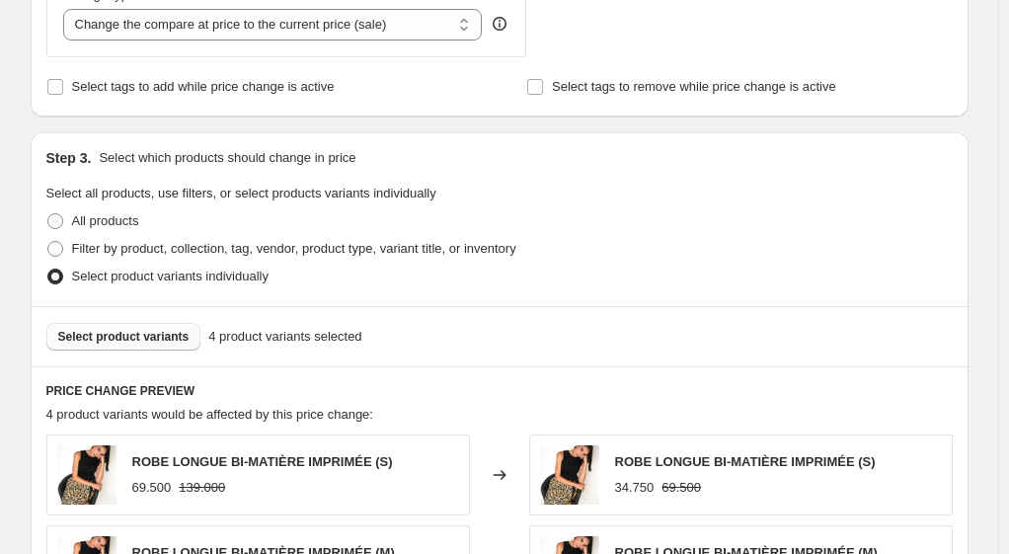
type input "-35"
click at [164, 330] on span "Select product variants" at bounding box center [123, 337] width 131 height 16
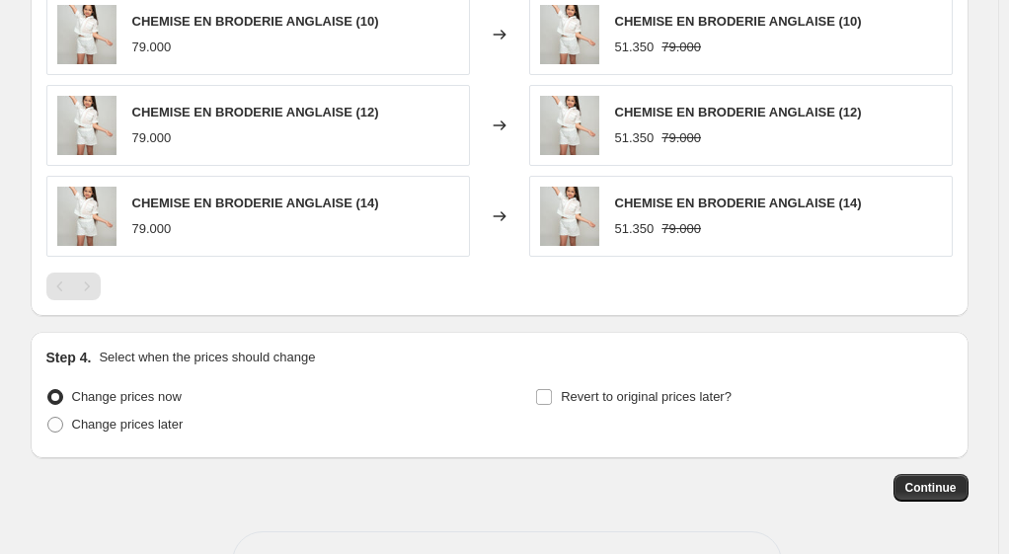
scroll to position [1476, 0]
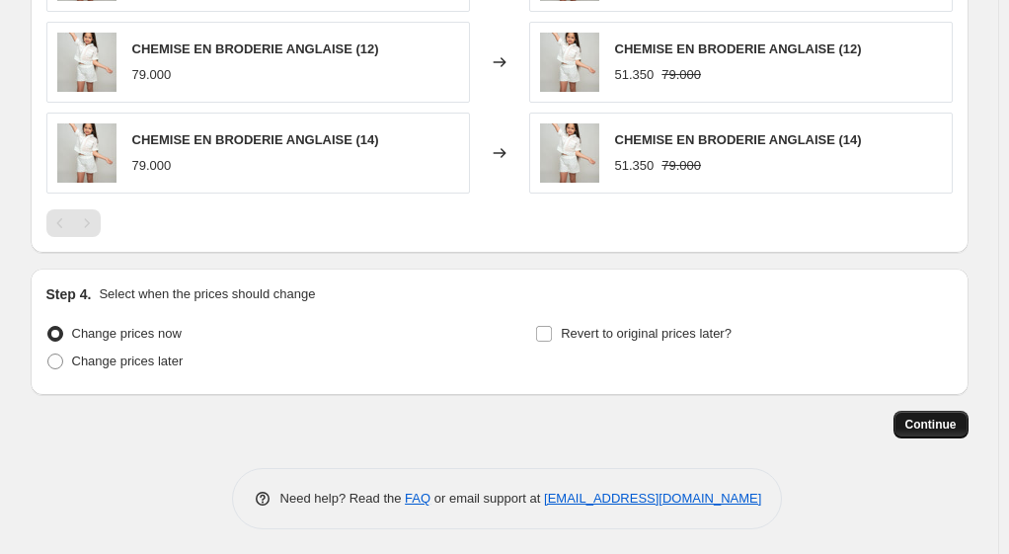
click at [925, 417] on span "Continue" at bounding box center [931, 425] width 51 height 16
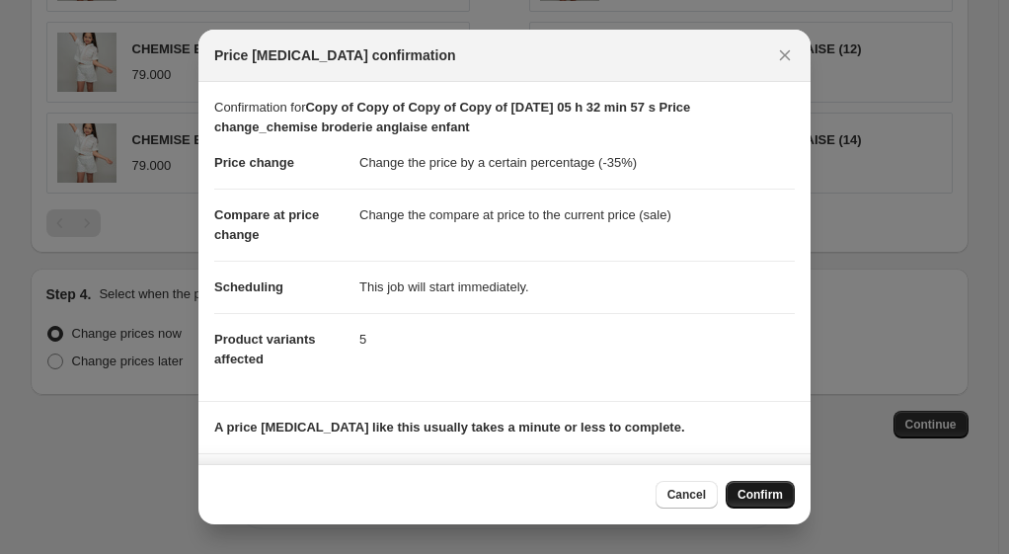
click at [762, 496] on span "Confirm" at bounding box center [760, 495] width 45 height 16
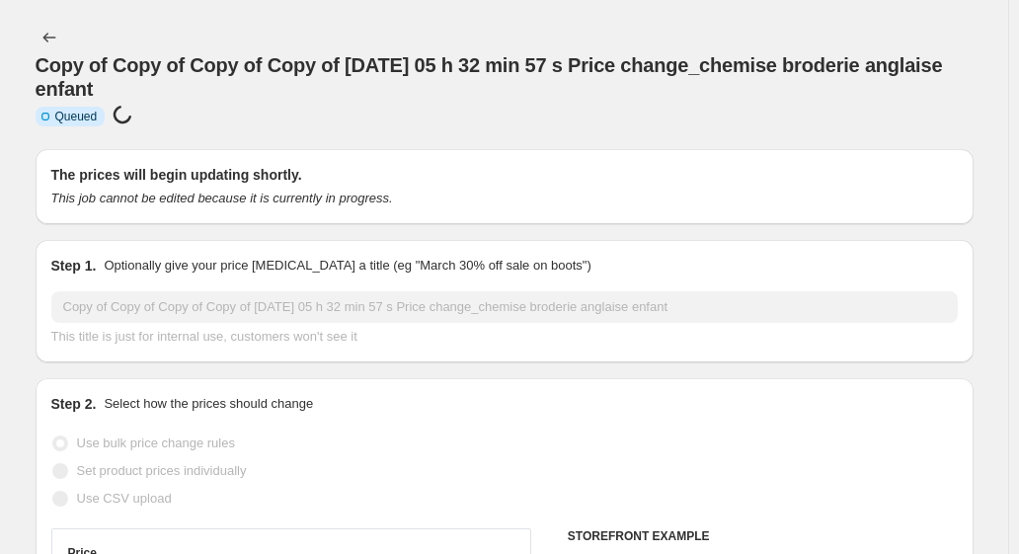
select select "percentage"
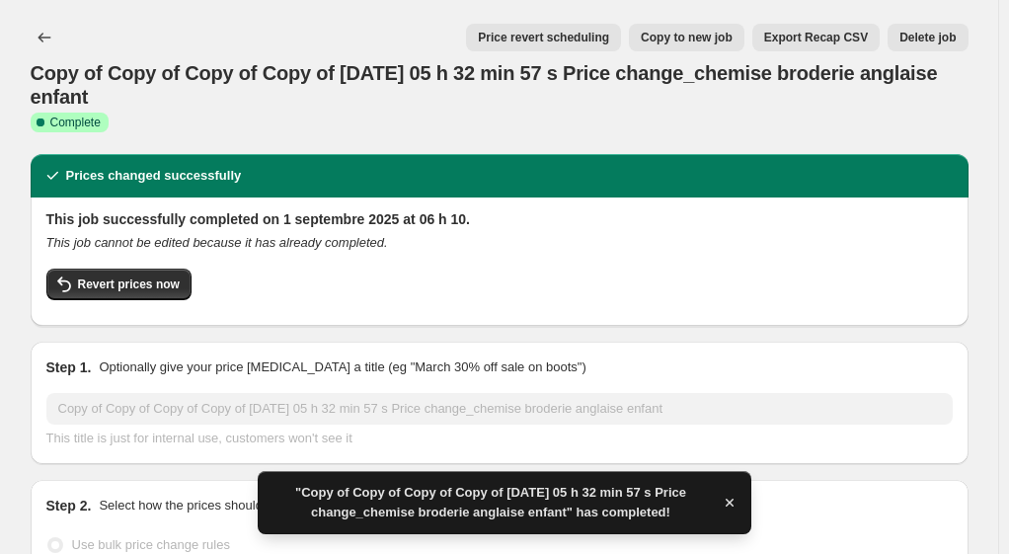
click at [699, 36] on span "Copy to new job" at bounding box center [687, 38] width 92 height 16
select select "percentage"
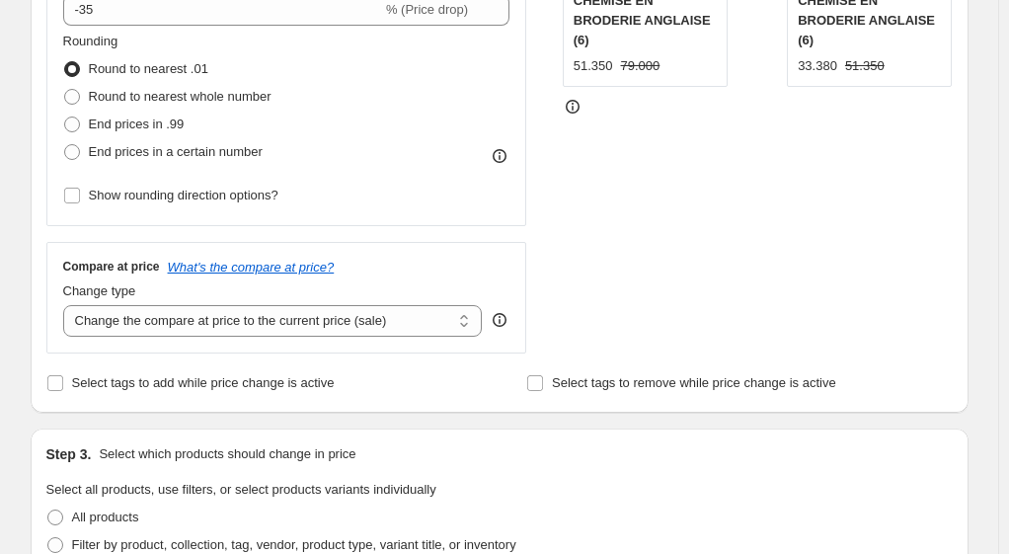
scroll to position [790, 0]
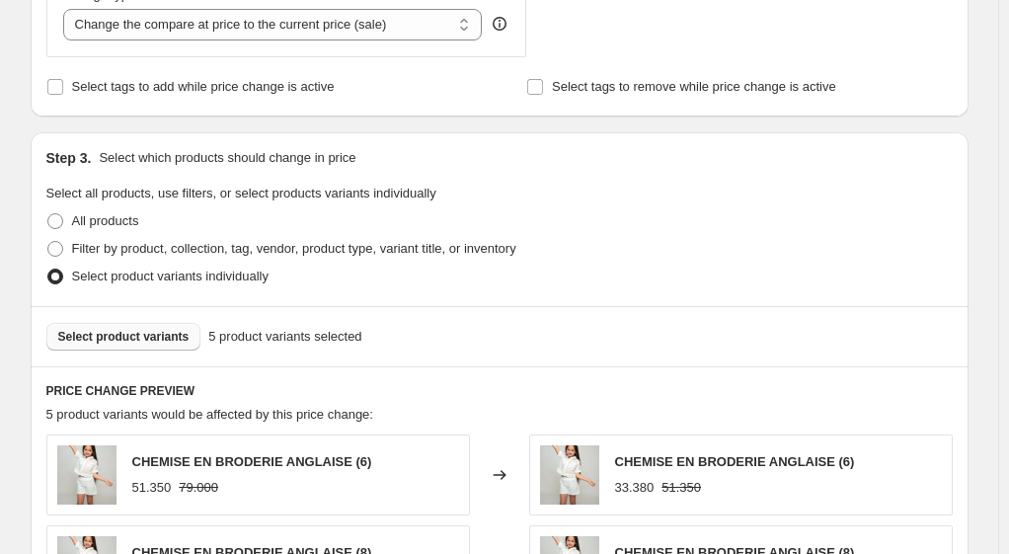
type input "Copy of Copy of Copy of Copy of Copy of [DATE] 05 h 32 min 57 s Price change_sh…"
click at [74, 336] on span "Select product variants" at bounding box center [123, 337] width 131 height 16
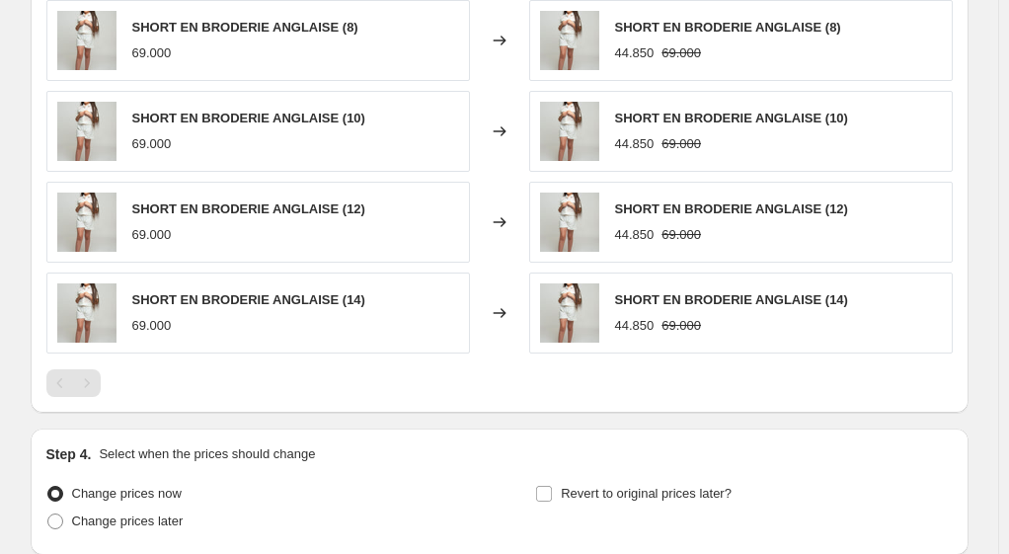
scroll to position [1383, 0]
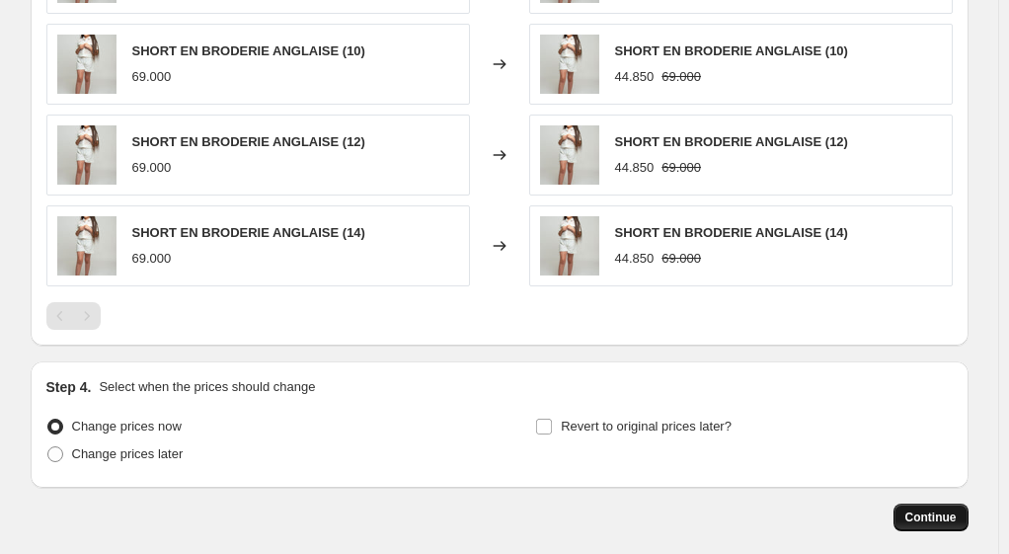
click at [949, 514] on span "Continue" at bounding box center [931, 518] width 51 height 16
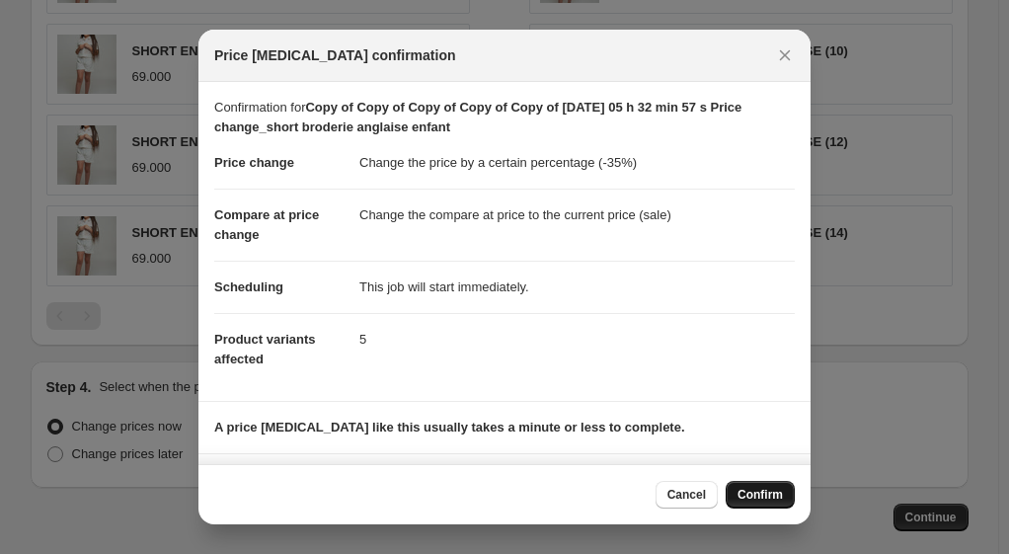
click at [757, 496] on span "Confirm" at bounding box center [760, 495] width 45 height 16
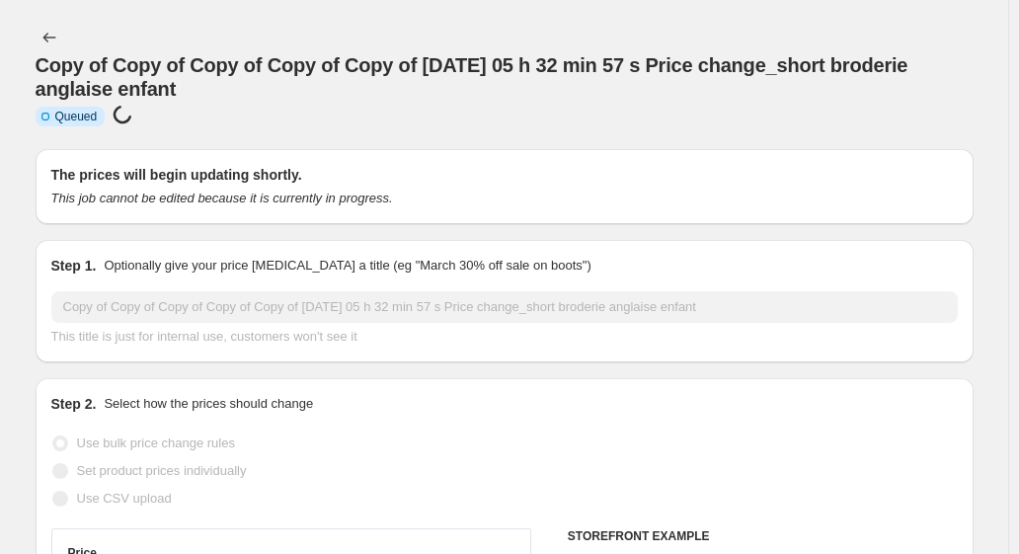
select select "percentage"
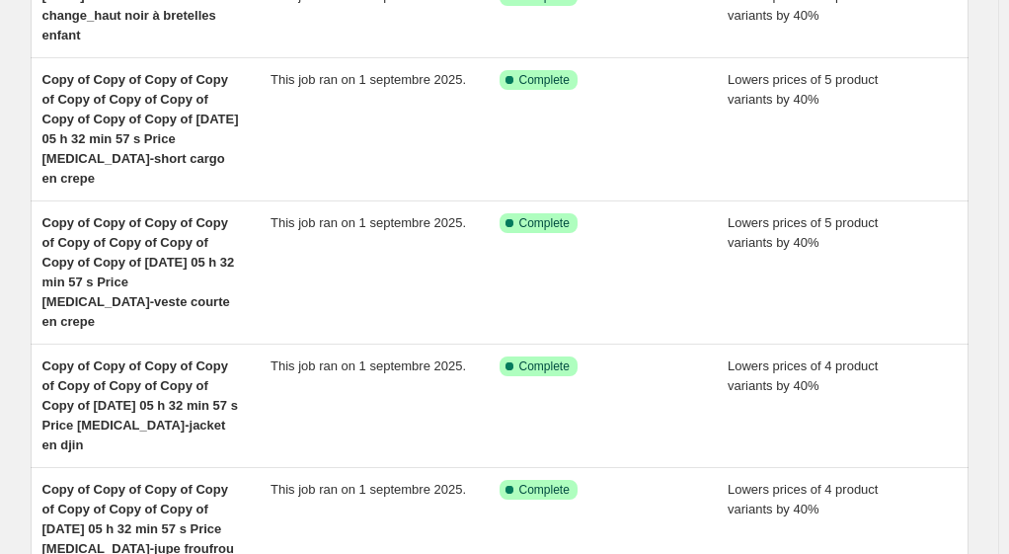
scroll to position [691, 0]
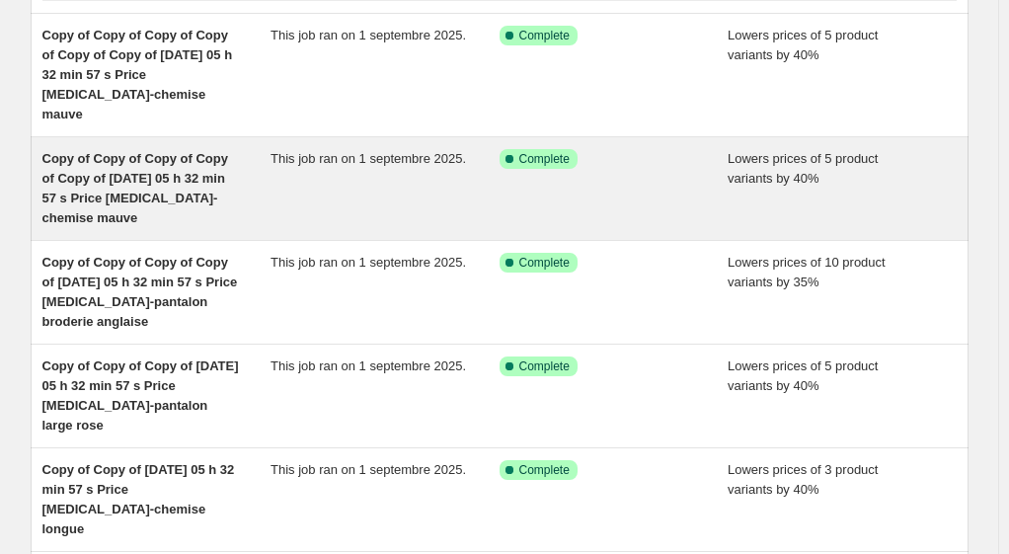
scroll to position [198, 0]
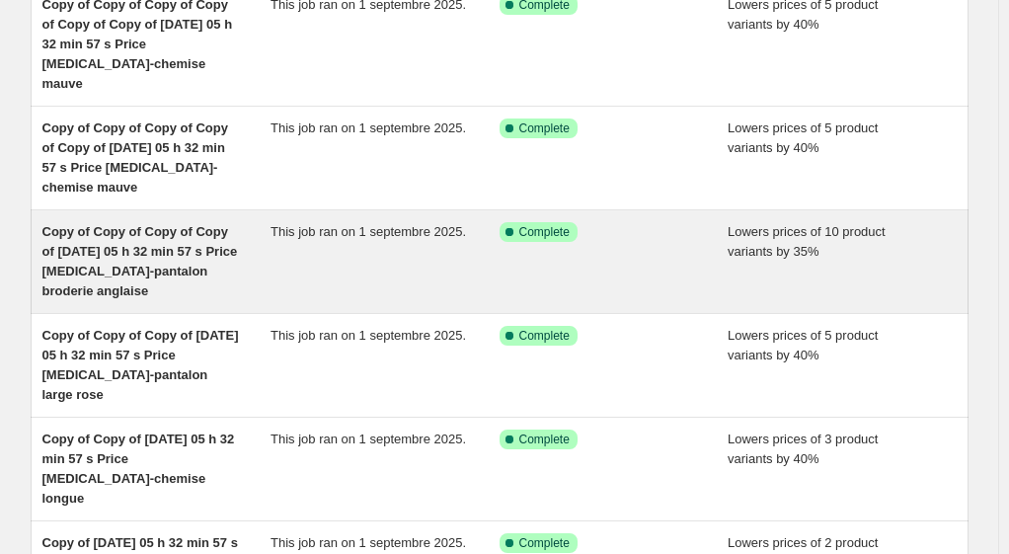
click at [202, 230] on span "Copy of Copy of Copy of Copy of [DATE] 05 h 32 min 57 s Price [MEDICAL_DATA]-pa…" at bounding box center [140, 261] width 196 height 74
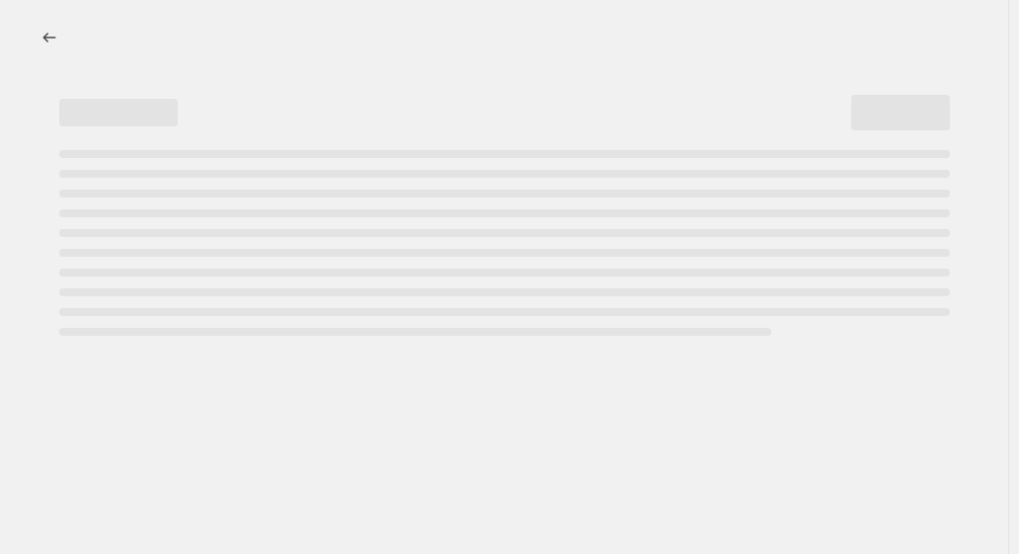
select select "percentage"
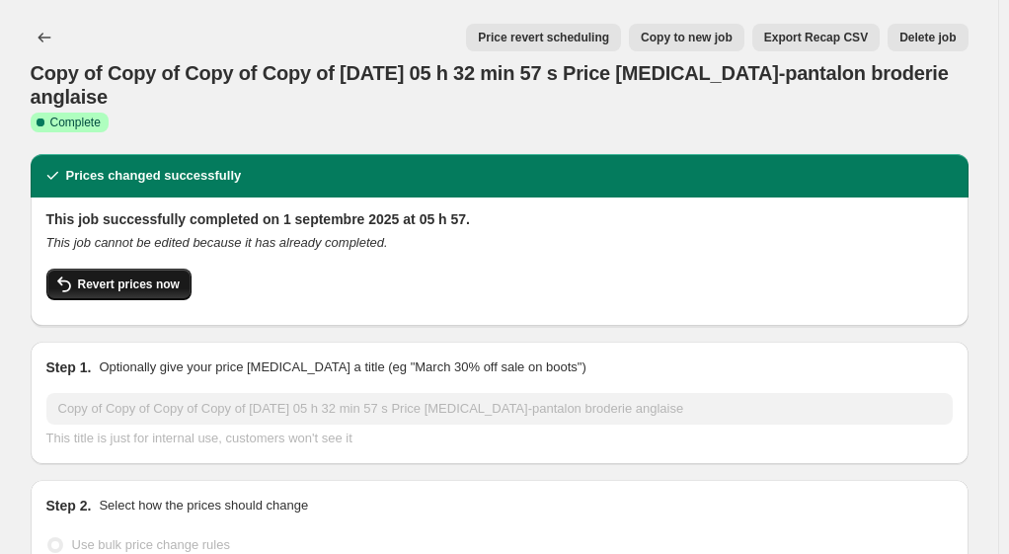
click at [169, 288] on span "Revert prices now" at bounding box center [129, 285] width 102 height 16
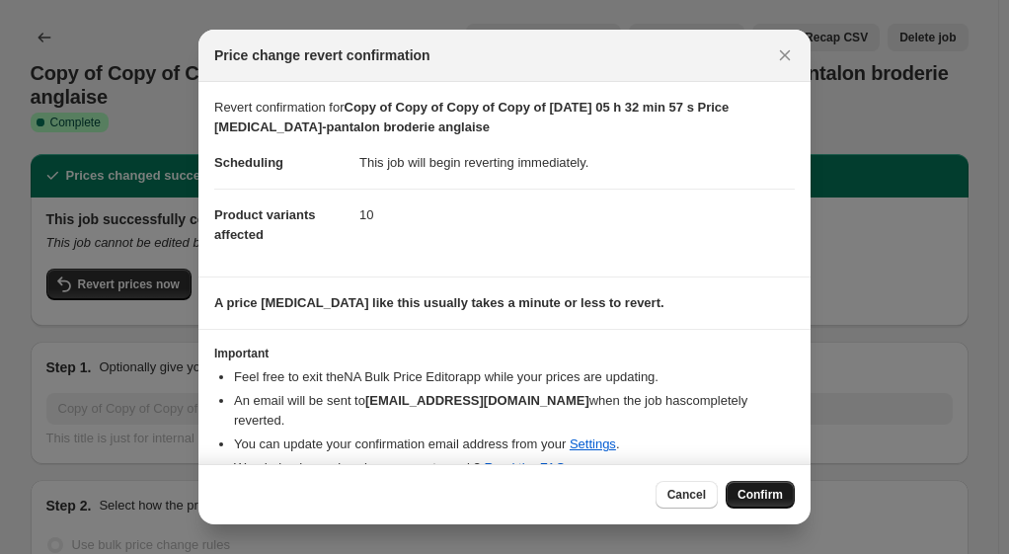
click at [757, 500] on span "Confirm" at bounding box center [760, 495] width 45 height 16
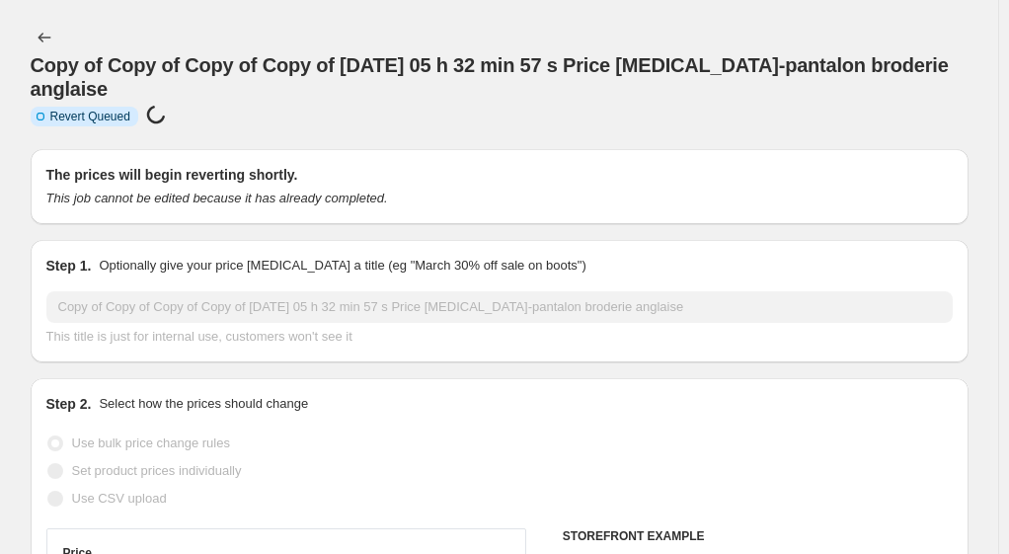
select select "percentage"
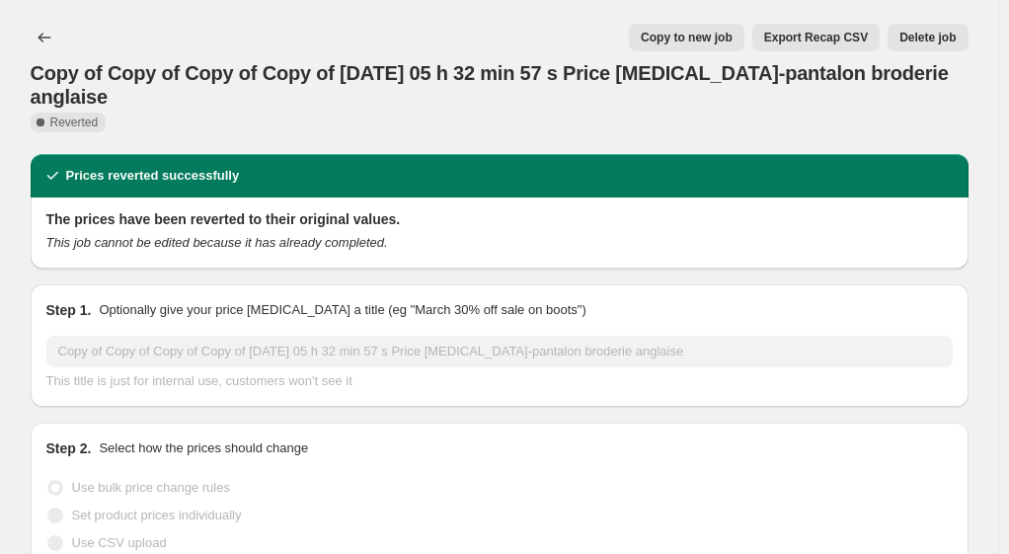
click at [922, 38] on span "Delete job" at bounding box center [928, 38] width 56 height 16
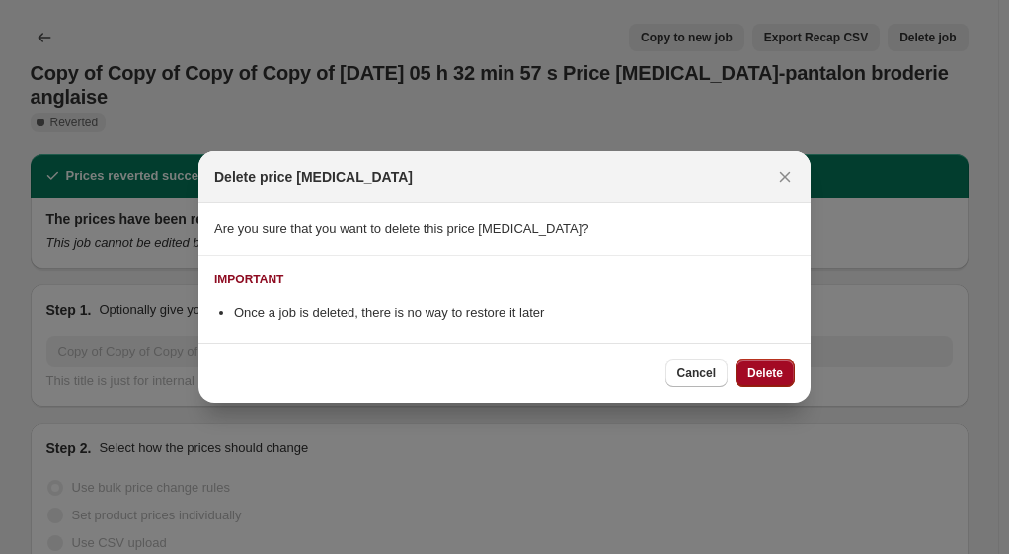
click at [768, 377] on span "Delete" at bounding box center [766, 373] width 36 height 16
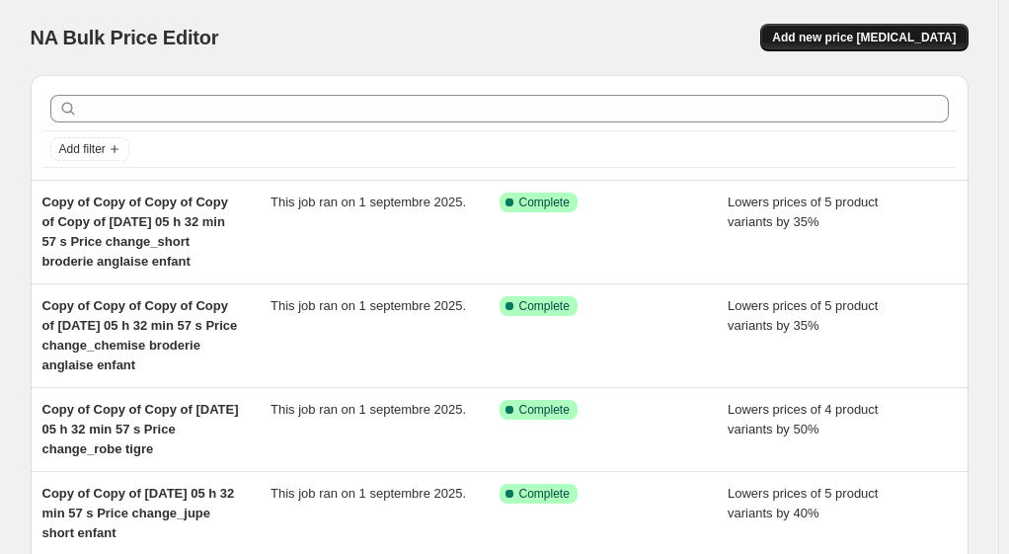
click at [880, 34] on span "Add new price [MEDICAL_DATA]" at bounding box center [864, 38] width 184 height 16
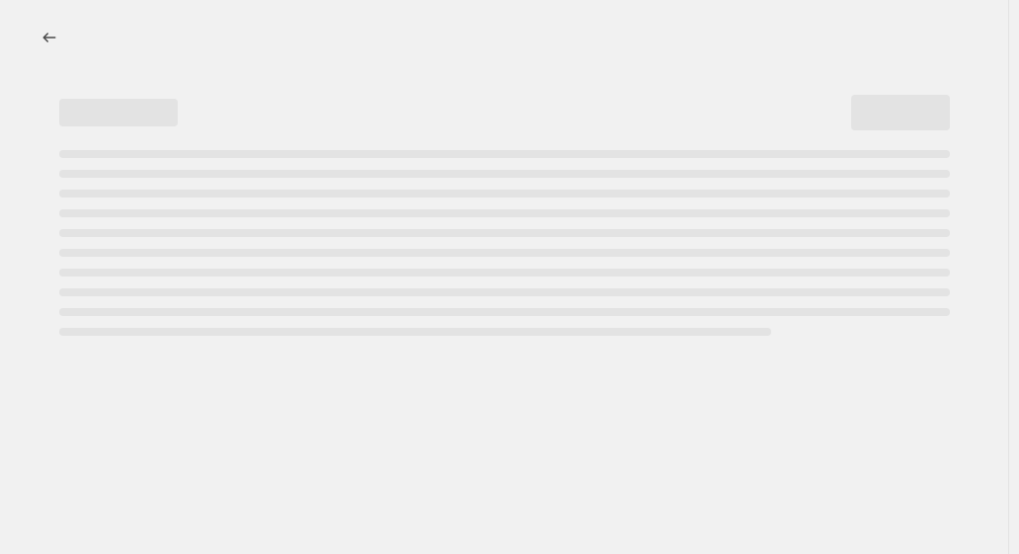
select select "percentage"
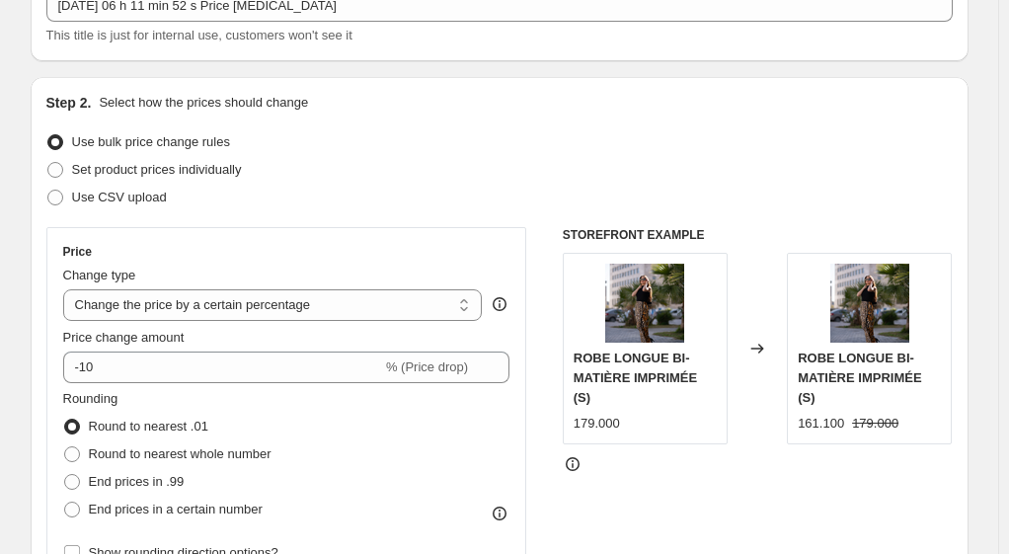
scroll to position [198, 0]
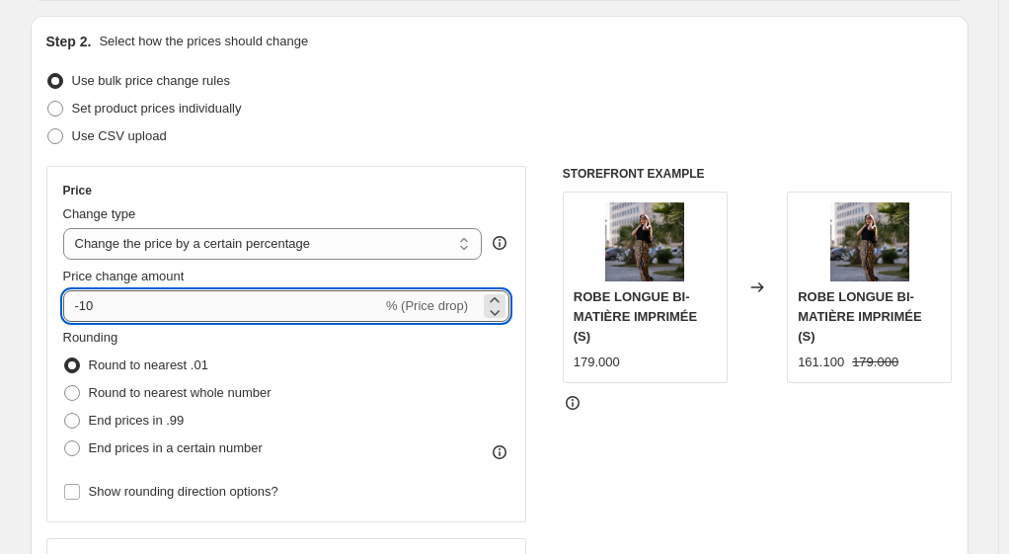
click at [124, 308] on input "-10" at bounding box center [222, 306] width 319 height 32
type input "-1"
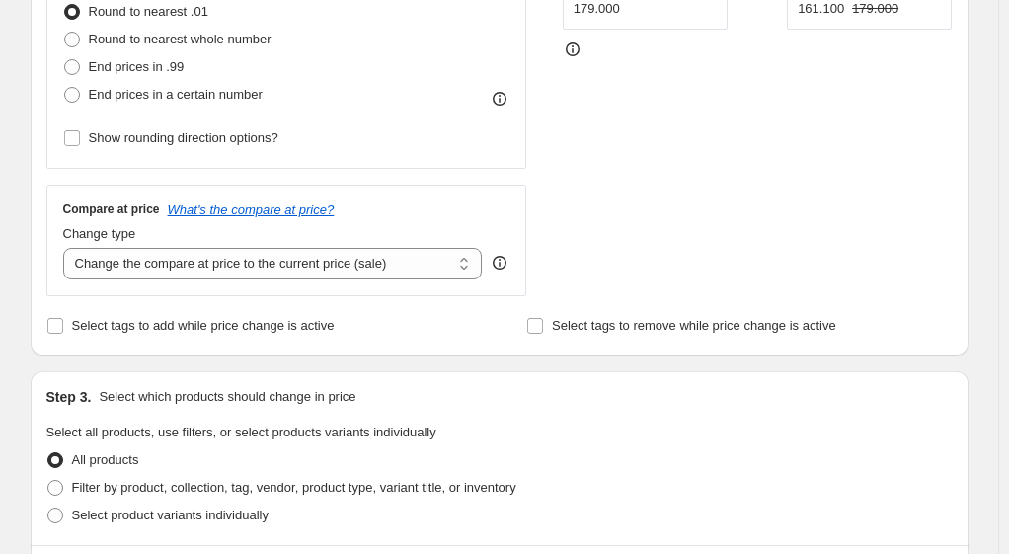
scroll to position [691, 0]
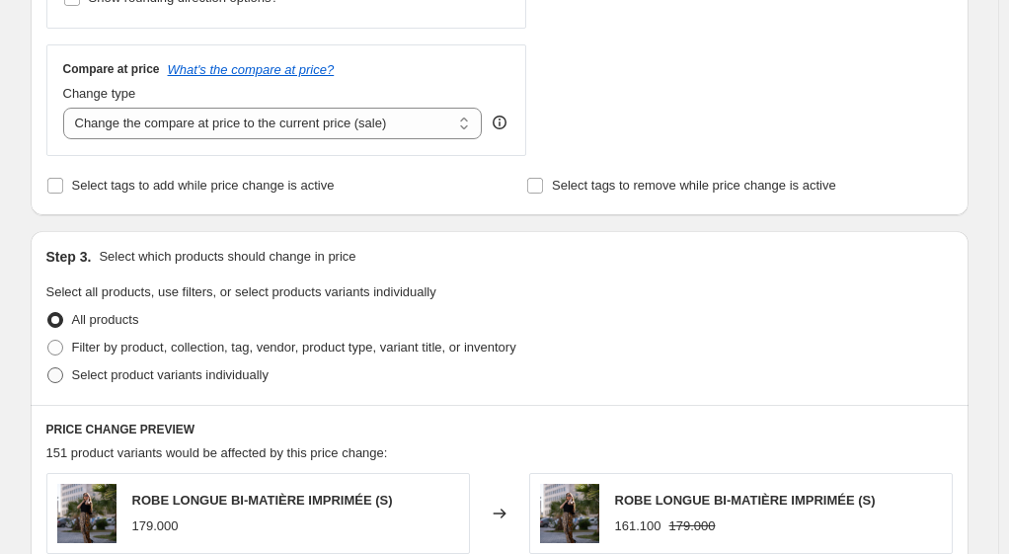
type input "-35"
click at [55, 373] on span at bounding box center [55, 375] width 16 height 16
click at [48, 368] on input "Select product variants individually" at bounding box center [47, 367] width 1 height 1
radio input "true"
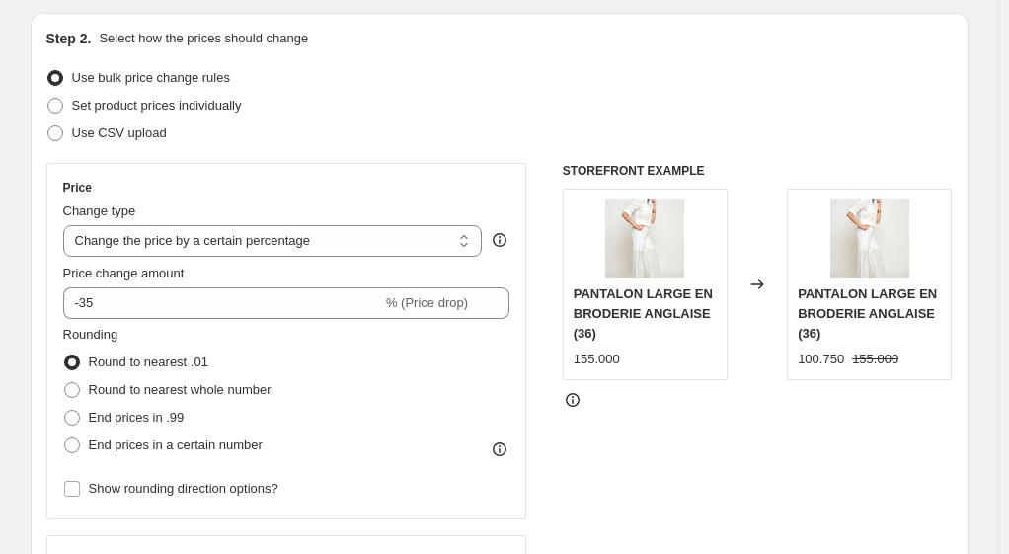
scroll to position [198, 0]
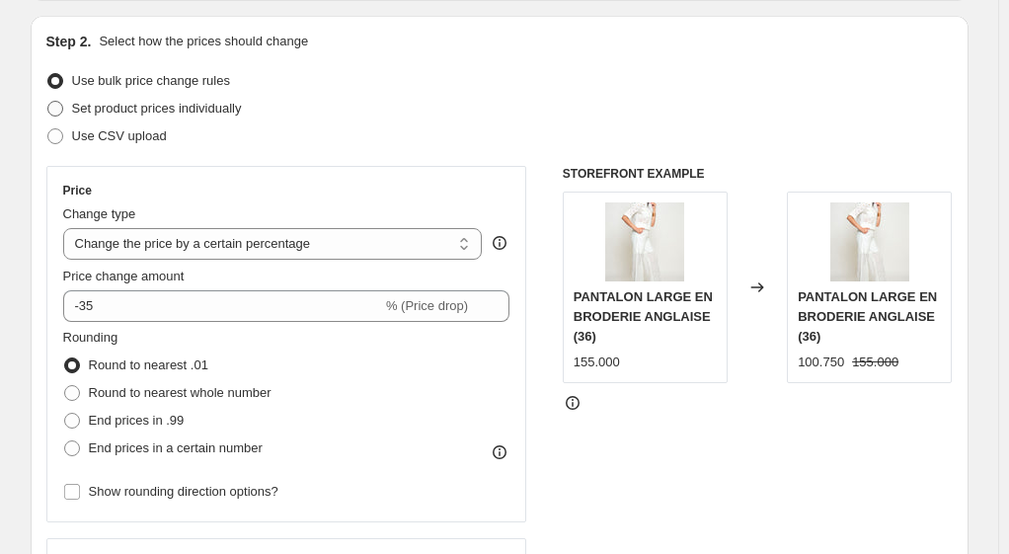
click at [62, 109] on span at bounding box center [55, 109] width 16 height 16
click at [48, 102] on input "Set product prices individually" at bounding box center [47, 101] width 1 height 1
radio input "true"
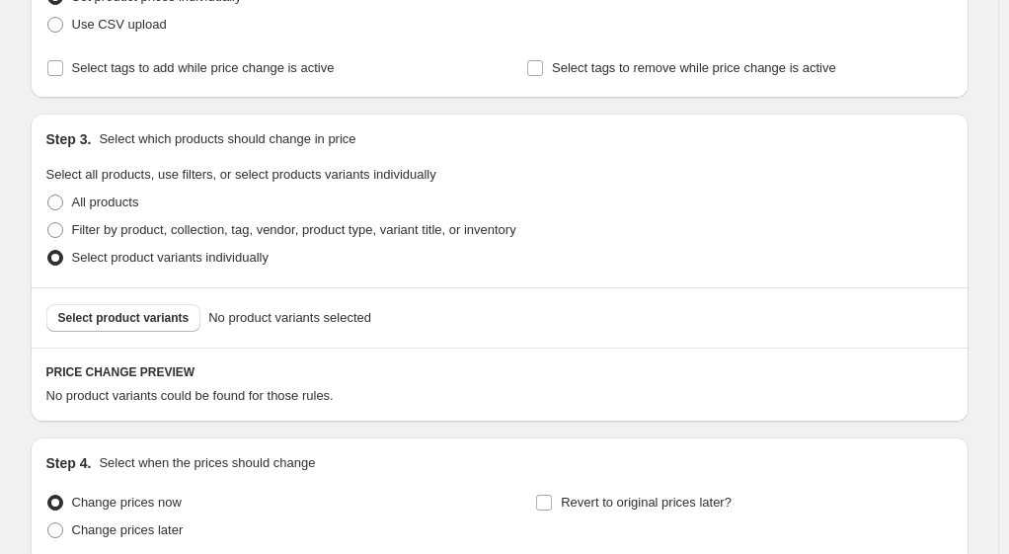
scroll to position [395, 0]
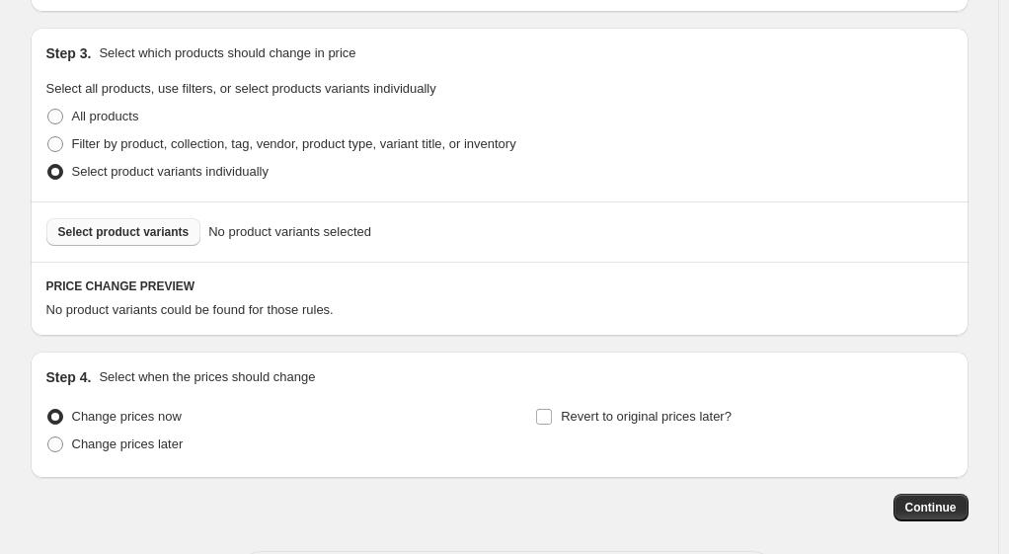
click at [147, 231] on span "Select product variants" at bounding box center [123, 232] width 131 height 16
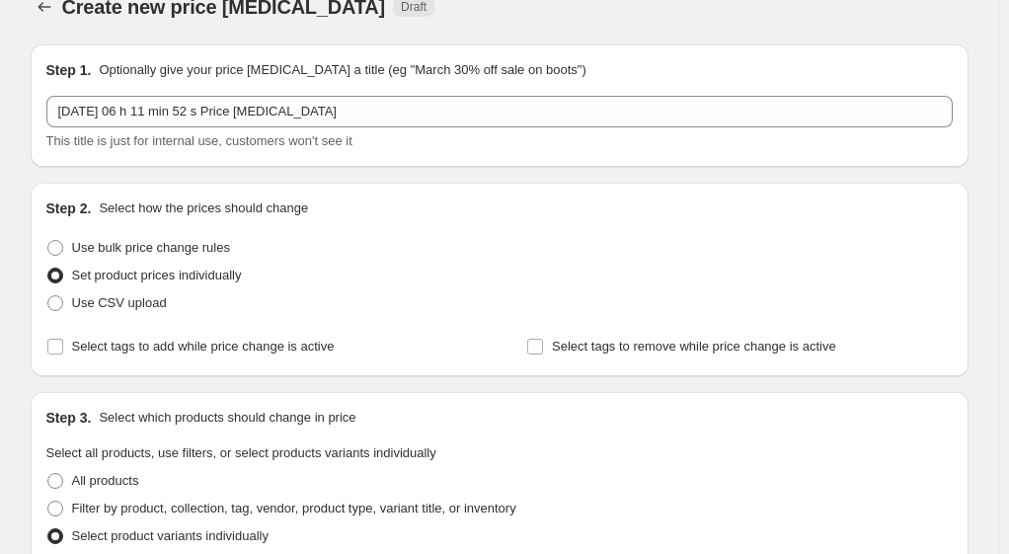
scroll to position [0, 0]
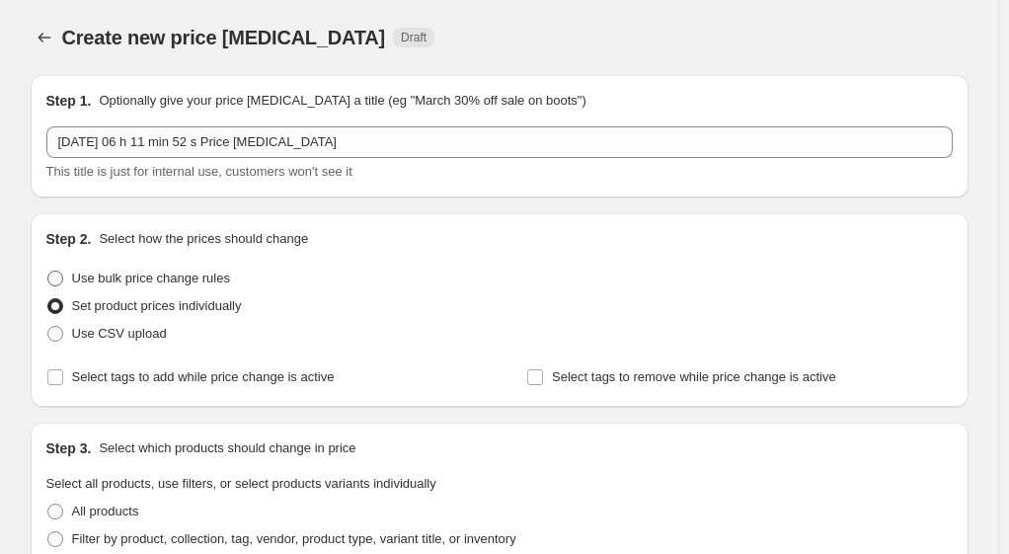
click at [59, 280] on span at bounding box center [55, 279] width 16 height 16
click at [48, 272] on input "Use bulk price change rules" at bounding box center [47, 271] width 1 height 1
radio input "true"
select select "percentage"
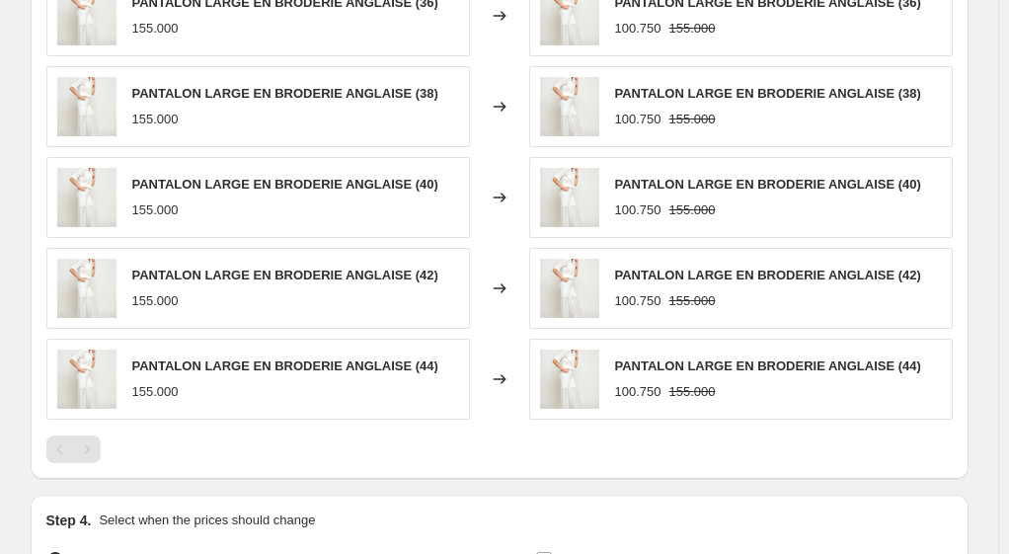
scroll to position [1383, 0]
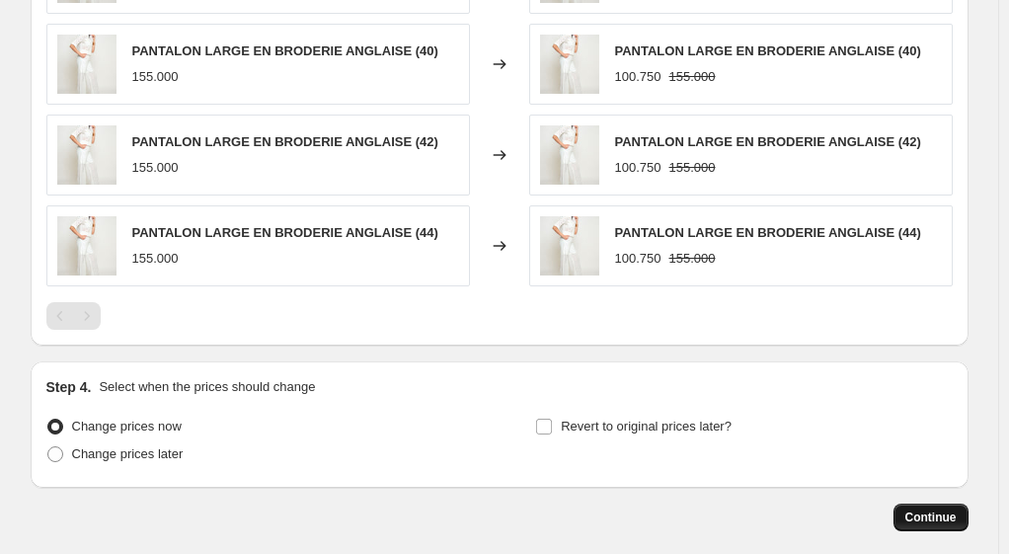
click at [935, 510] on span "Continue" at bounding box center [931, 518] width 51 height 16
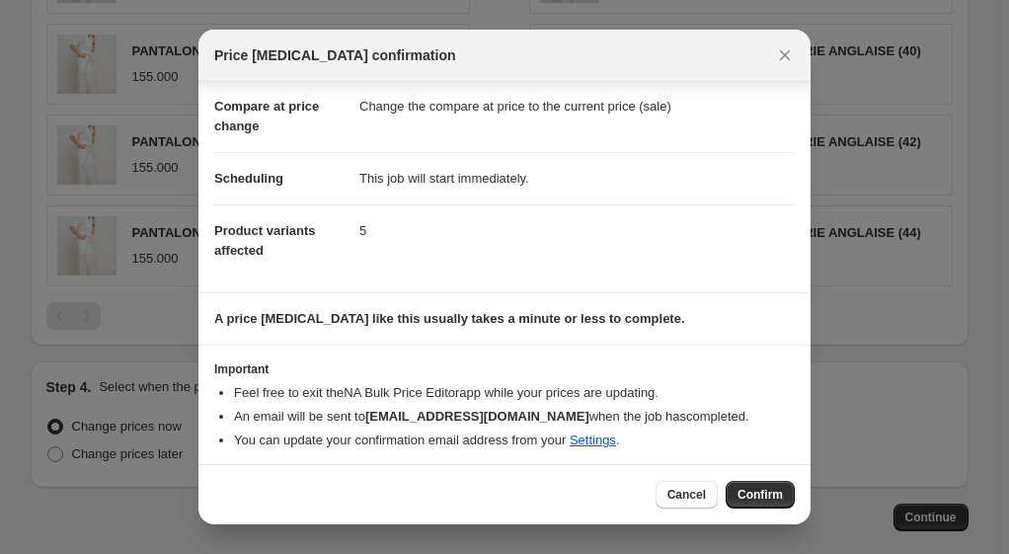
scroll to position [93, 0]
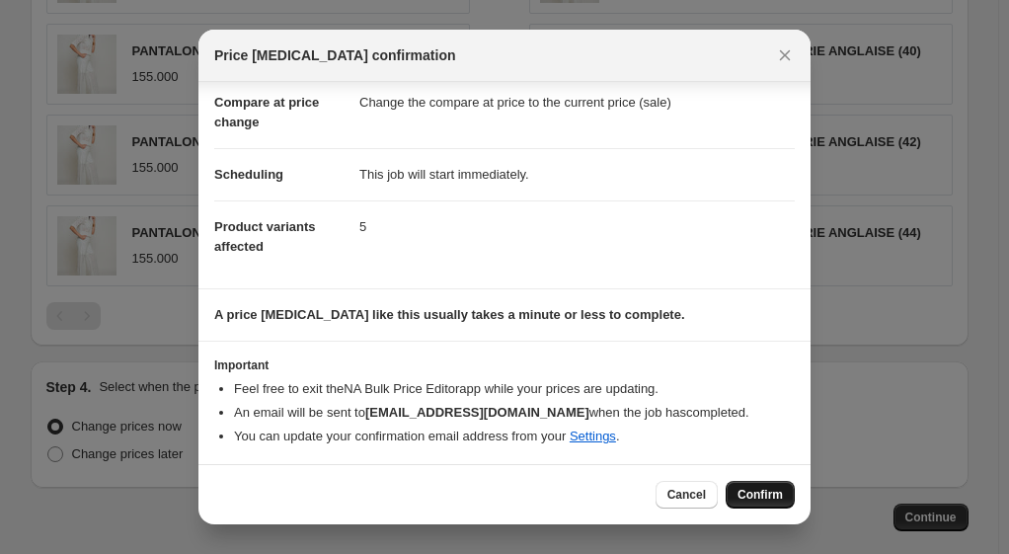
click at [758, 492] on span "Confirm" at bounding box center [760, 495] width 45 height 16
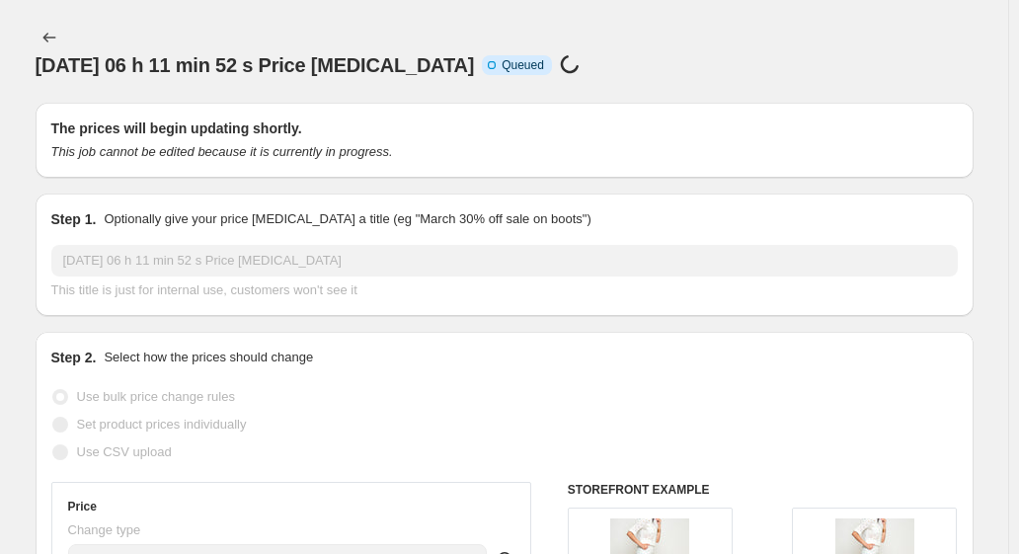
select select "percentage"
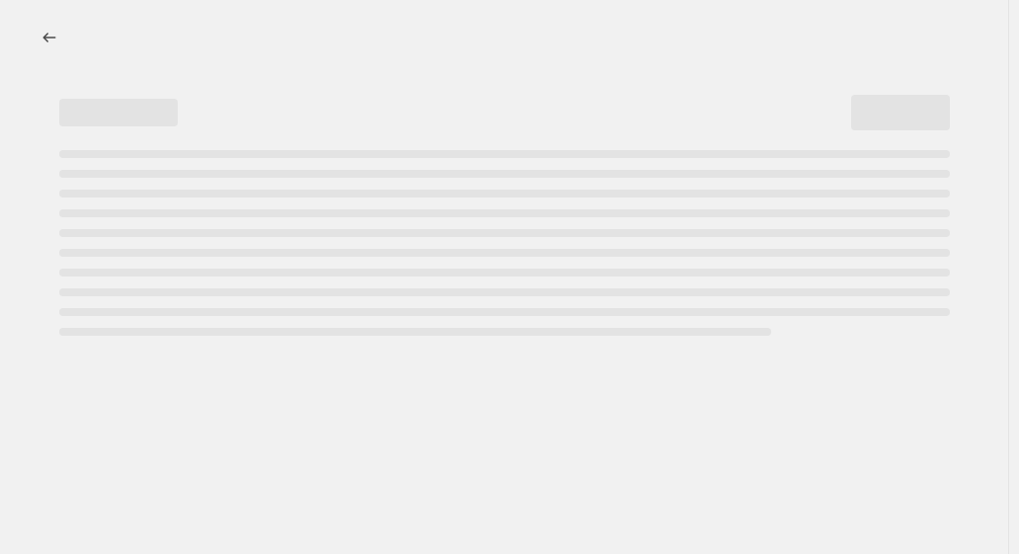
select select "percentage"
